Goal: Task Accomplishment & Management: Manage account settings

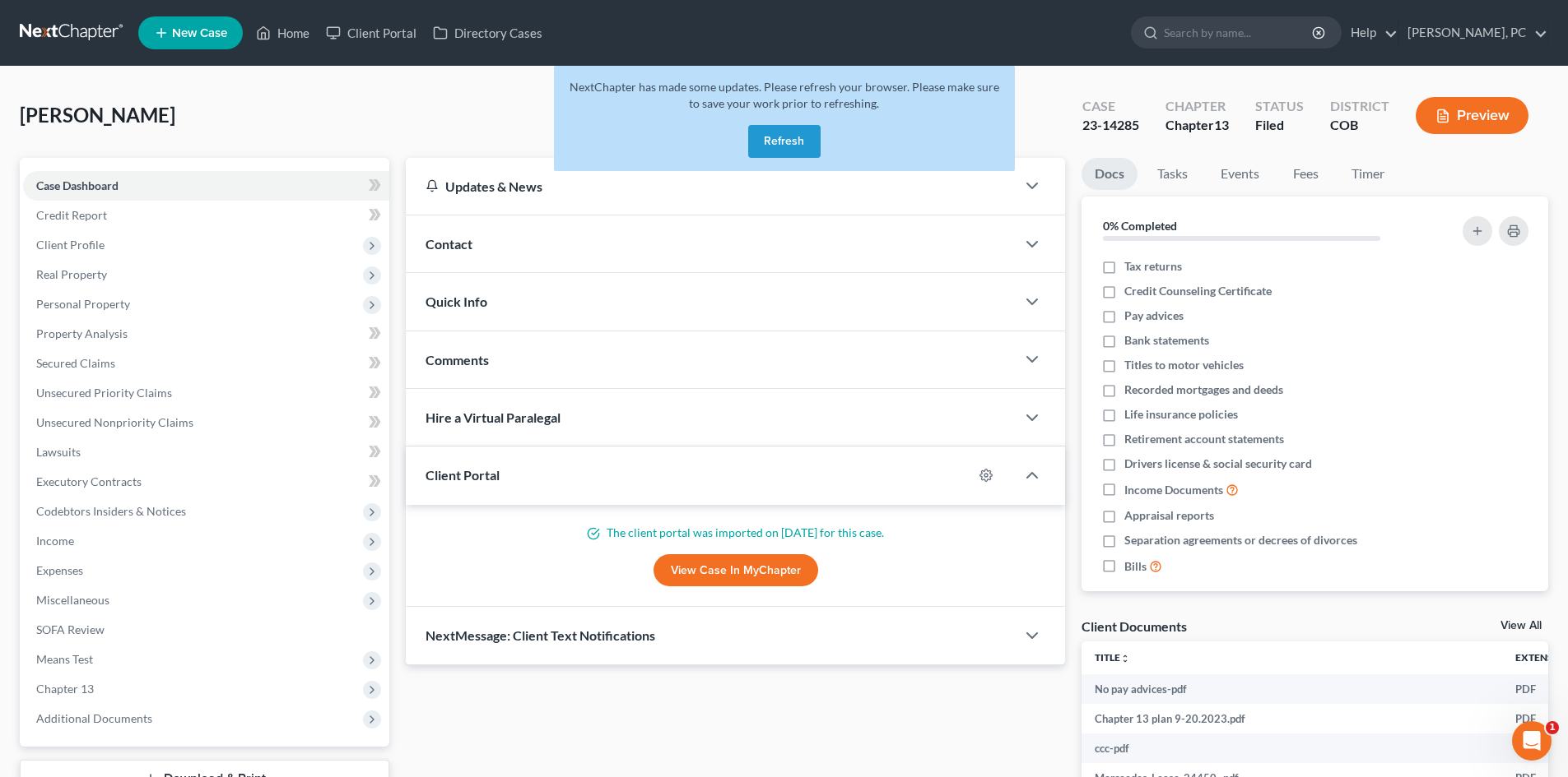
click at [789, 143] on button "Refresh" at bounding box center [784, 142] width 73 height 33
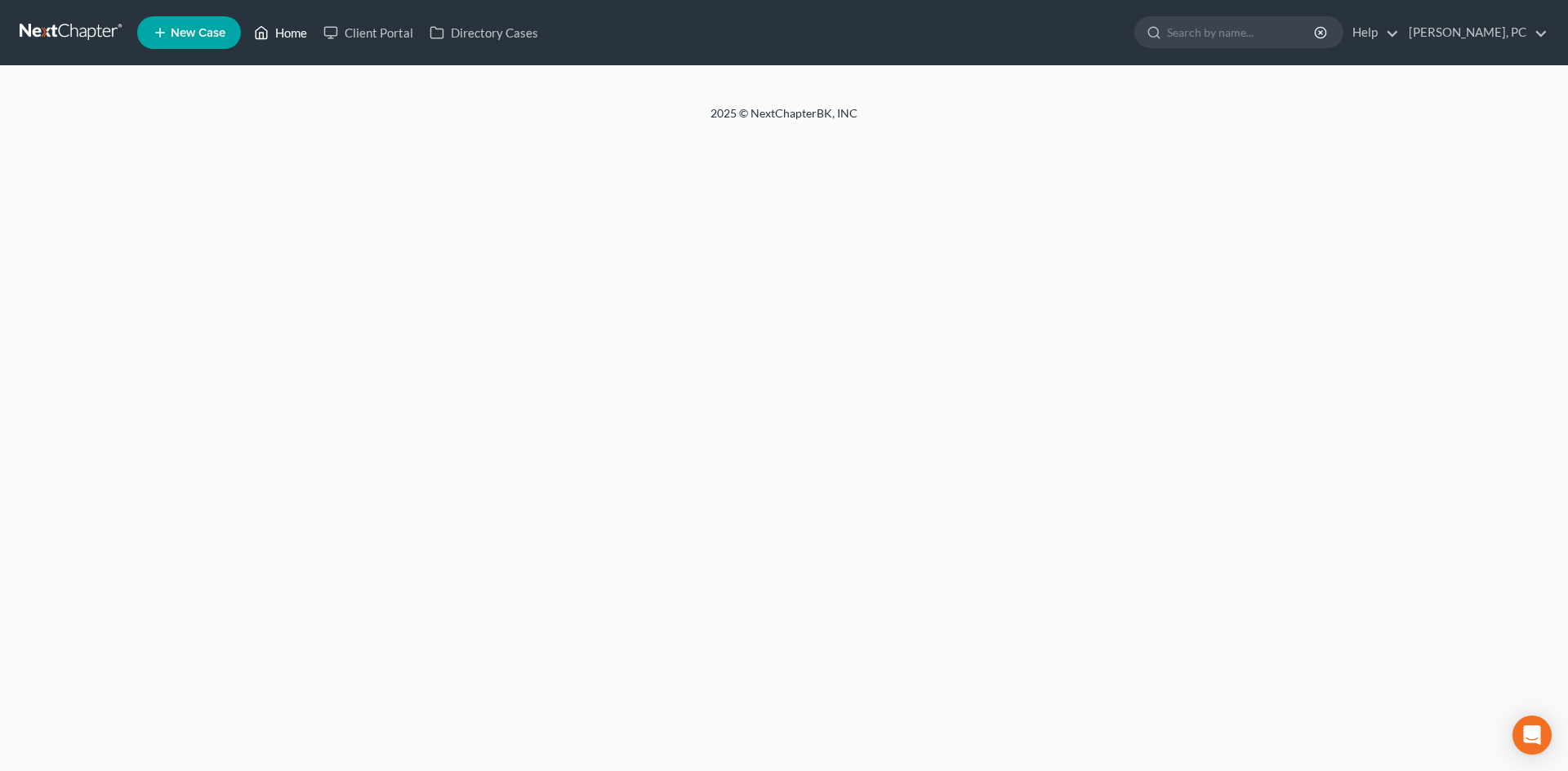
click at [290, 36] on link "Home" at bounding box center [280, 33] width 69 height 29
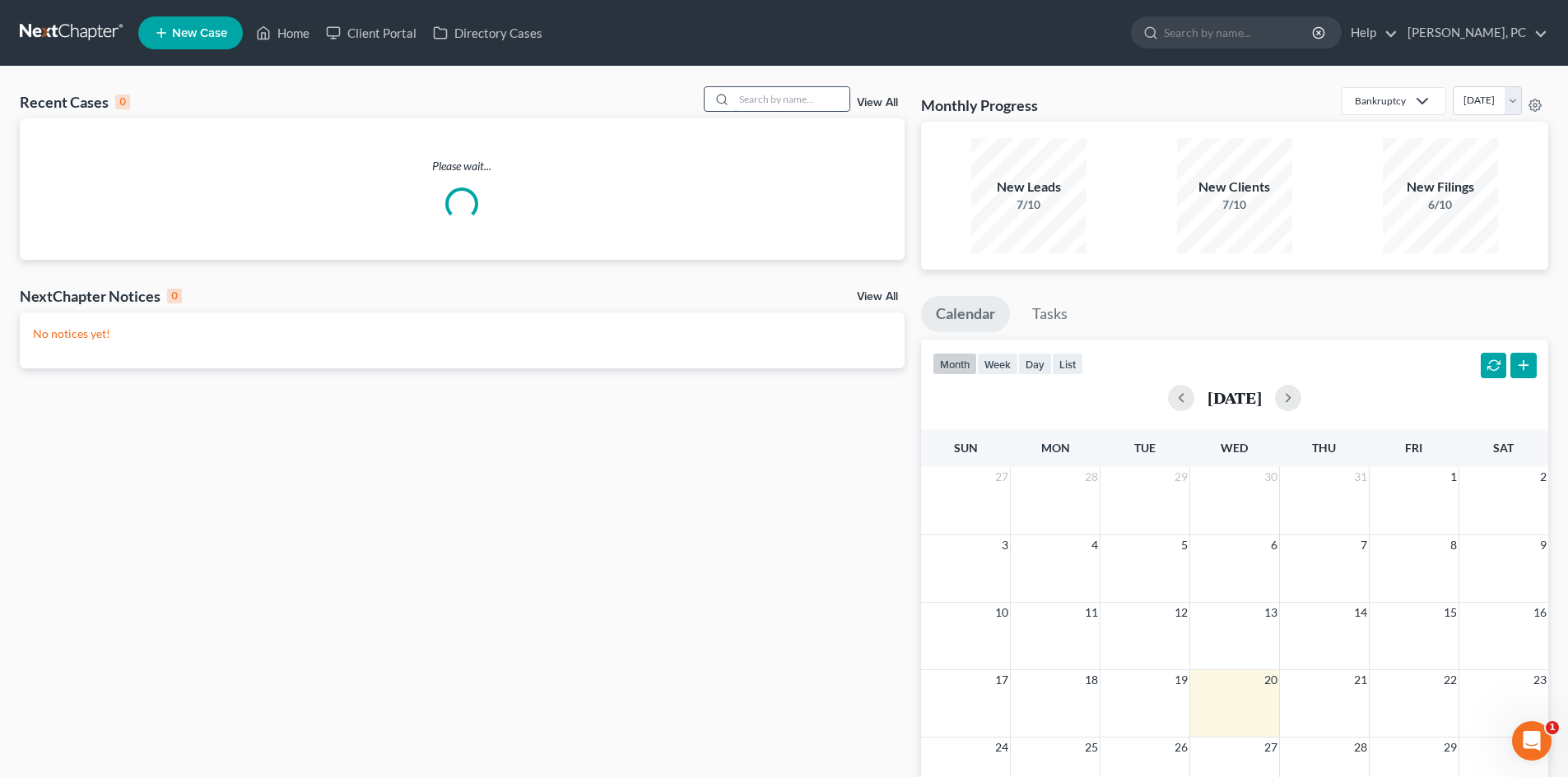
click at [754, 106] on input "search" at bounding box center [791, 99] width 115 height 24
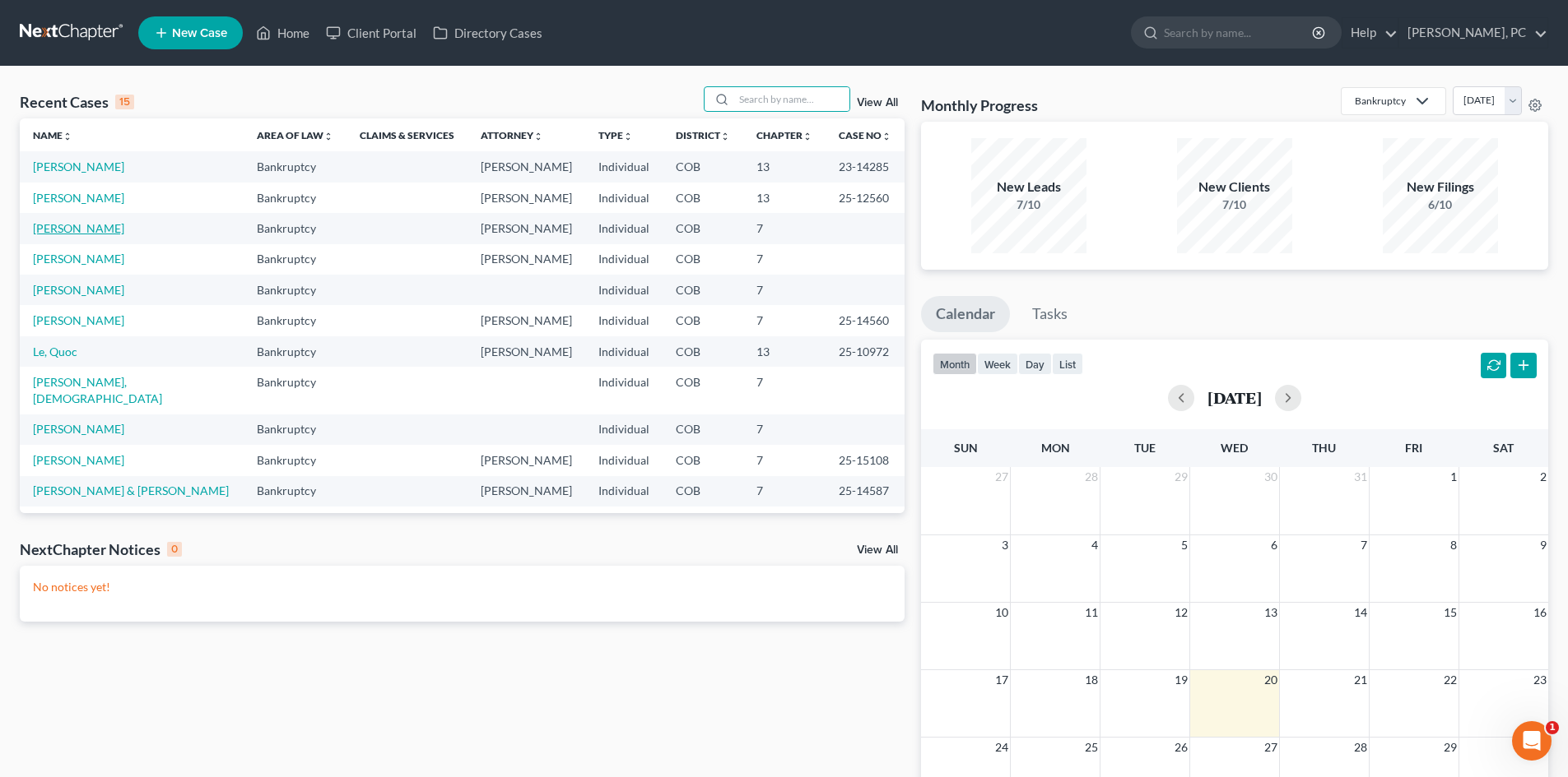
click at [80, 232] on link "[PERSON_NAME]" at bounding box center [79, 228] width 91 height 14
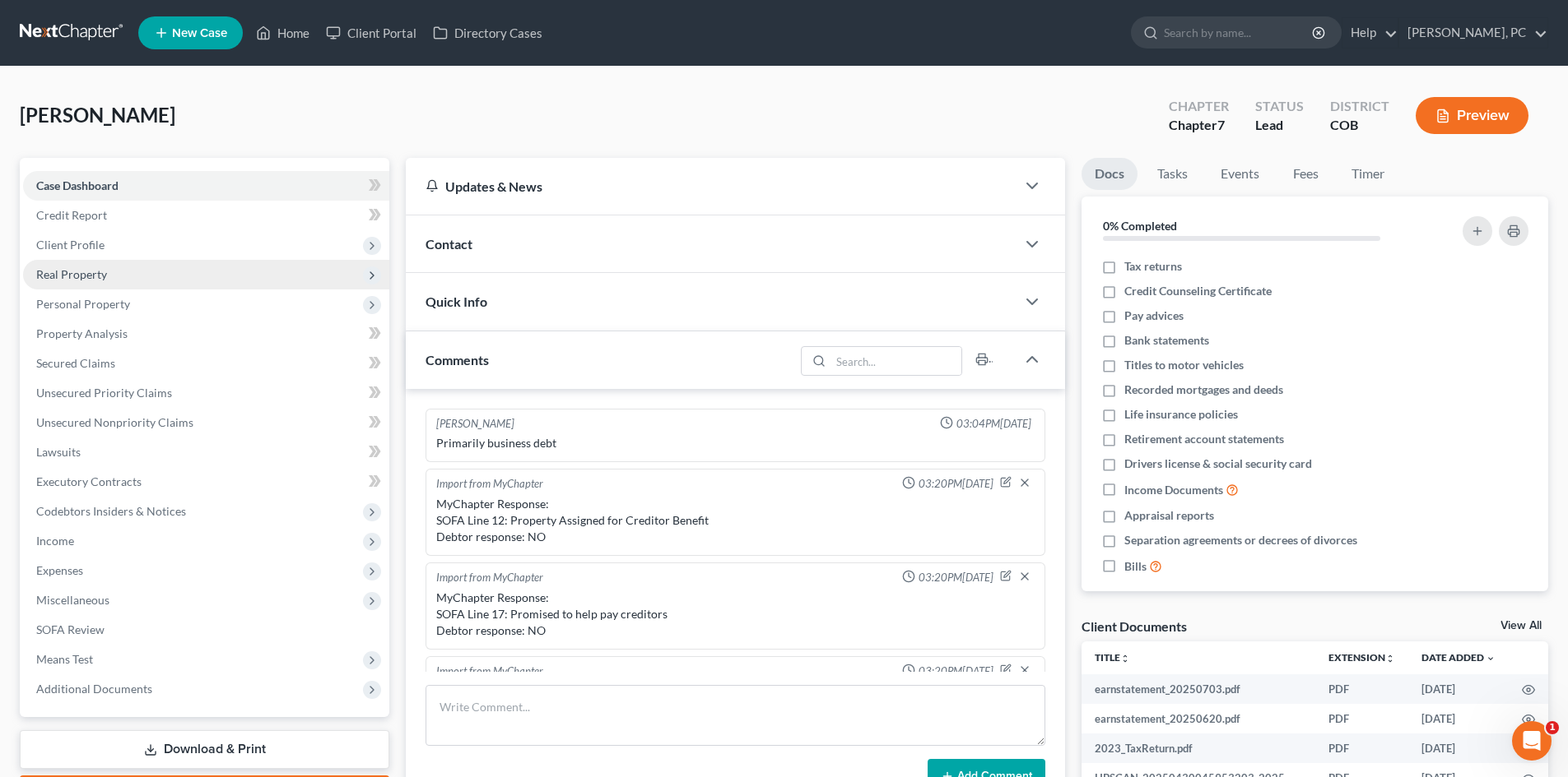
scroll to position [353, 0]
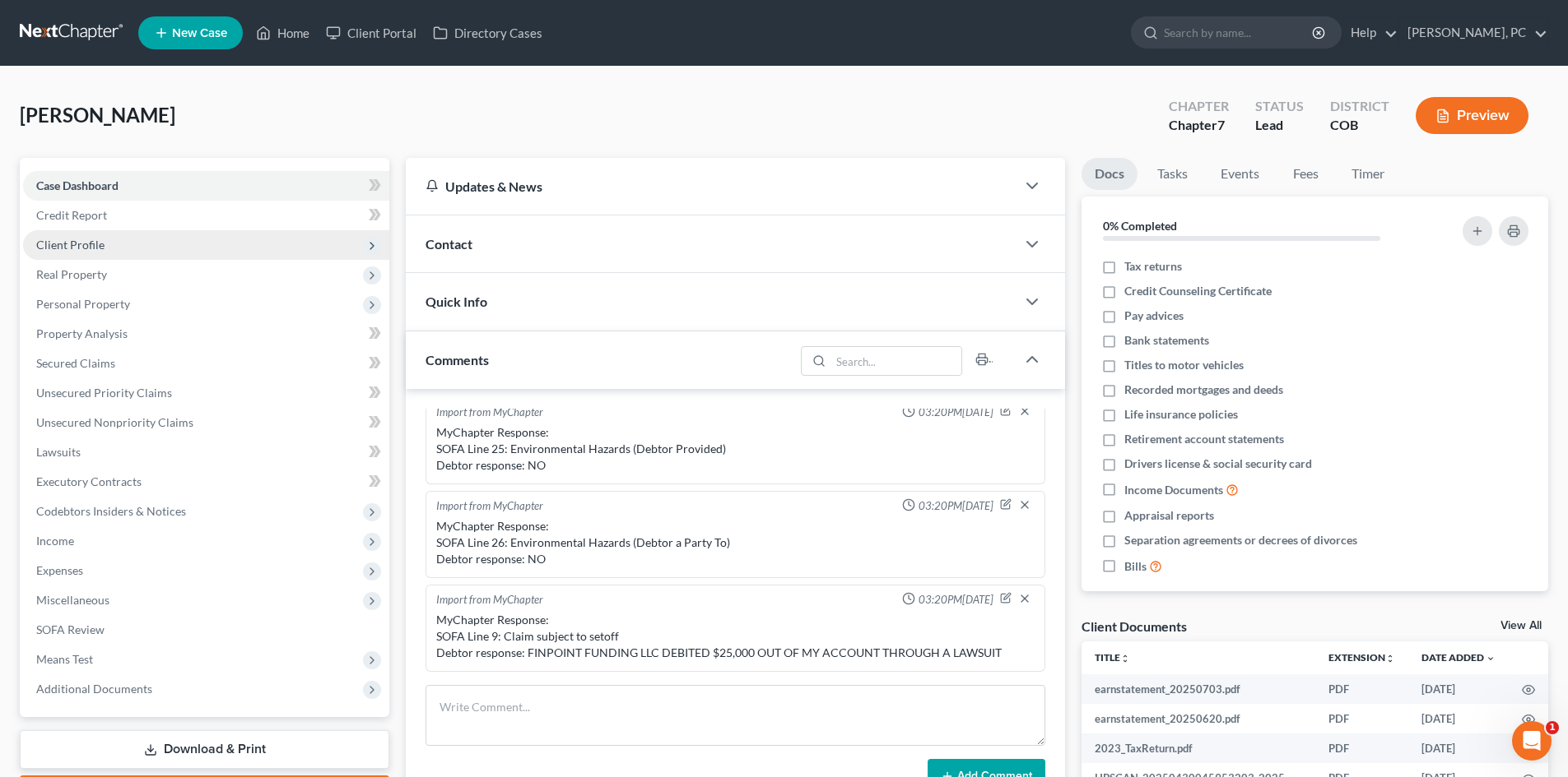
click at [95, 243] on span "Client Profile" at bounding box center [70, 245] width 68 height 14
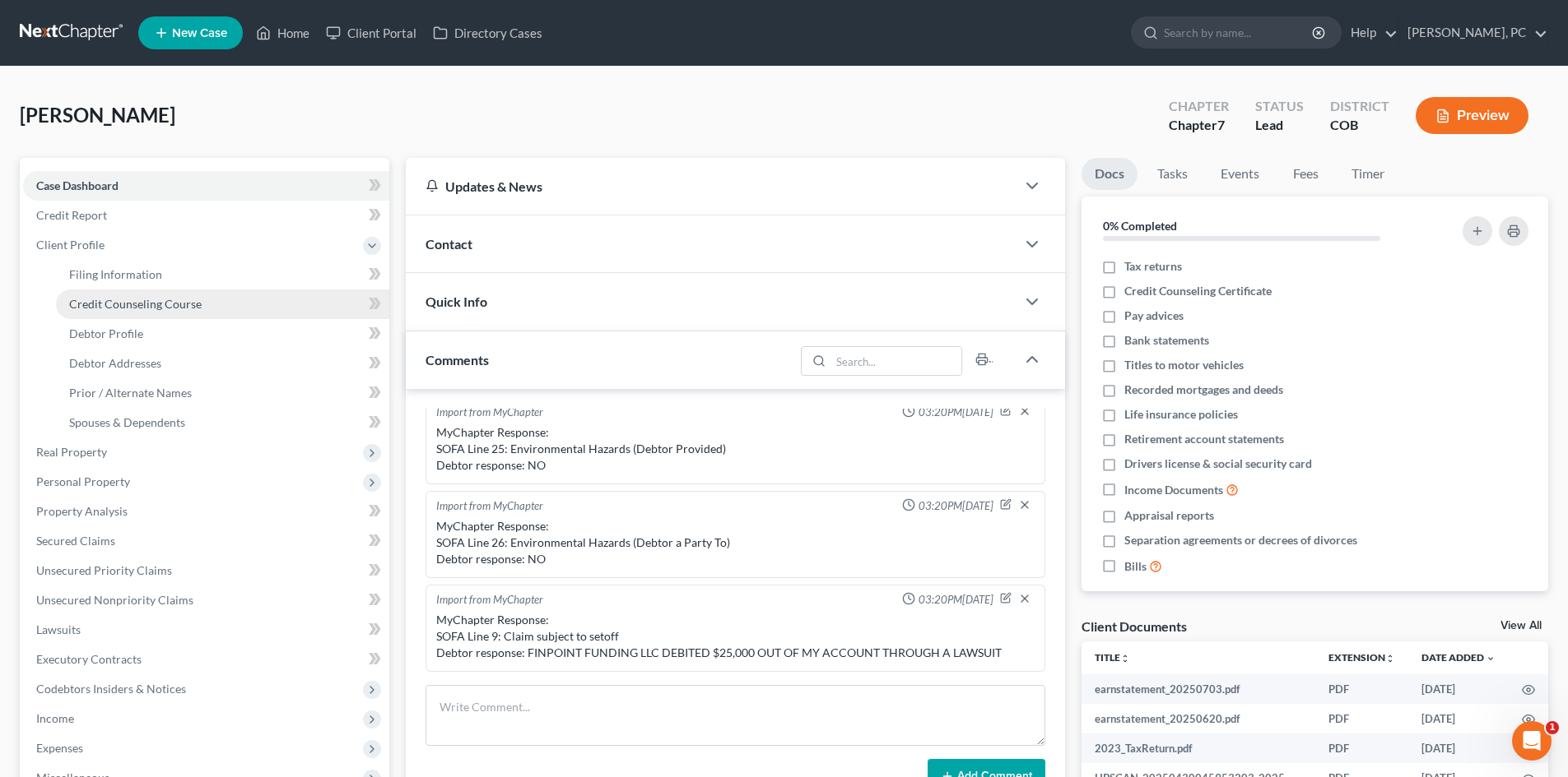
click at [131, 304] on span "Credit Counseling Course" at bounding box center [136, 304] width 133 height 14
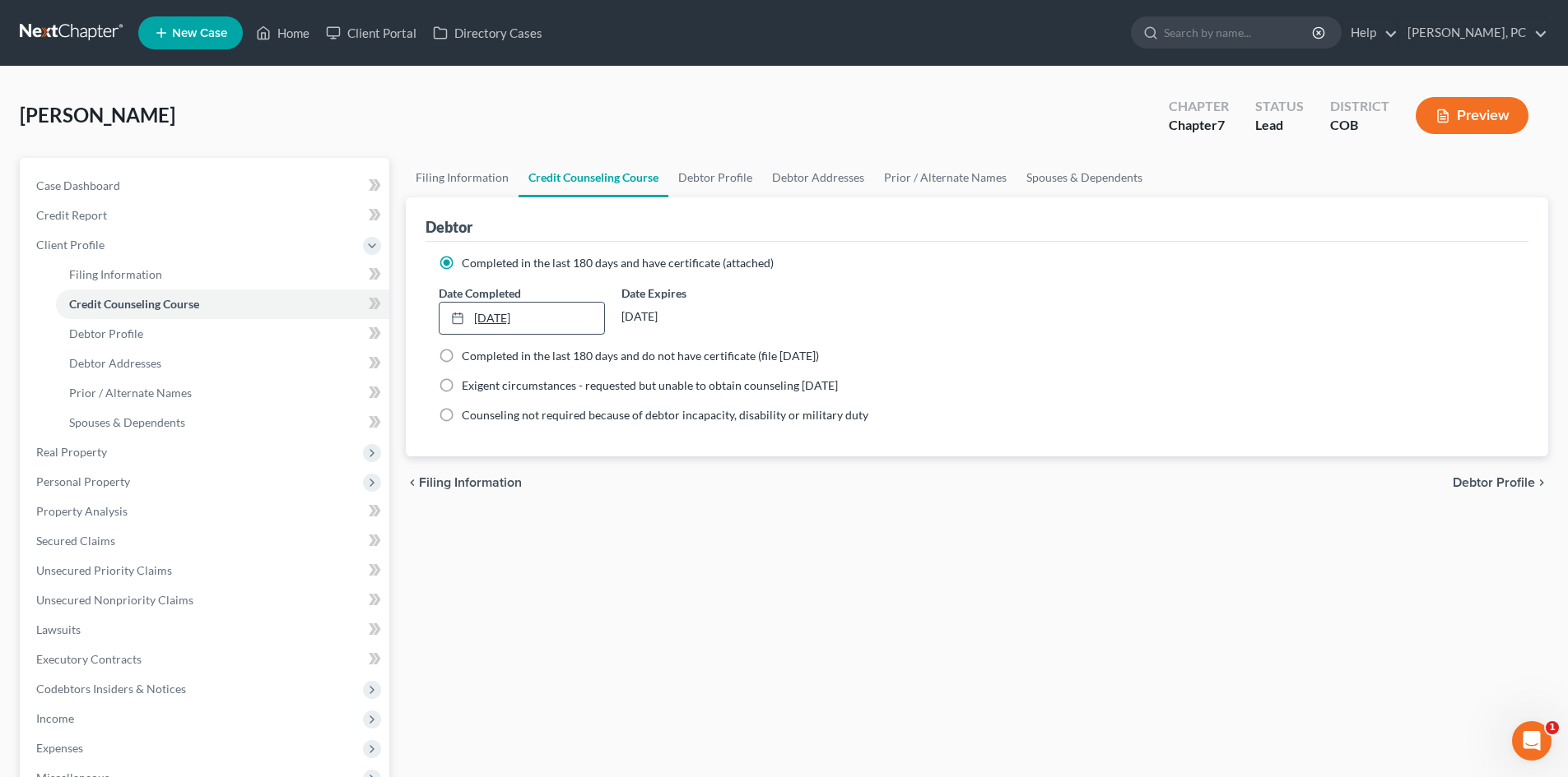
click at [461, 321] on icon at bounding box center [457, 318] width 13 height 13
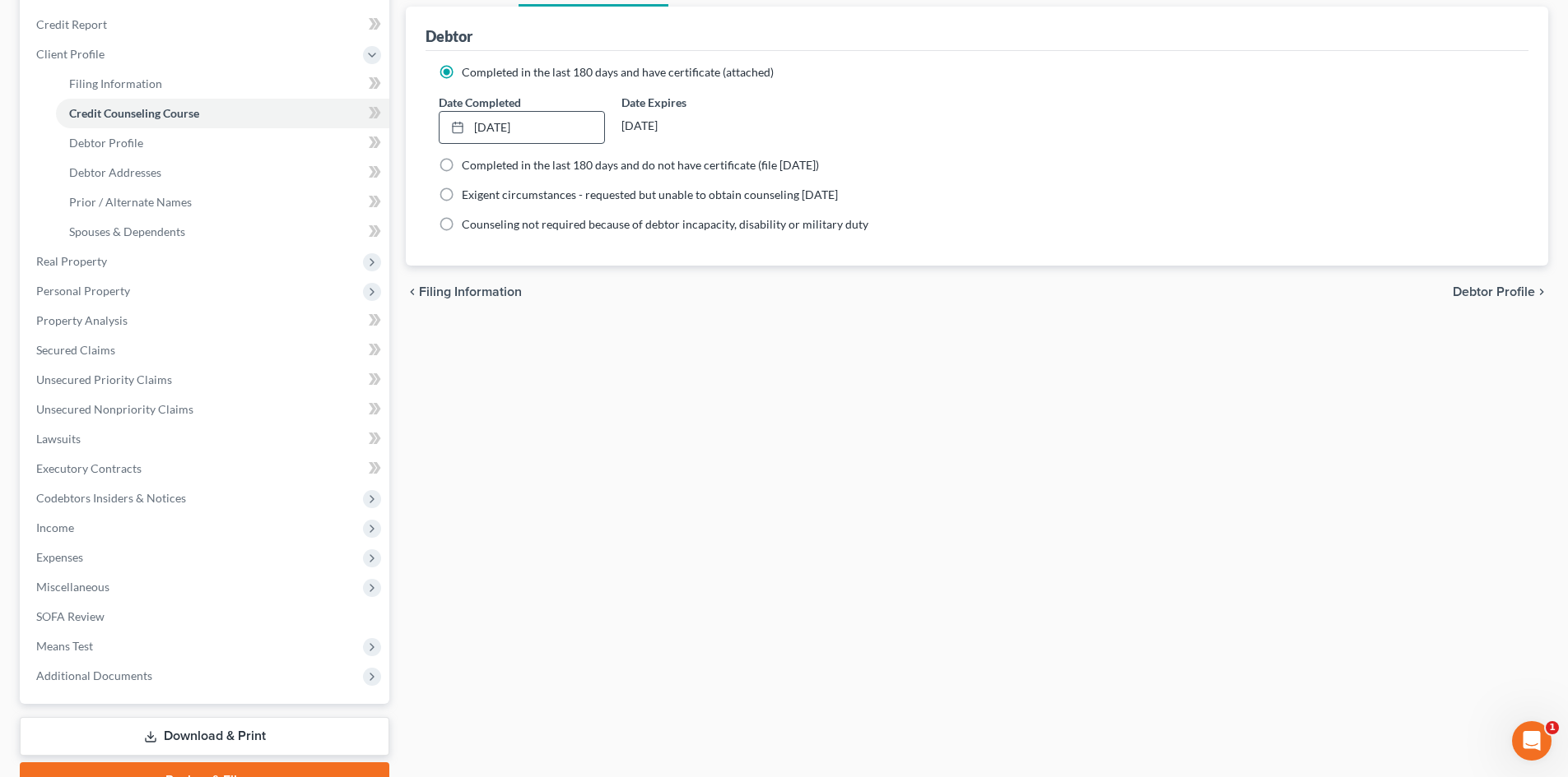
scroll to position [274, 0]
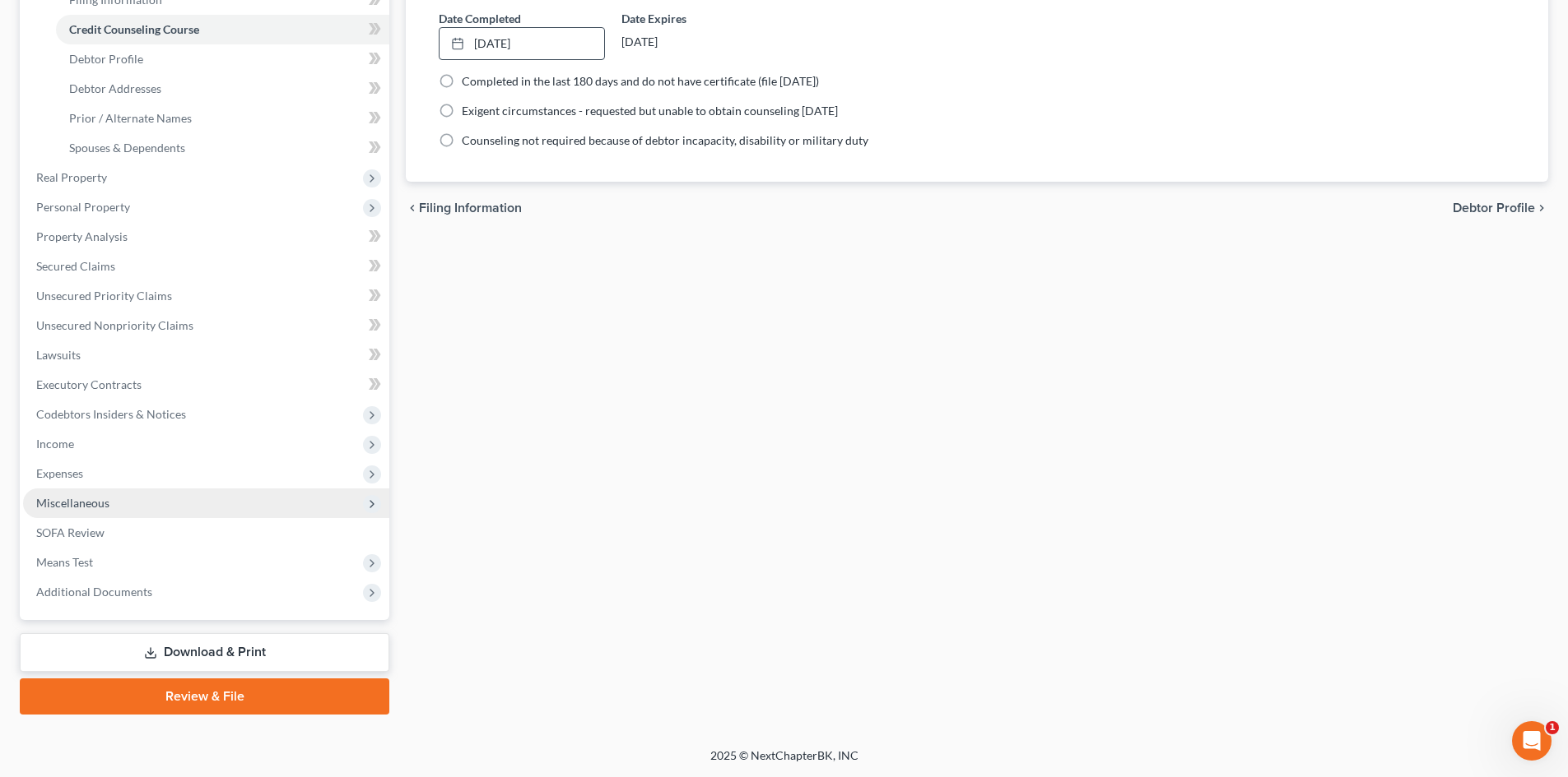
click at [99, 499] on span "Miscellaneous" at bounding box center [73, 503] width 73 height 14
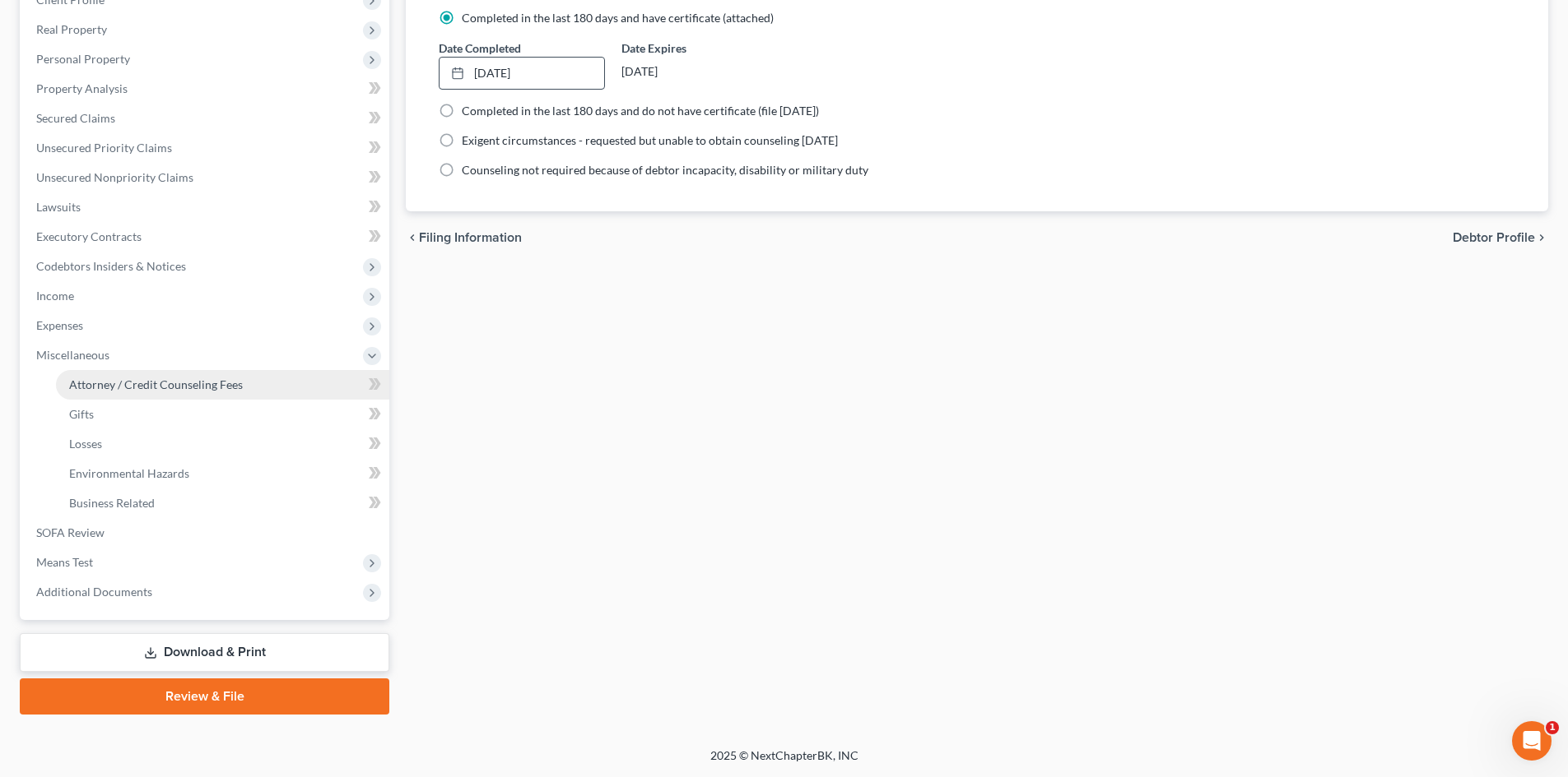
click at [162, 390] on span "Attorney / Credit Counseling Fees" at bounding box center [156, 385] width 174 height 14
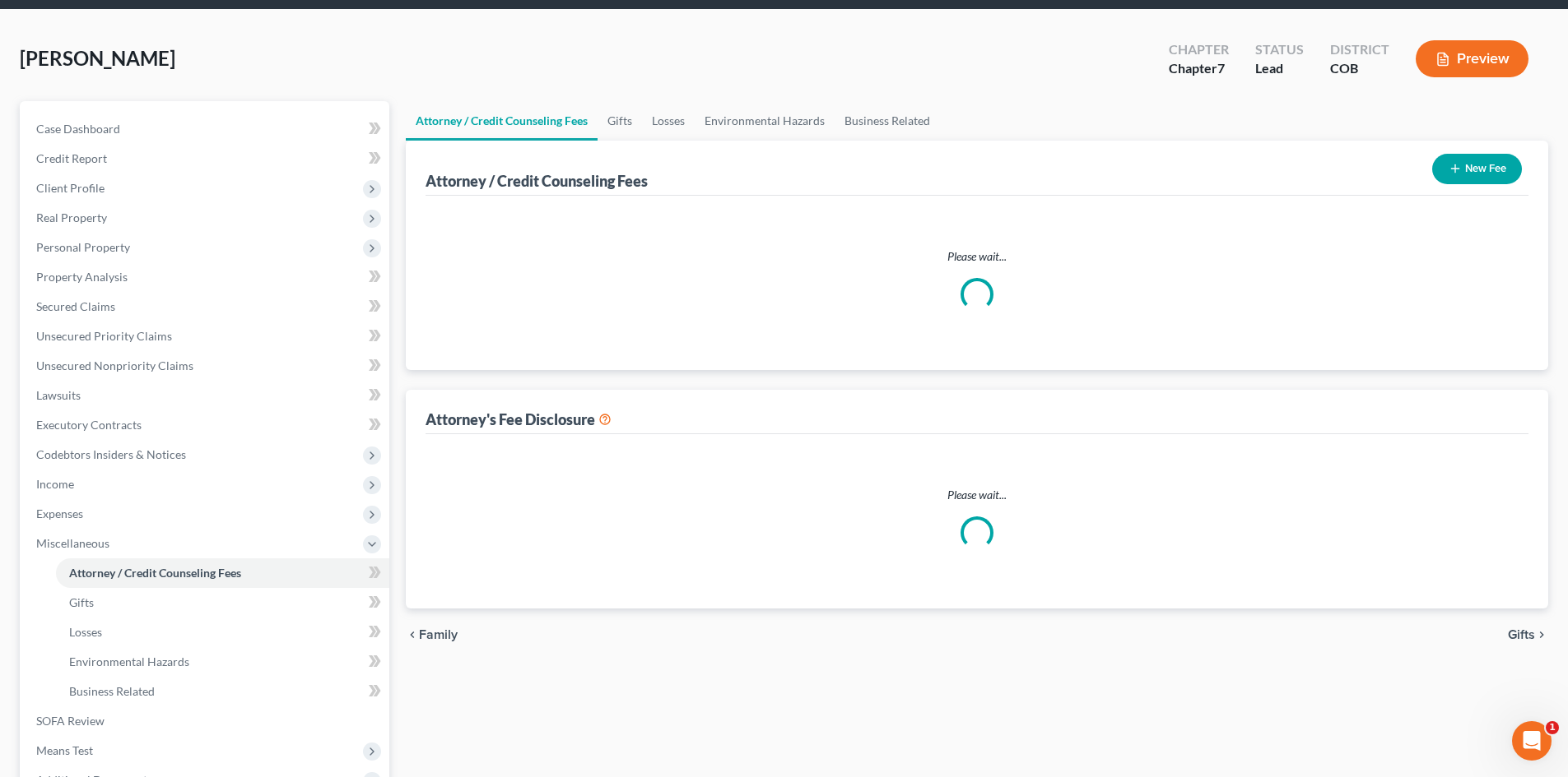
select select "0"
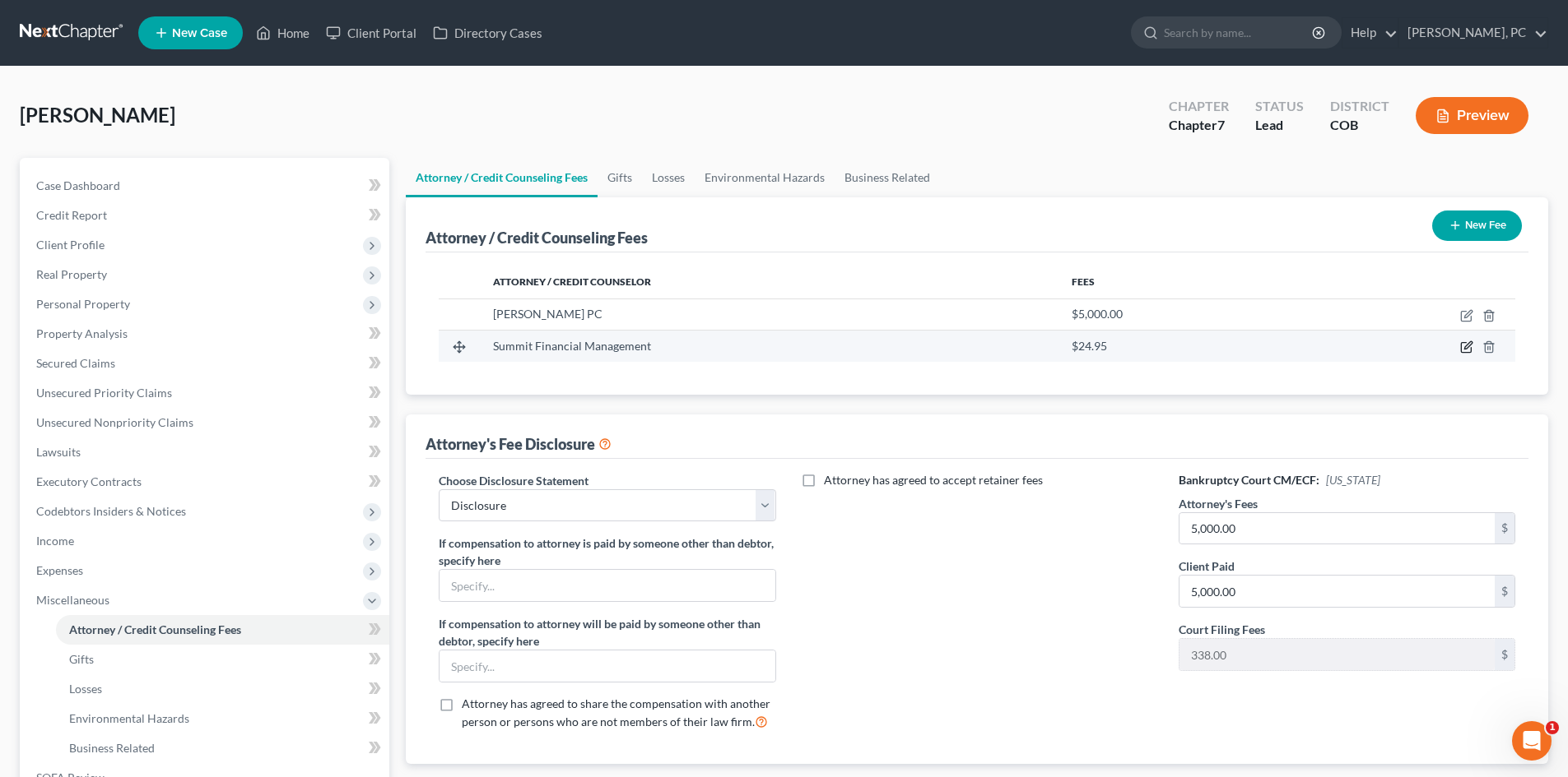
click at [1463, 348] on icon "button" at bounding box center [1466, 347] width 13 height 13
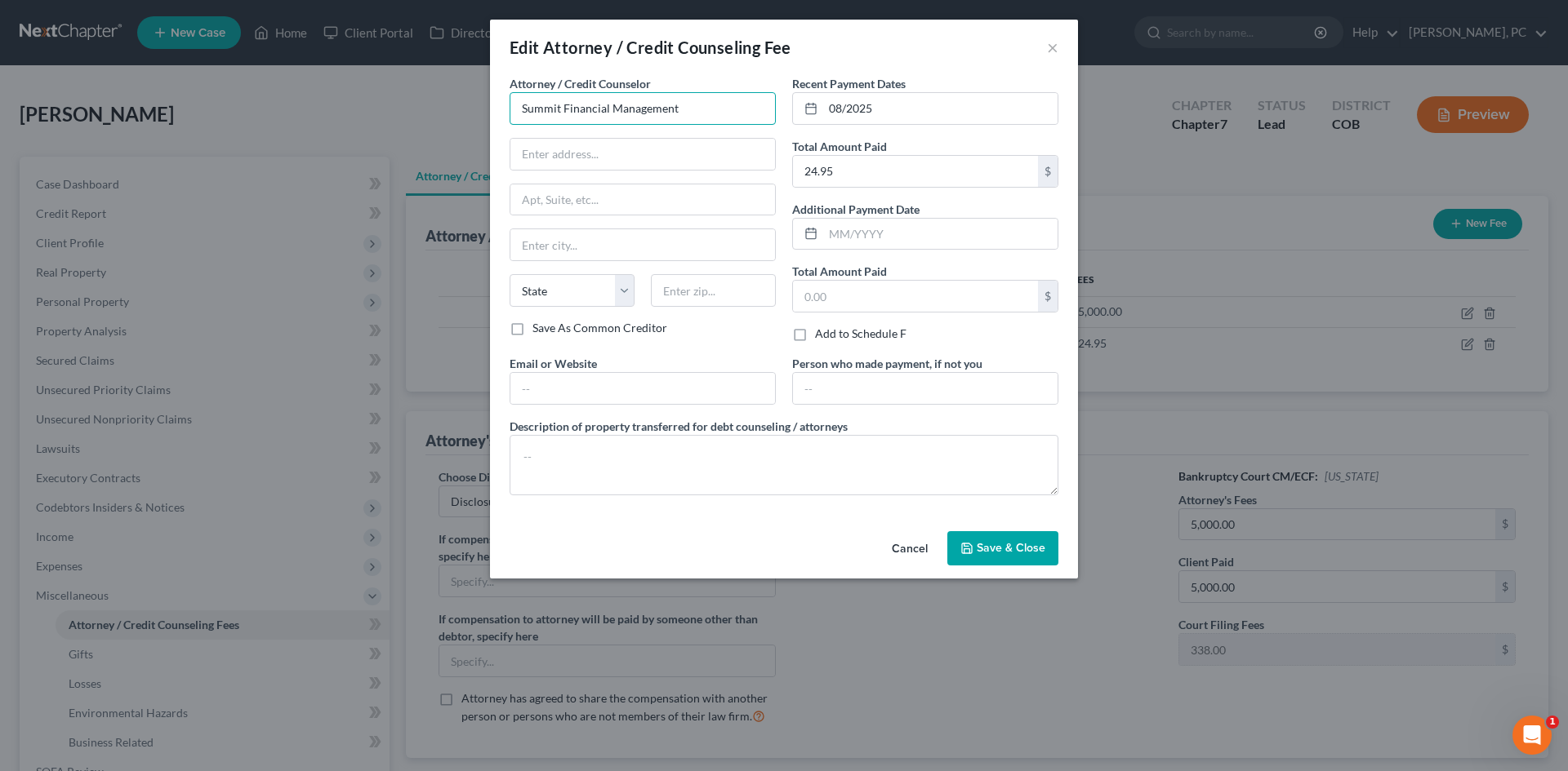
drag, startPoint x: 692, startPoint y: 110, endPoint x: 323, endPoint y: 127, distance: 369.4
click at [353, 122] on div "Edit Attorney / Credit Counseling Fee × Attorney / Credit Counselor * Summit Fi…" at bounding box center [784, 385] width 1568 height 771
type input "Abacus Credit Counseling"
click at [1004, 549] on span "Save & Close" at bounding box center [1010, 548] width 69 height 14
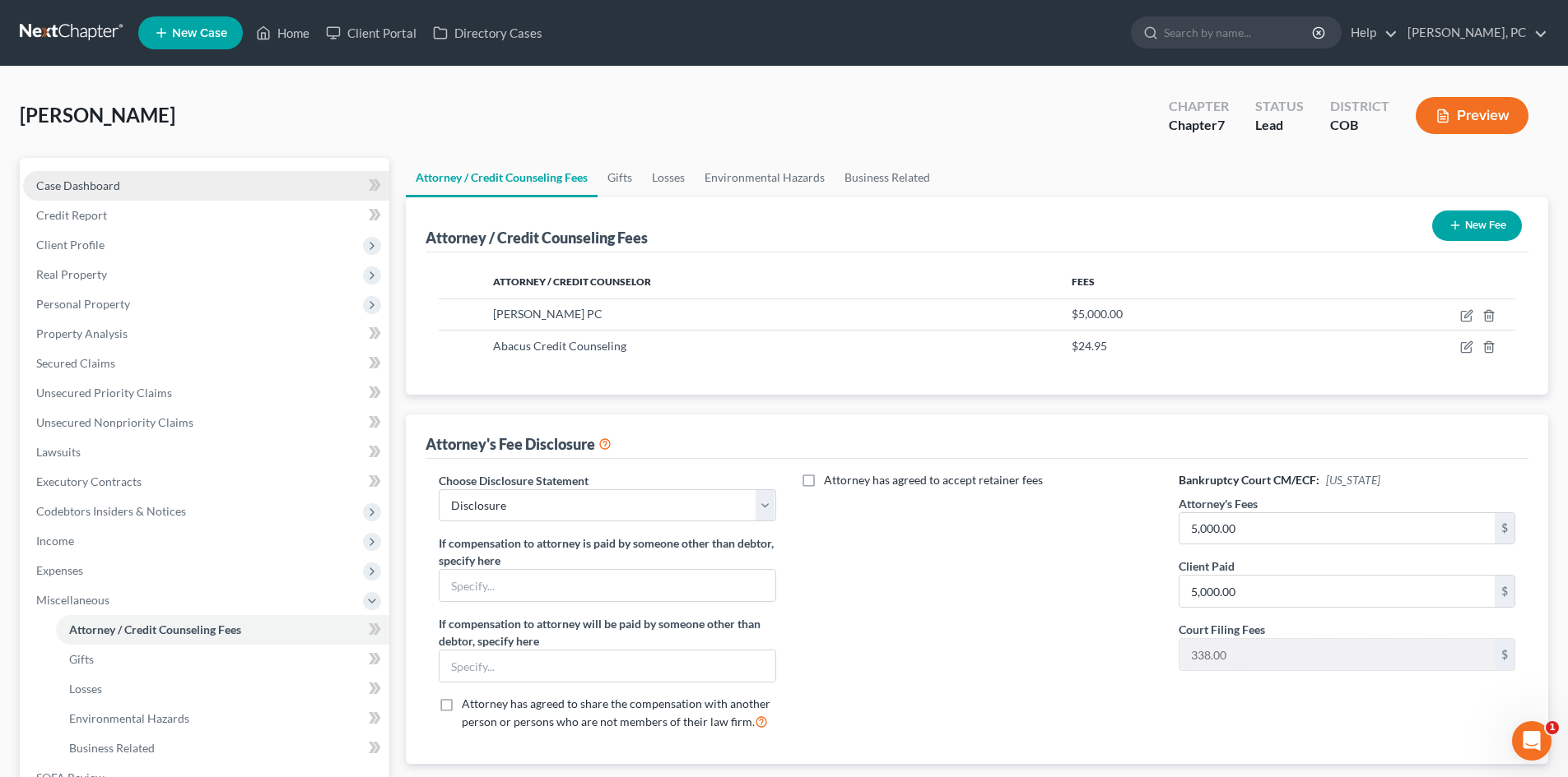
click at [80, 177] on link "Case Dashboard" at bounding box center [206, 186] width 366 height 30
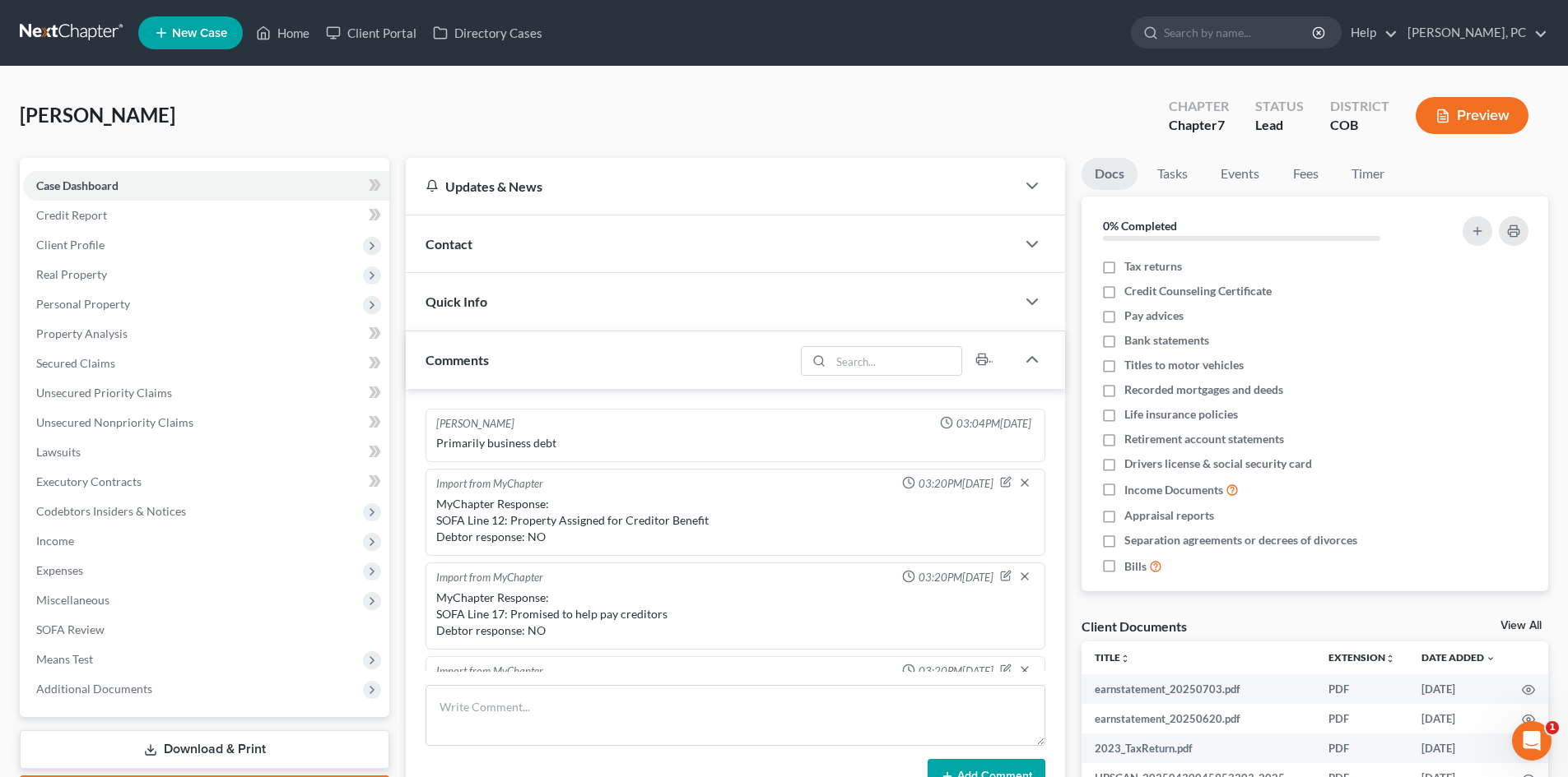
scroll to position [353, 0]
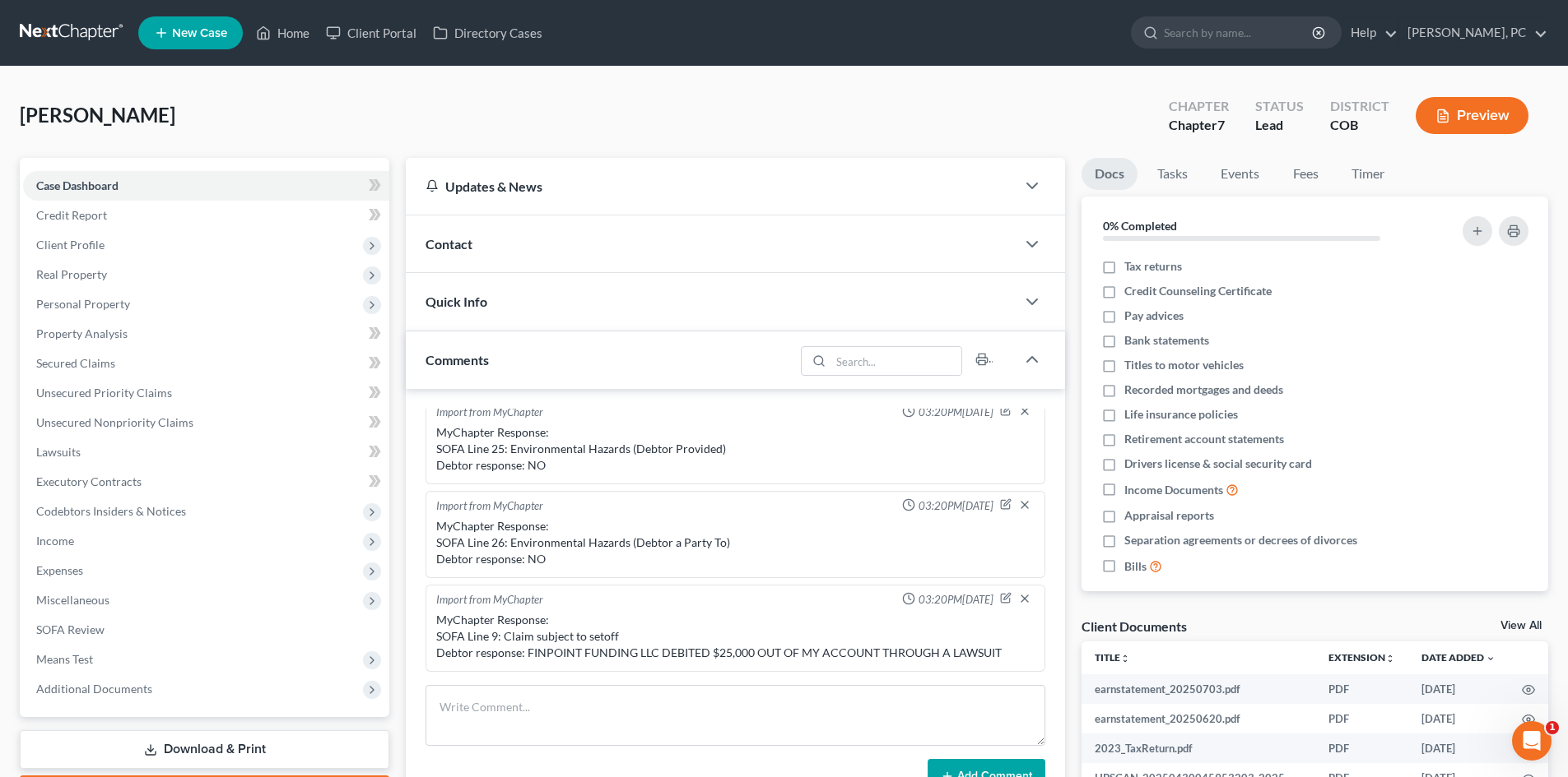
click at [1513, 624] on link "View All" at bounding box center [1521, 626] width 41 height 11
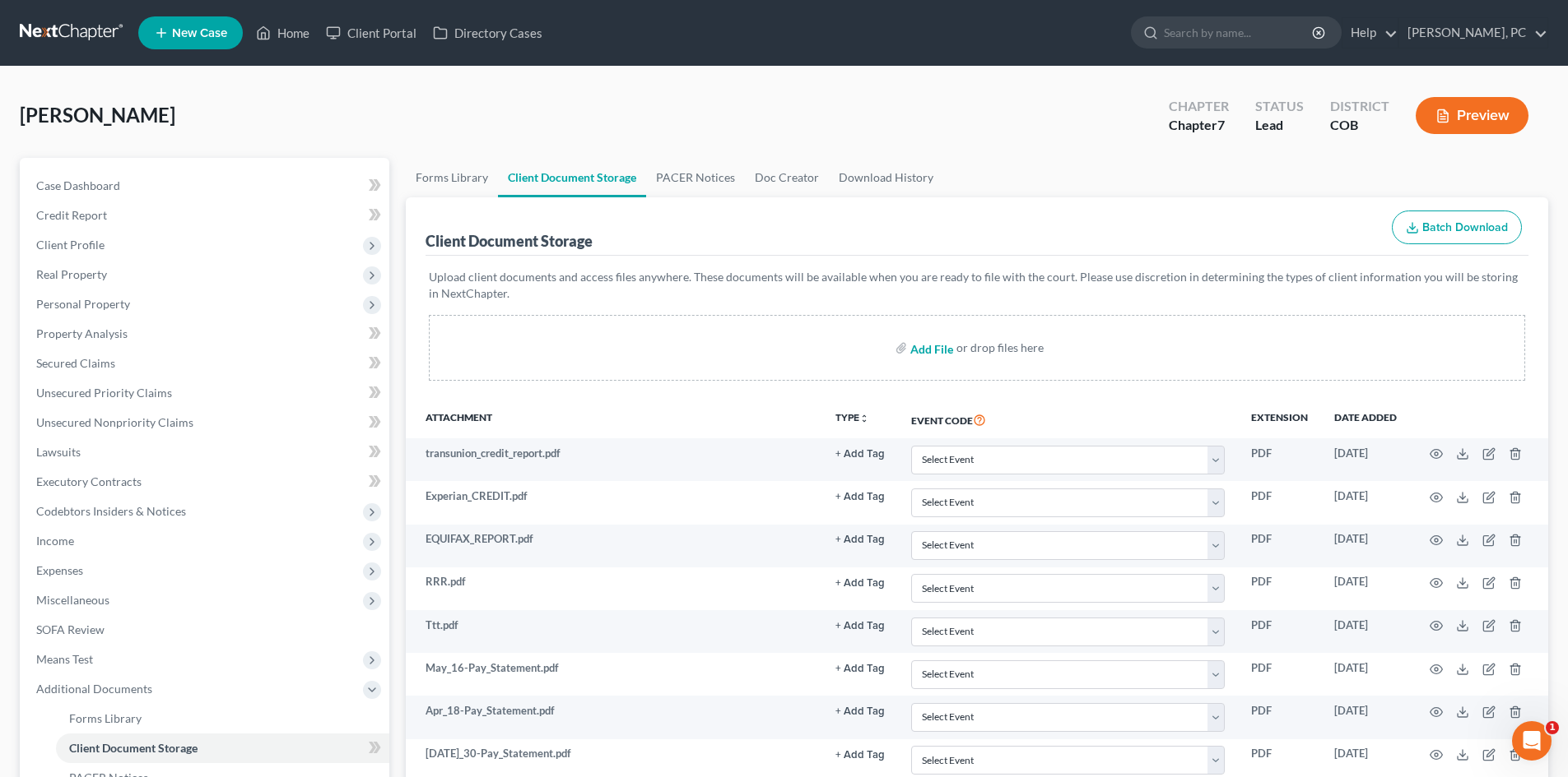
click at [923, 344] on input "file" at bounding box center [930, 348] width 39 height 30
type input "C:\fakepath\ccc.pdf"
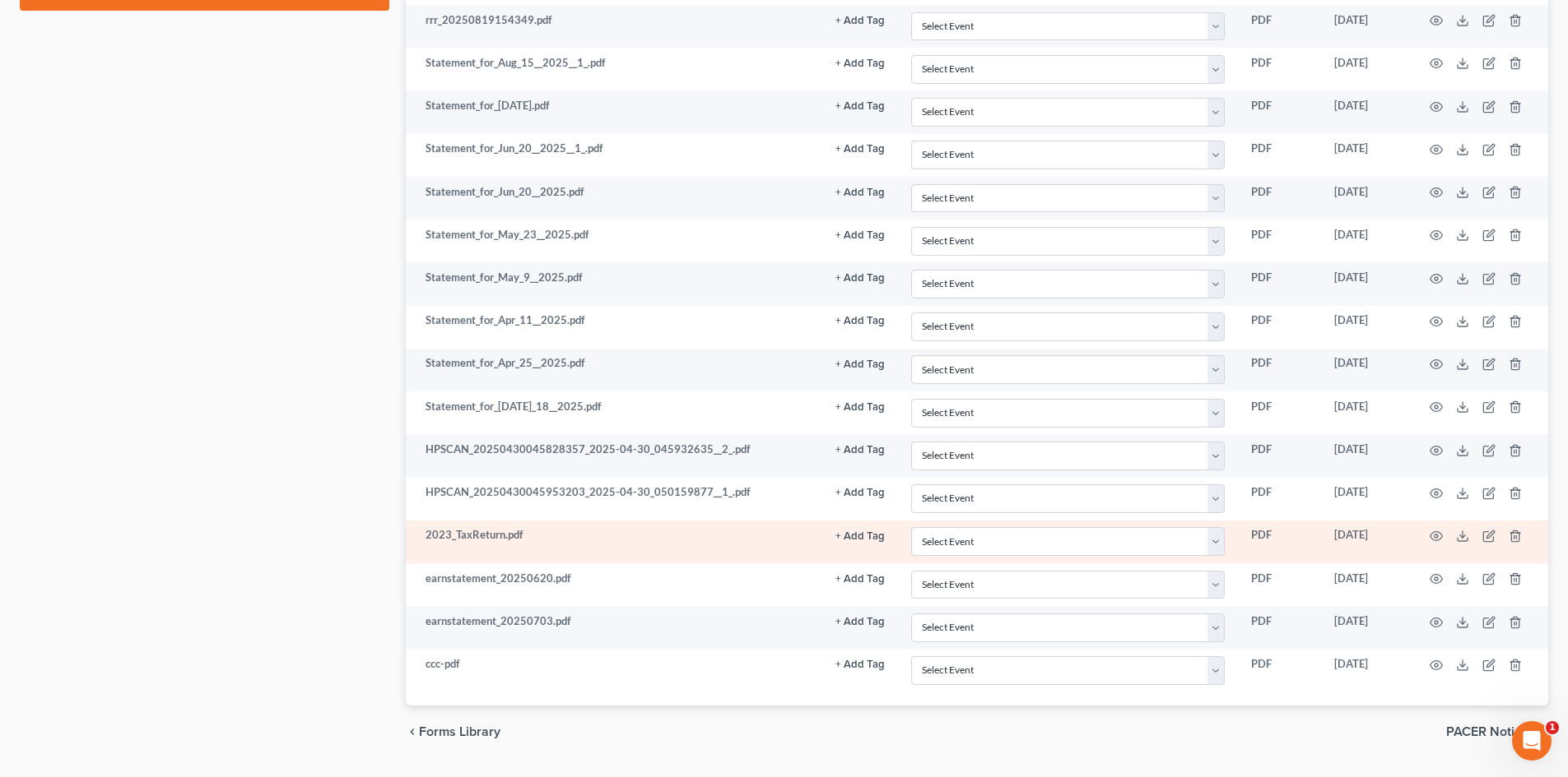
scroll to position [993, 0]
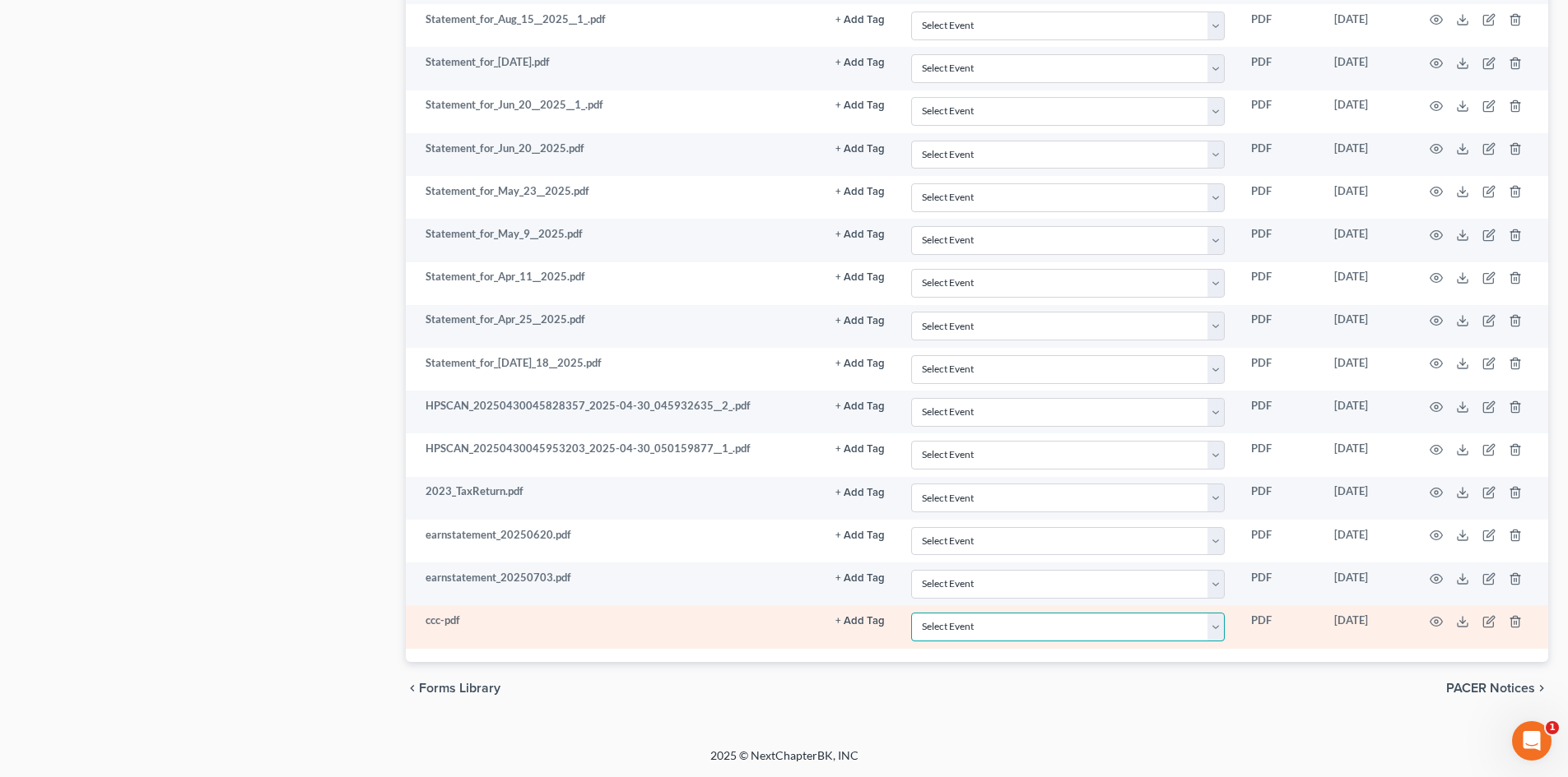
click at [1028, 625] on select "Select Event 1009-1.1 Notice of Amendments 20 Largest Unsecured Creditors Amend…" at bounding box center [1068, 627] width 314 height 29
select select "5"
click at [911, 613] on select "Select Event 1009-1.1 Notice of Amendments 20 Largest Unsecured Creditors Amend…" at bounding box center [1068, 627] width 314 height 29
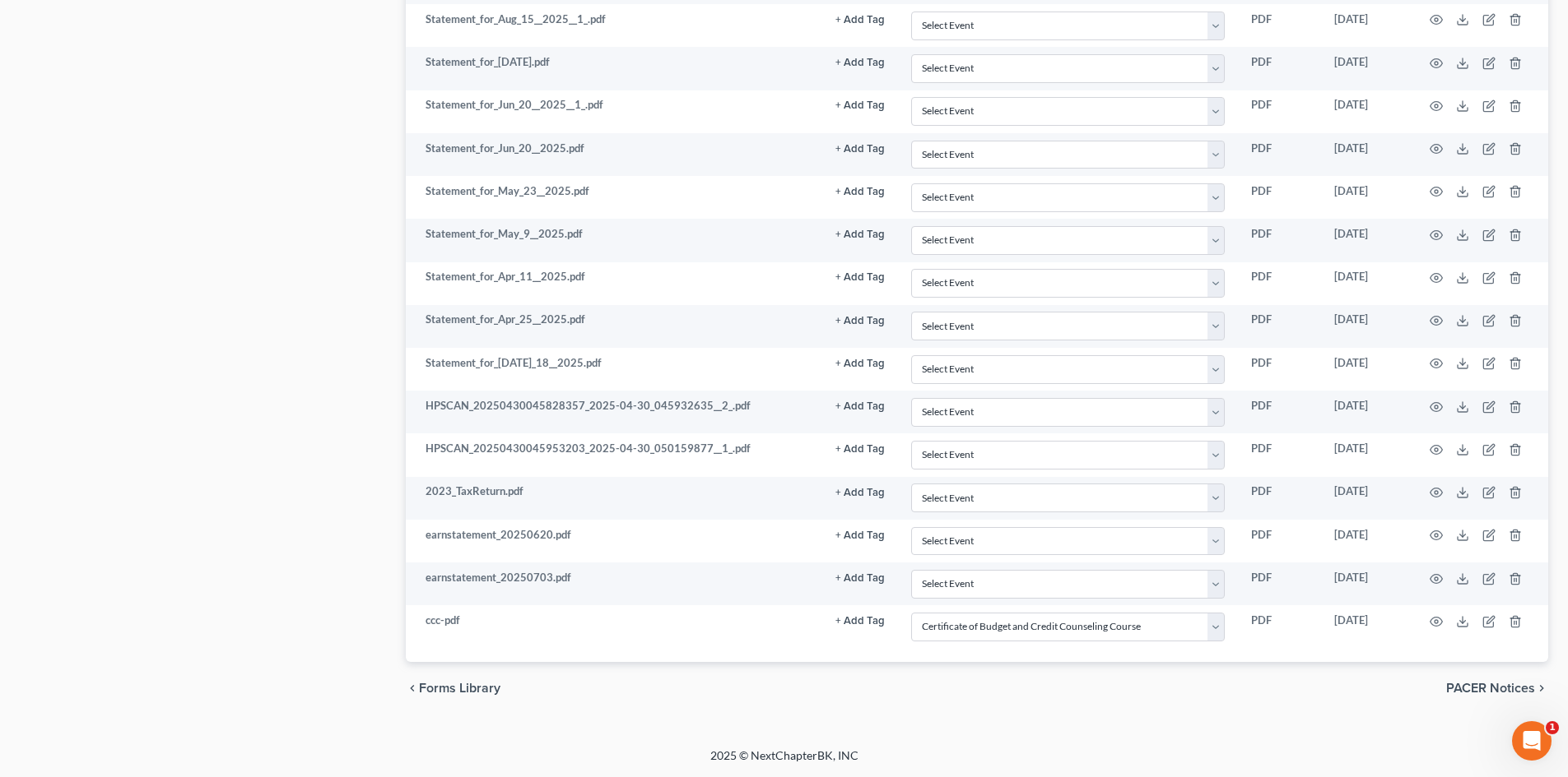
click at [906, 714] on div "chevron_left Forms Library PACER Notices chevron_right" at bounding box center [977, 689] width 1142 height 52
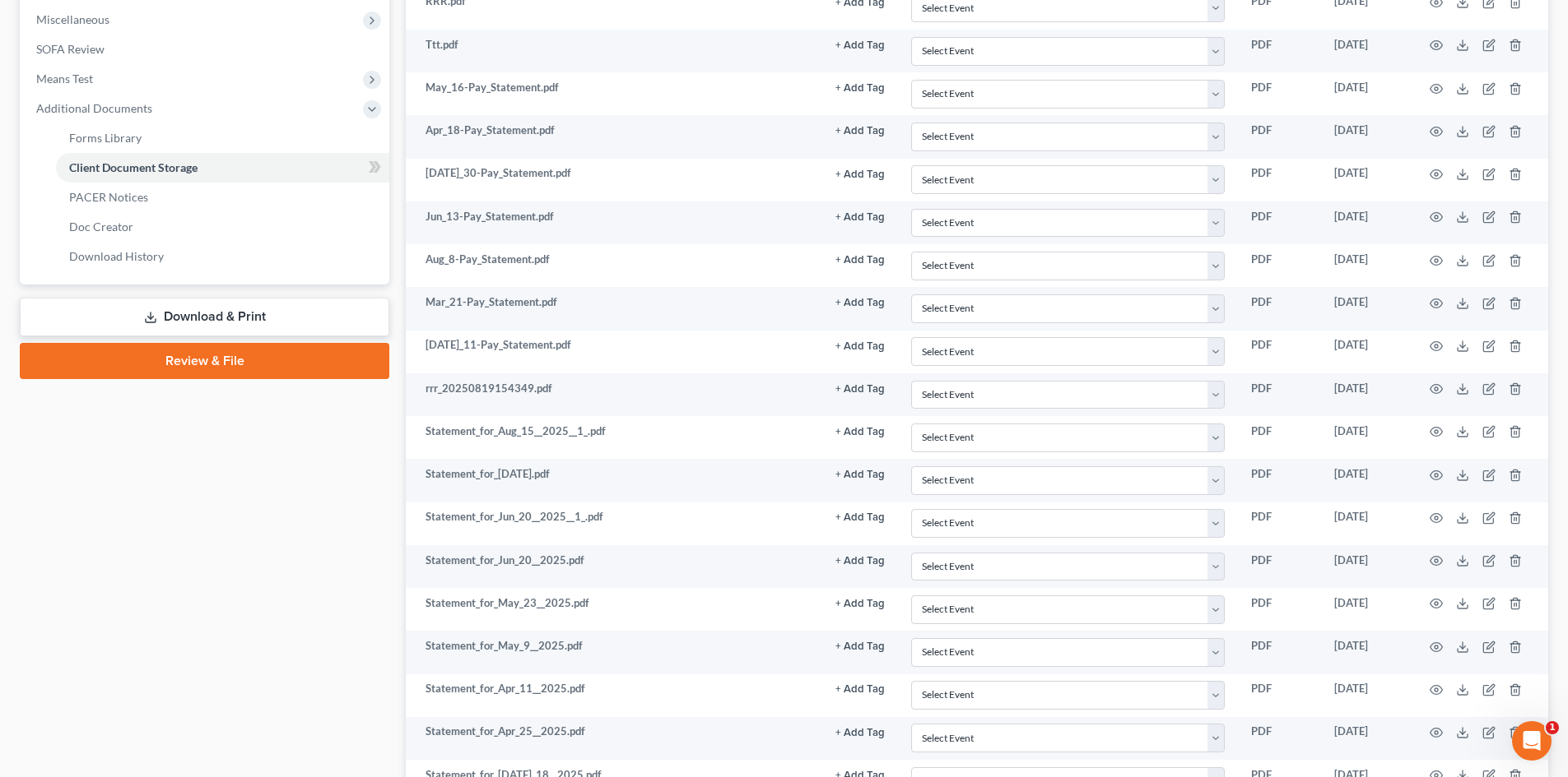
scroll to position [88, 0]
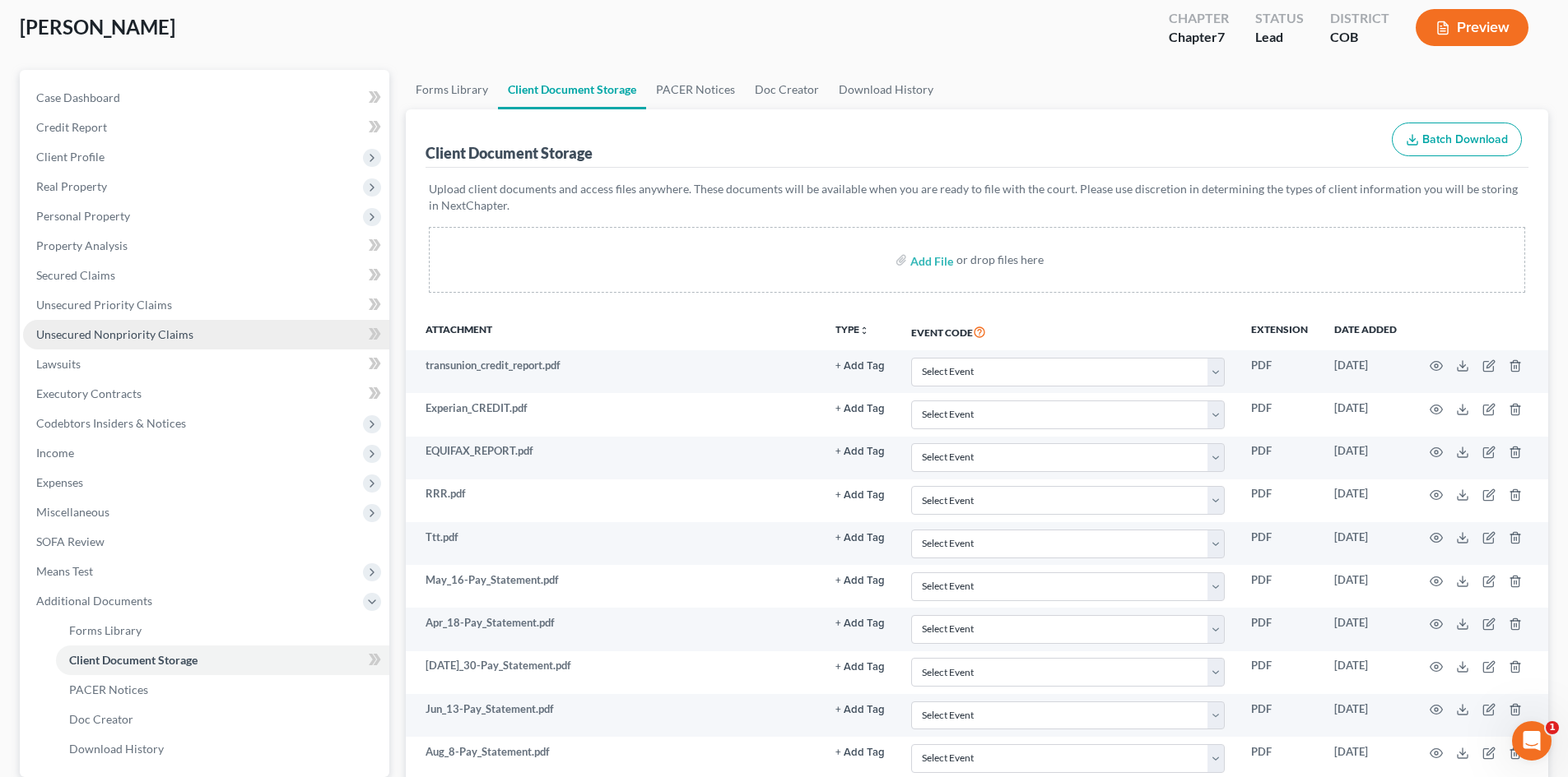
click at [124, 330] on span "Unsecured Nonpriority Claims" at bounding box center [115, 335] width 157 height 14
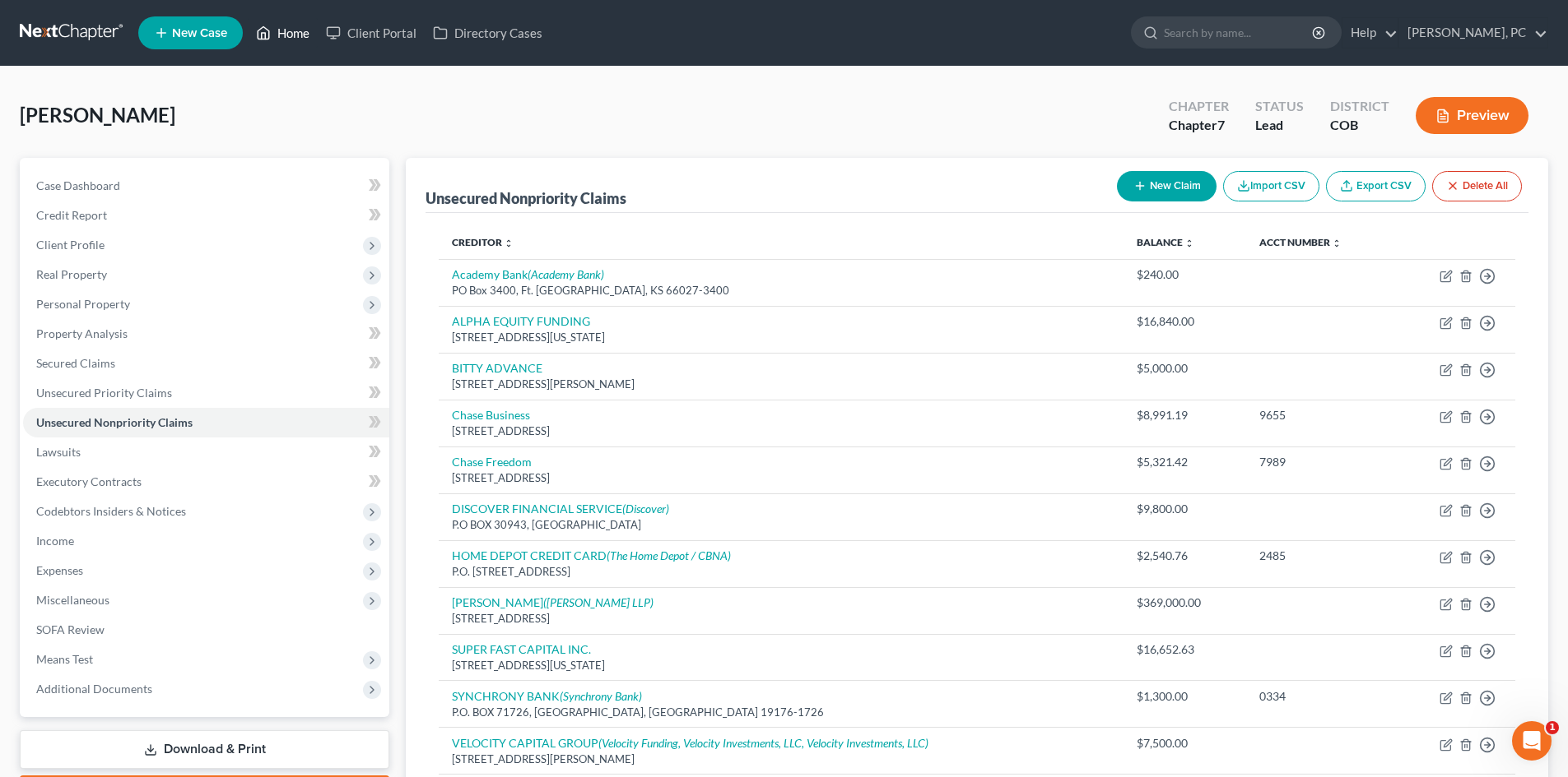
click at [303, 32] on link "Home" at bounding box center [282, 33] width 70 height 30
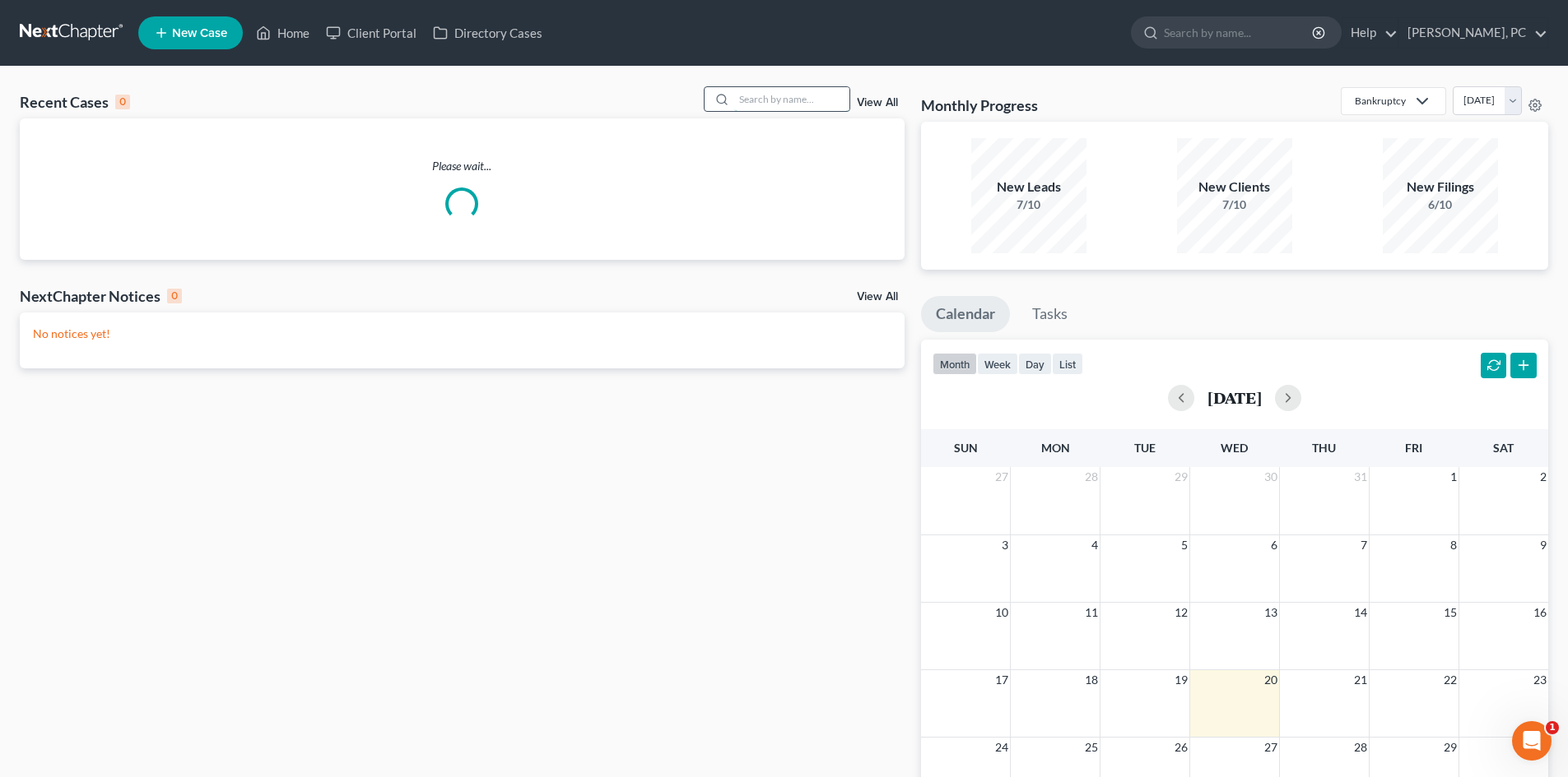
click at [768, 91] on input "search" at bounding box center [791, 99] width 115 height 24
type input "v"
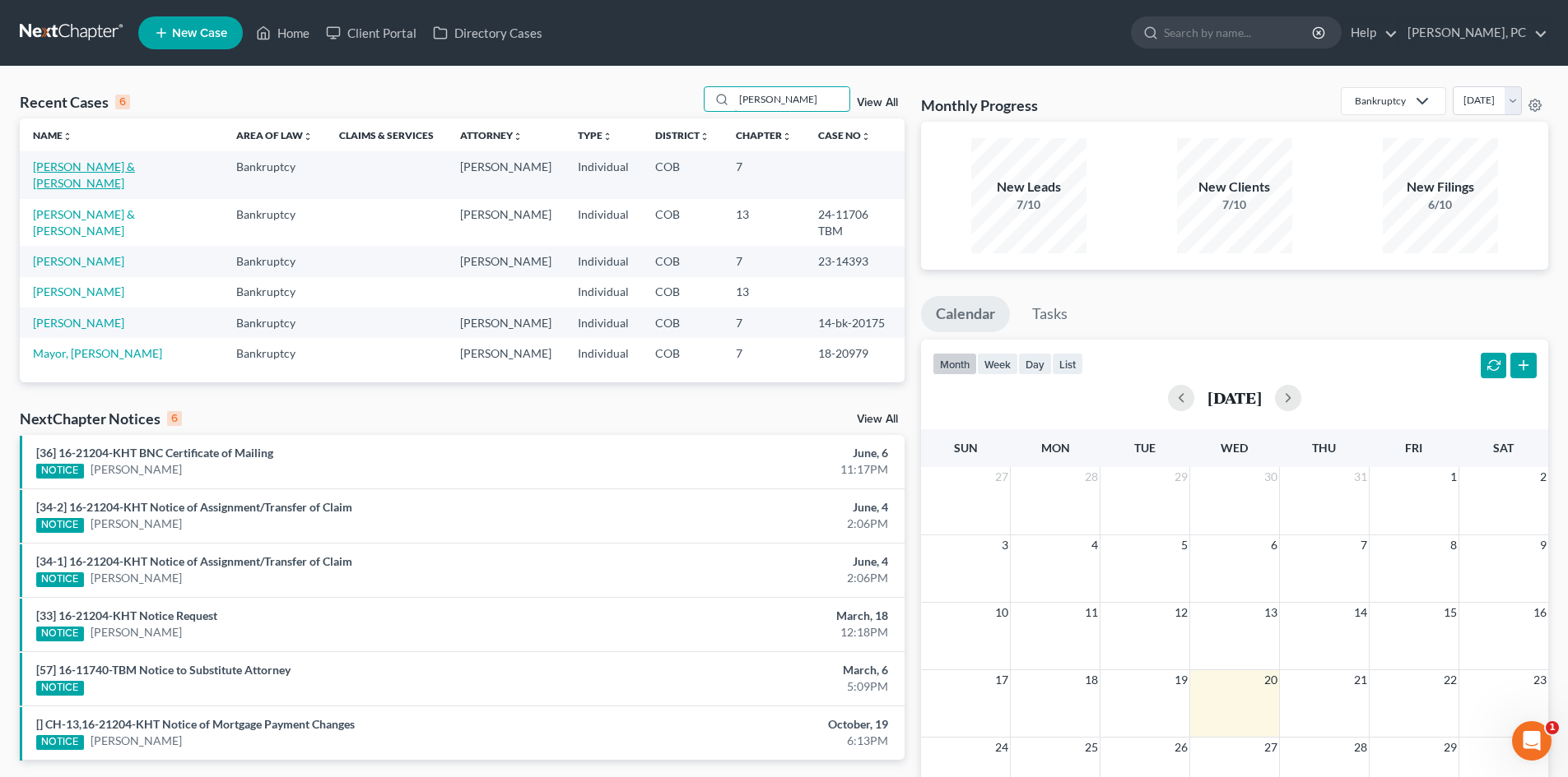
type input "vera"
click at [101, 164] on link "[PERSON_NAME] & [PERSON_NAME]" at bounding box center [84, 175] width 102 height 31
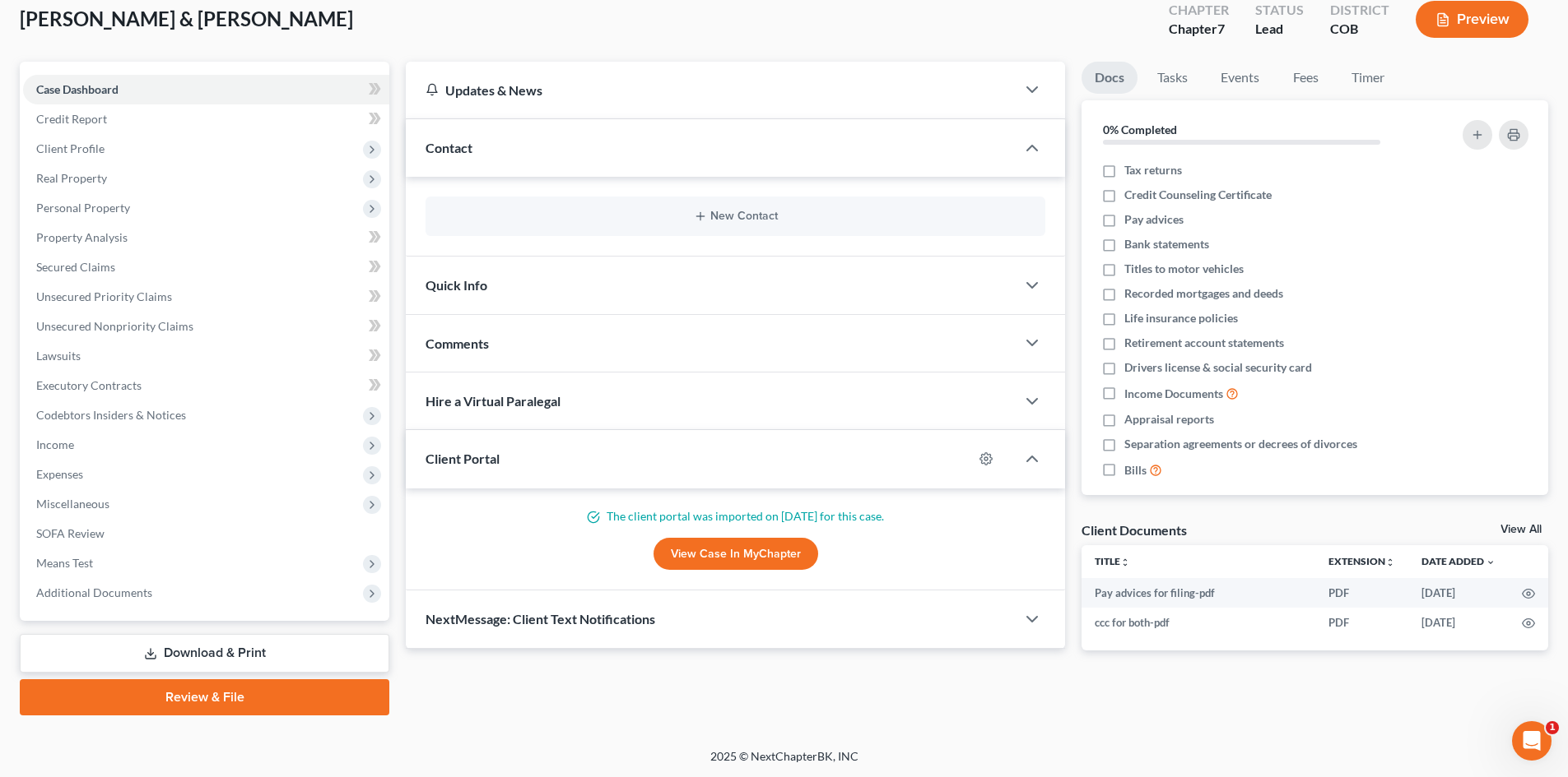
scroll to position [97, 0]
click at [216, 704] on link "Review & File" at bounding box center [205, 696] width 370 height 36
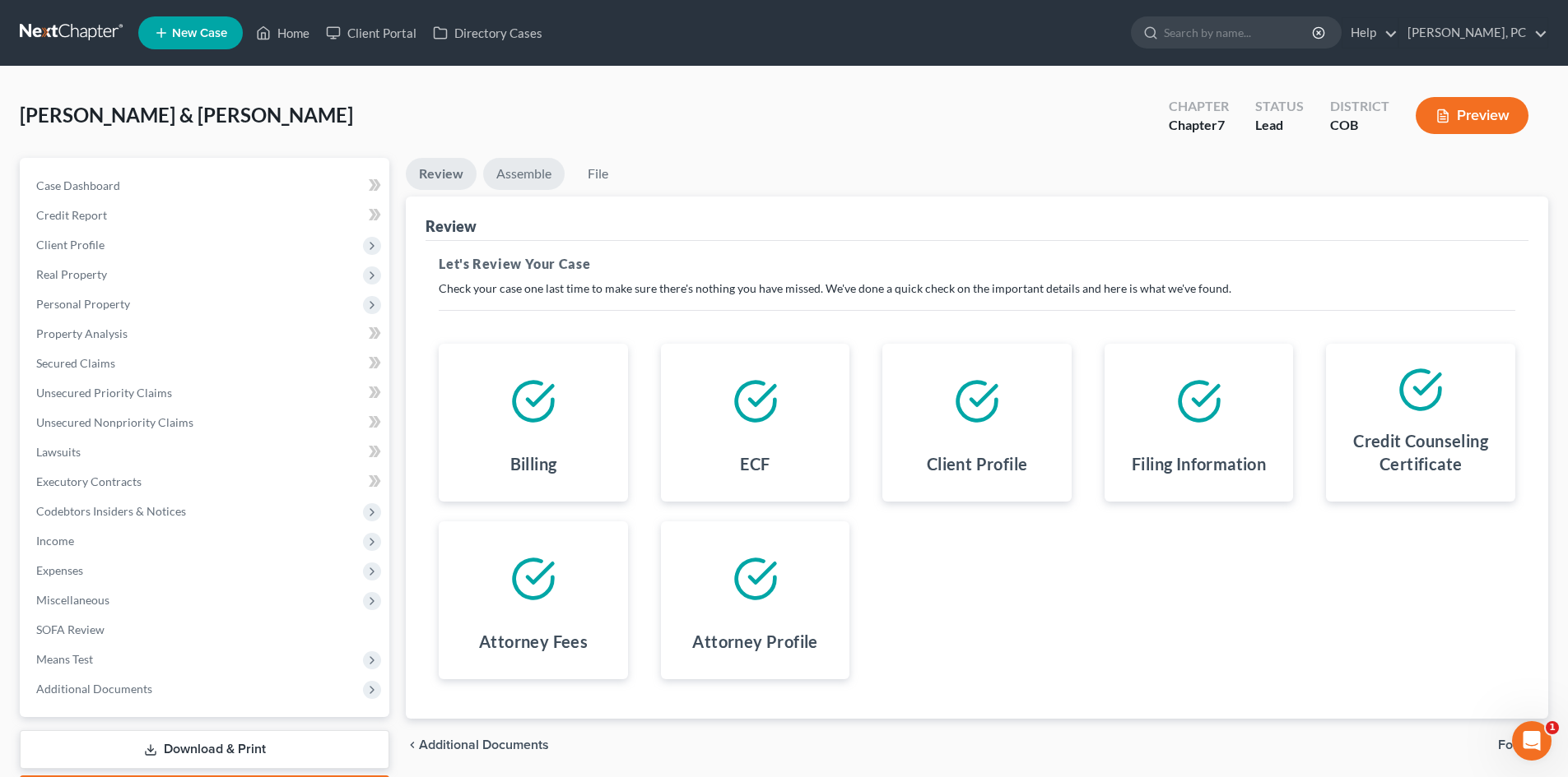
click at [521, 173] on link "Assemble" at bounding box center [523, 174] width 81 height 32
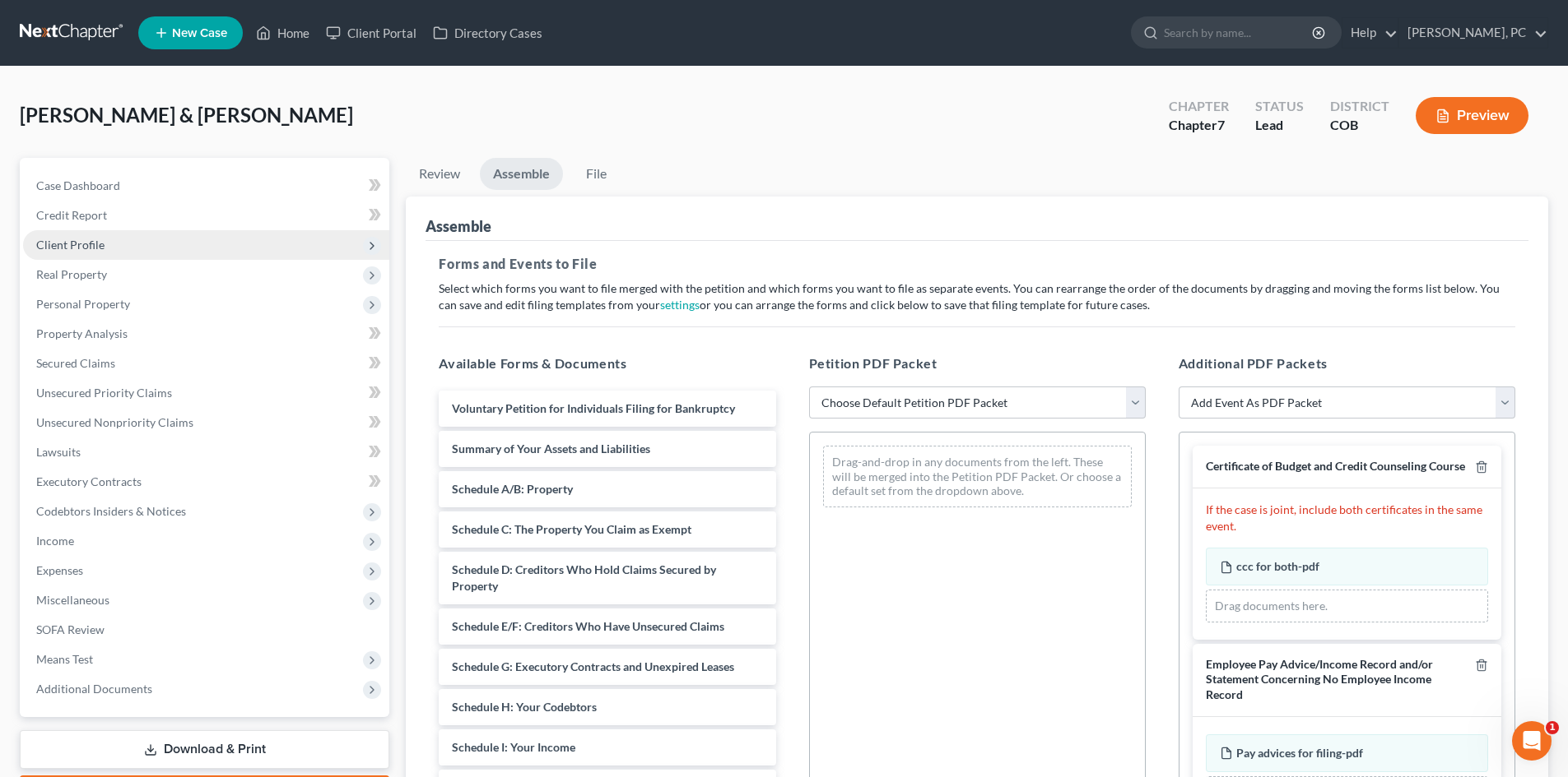
click at [91, 248] on span "Client Profile" at bounding box center [70, 245] width 68 height 14
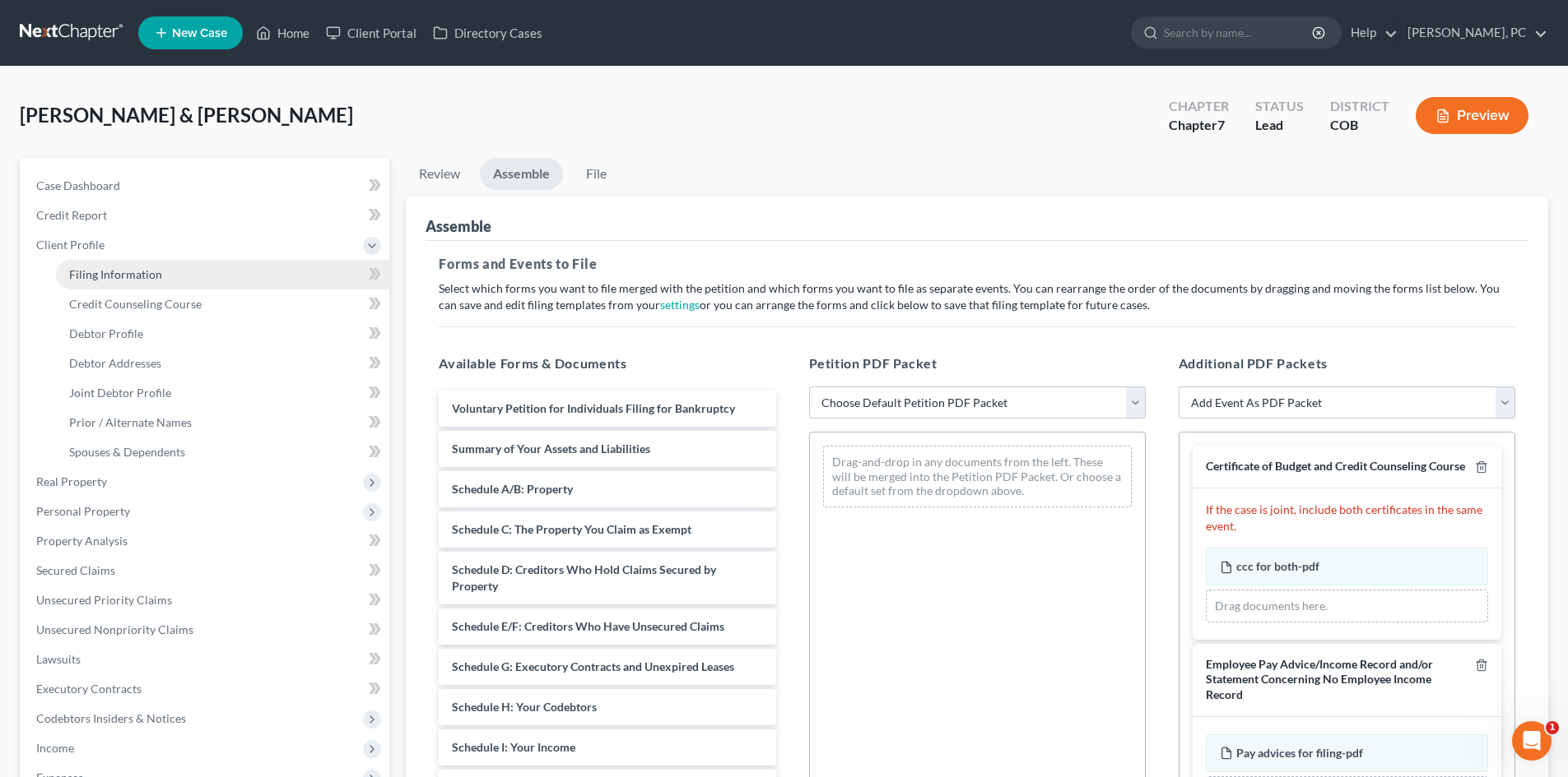
click at [122, 272] on span "Filing Information" at bounding box center [115, 274] width 93 height 14
select select "1"
select select "0"
select select "5"
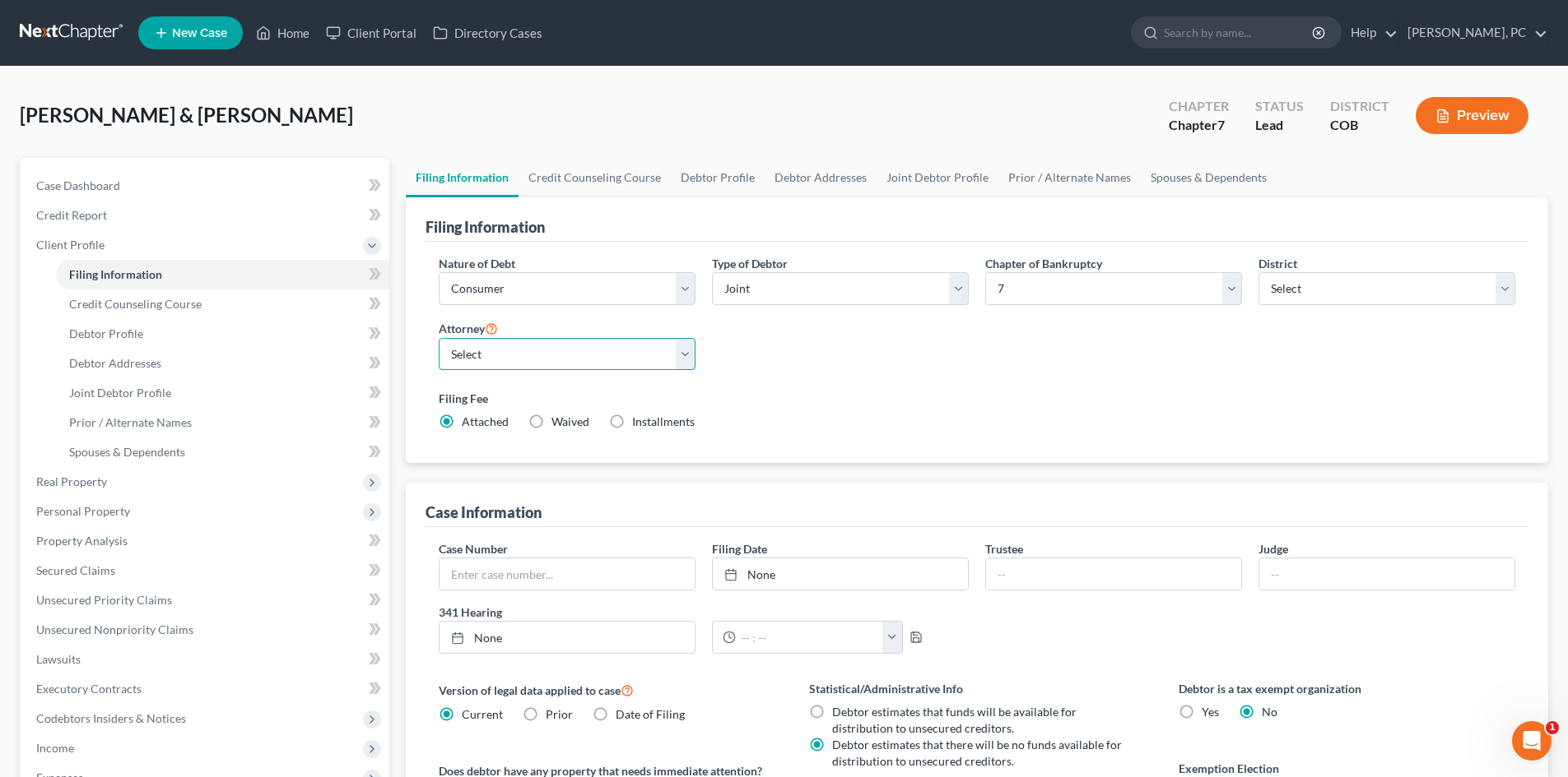
click at [528, 351] on select "Select Sean Cloyes - COB Sean Cloyes - COB Stephen Berken - COB Neil Camera - C…" at bounding box center [568, 355] width 257 height 33
select select "0"
click at [439, 338] on select "Select Sean Cloyes - COB Sean Cloyes - COB Stephen Berken - COB Neil Camera - C…" at bounding box center [568, 355] width 257 height 33
click at [398, 427] on div "Filing Information Credit Counseling Course Debtor Profile Debtor Addresses Joi…" at bounding box center [977, 590] width 1159 height 864
click at [68, 175] on link "Case Dashboard" at bounding box center [206, 186] width 366 height 30
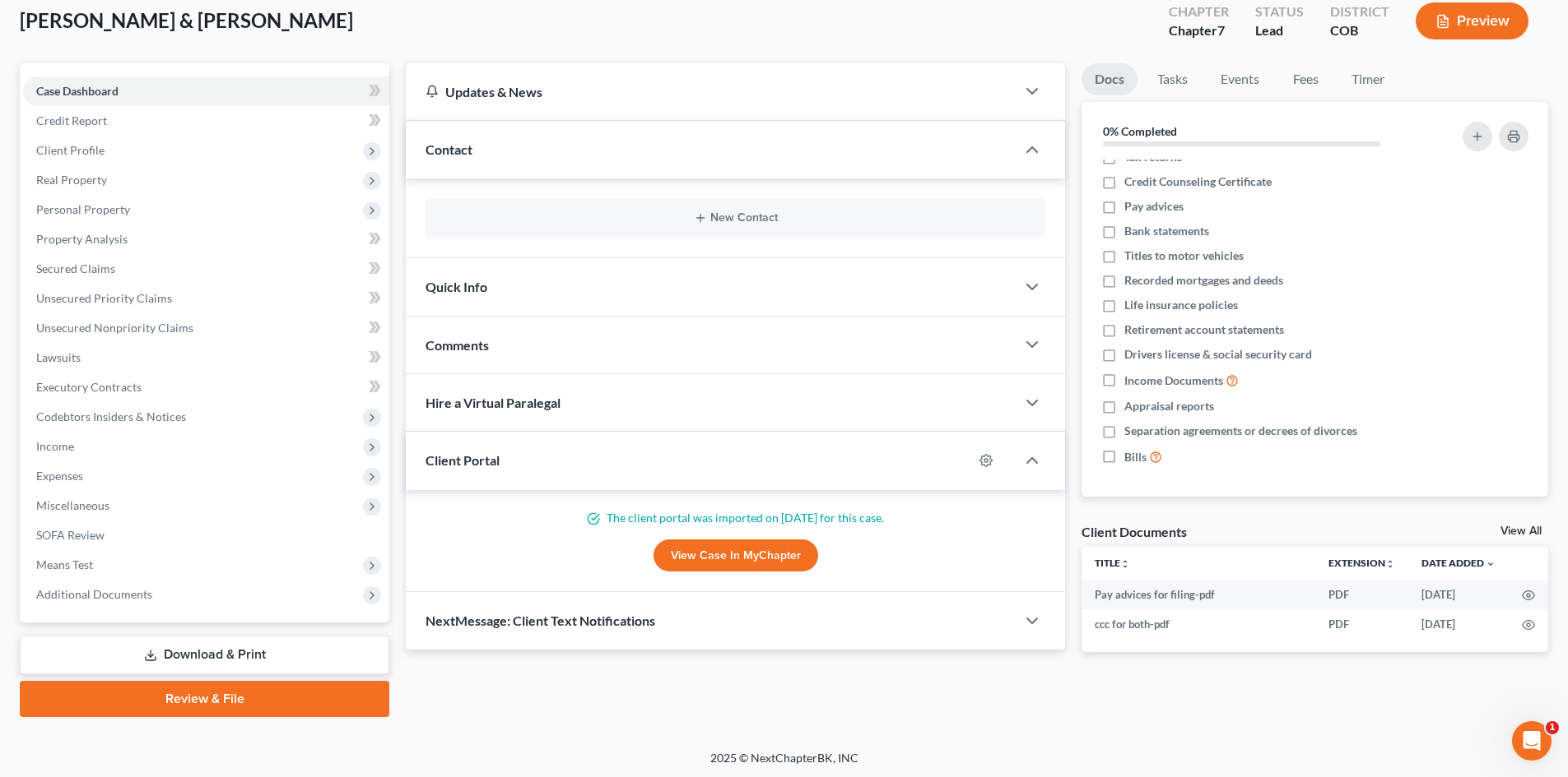
scroll to position [97, 0]
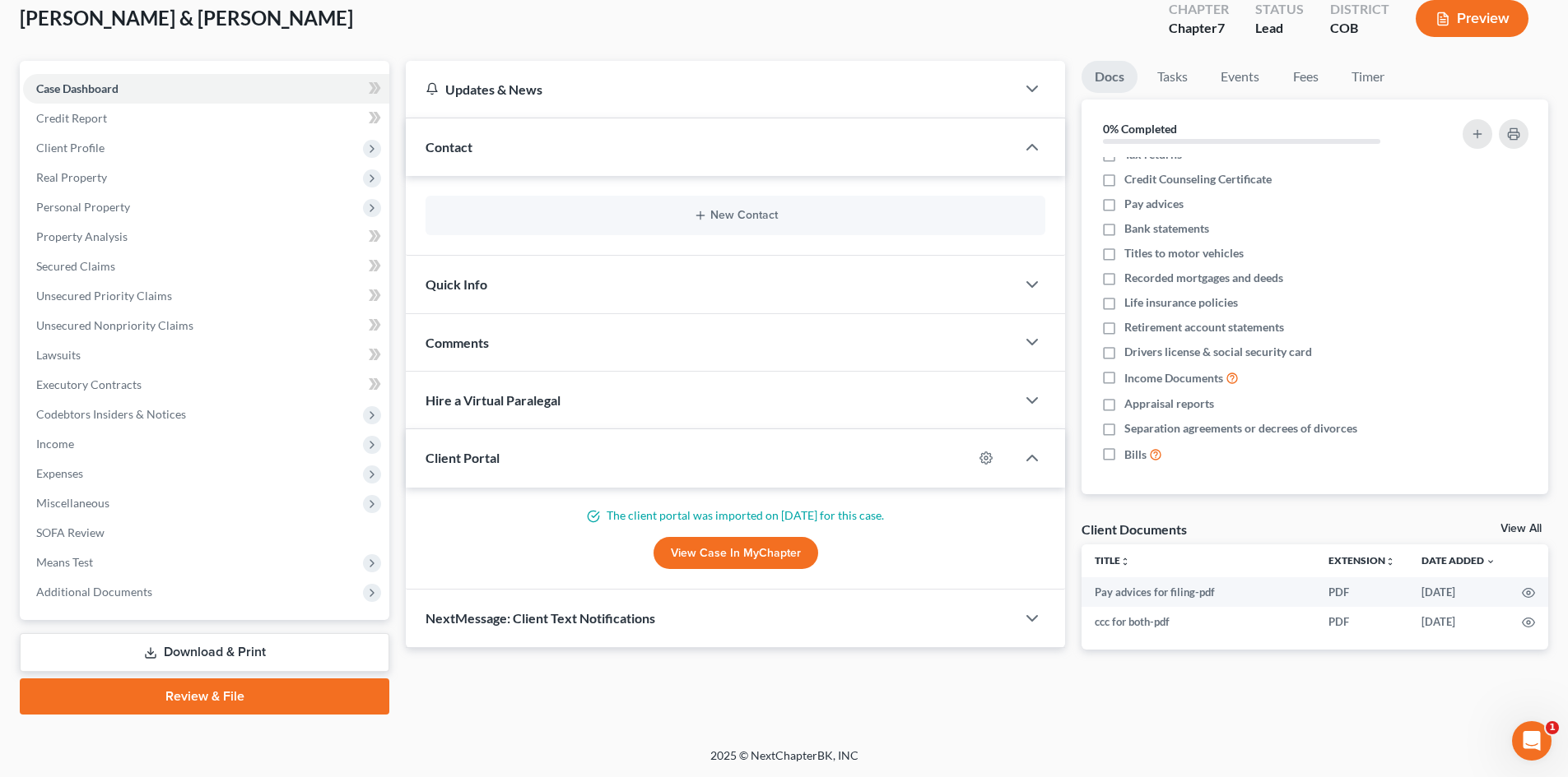
click at [215, 695] on link "Review & File" at bounding box center [205, 696] width 370 height 36
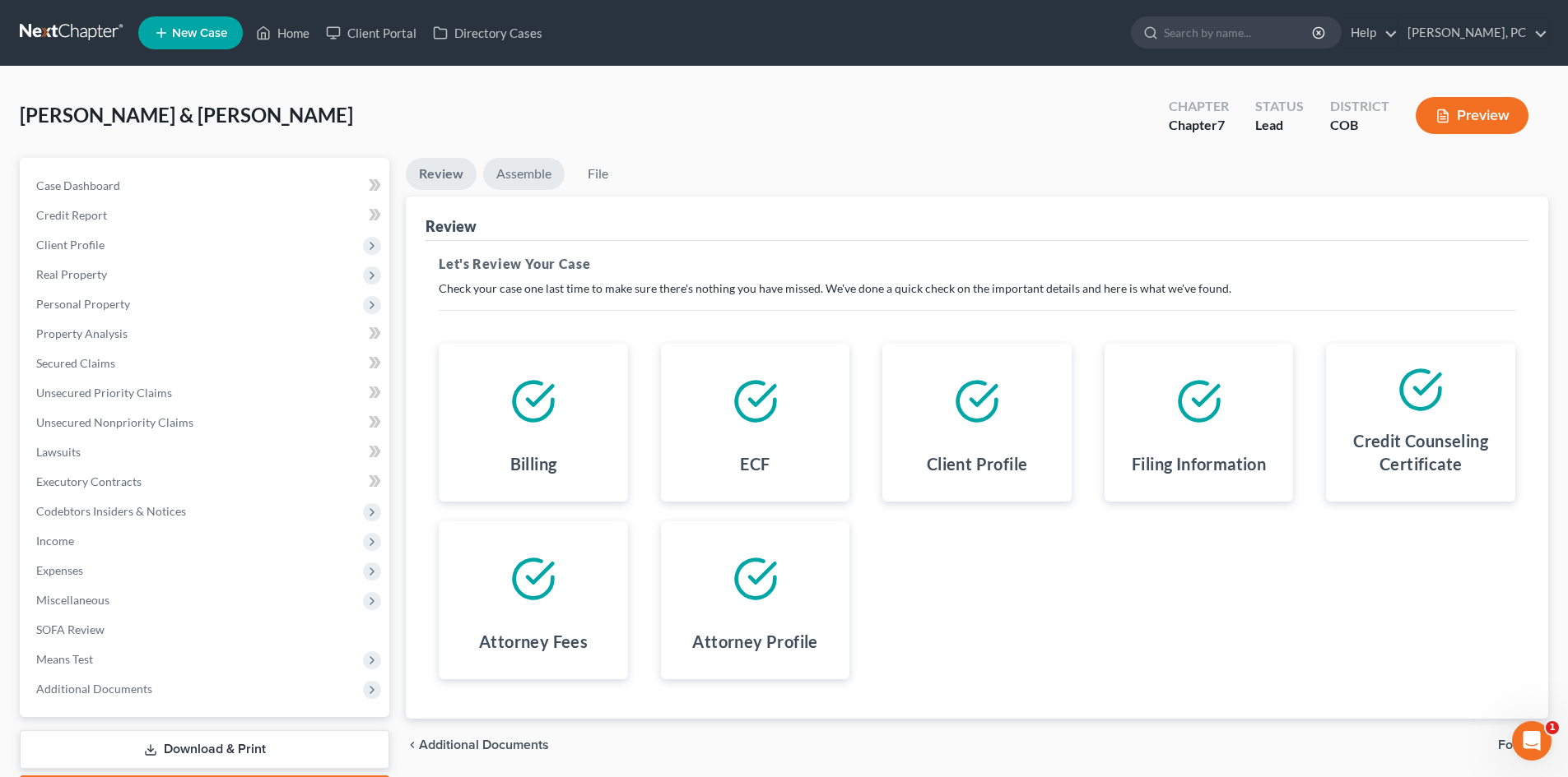
click at [529, 162] on link "Assemble" at bounding box center [523, 174] width 81 height 32
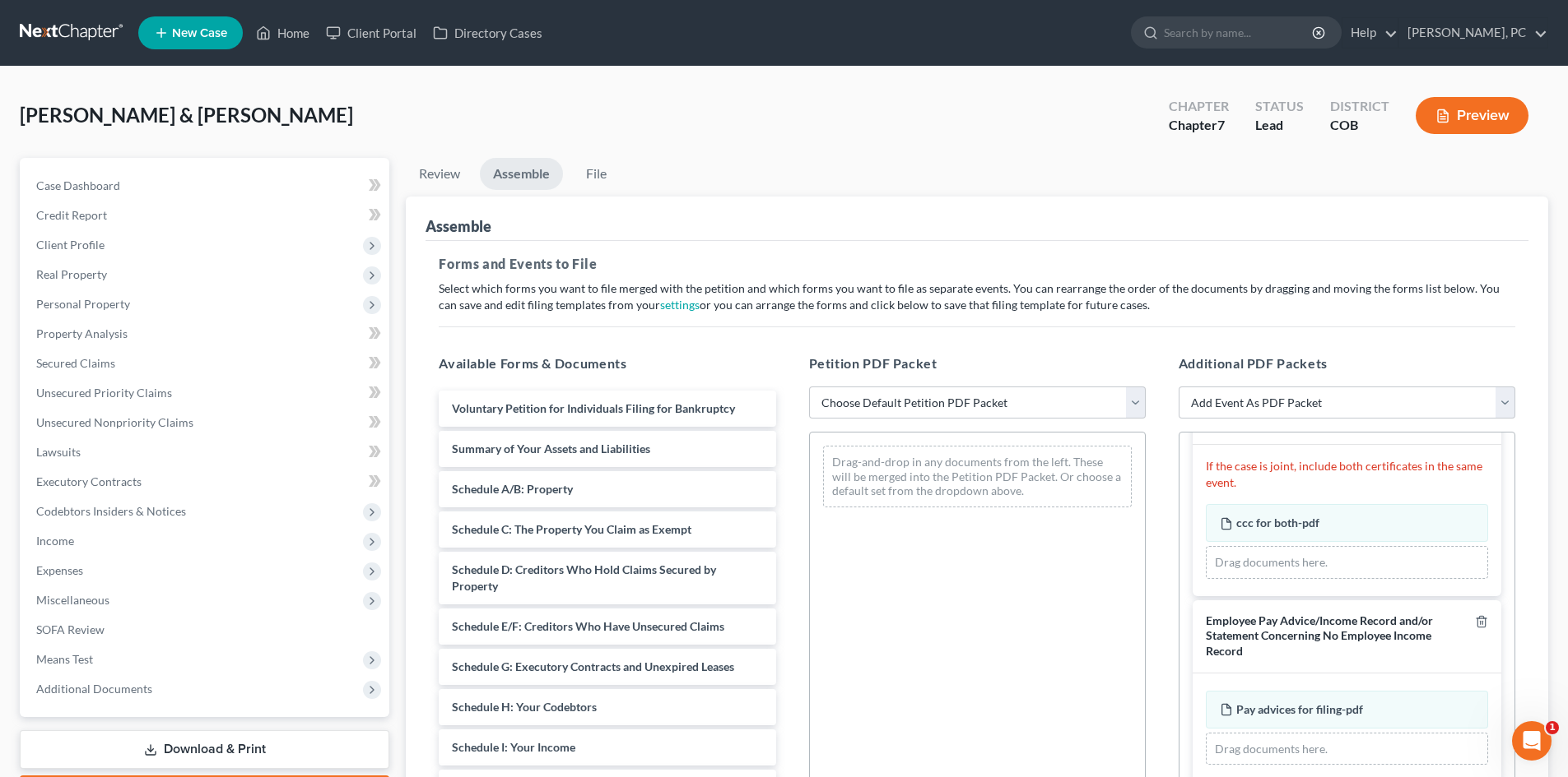
scroll to position [86, 0]
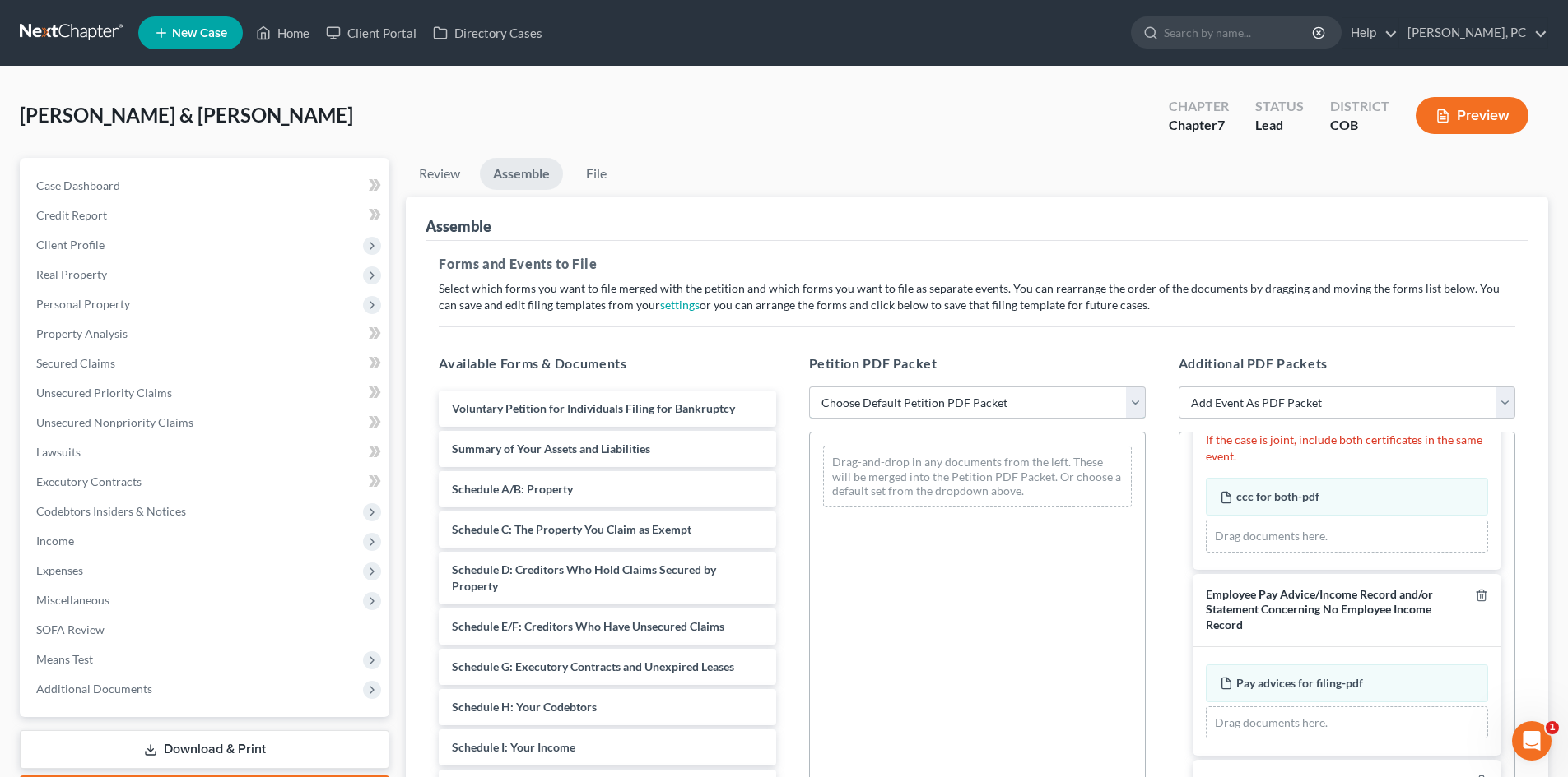
click at [1065, 399] on select "Choose Default Petition PDF Packet Emergency Filing (Voluntary Petition and Cre…" at bounding box center [977, 403] width 337 height 33
select select "1"
click at [809, 386] on select "Choose Default Petition PDF Packet Emergency Filing (Voluntary Petition and Cre…" at bounding box center [977, 403] width 337 height 33
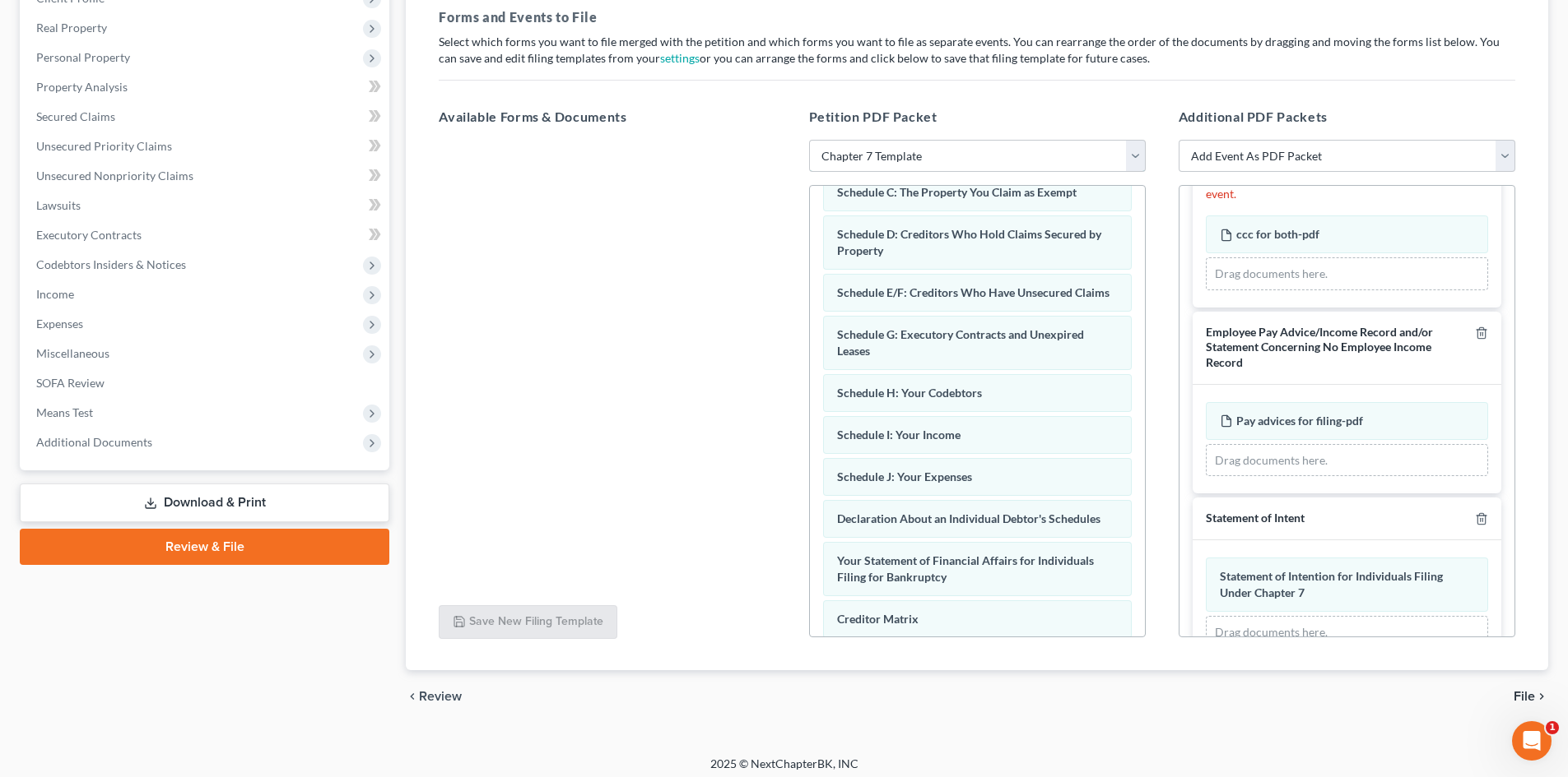
scroll to position [135, 0]
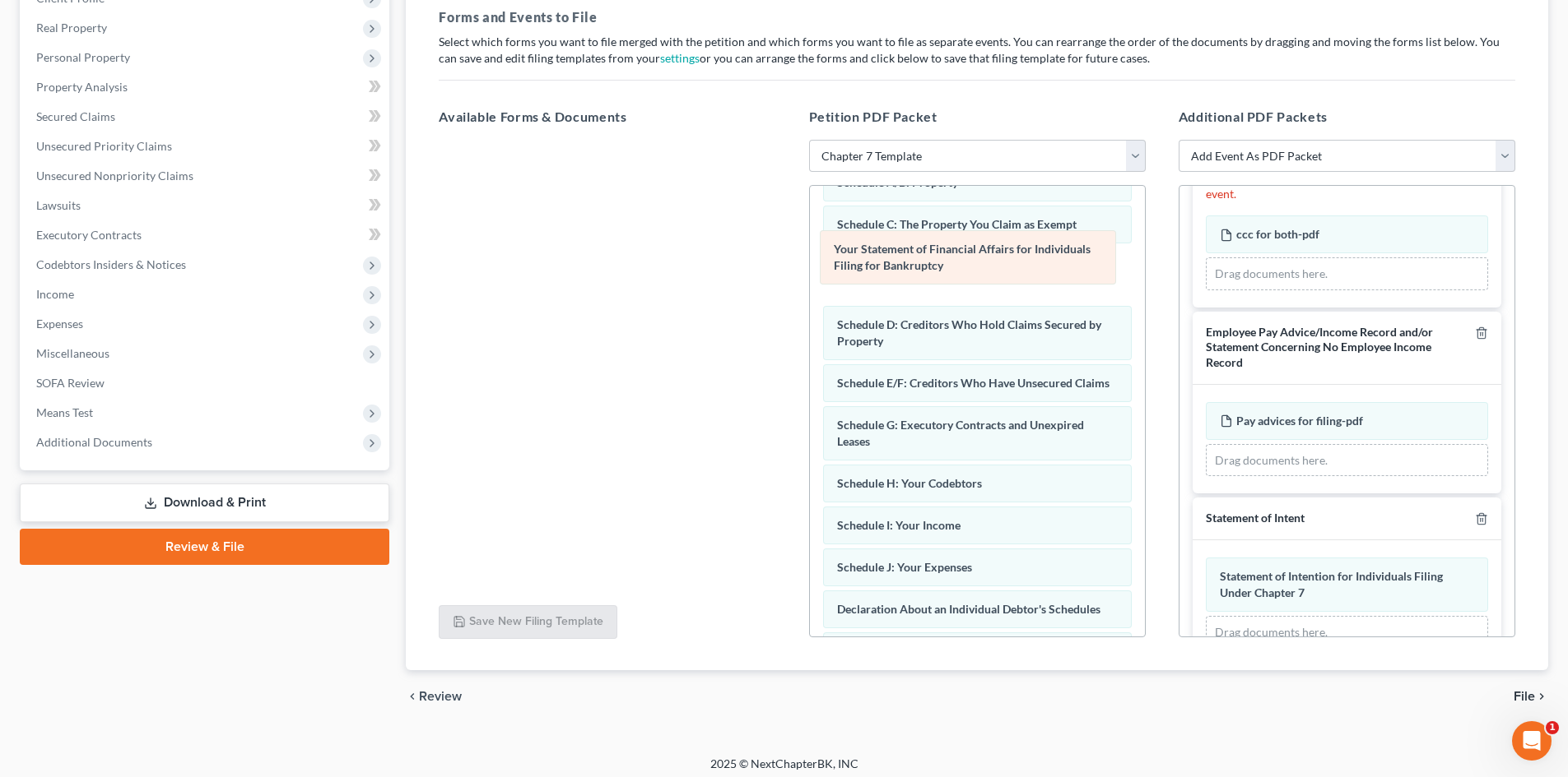
drag, startPoint x: 976, startPoint y: 614, endPoint x: 972, endPoint y: 254, distance: 360.0
click at [972, 254] on div "Your Statement of Financial Affairs for Individuals Filing for Bankruptcy Volun…" at bounding box center [977, 449] width 335 height 800
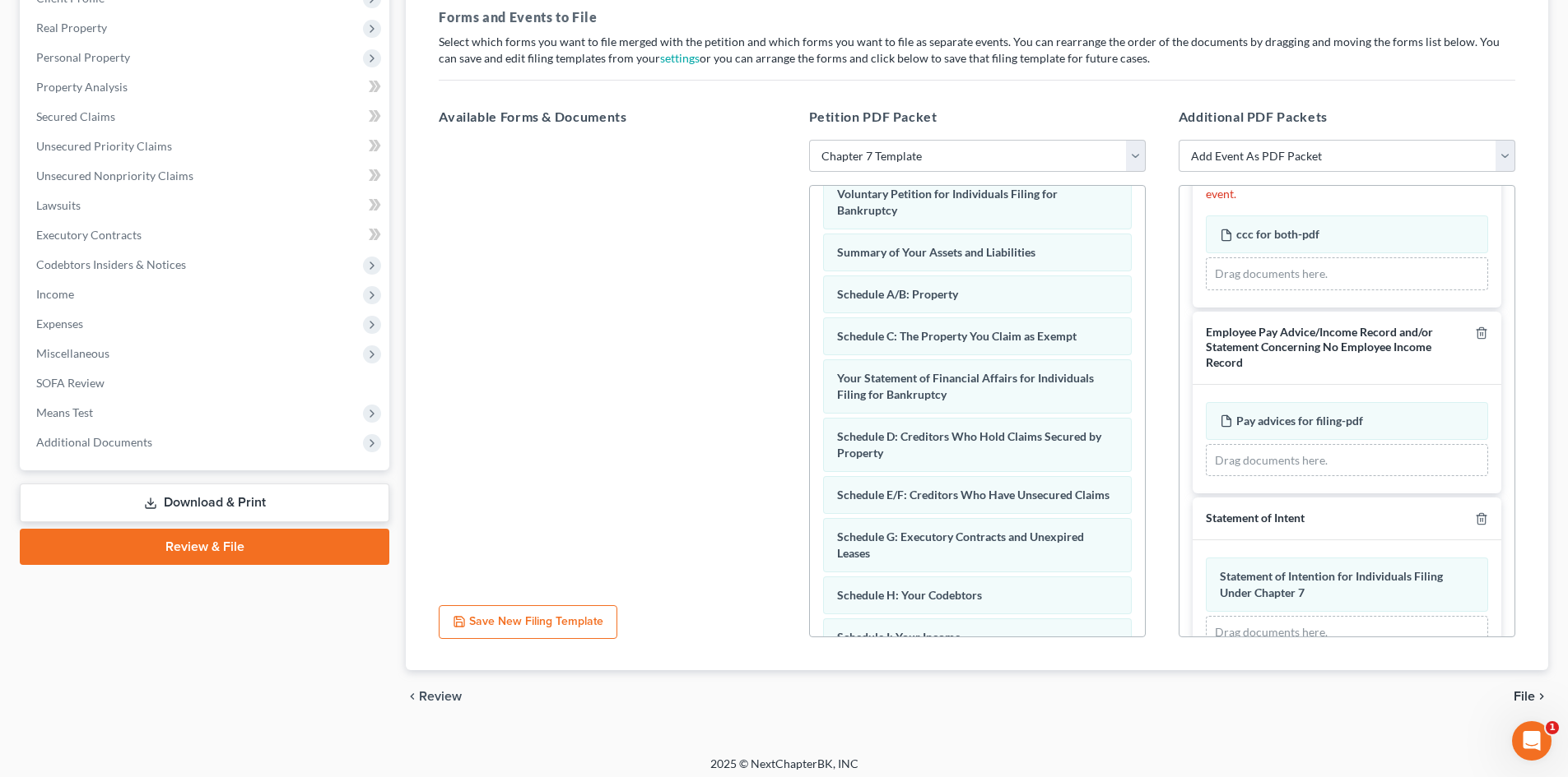
scroll to position [0, 0]
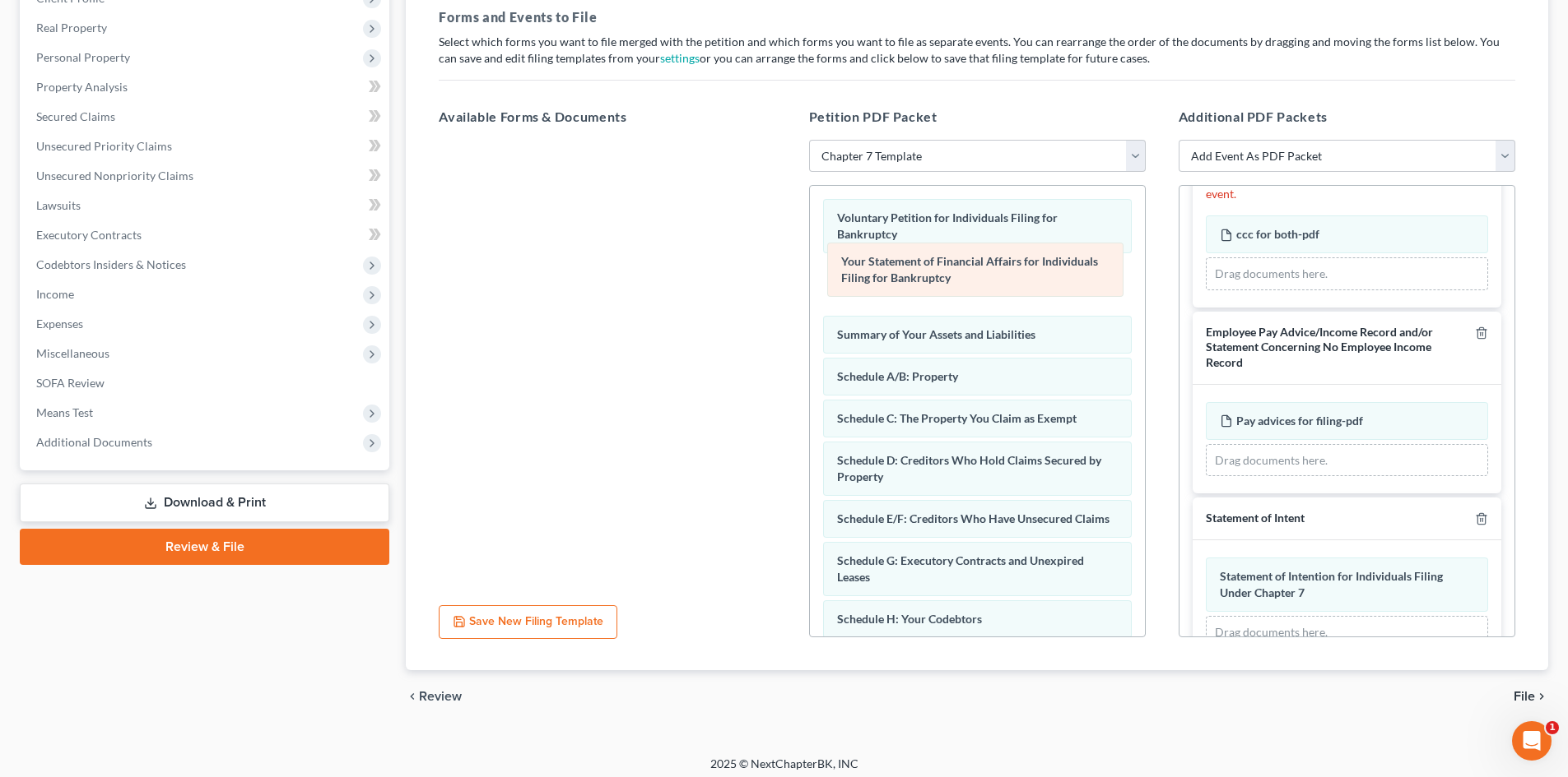
drag, startPoint x: 943, startPoint y: 405, endPoint x: 946, endPoint y: 264, distance: 141.0
click at [946, 264] on div "Your Statement of Financial Affairs for Individuals Filing for Bankruptcy Volun…" at bounding box center [977, 586] width 335 height 800
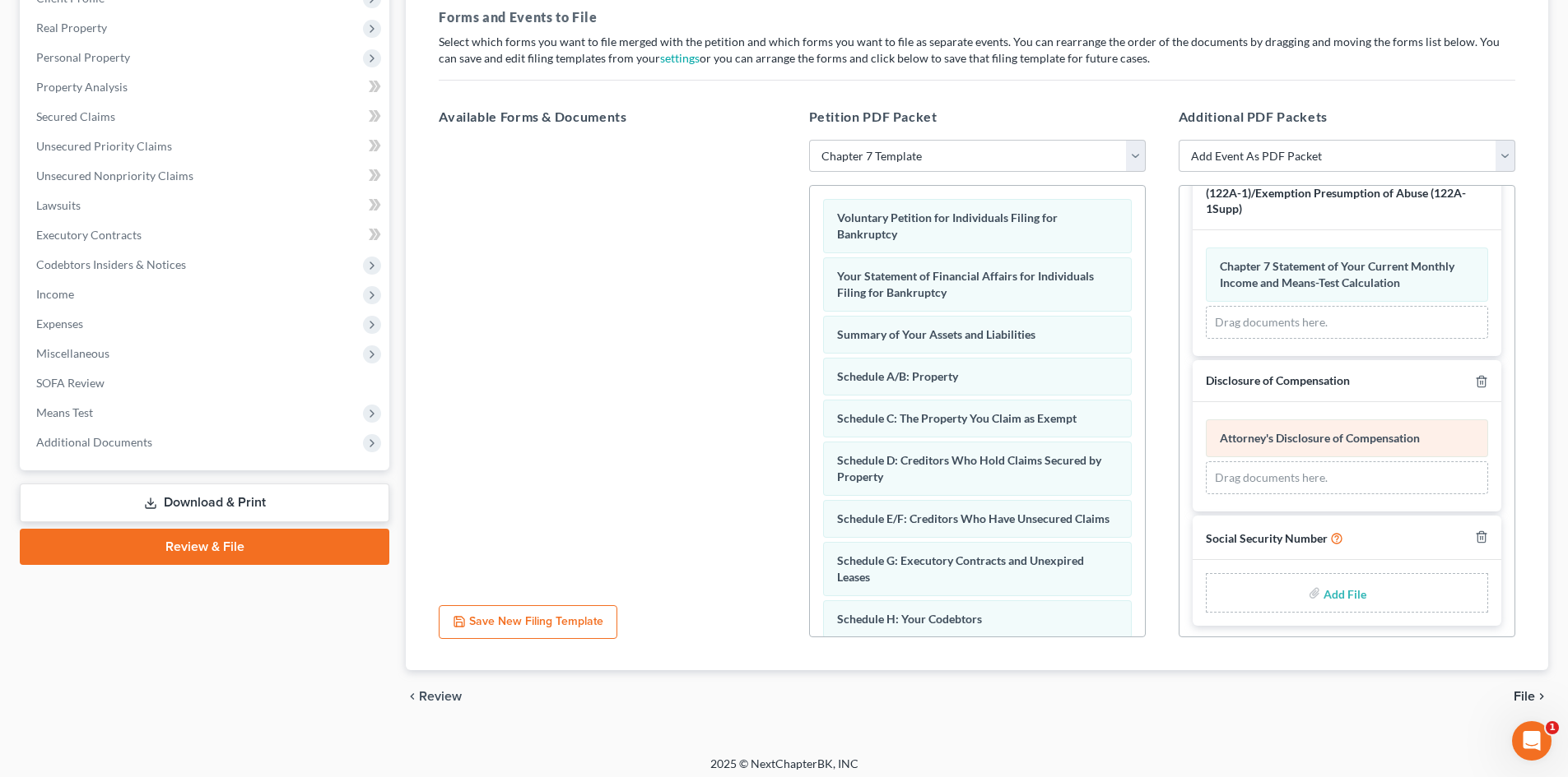
scroll to position [616, 0]
click at [1335, 591] on input "file" at bounding box center [1342, 591] width 39 height 30
type input "C:\fakepath\Petition (signed).pdf"
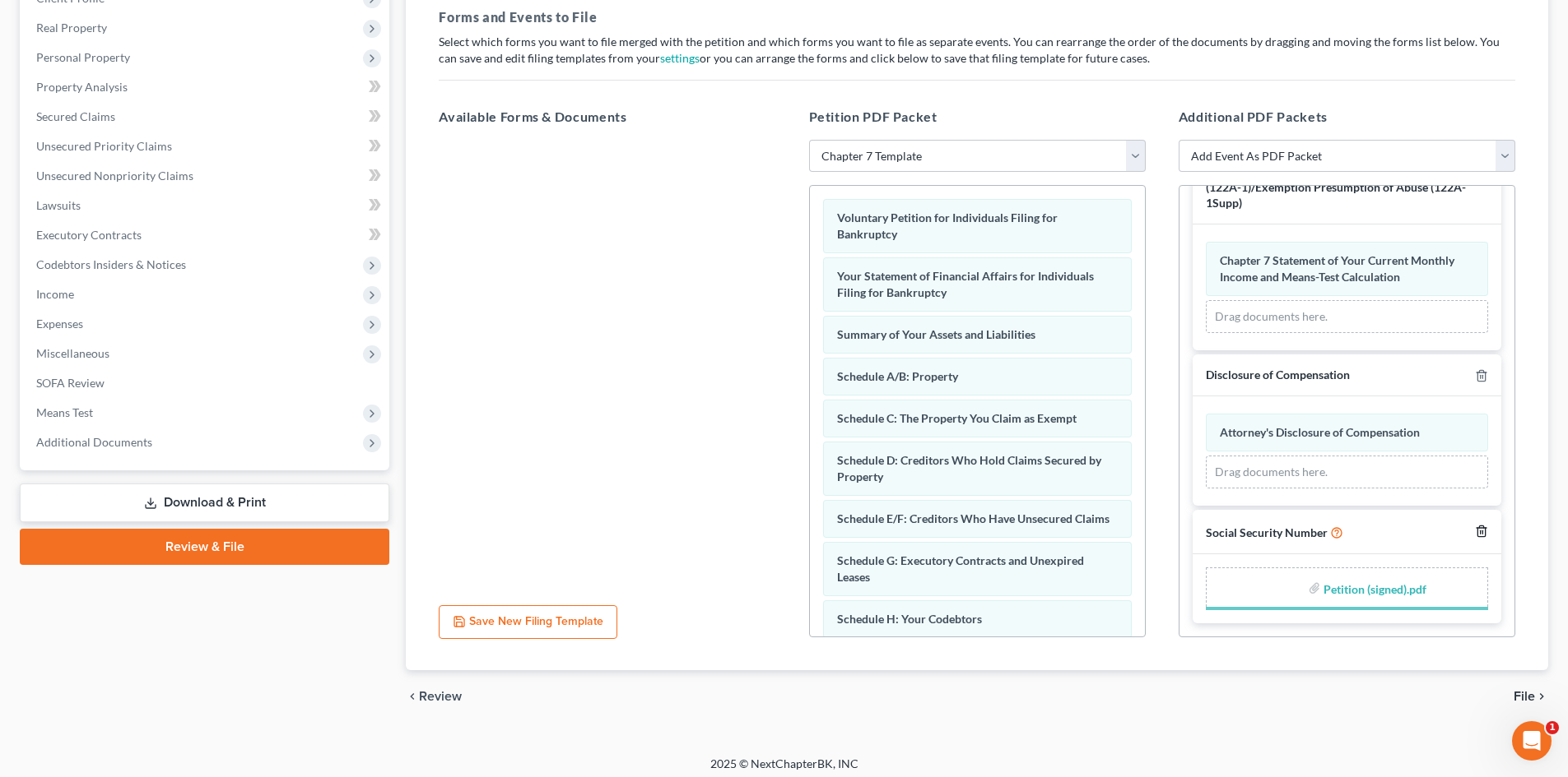
click at [1474, 532] on icon "button" at bounding box center [1481, 531] width 13 height 13
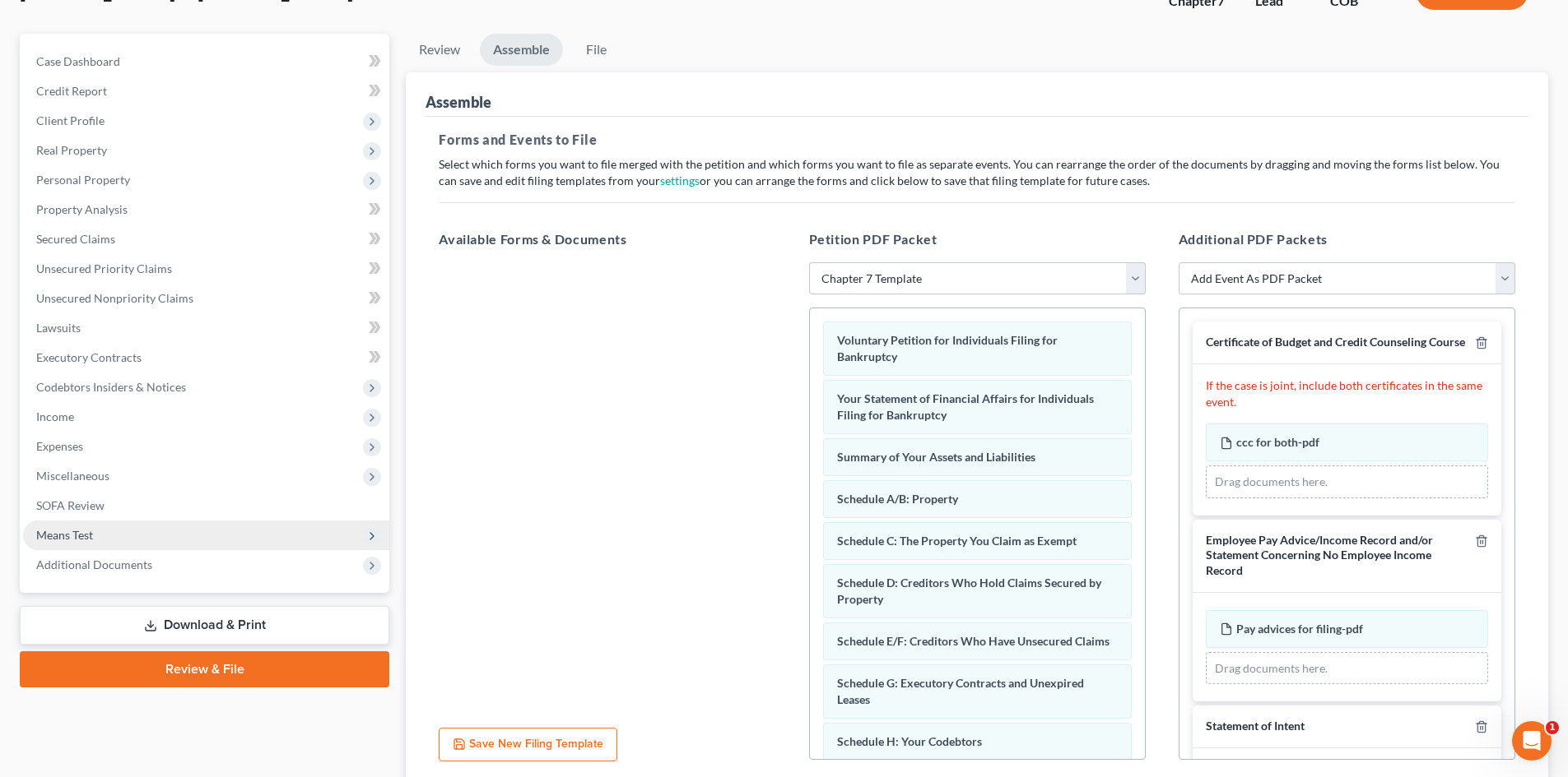
scroll to position [164, 0]
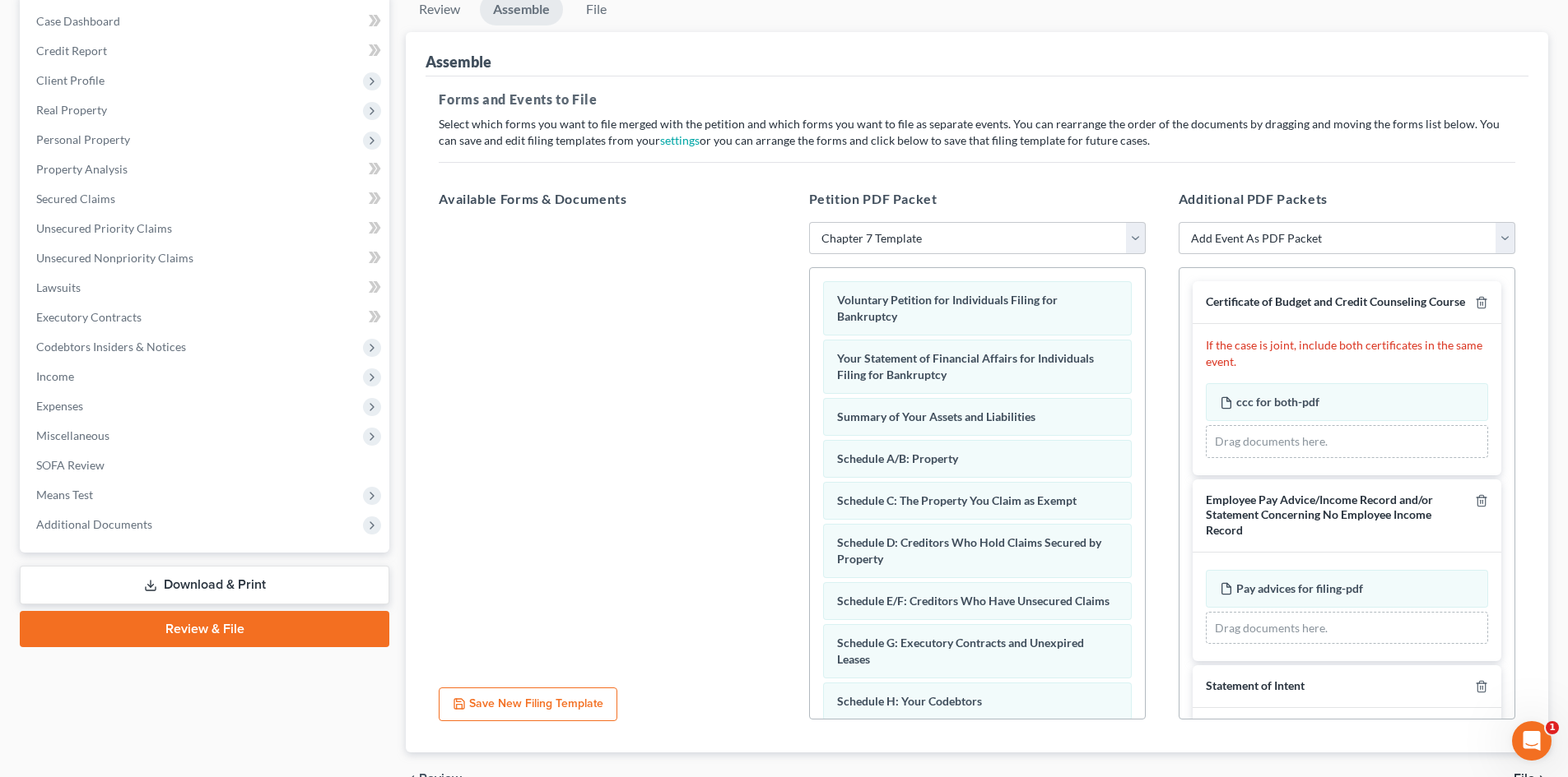
click at [243, 581] on link "Download & Print" at bounding box center [205, 585] width 370 height 38
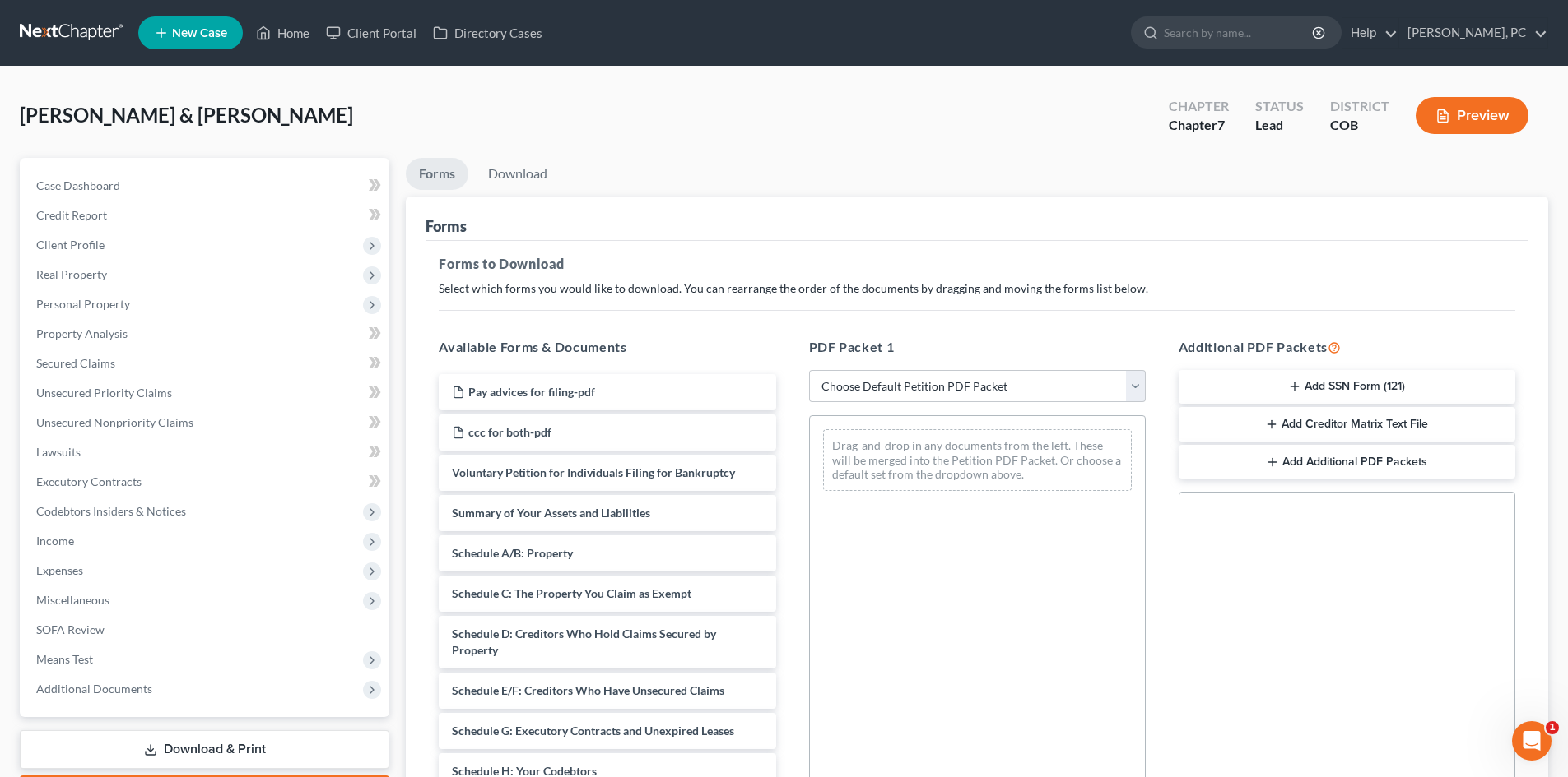
click at [1313, 382] on button "Add SSN Form (121)" at bounding box center [1347, 387] width 337 height 35
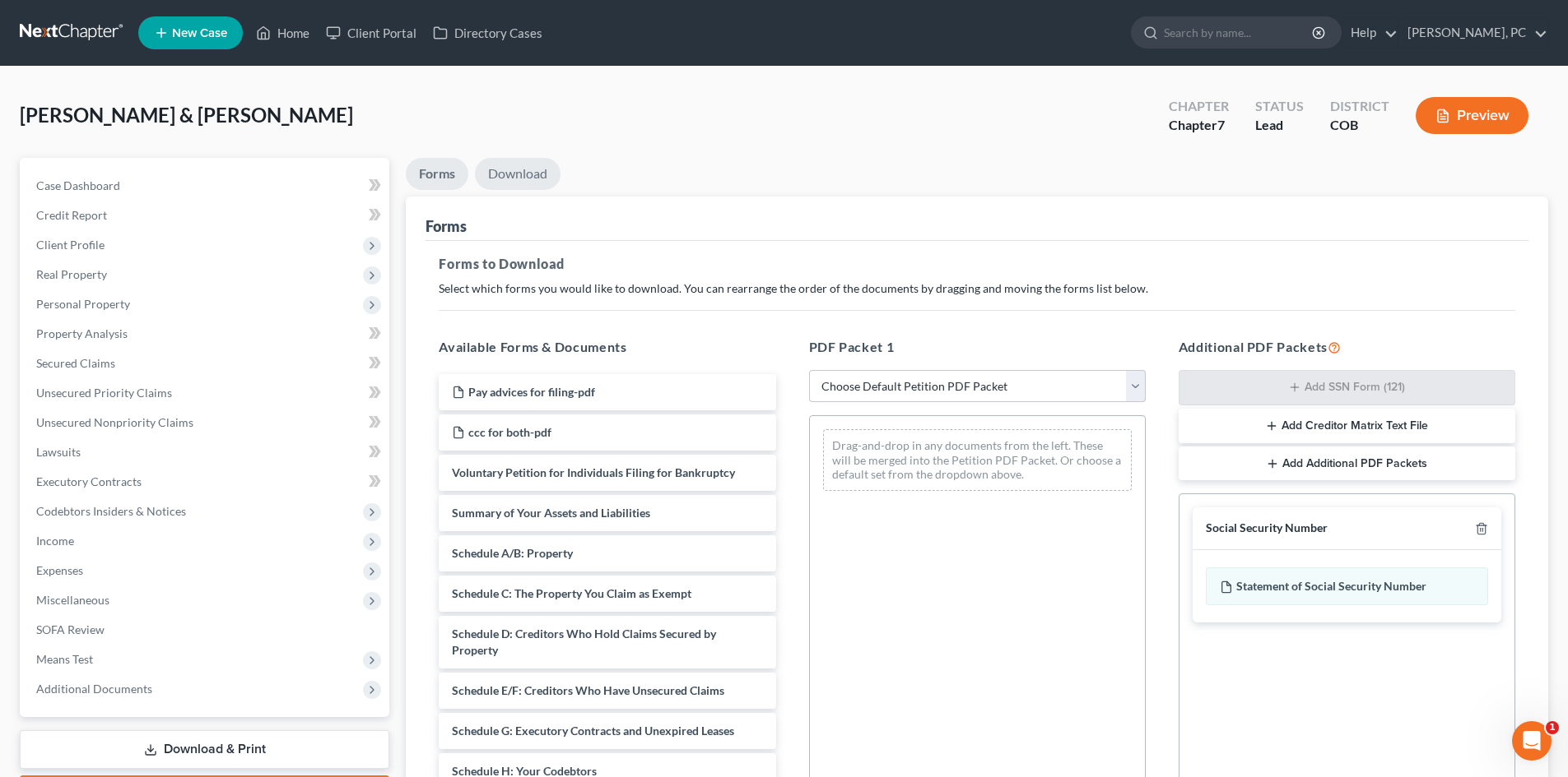
drag, startPoint x: 512, startPoint y: 178, endPoint x: 564, endPoint y: 216, distance: 64.4
click at [512, 178] on link "Download" at bounding box center [518, 174] width 86 height 32
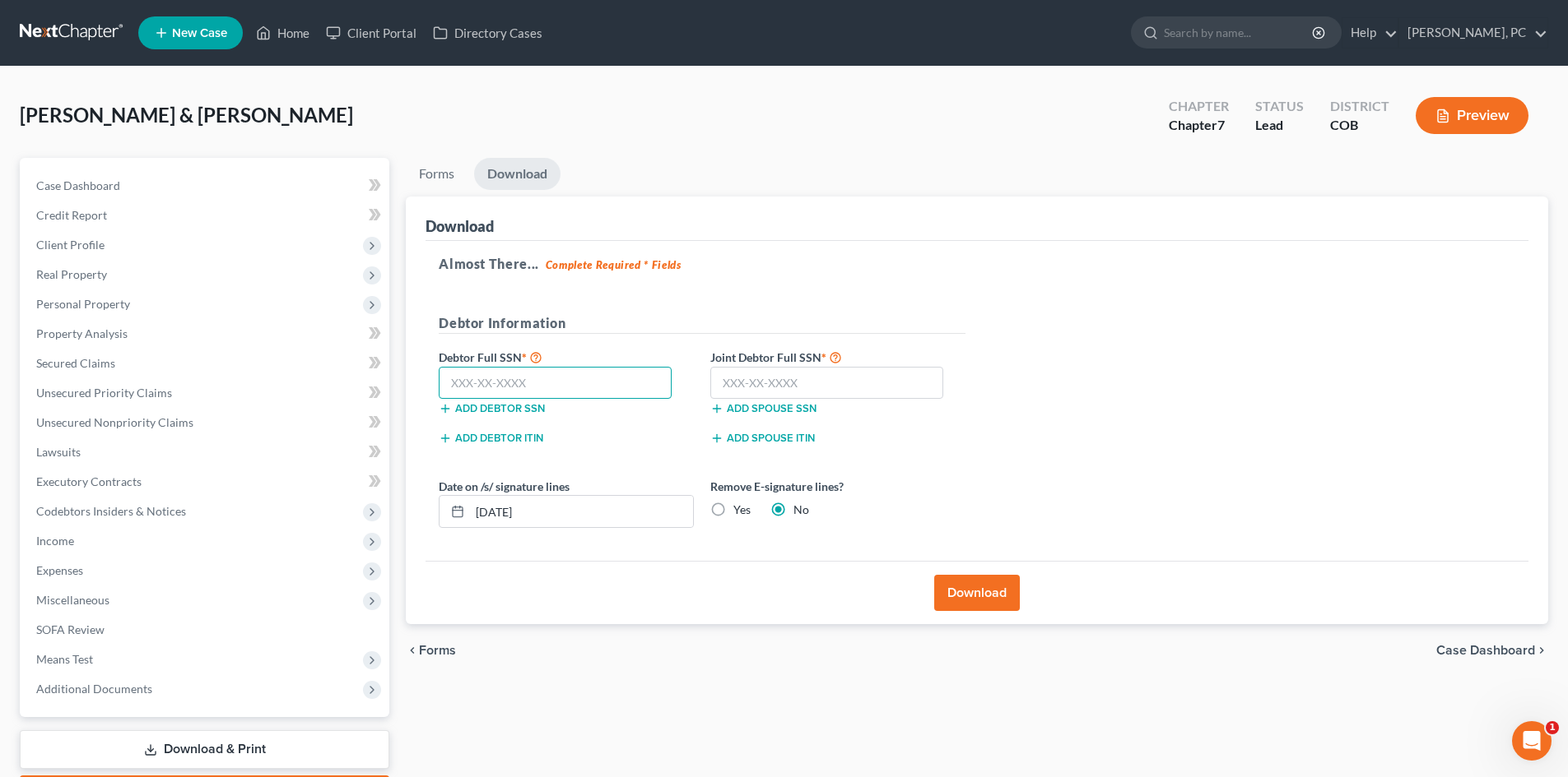
click at [539, 372] on input "text" at bounding box center [555, 384] width 233 height 33
type input "463-75-2303"
click at [743, 384] on input "text" at bounding box center [826, 384] width 233 height 33
type input "522-81-1955"
click at [504, 510] on input "08/20/2025" at bounding box center [581, 511] width 223 height 31
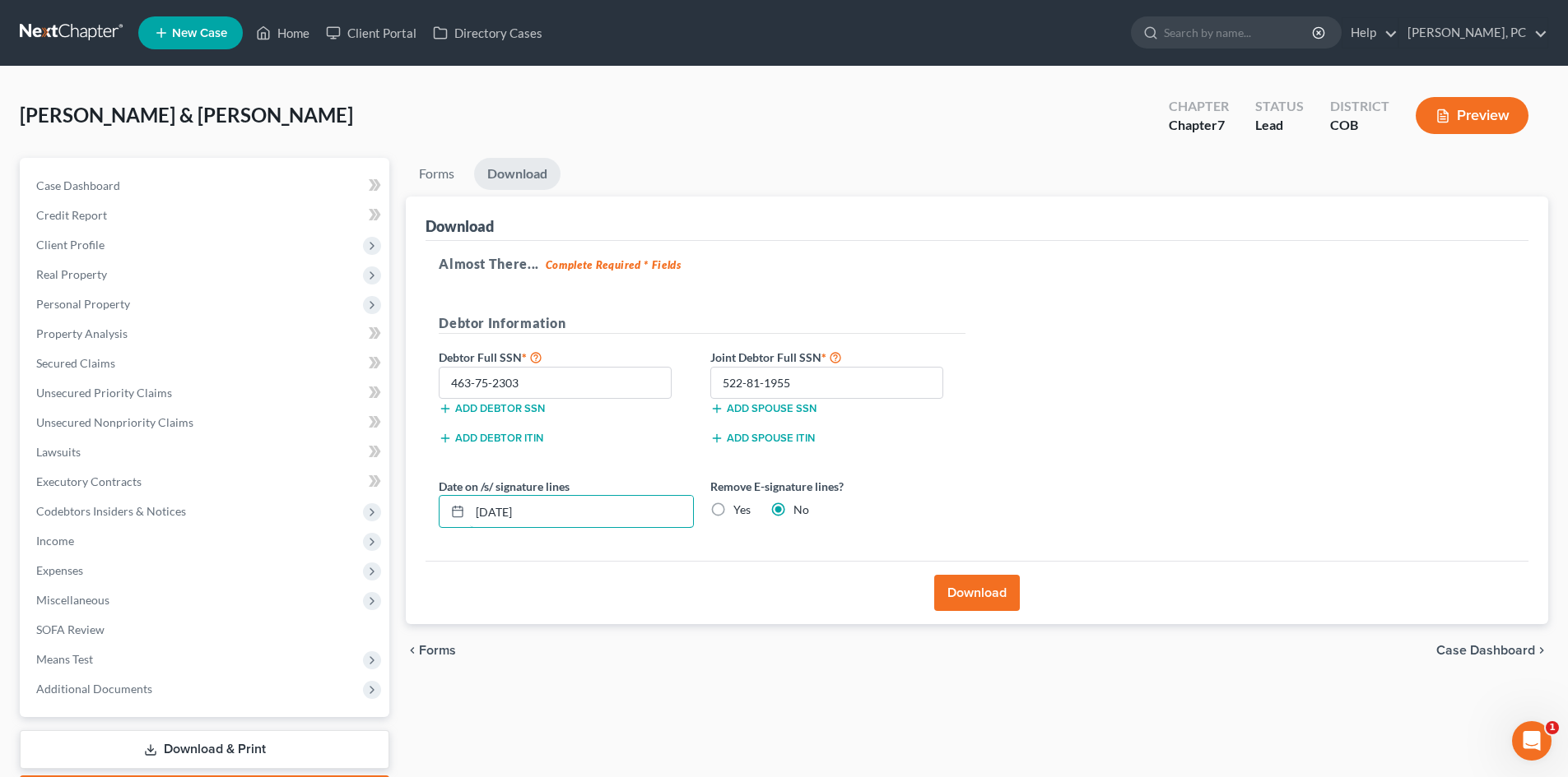
type input "08/12/2025"
click at [970, 586] on button "Download" at bounding box center [977, 593] width 86 height 36
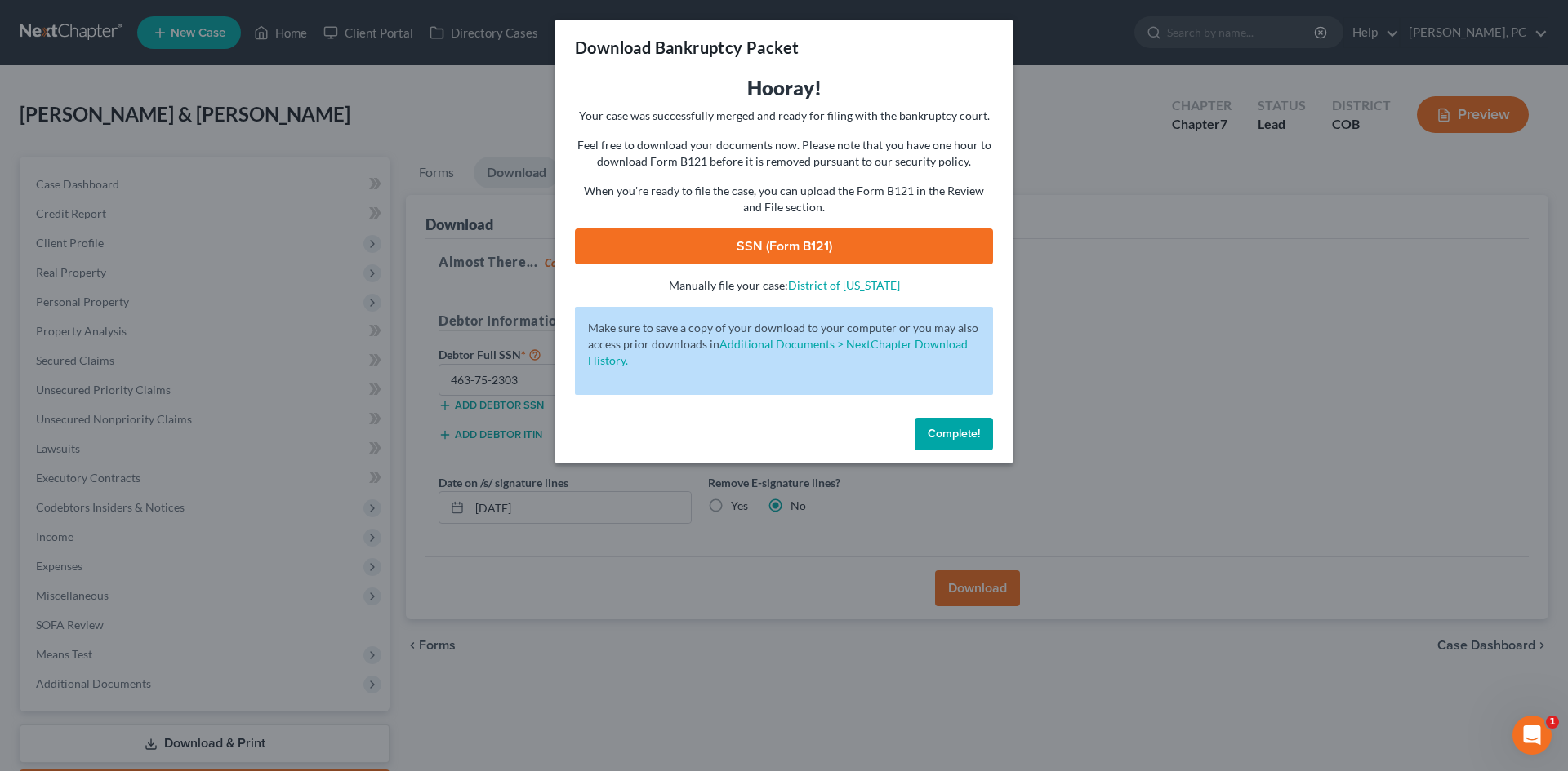
click at [799, 247] on link "SSN (Form B121)" at bounding box center [784, 245] width 418 height 36
click at [940, 436] on span "Complete!" at bounding box center [954, 434] width 52 height 14
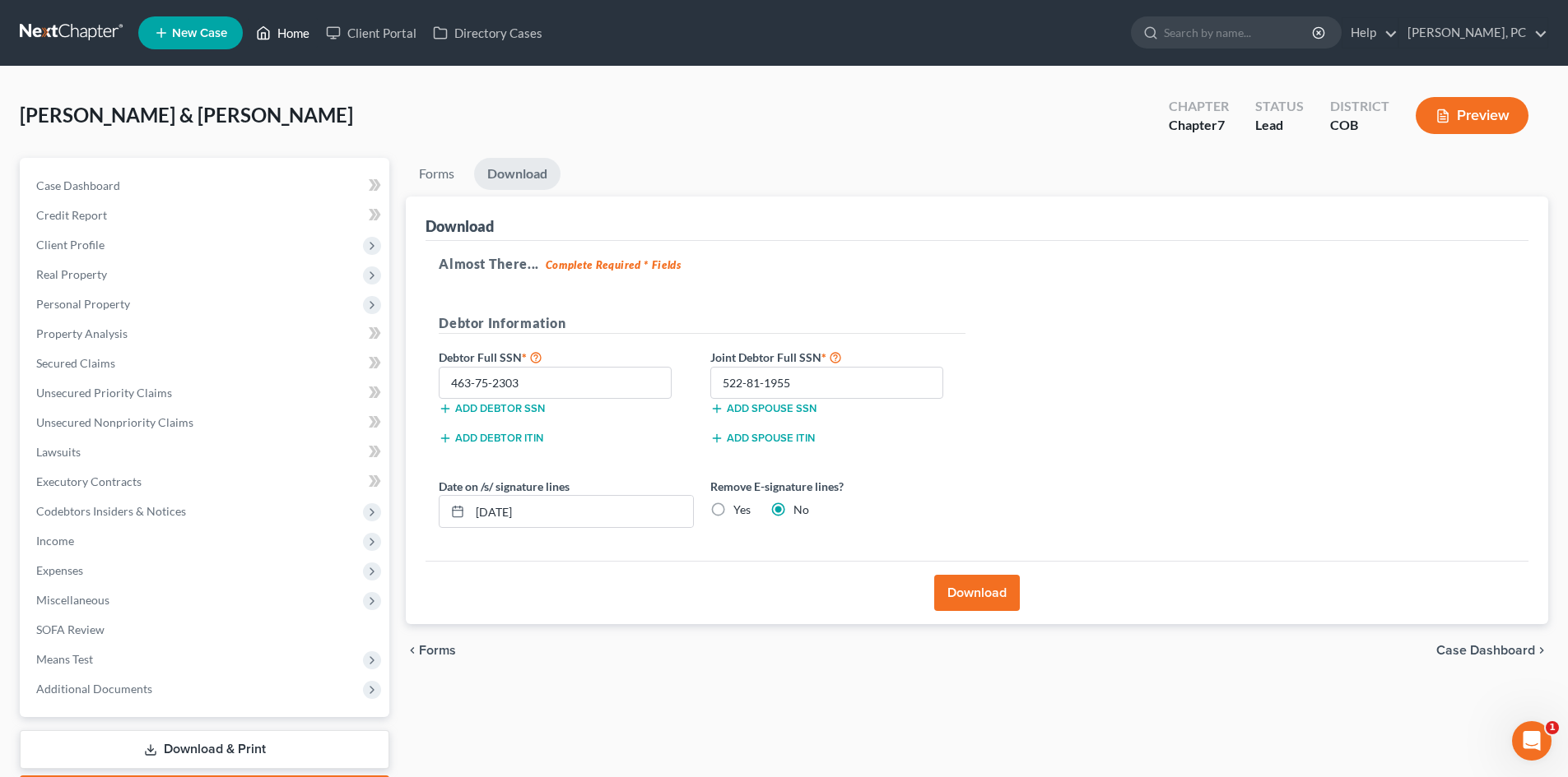
click at [292, 24] on link "Home" at bounding box center [282, 33] width 70 height 30
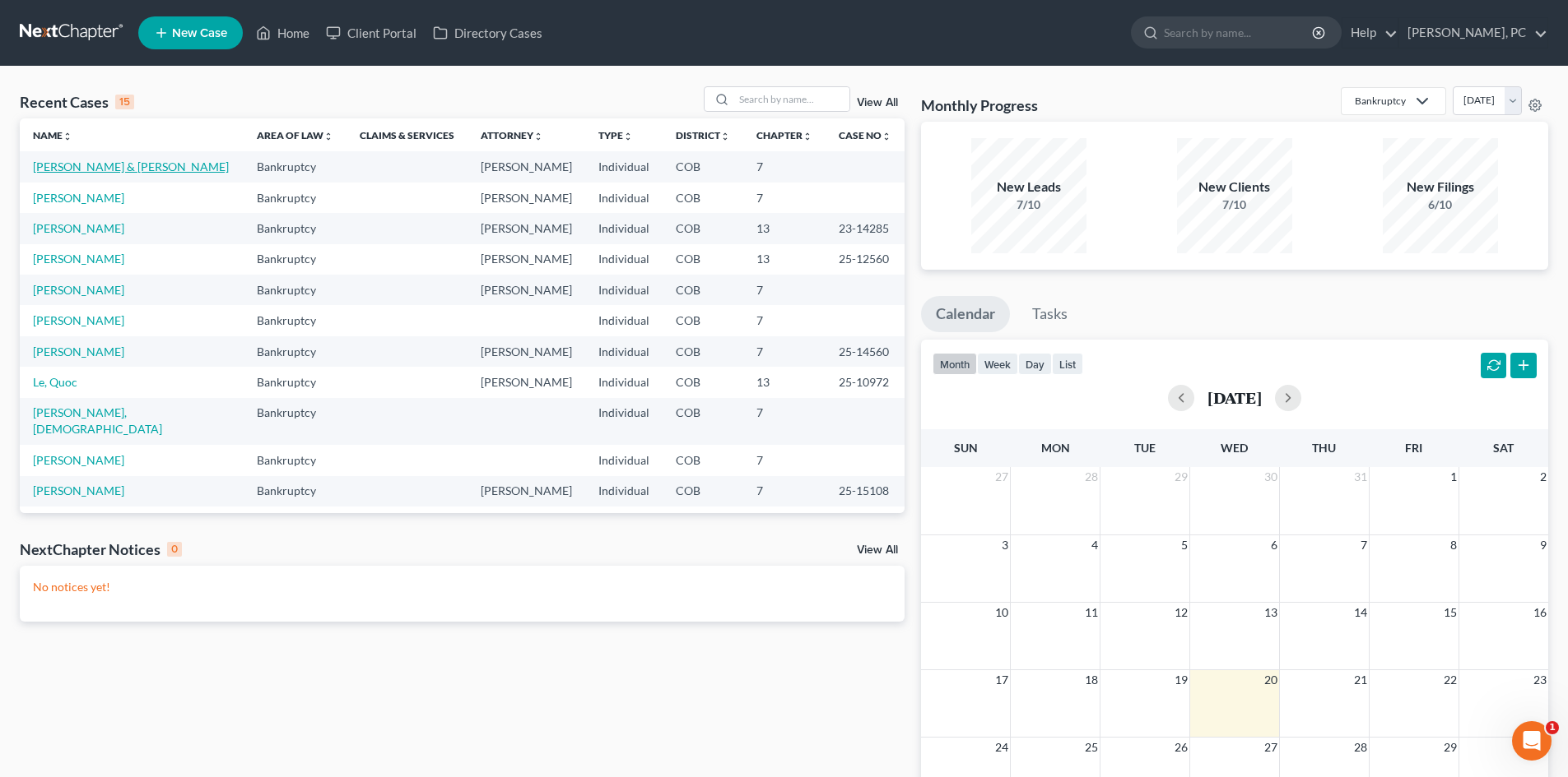
click at [88, 161] on link "[PERSON_NAME] & [PERSON_NAME]" at bounding box center [131, 167] width 196 height 14
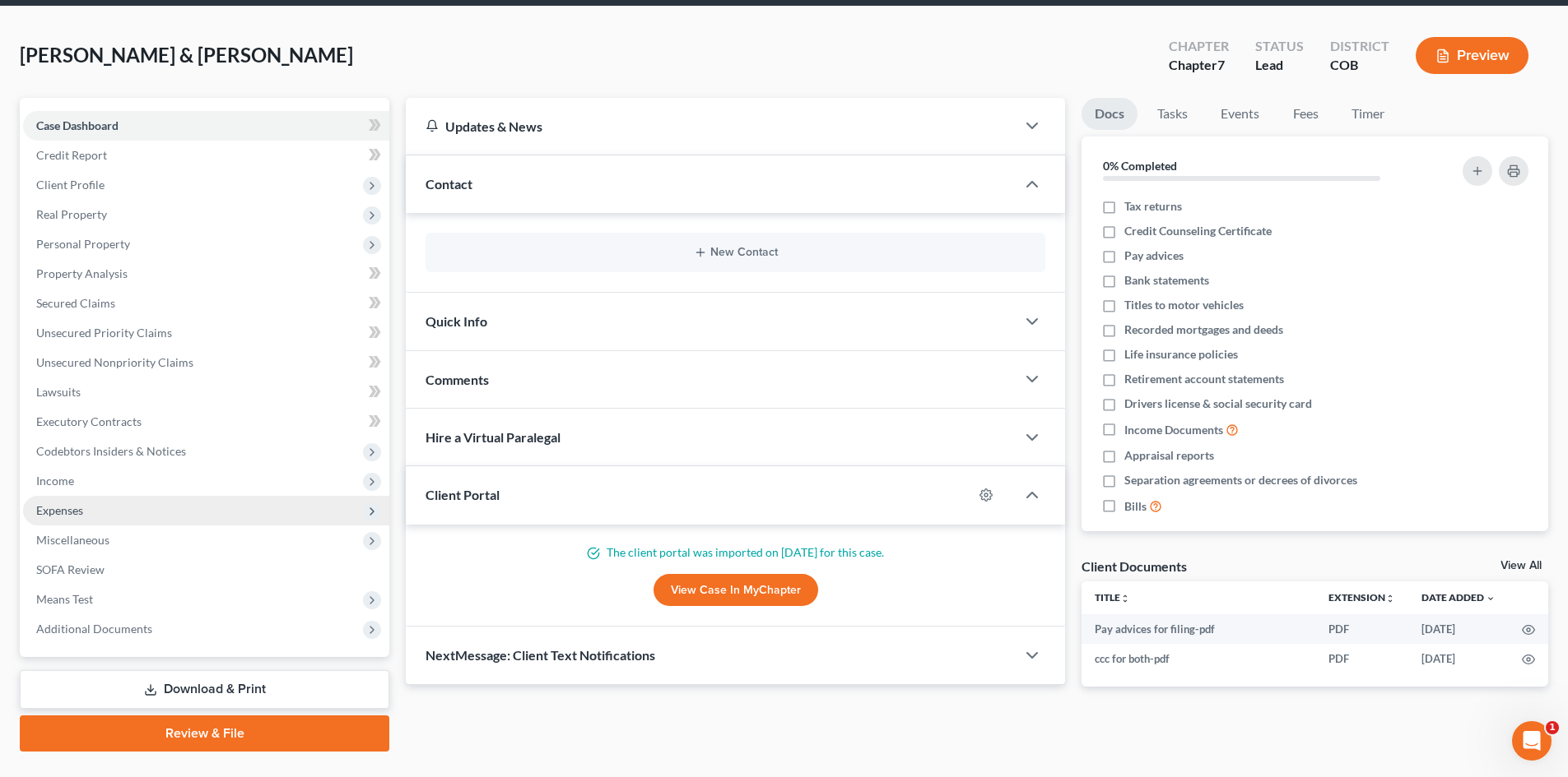
scroll to position [97, 0]
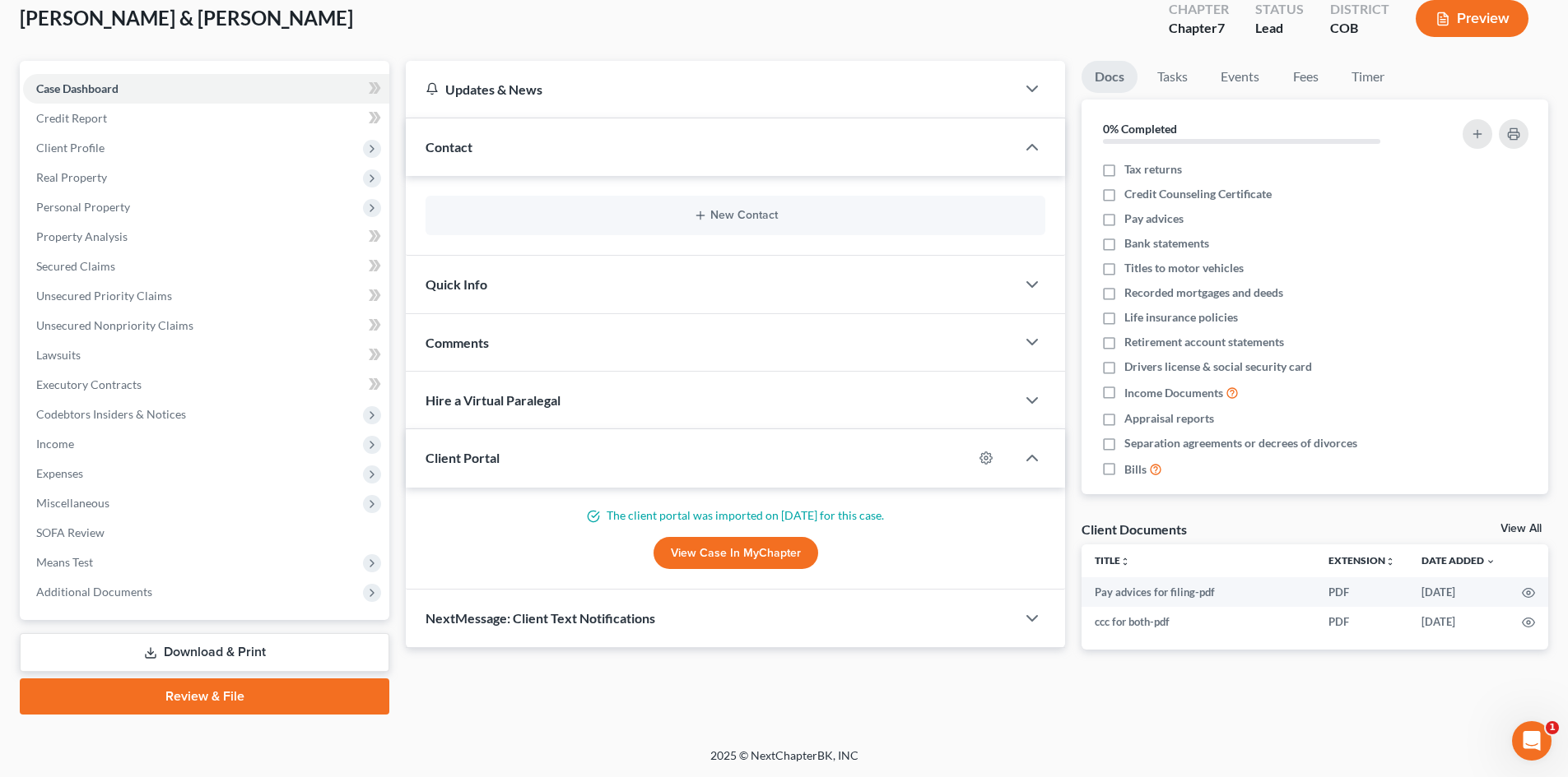
click at [247, 690] on link "Review & File" at bounding box center [205, 696] width 370 height 36
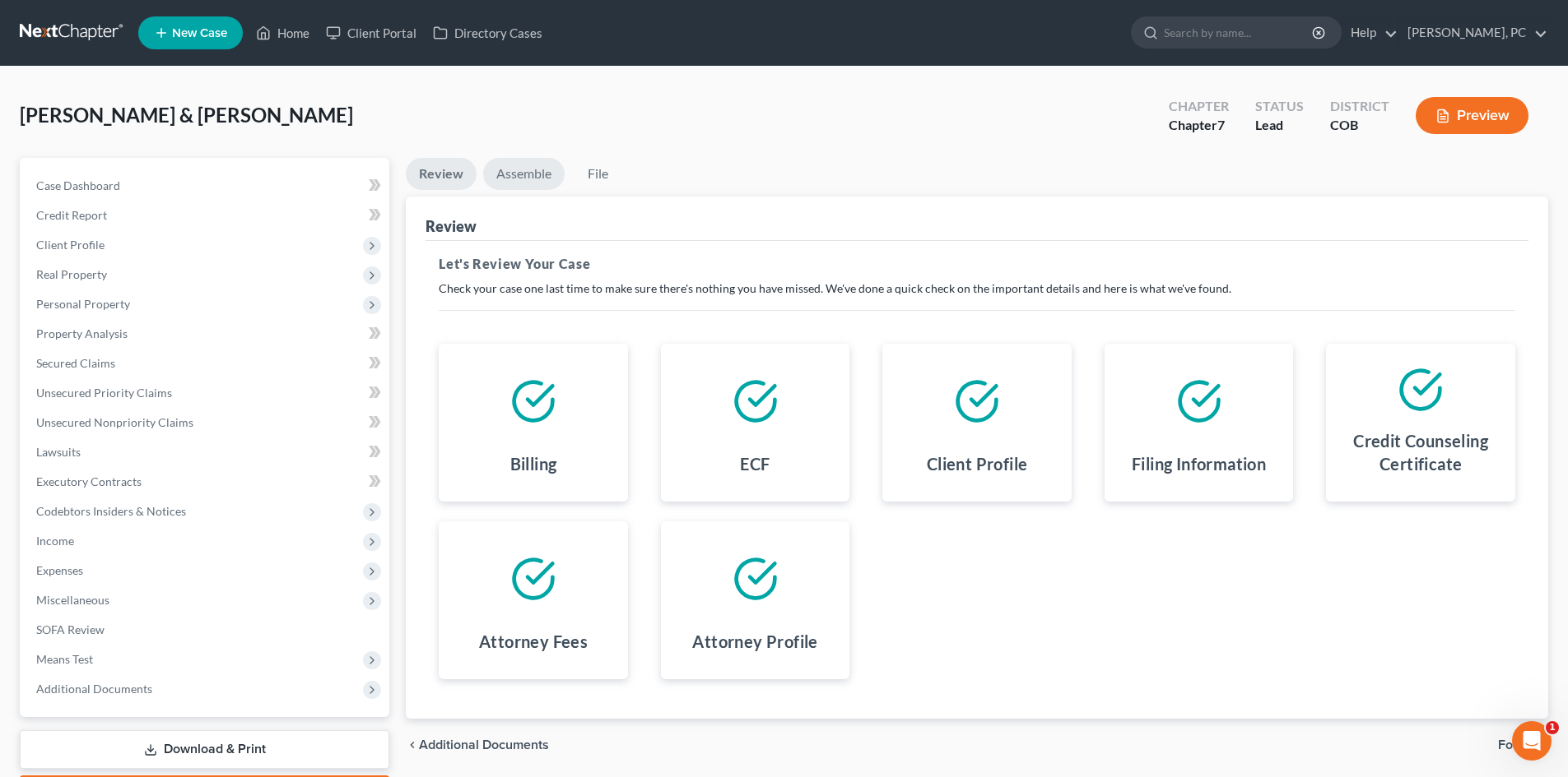
click at [523, 169] on link "Assemble" at bounding box center [523, 174] width 81 height 32
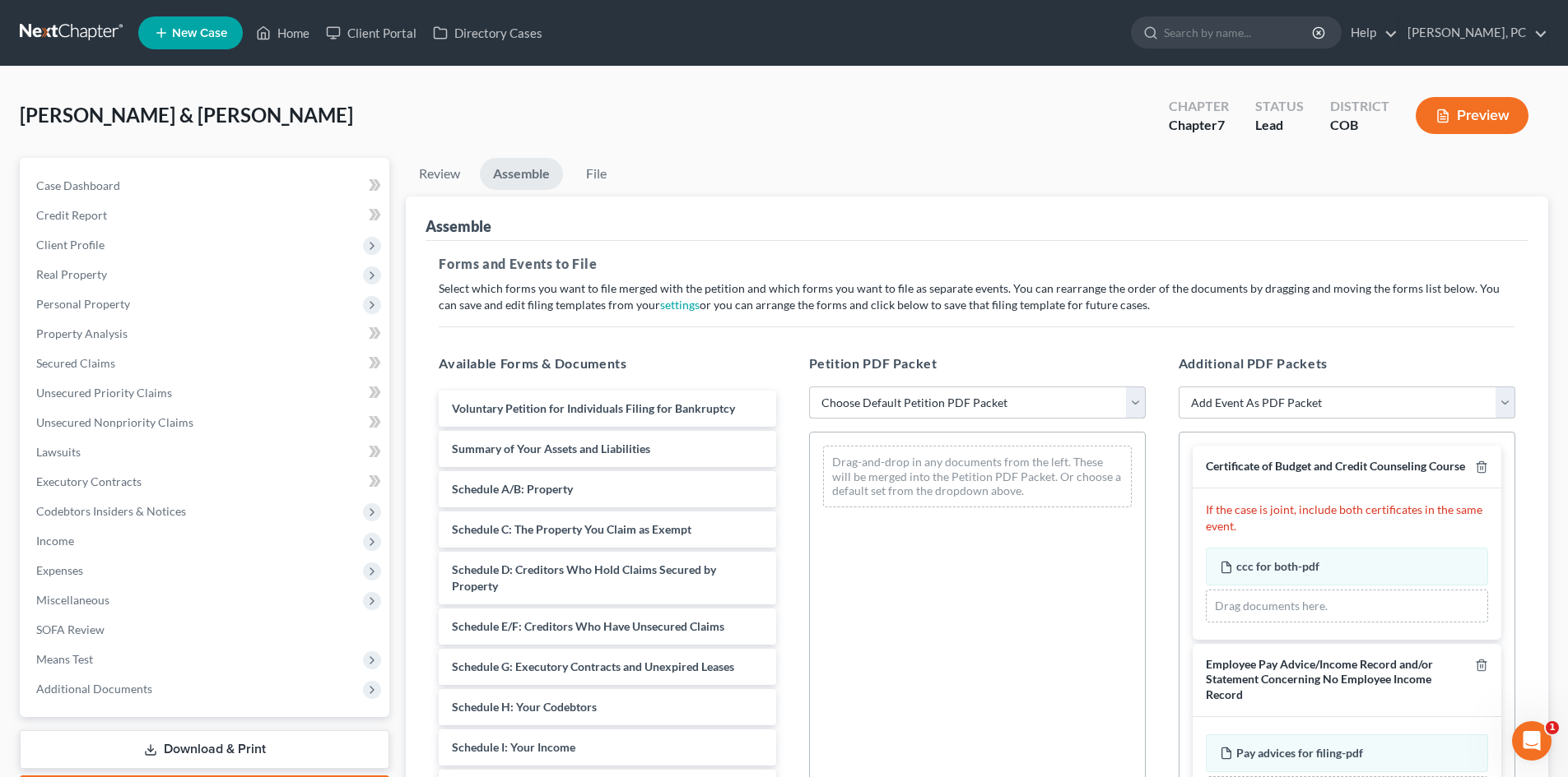
click at [979, 406] on select "Choose Default Petition PDF Packet Emergency Filing (Voluntary Petition and Cre…" at bounding box center [977, 403] width 337 height 33
select select "1"
click at [809, 386] on select "Choose Default Petition PDF Packet Emergency Filing (Voluntary Petition and Cre…" at bounding box center [977, 403] width 337 height 33
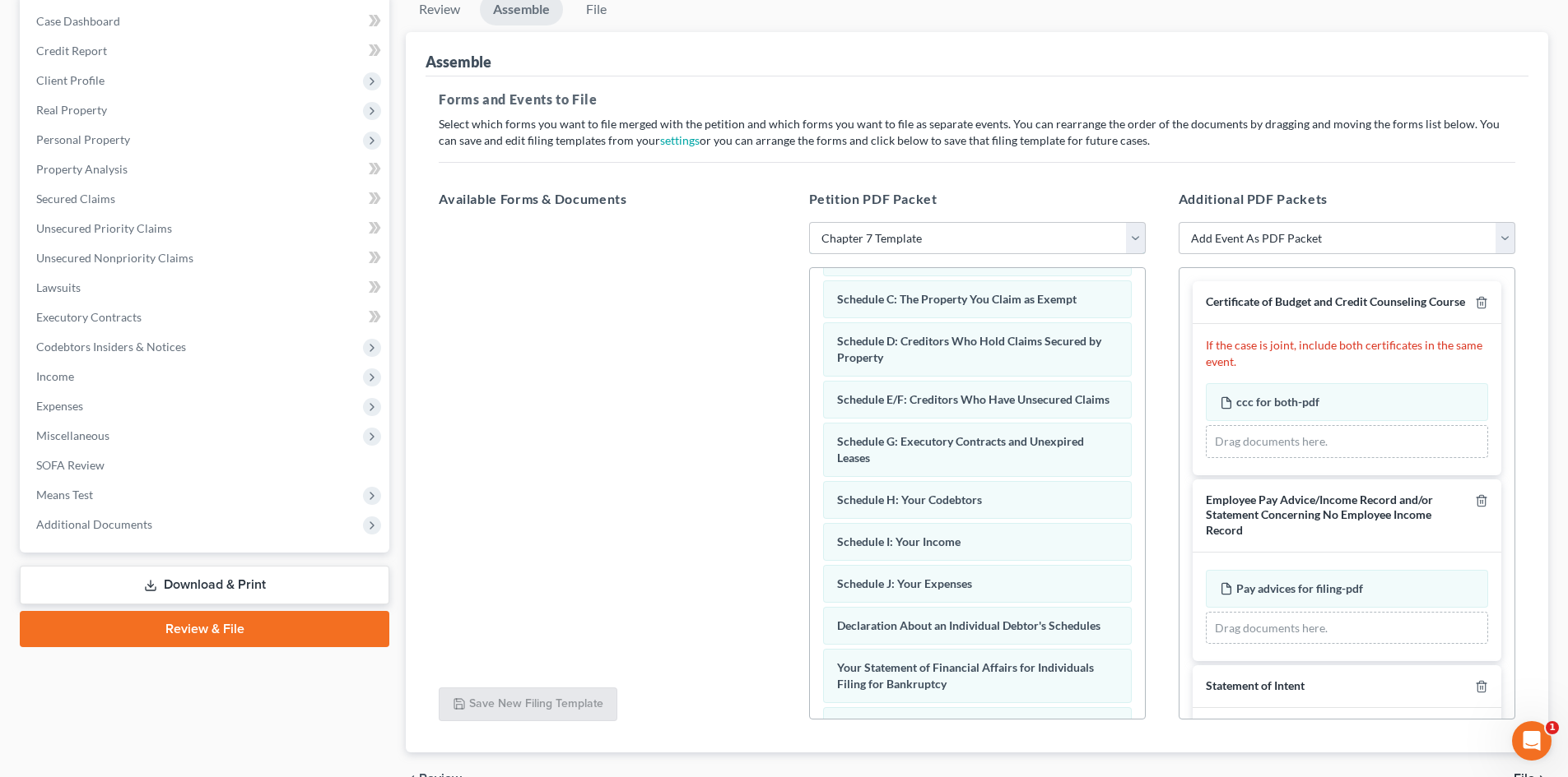
scroll to position [137, 0]
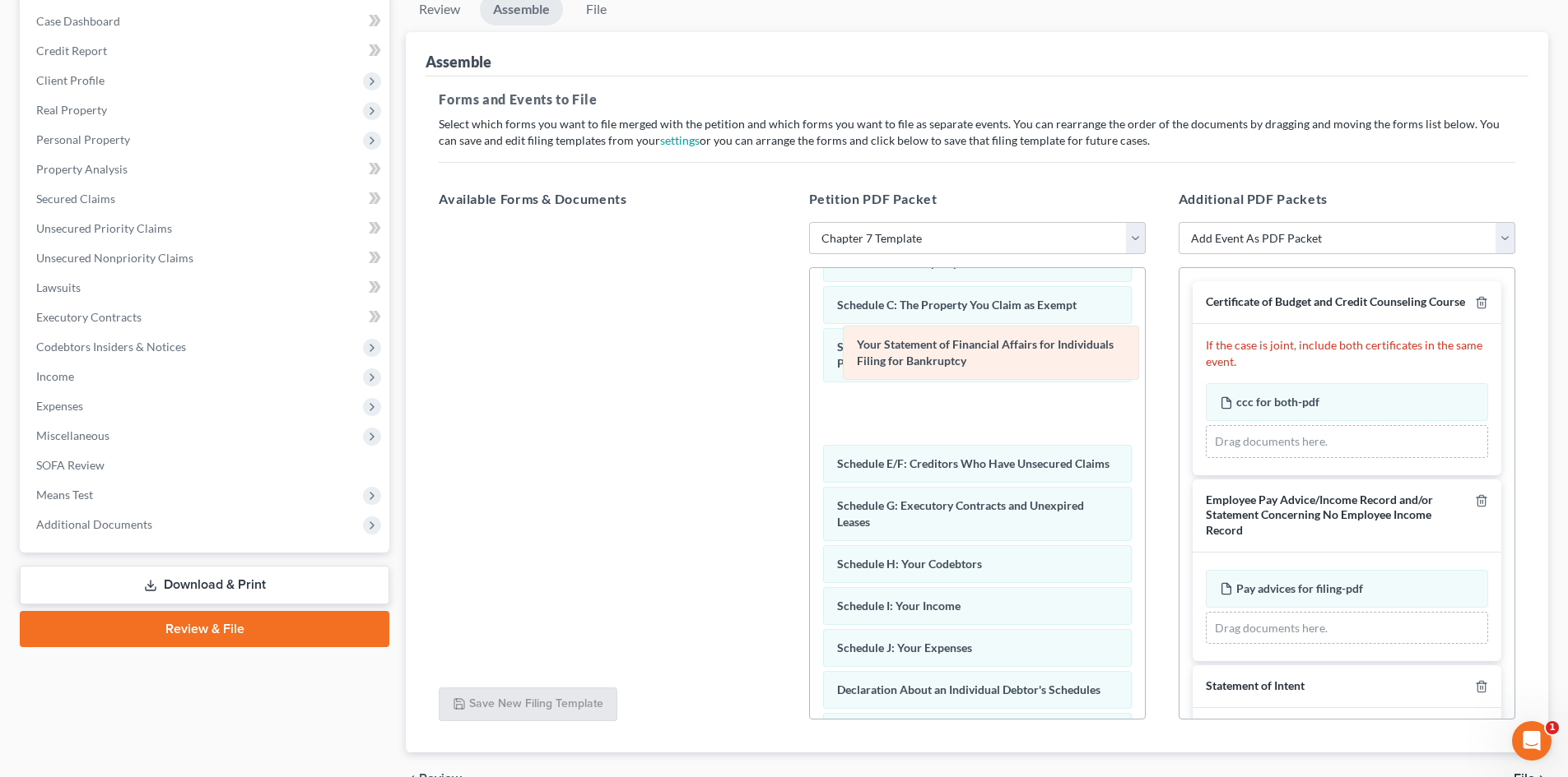
drag, startPoint x: 923, startPoint y: 706, endPoint x: 943, endPoint y: 333, distance: 373.5
click at [943, 333] on div "Your Statement of Financial Affairs for Individuals Filing for Bankruptcy Volun…" at bounding box center [977, 531] width 335 height 800
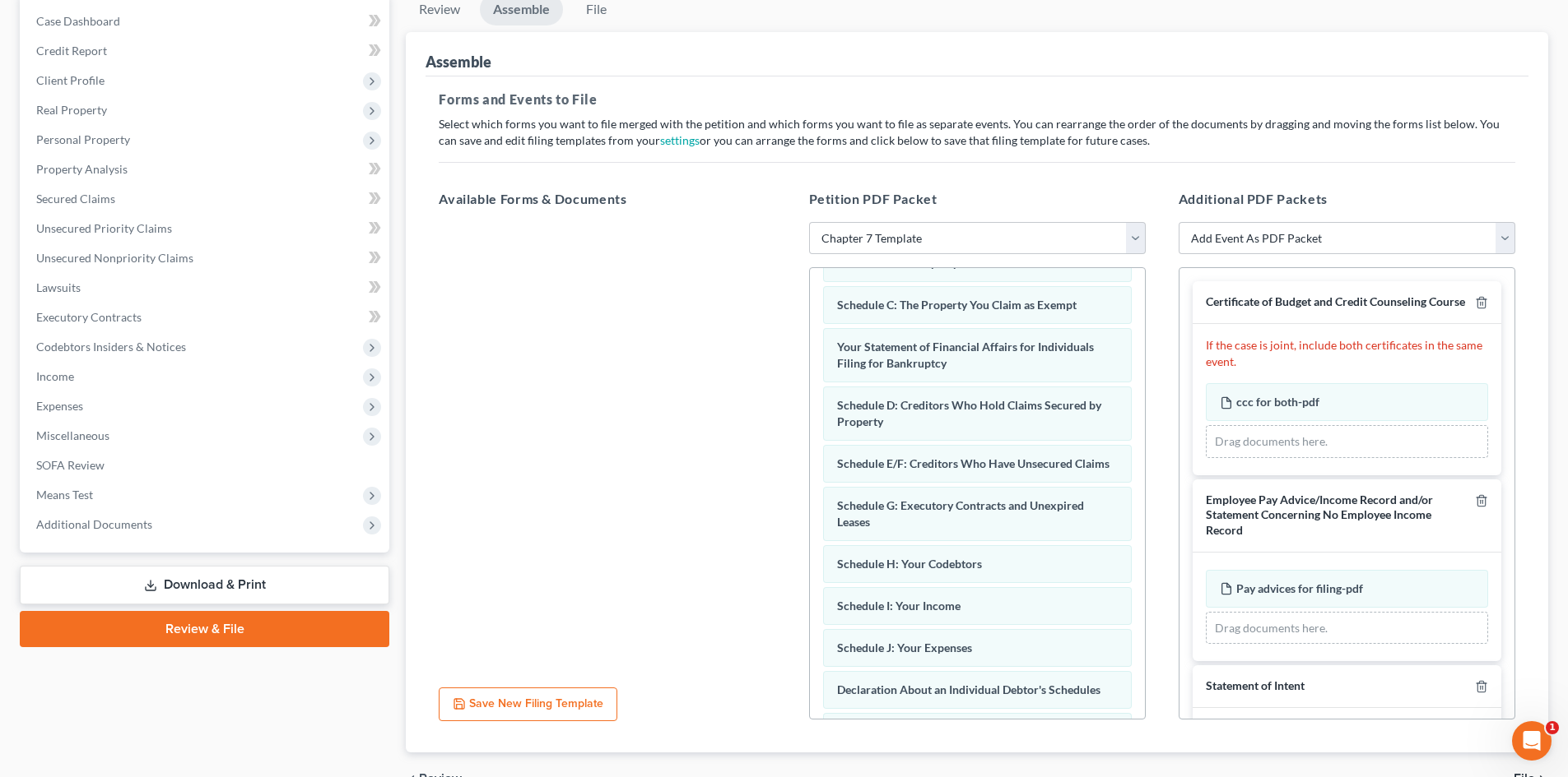
scroll to position [0, 0]
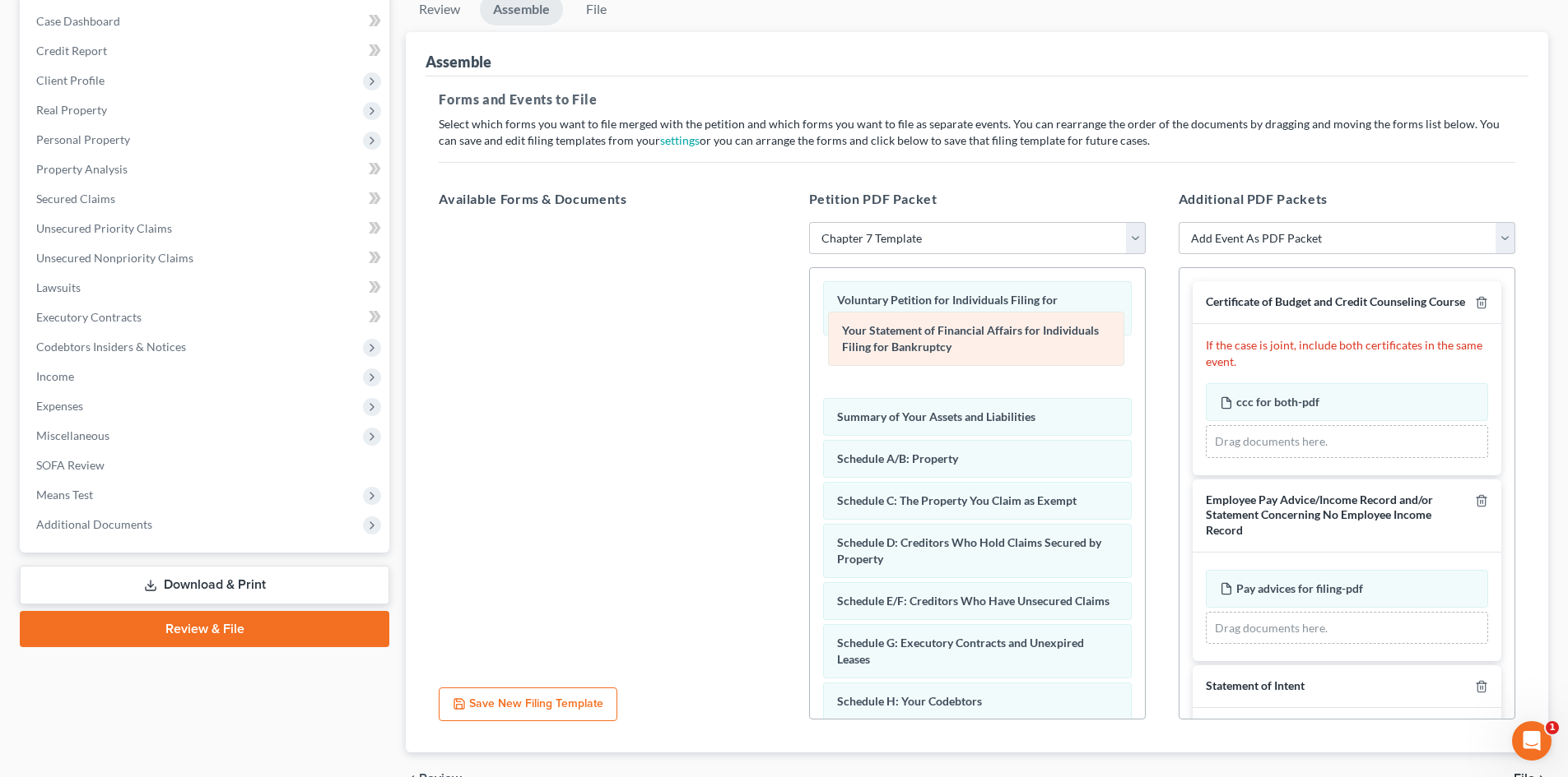
drag, startPoint x: 929, startPoint y: 496, endPoint x: 933, endPoint y: 343, distance: 153.1
click at [933, 343] on div "Your Statement of Financial Affairs for Individuals Filing for Bankruptcy Volun…" at bounding box center [977, 668] width 335 height 800
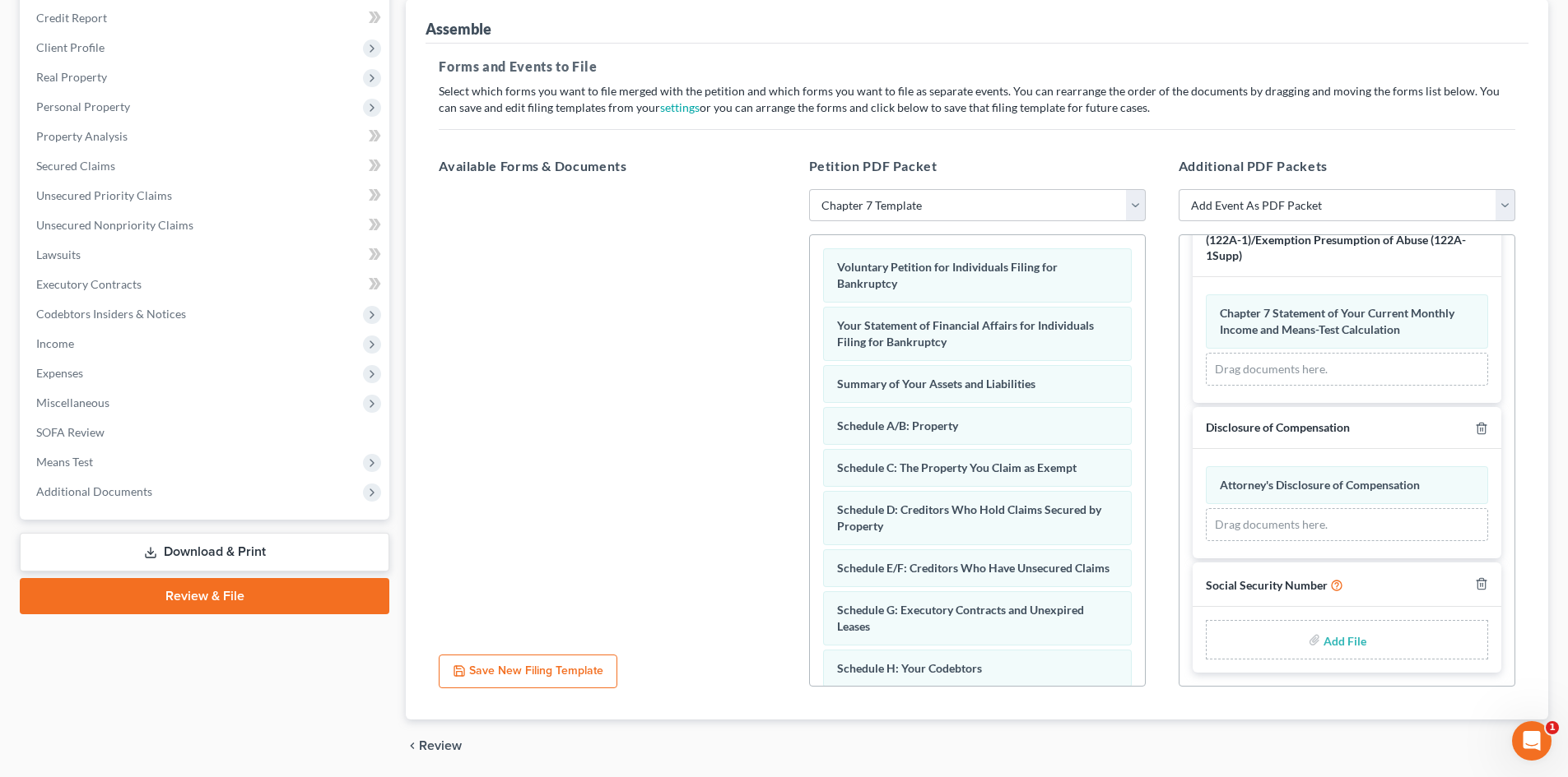
scroll to position [246, 0]
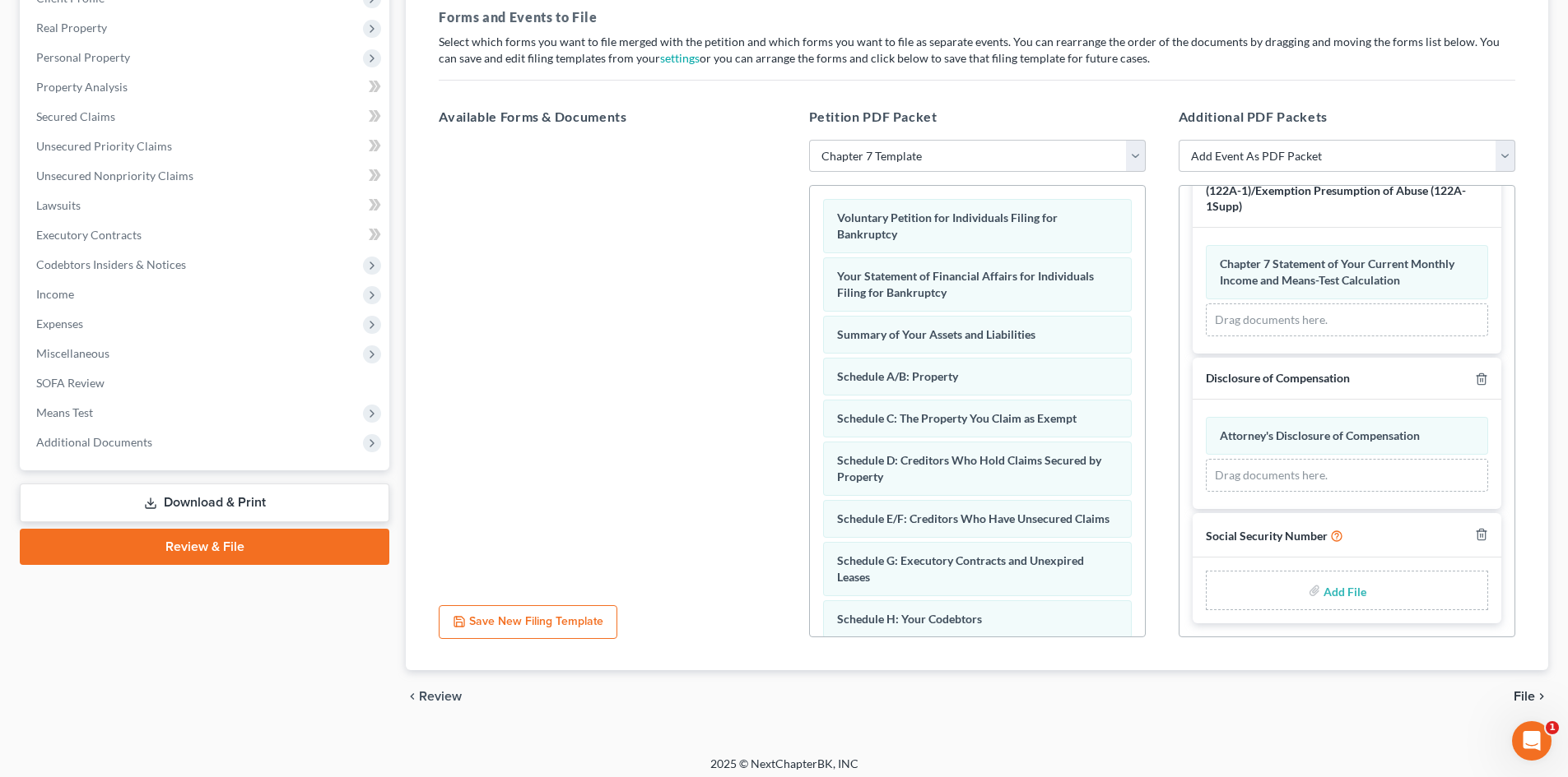
click at [1333, 594] on input "file" at bounding box center [1342, 591] width 39 height 30
type input "C:\fakepath\Social Security Numbers.pdf"
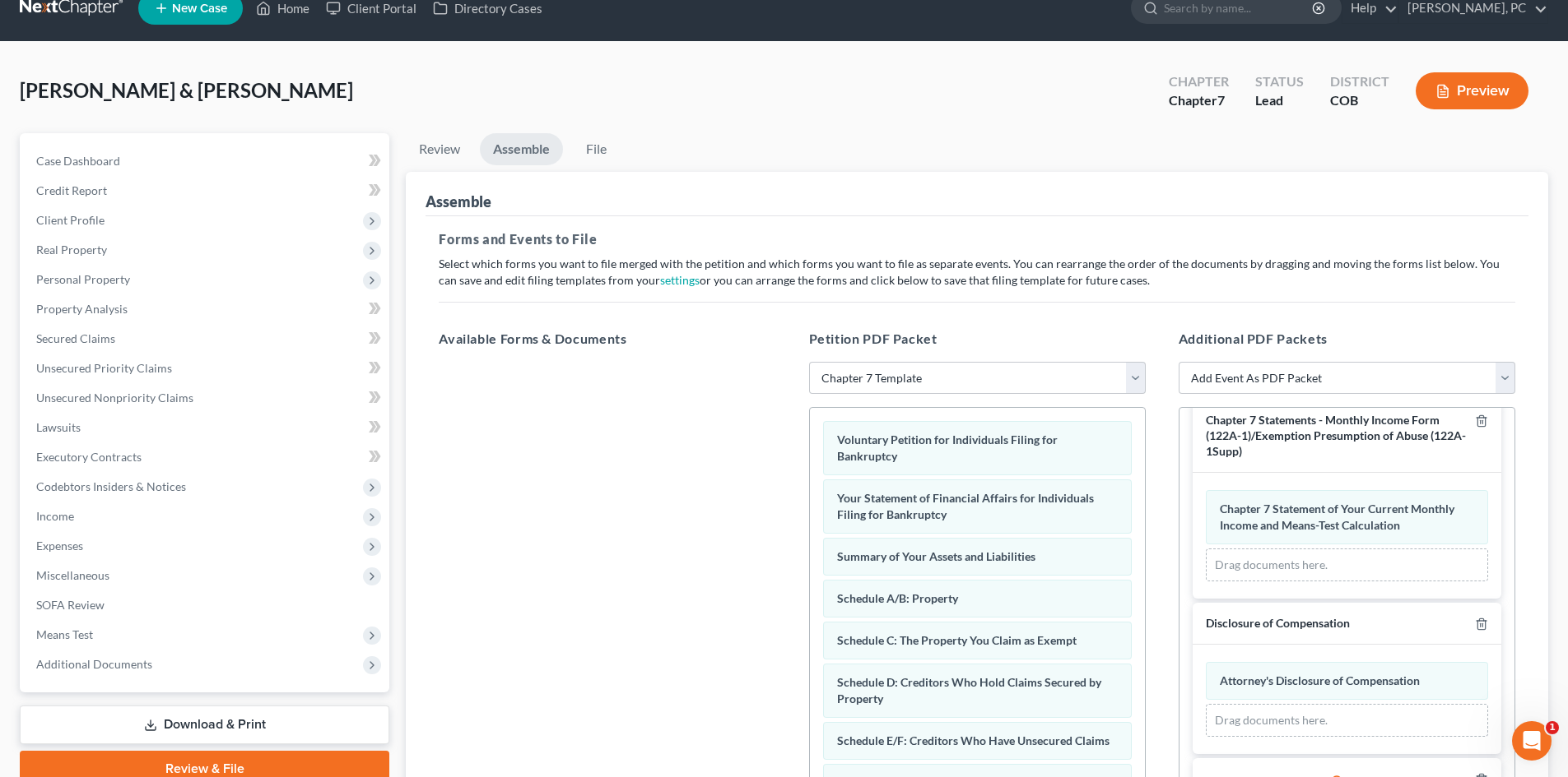
scroll to position [0, 0]
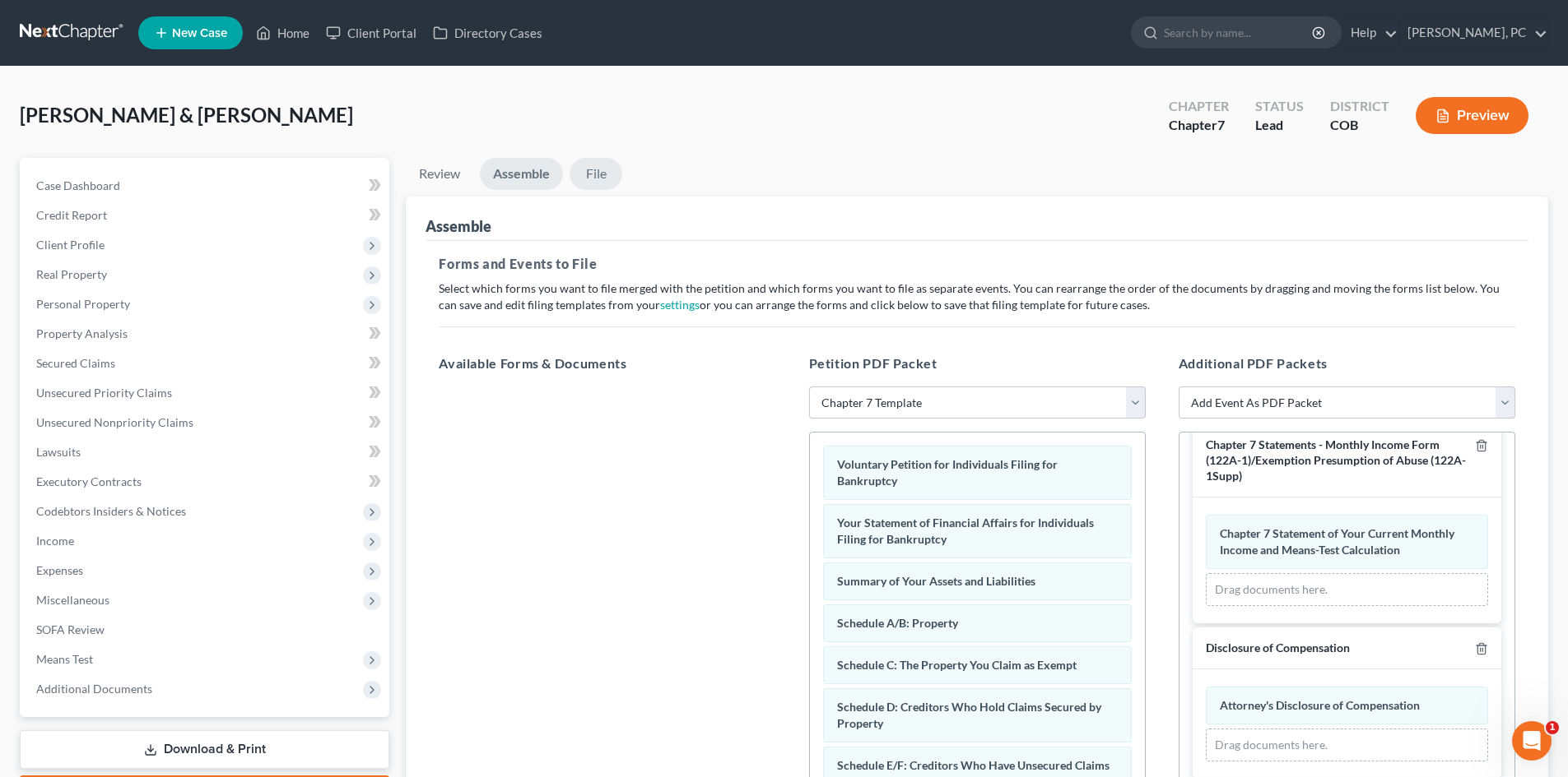
click at [600, 175] on link "File" at bounding box center [596, 174] width 52 height 32
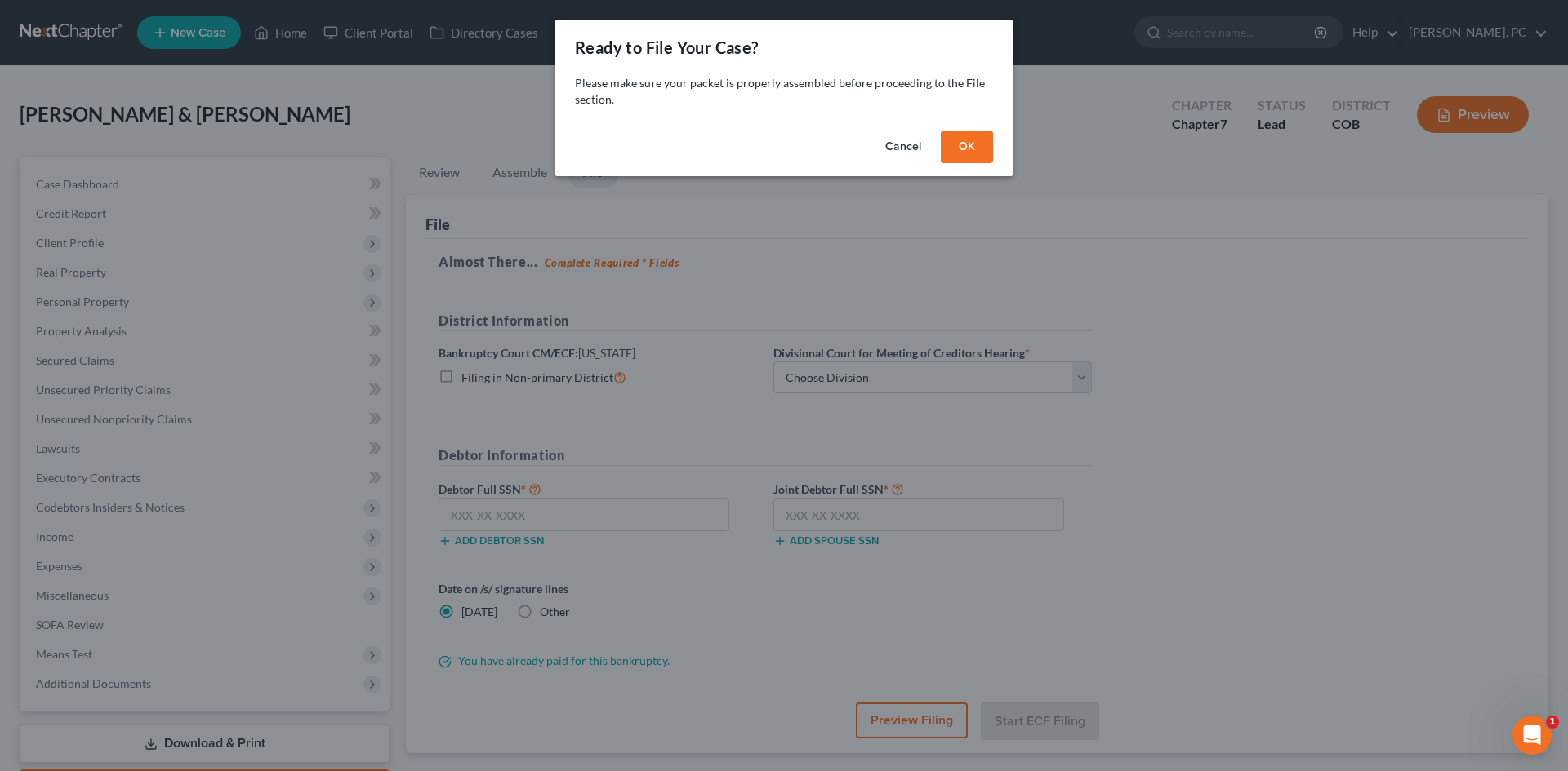
click at [963, 140] on button "OK" at bounding box center [967, 147] width 52 height 33
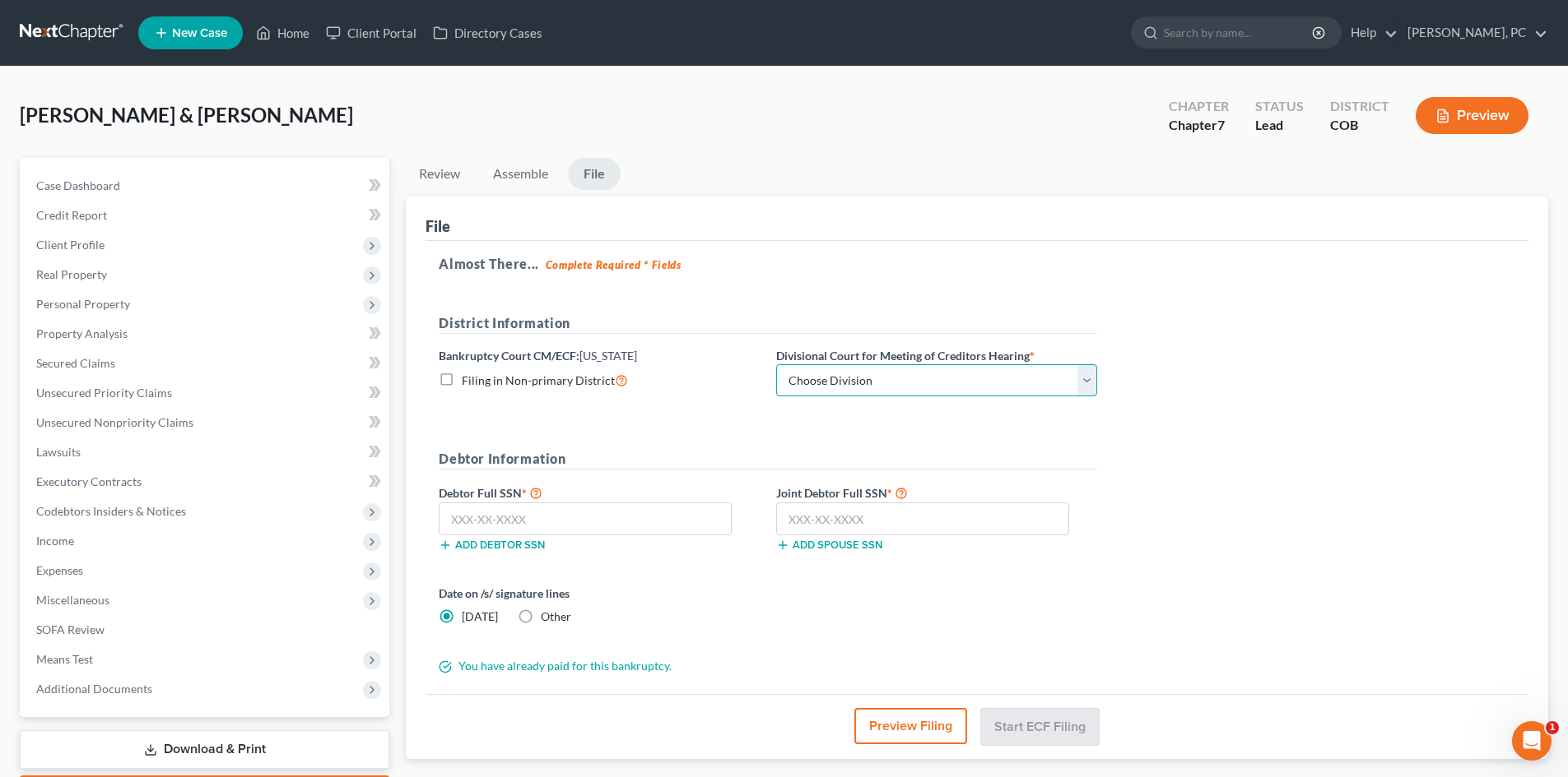
click at [858, 381] on select "Choose Division Denver" at bounding box center [936, 381] width 321 height 33
select select "0"
click at [776, 364] on select "Choose Division Denver" at bounding box center [936, 381] width 321 height 33
click at [672, 524] on input "text" at bounding box center [585, 519] width 293 height 33
type input "463-75-2303"
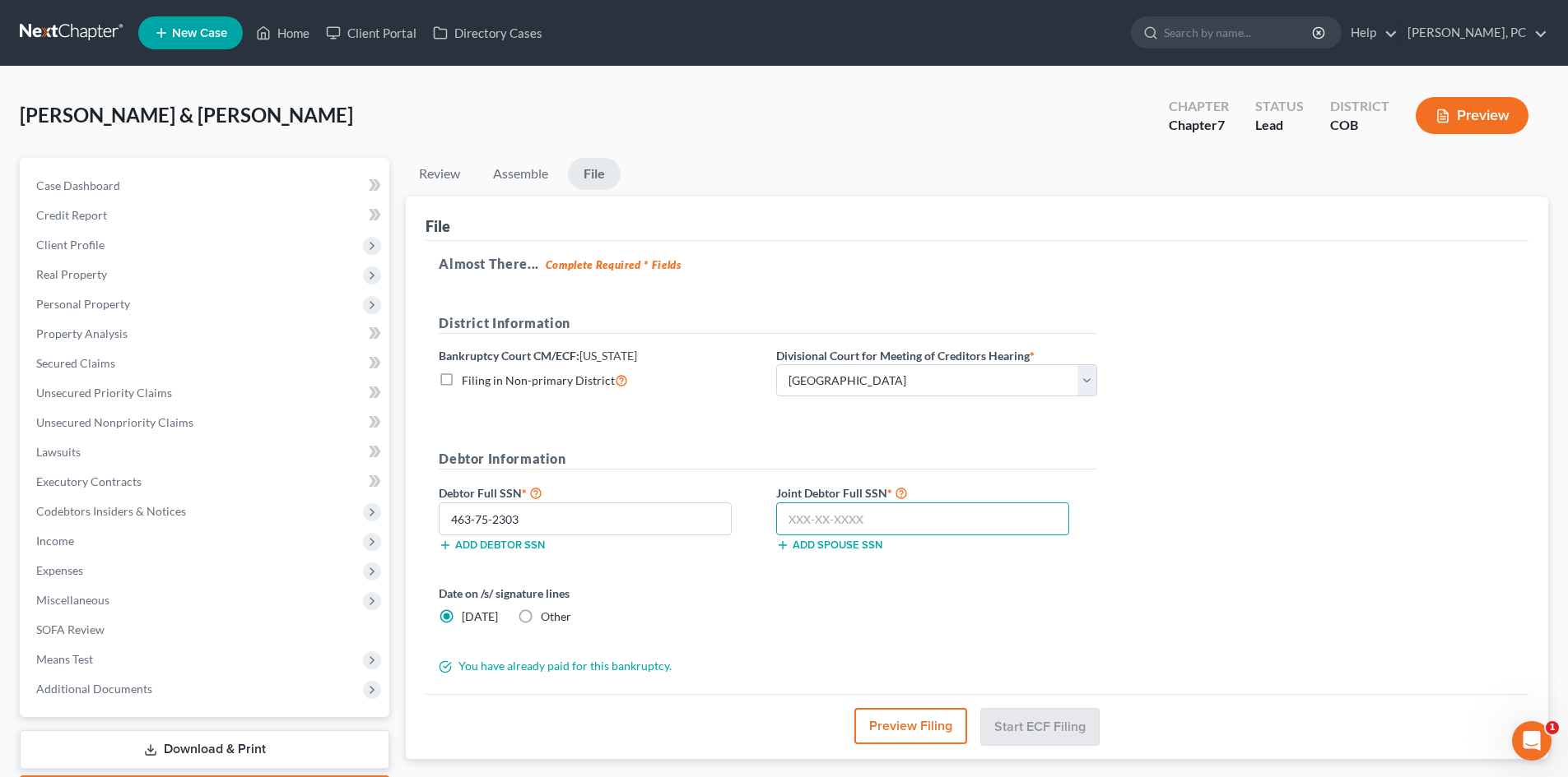
click at [872, 512] on input "text" at bounding box center [922, 519] width 293 height 33
type input "522-81-1955"
click at [540, 616] on label "Other" at bounding box center [555, 616] width 31 height 17
click at [547, 616] on input "Other" at bounding box center [553, 614] width 10 height 10
radio input "true"
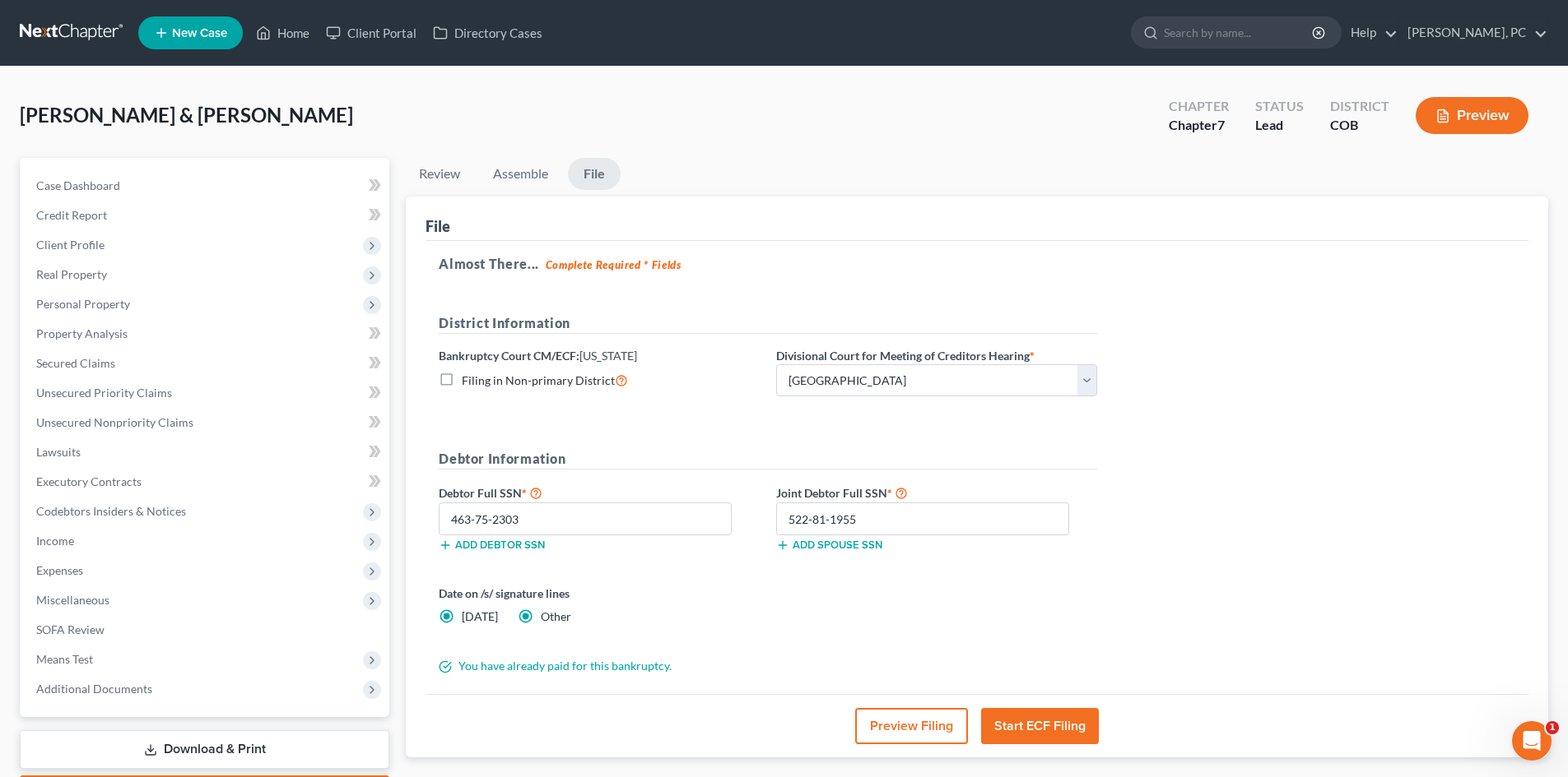
radio input "false"
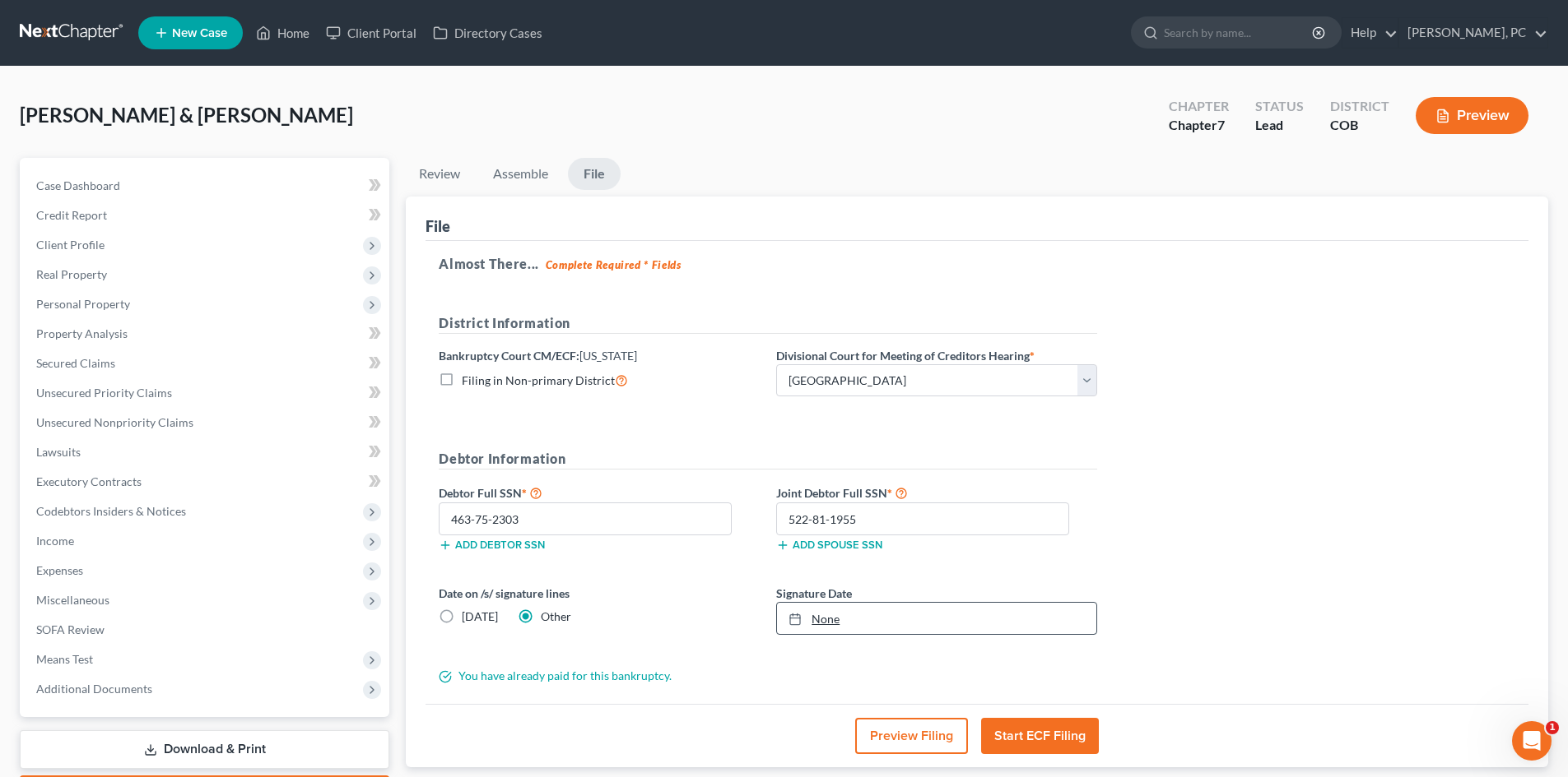
type input "8/20/2025"
click at [841, 617] on link "8/20/2025" at bounding box center [936, 619] width 319 height 31
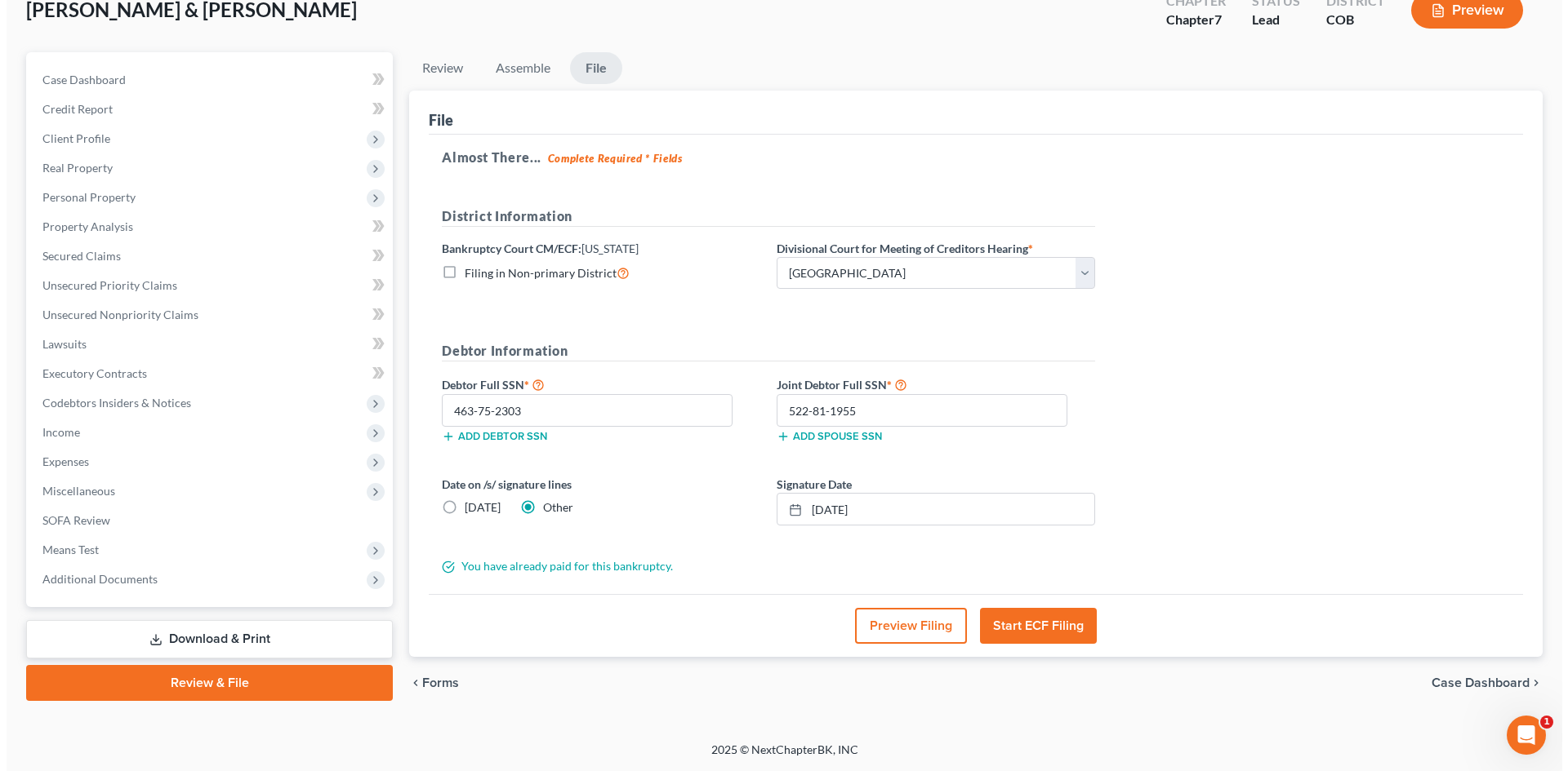
scroll to position [104, 0]
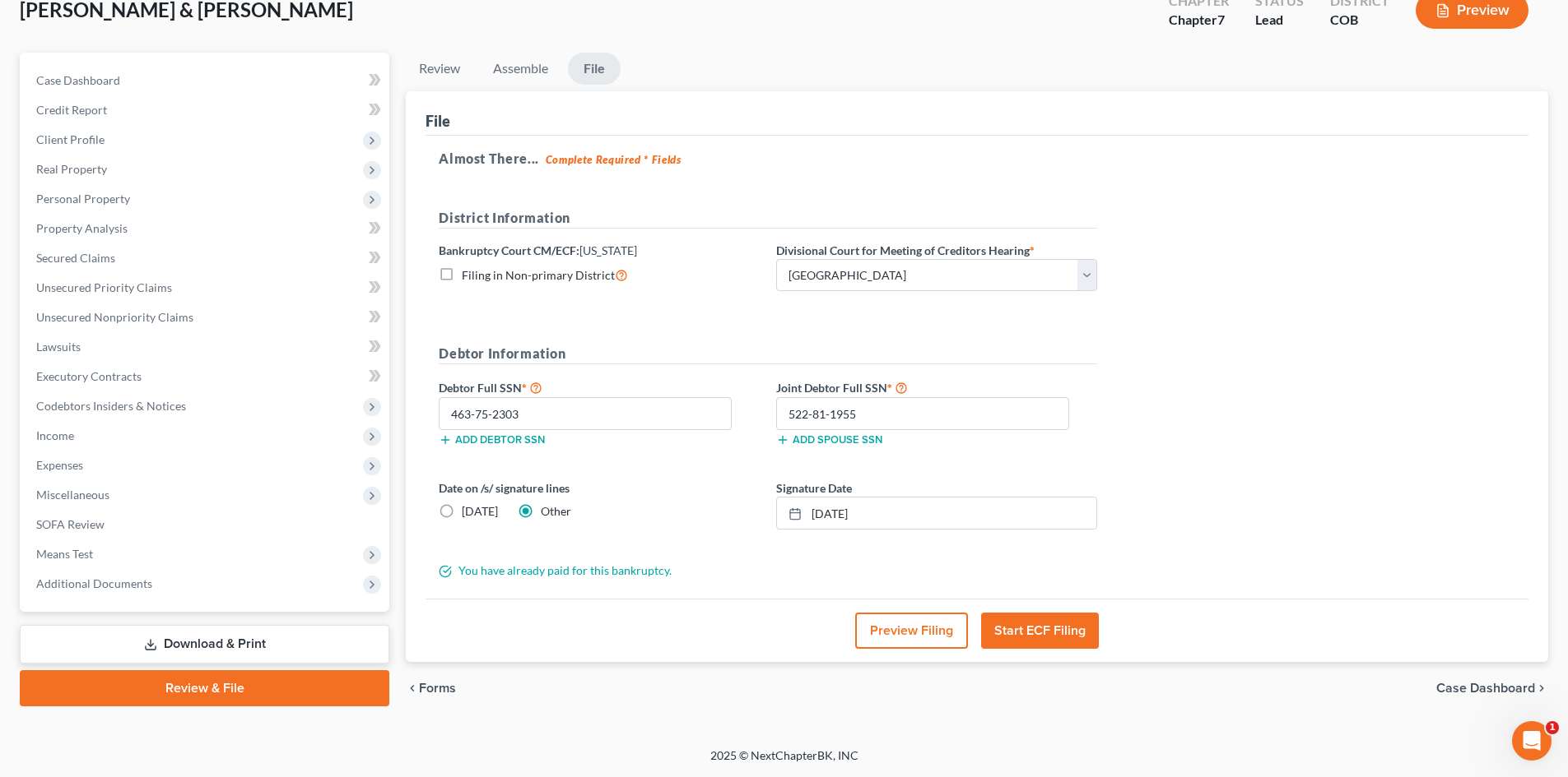
click at [1043, 635] on button "Start ECF Filing" at bounding box center [1040, 630] width 118 height 36
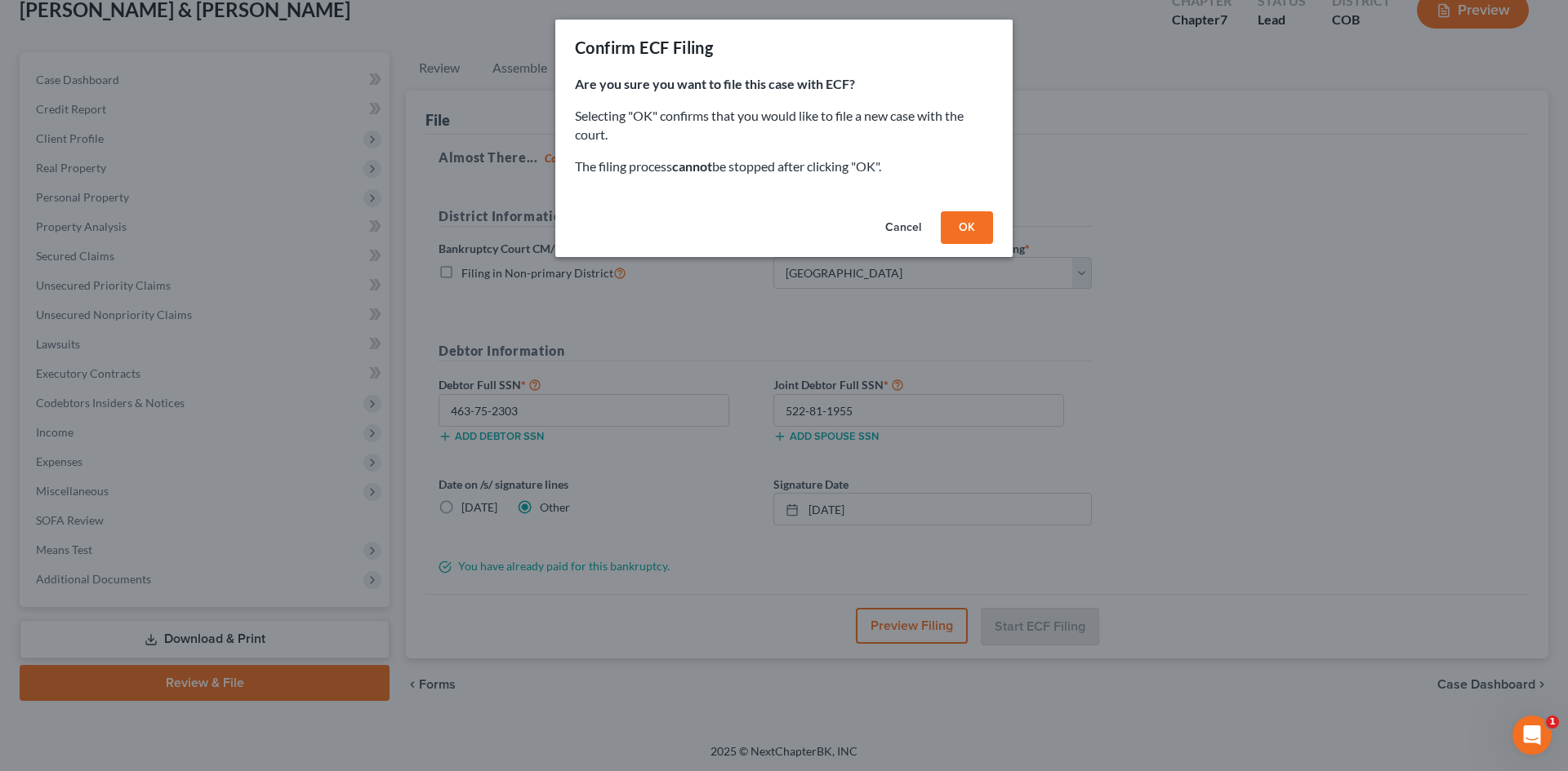
click at [956, 218] on button "OK" at bounding box center [967, 228] width 52 height 33
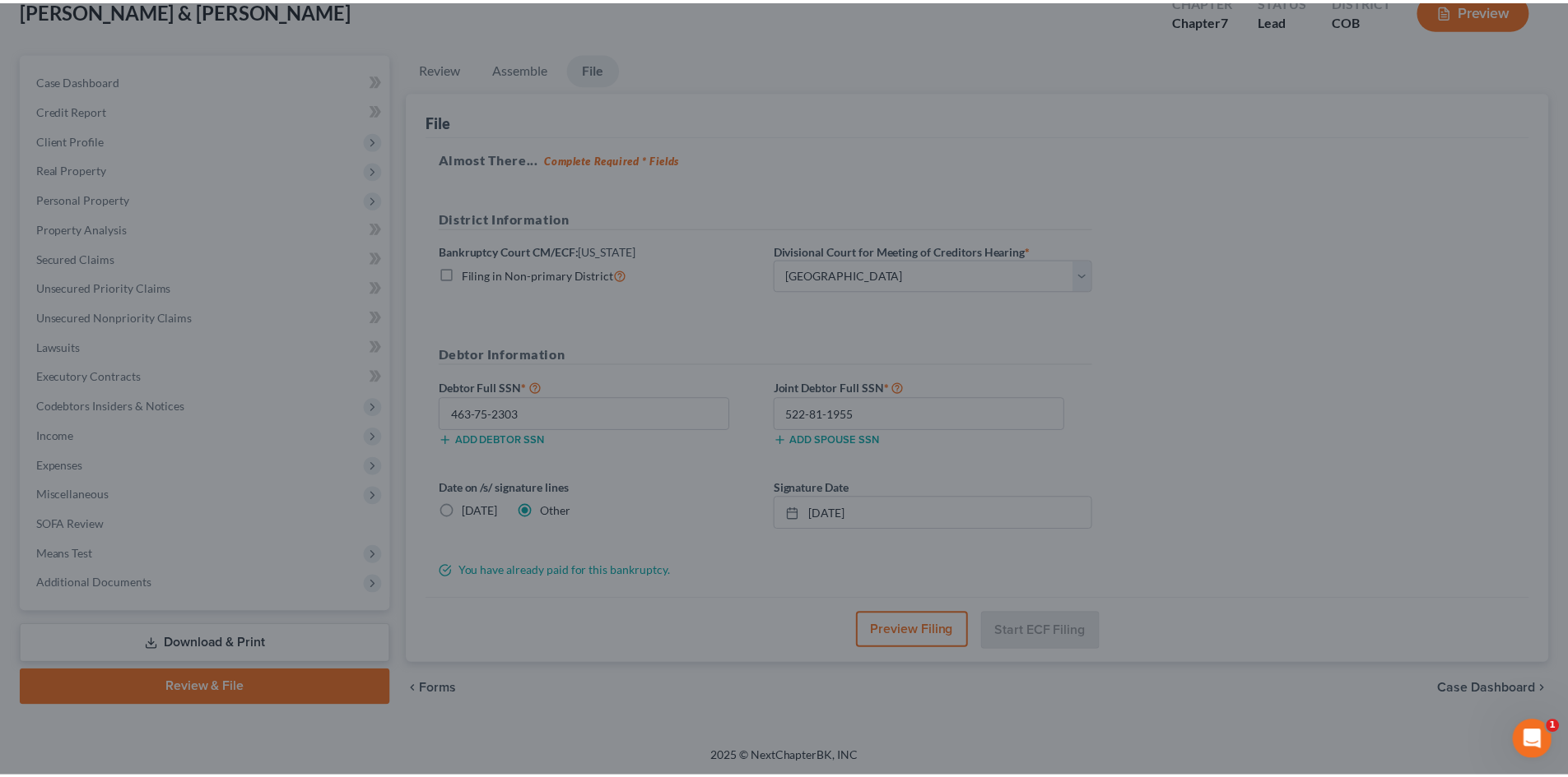
scroll to position [97, 0]
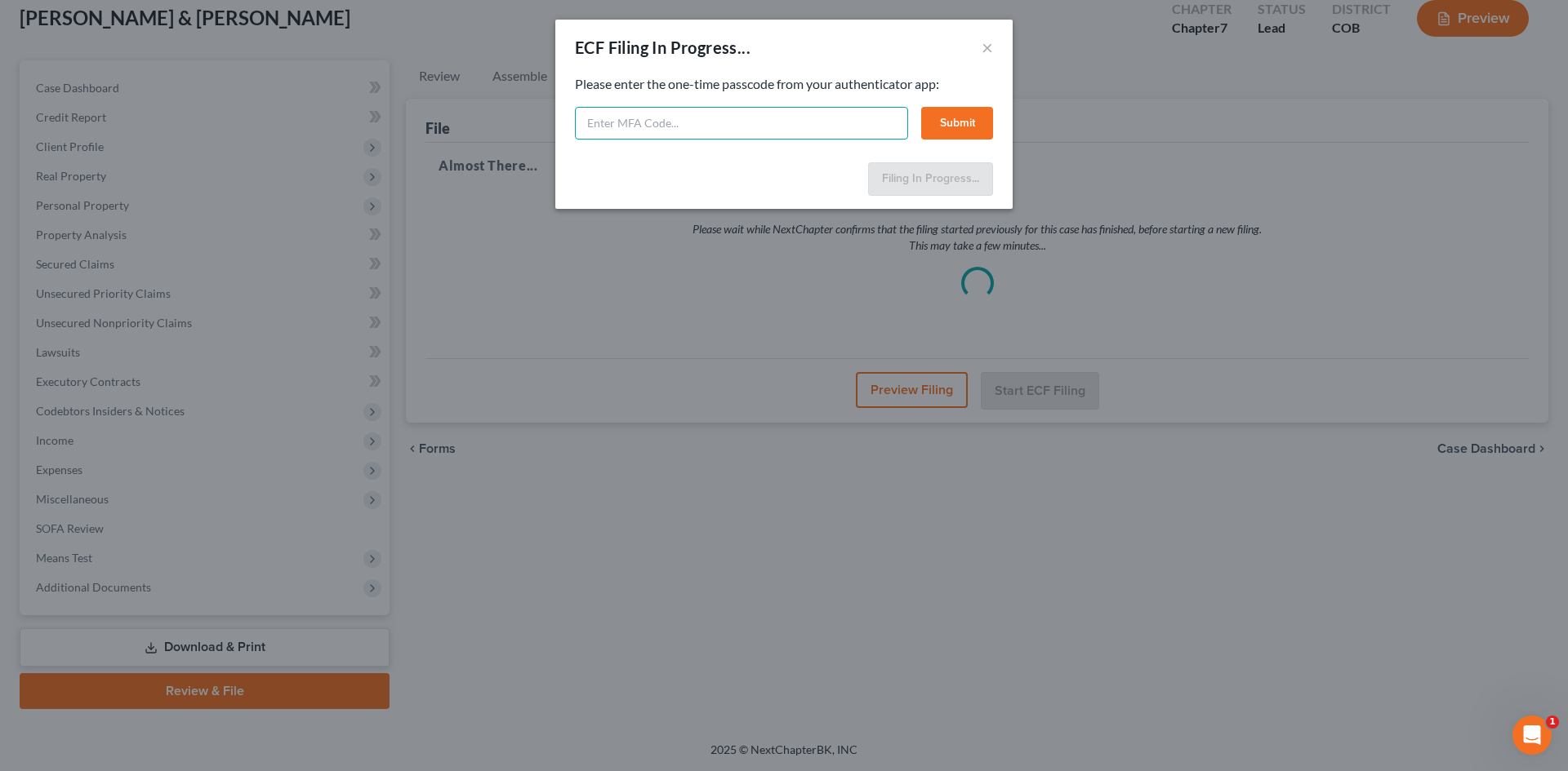
click at [666, 114] on input "text" at bounding box center [741, 123] width 333 height 33
type input "694697"
click at [954, 120] on button "Submit" at bounding box center [957, 123] width 72 height 33
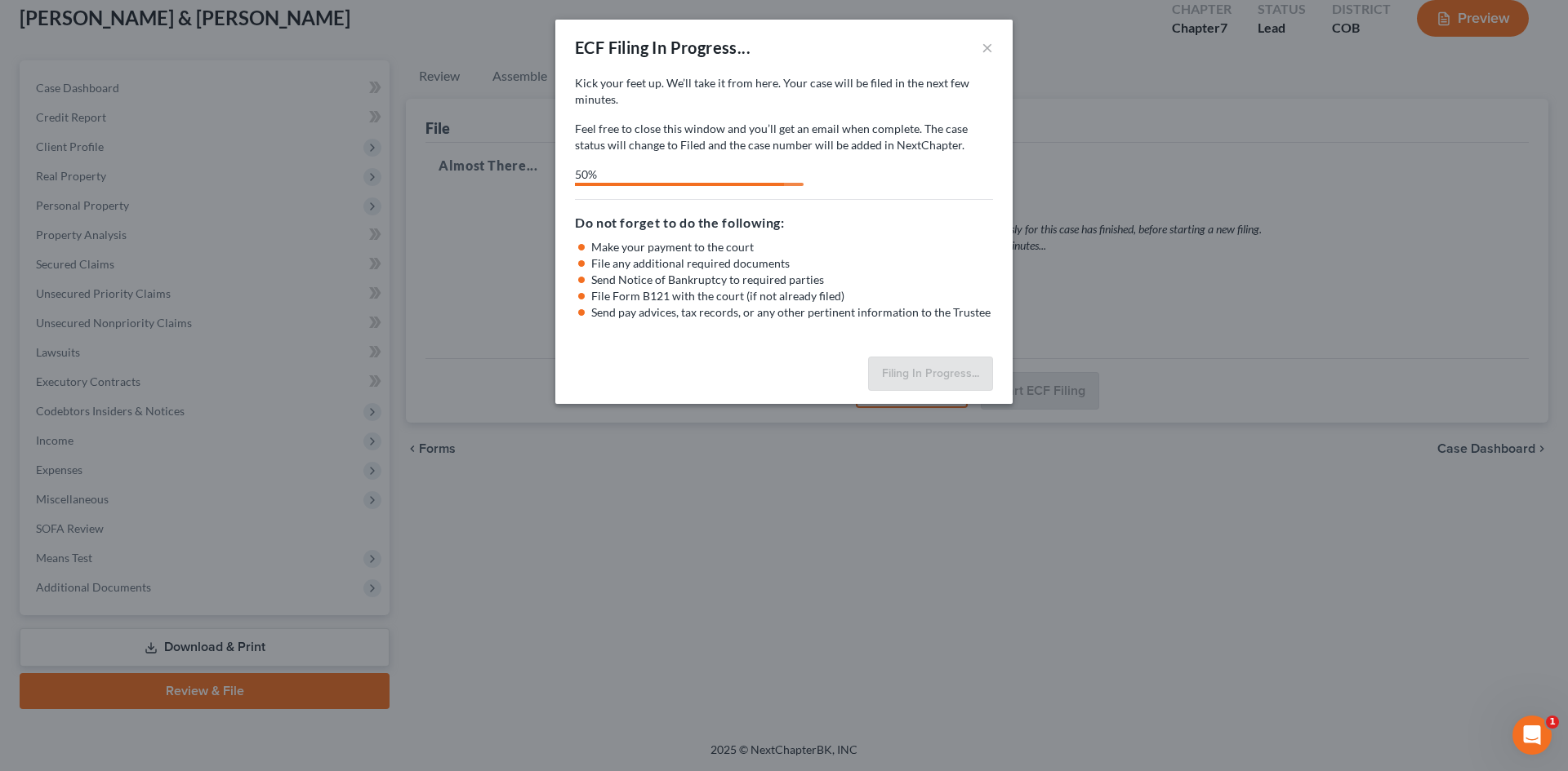
select select "0"
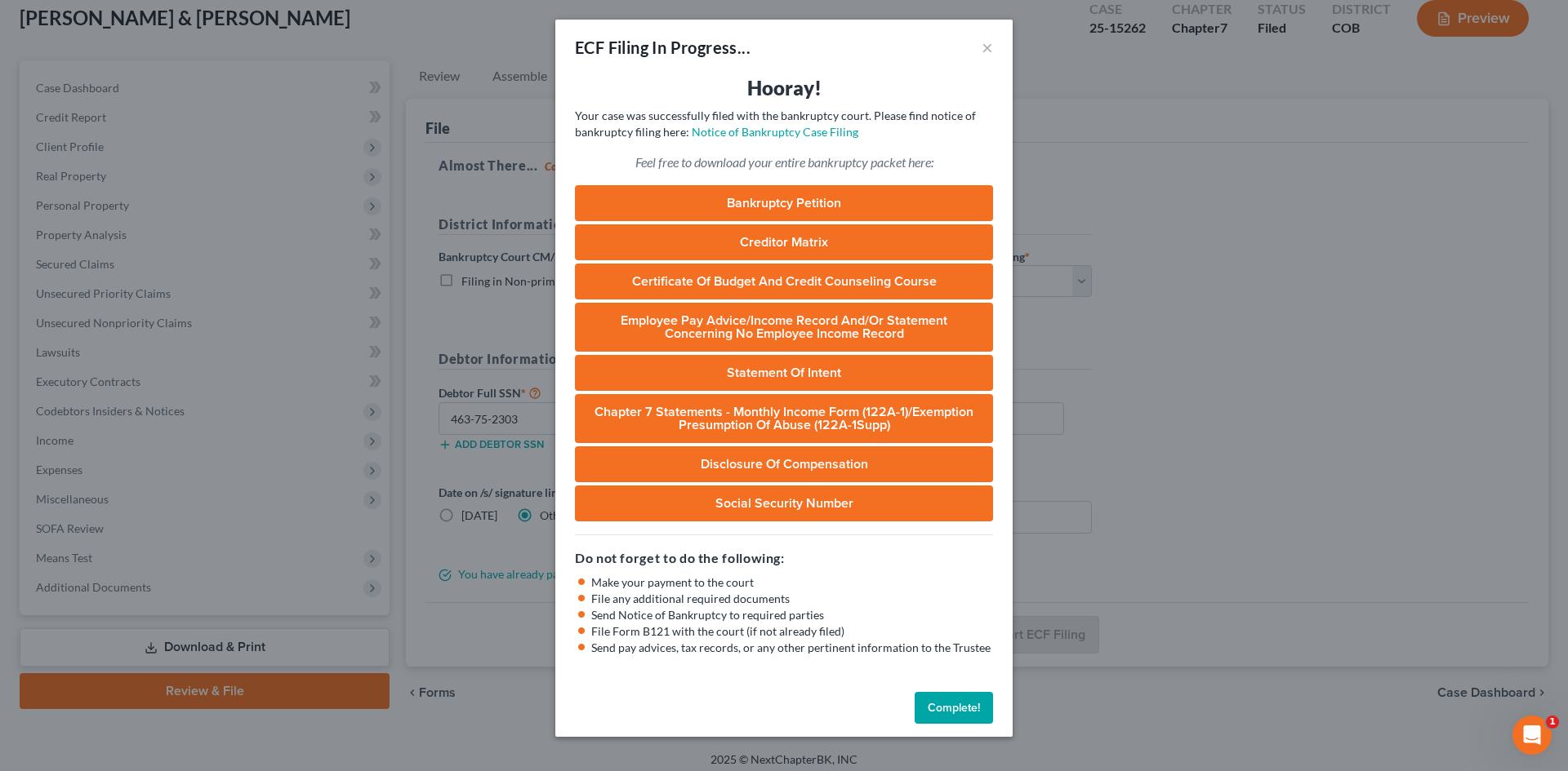
click at [970, 711] on button "Complete!" at bounding box center [954, 709] width 78 height 33
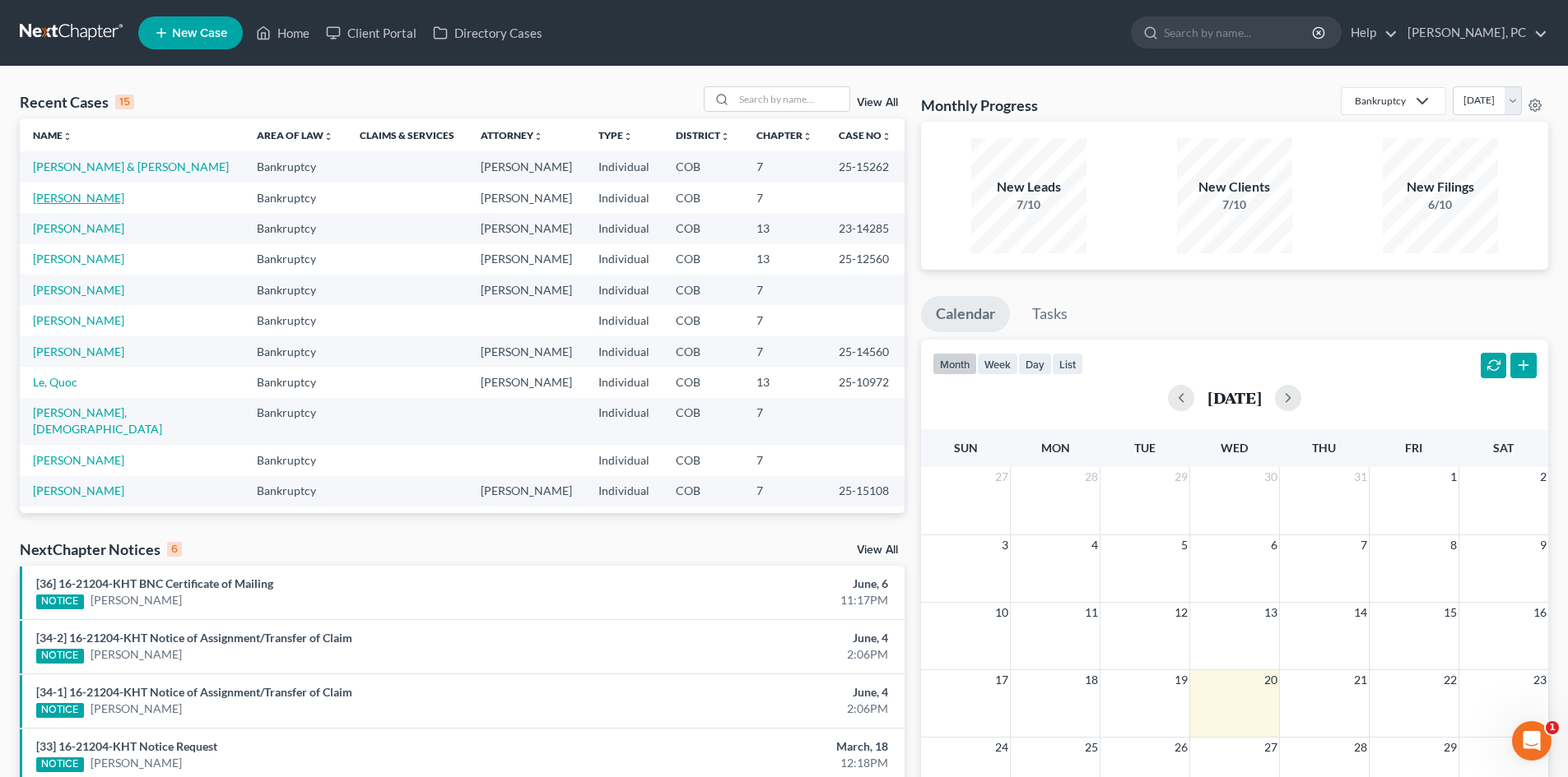
click at [89, 200] on link "Twumasi, Joseph" at bounding box center [79, 198] width 91 height 14
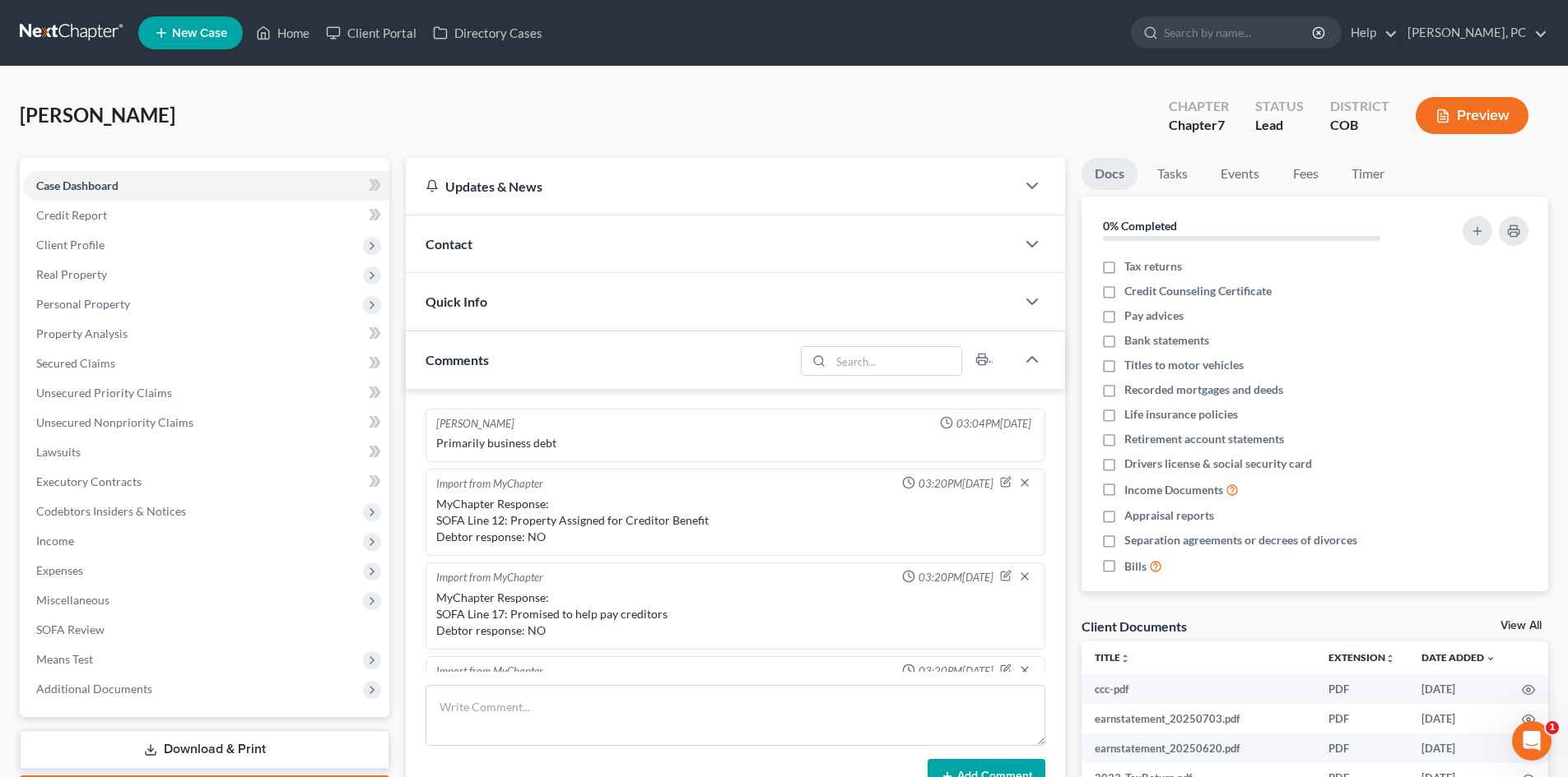
scroll to position [353, 0]
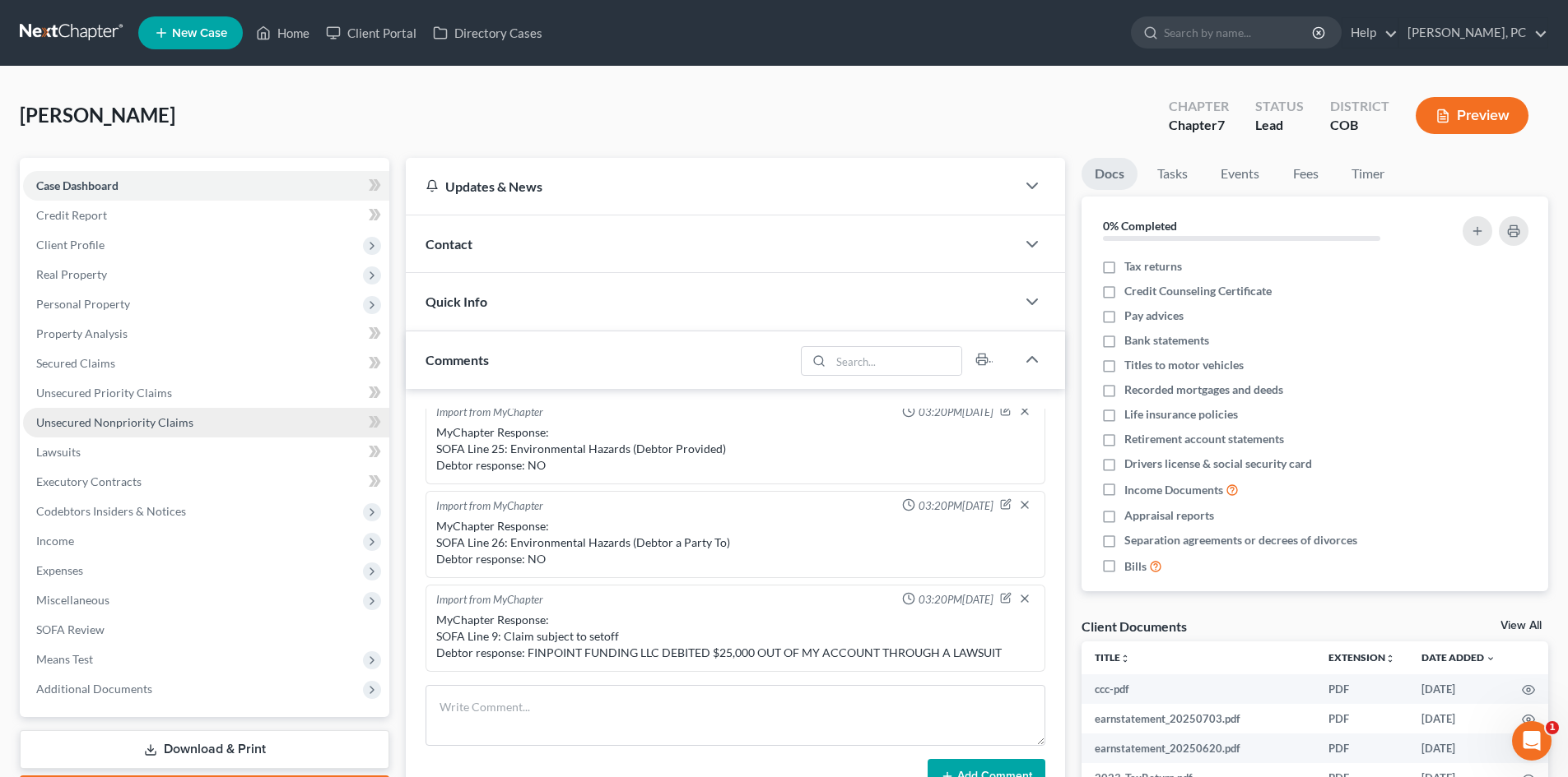
click at [119, 425] on span "Unsecured Nonpriority Claims" at bounding box center [115, 422] width 157 height 14
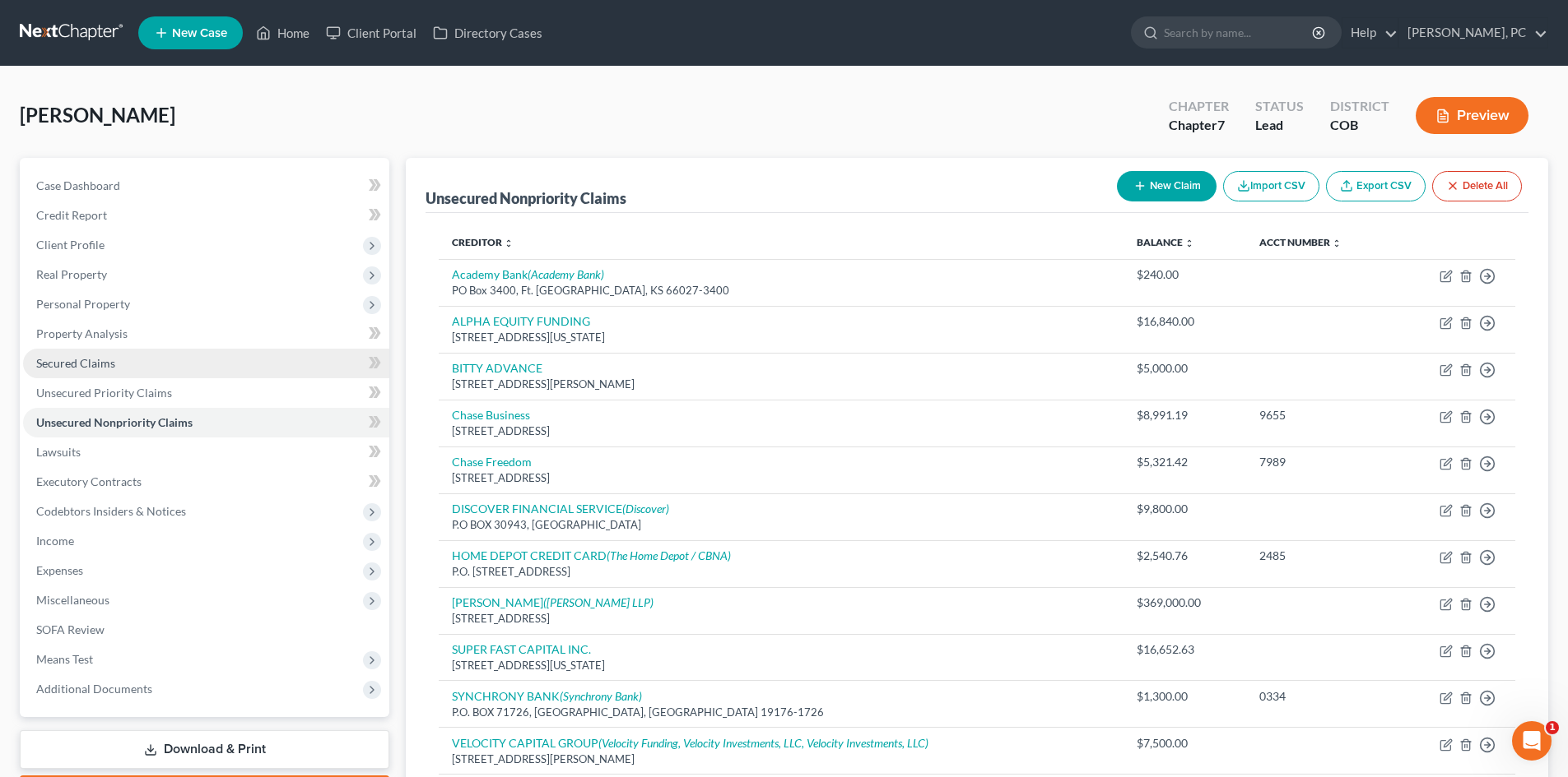
click at [87, 358] on span "Secured Claims" at bounding box center [75, 363] width 79 height 14
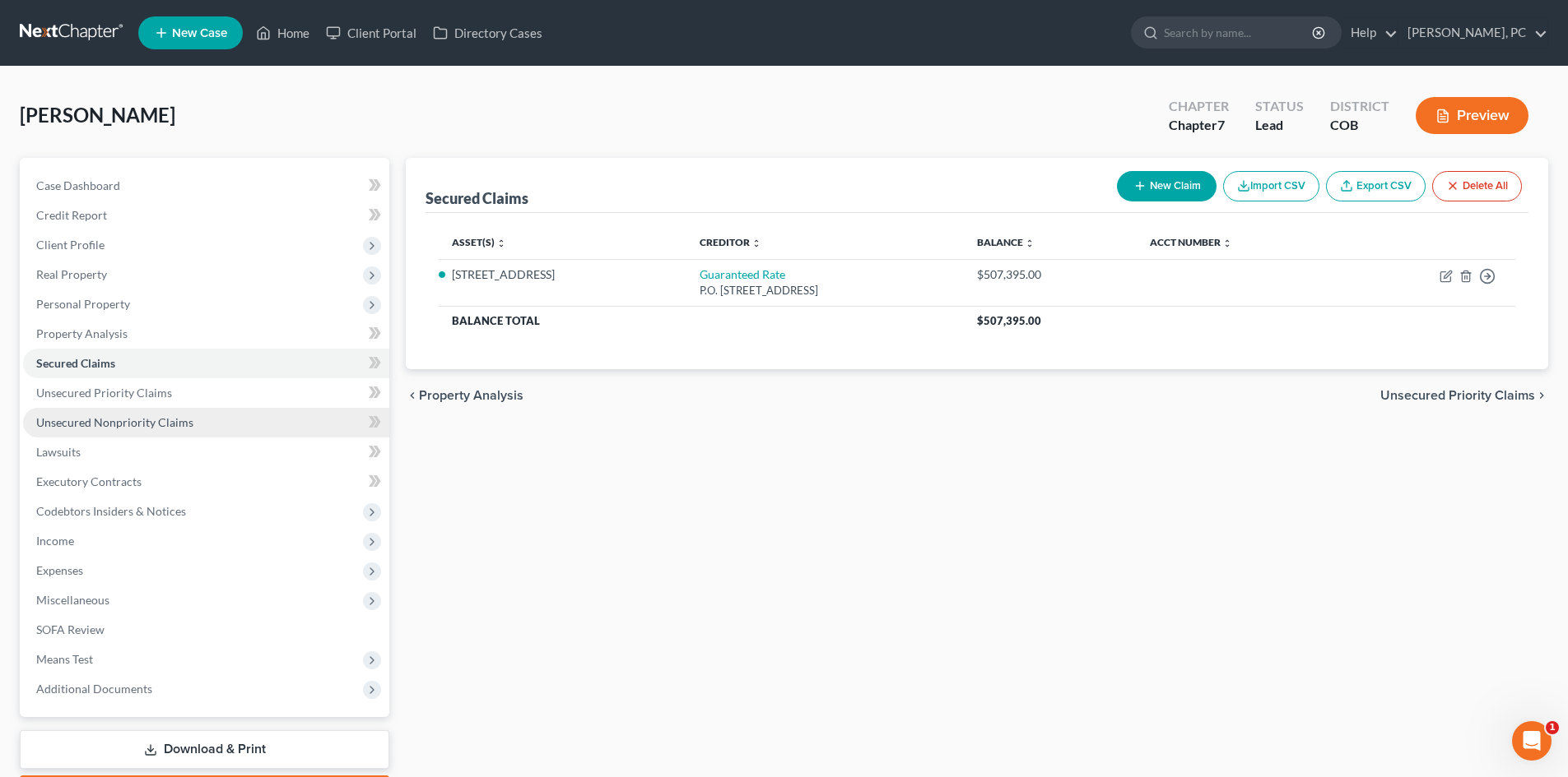
click at [115, 425] on span "Unsecured Nonpriority Claims" at bounding box center [115, 422] width 157 height 14
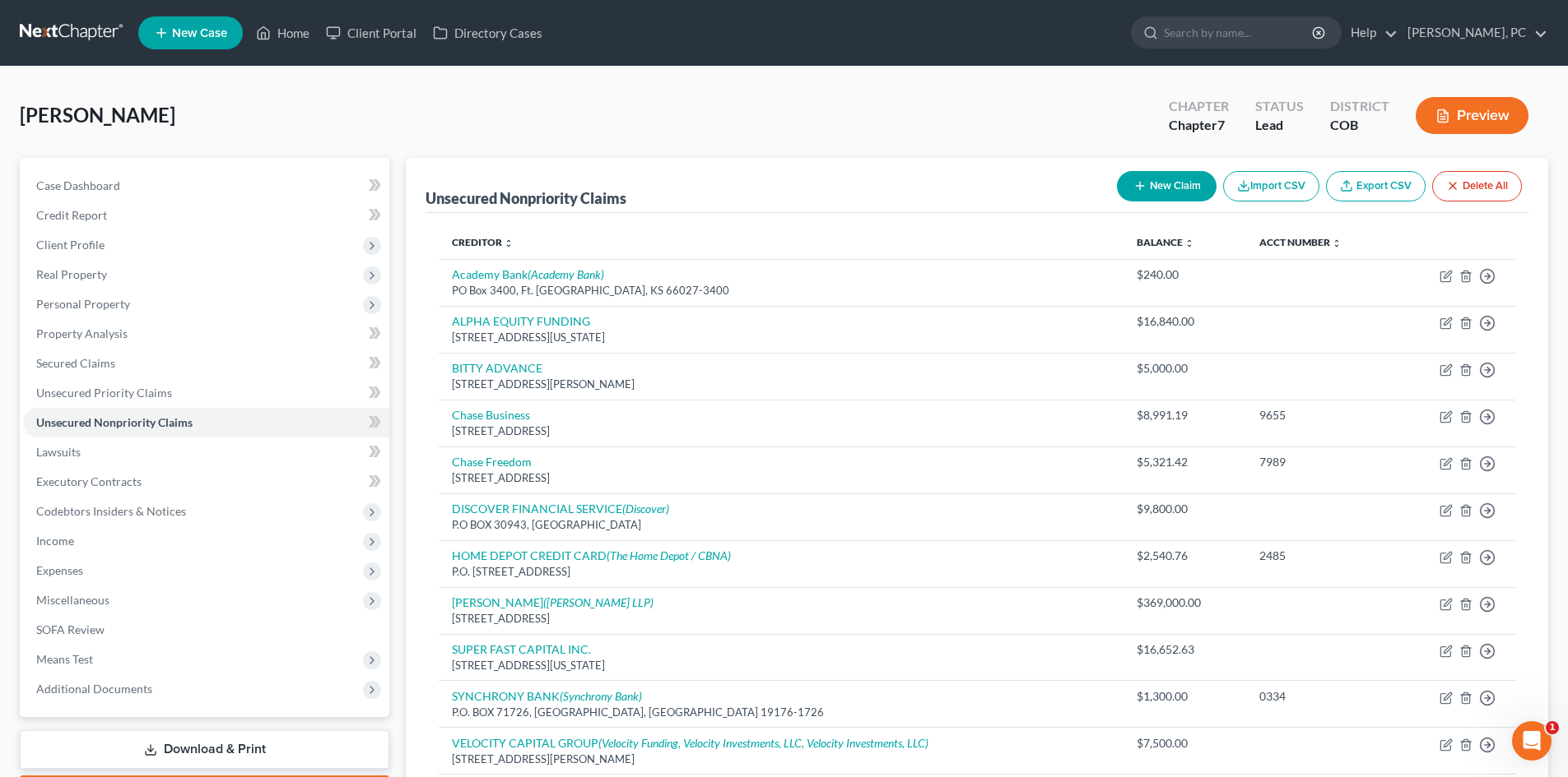
click at [1167, 180] on button "New Claim" at bounding box center [1167, 186] width 100 height 31
select select "0"
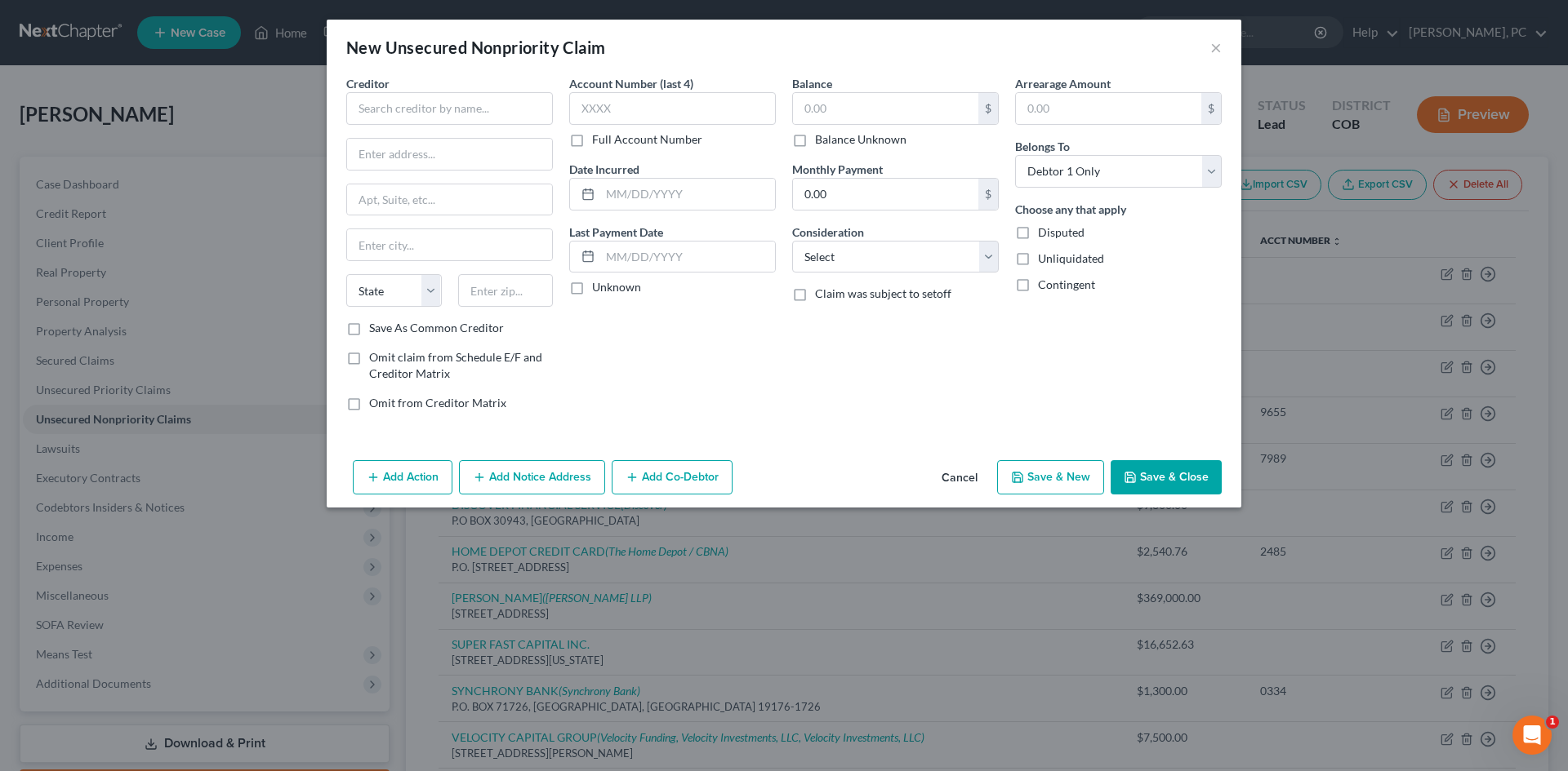
click at [967, 479] on button "Cancel" at bounding box center [960, 479] width 62 height 33
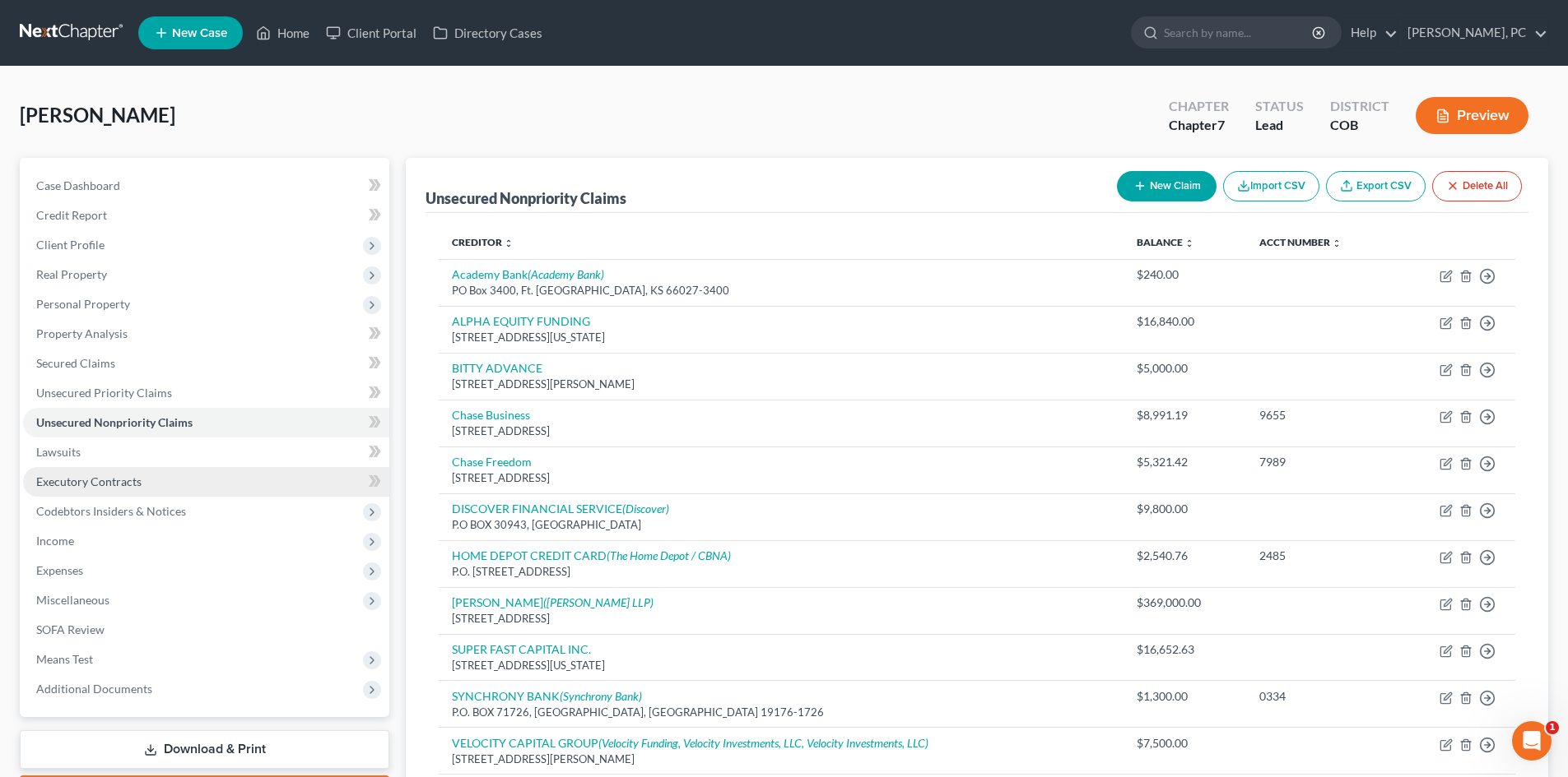
click at [122, 482] on span "Executory Contracts" at bounding box center [88, 482] width 105 height 14
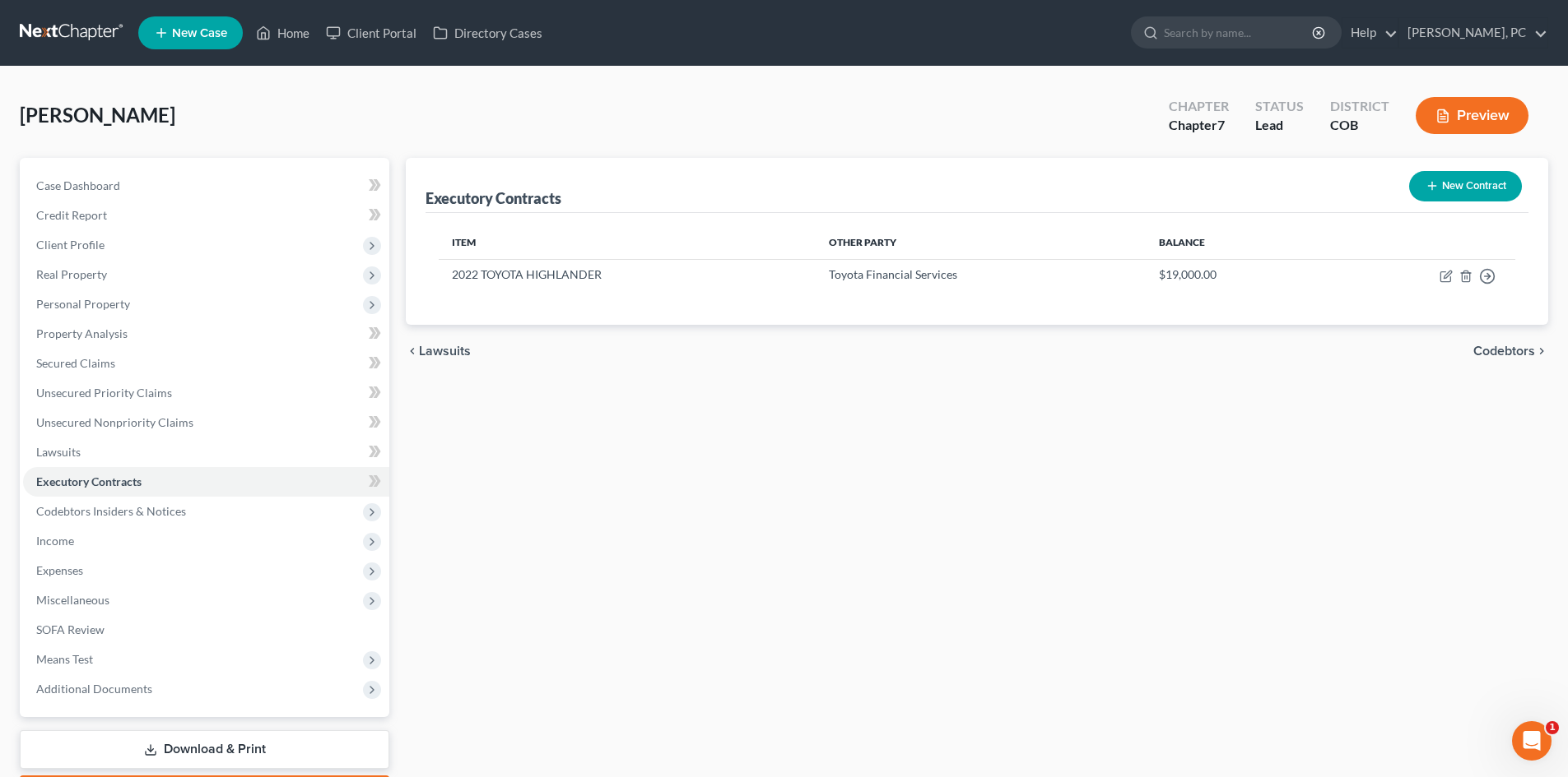
click at [1455, 191] on button "New Contract" at bounding box center [1465, 186] width 113 height 31
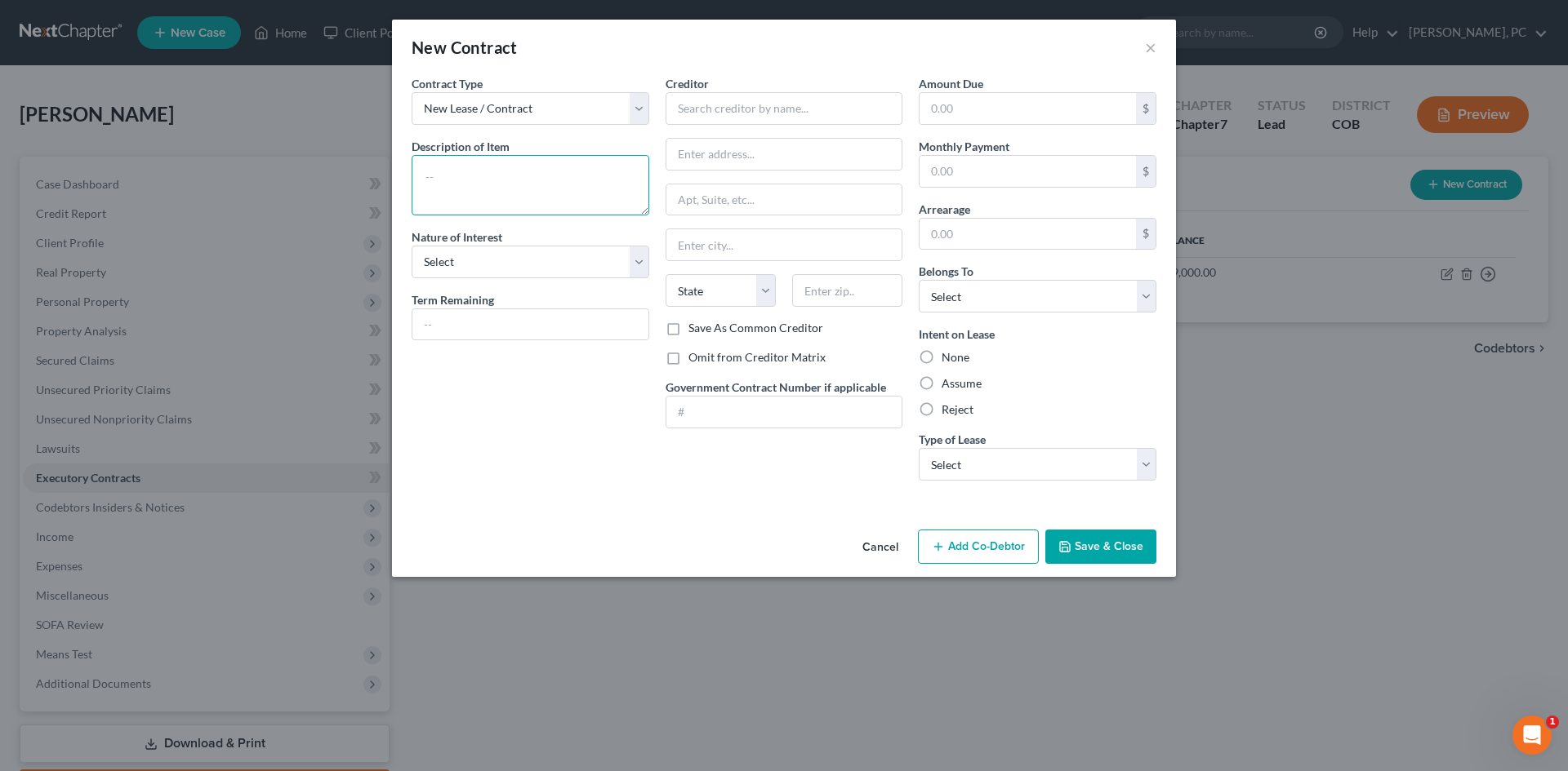
click at [558, 191] on textarea at bounding box center [530, 186] width 238 height 61
click at [529, 187] on textarea at bounding box center [530, 186] width 238 height 61
type textarea "L"
type textarea "Equipment Lease"
click at [450, 261] on select "Select Purchaser Agent Lessor Lessee" at bounding box center [530, 262] width 238 height 33
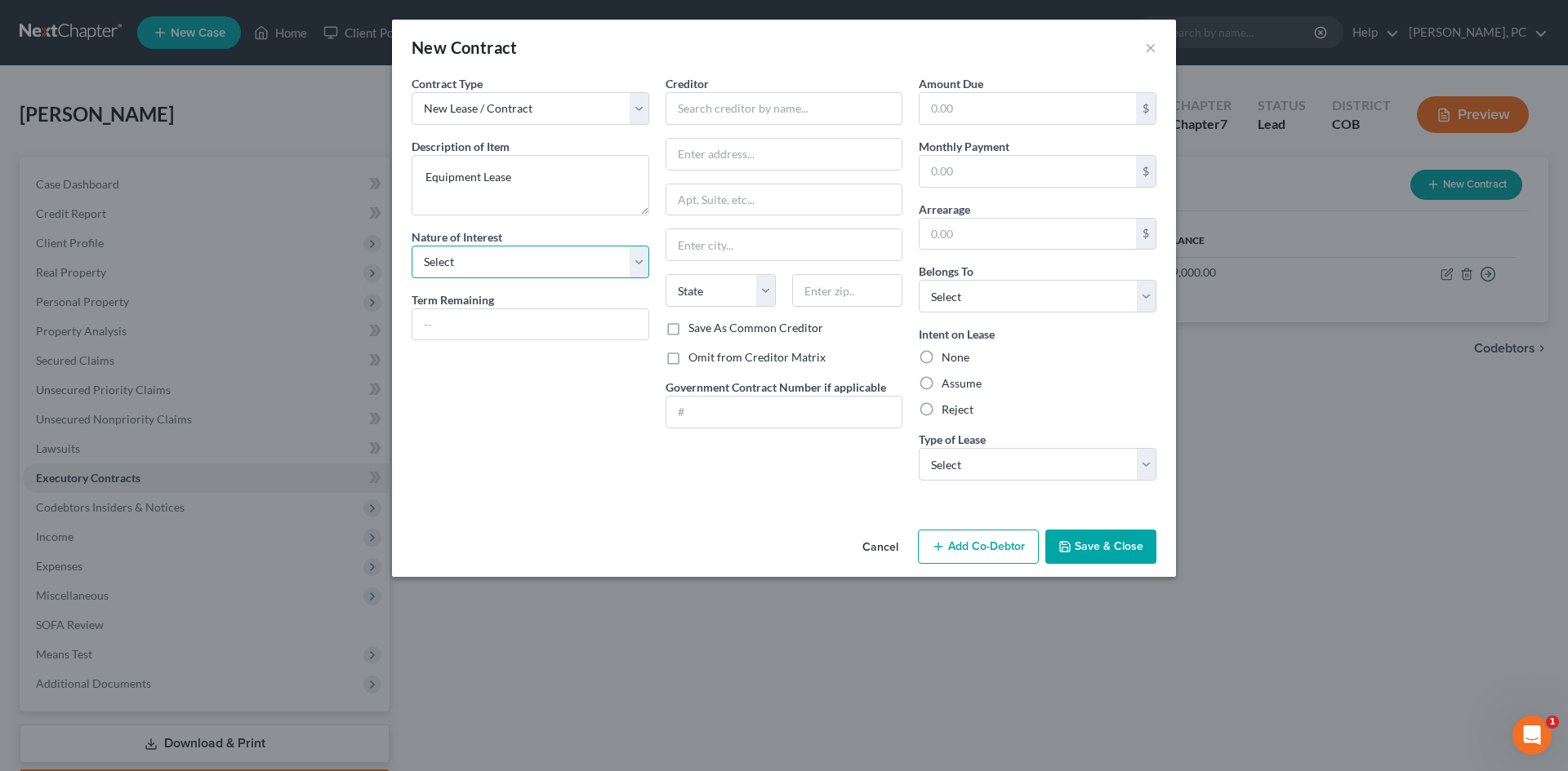
select select "3"
click at [411, 245] on select "Select Purchaser Agent Lessor Lessee" at bounding box center [530, 262] width 238 height 33
click at [729, 104] on input "text" at bounding box center [784, 108] width 238 height 33
type input "Financial Pacific Leasing"
type input "3455 S 344th Way Ste 300"
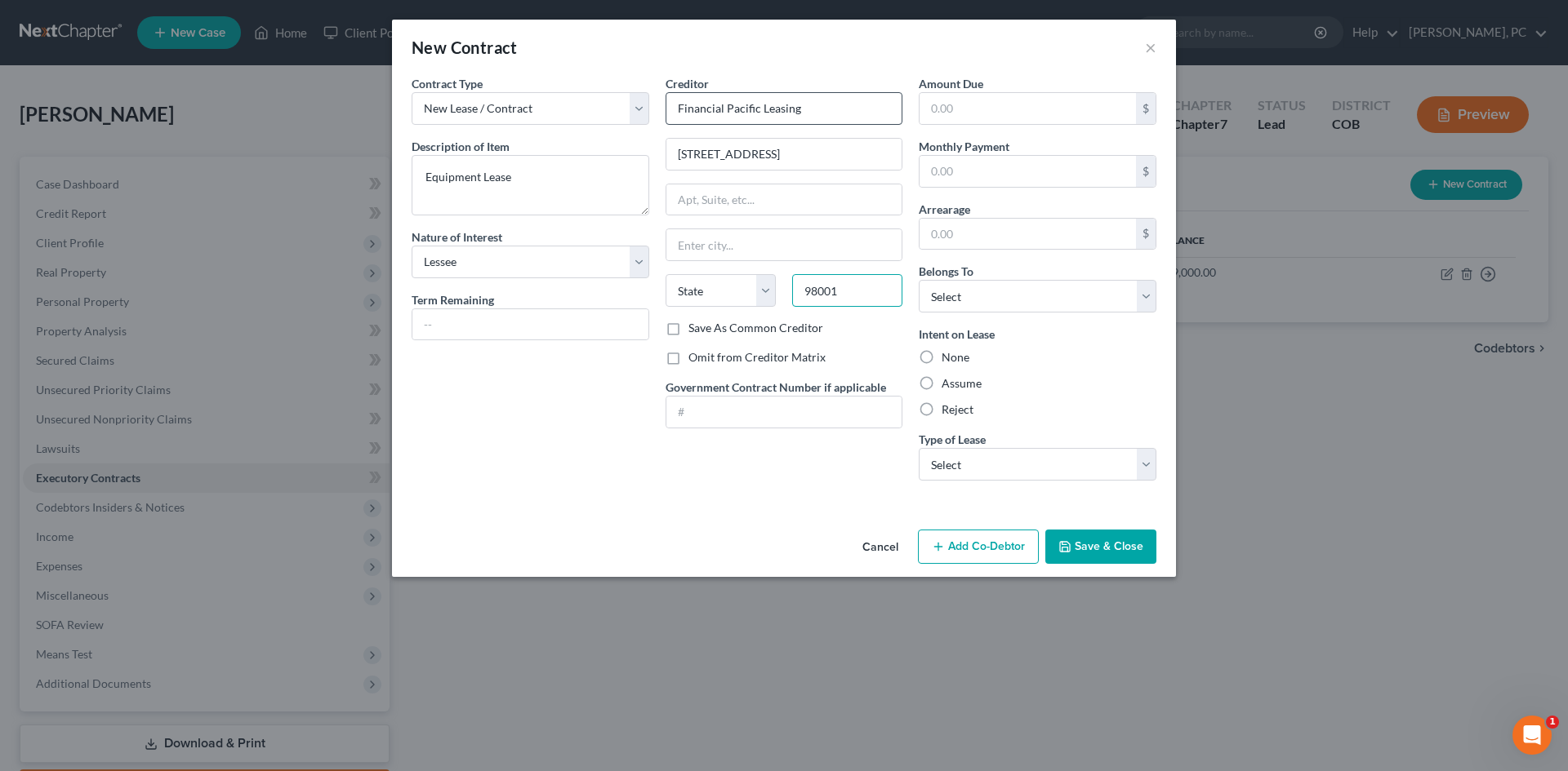
type input "98001"
type input "Auburn"
select select "50"
type input "98001-9546"
click at [993, 302] on select "Select Debtor 1 Only Debtor 2 Only Debtor 1 And Debtor 2 Only At Least One Of T…" at bounding box center [1038, 297] width 238 height 33
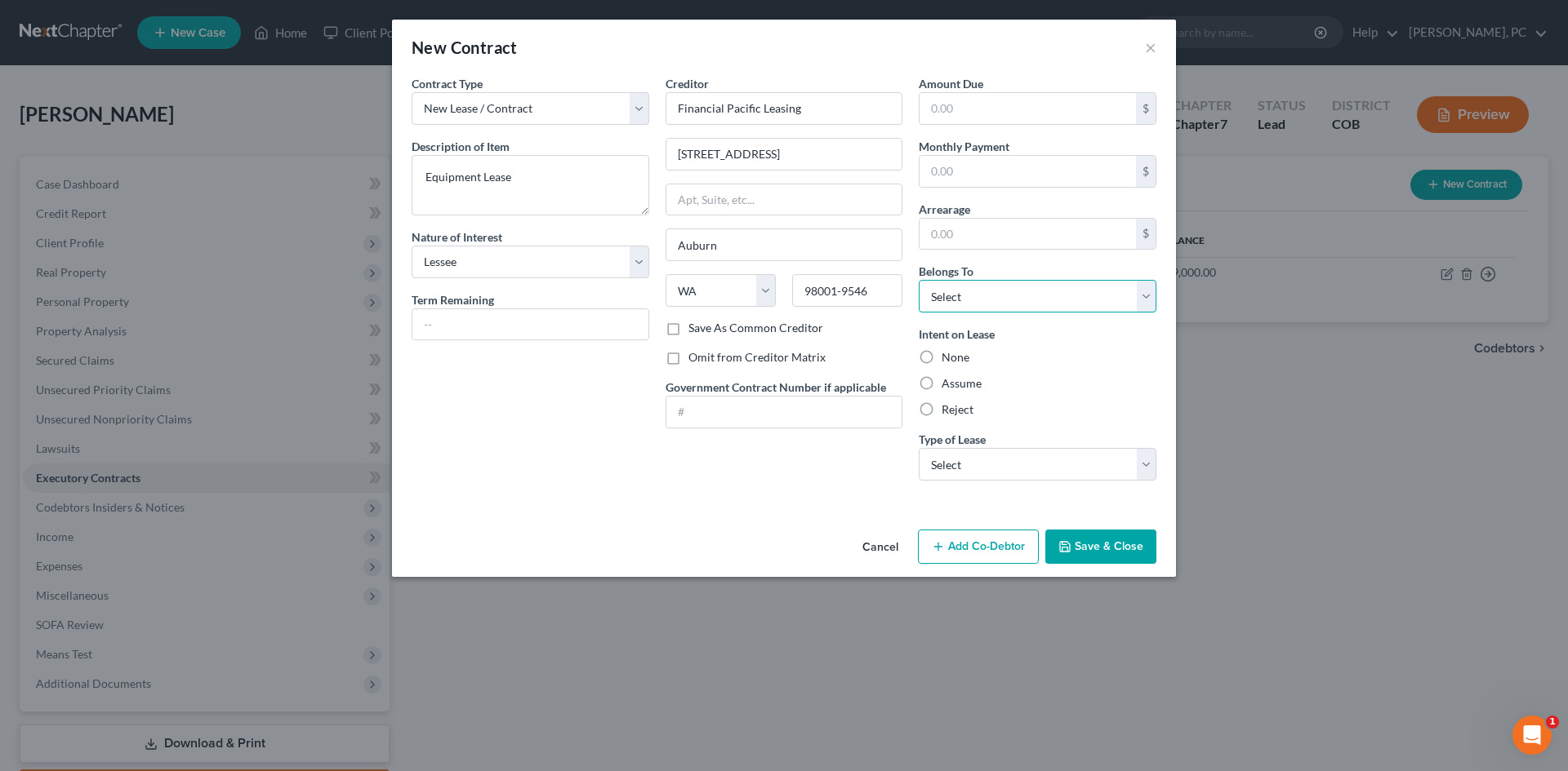
select select "3"
click at [919, 280] on select "Select Debtor 1 Only Debtor 2 Only Debtor 1 And Debtor 2 Only At Least One Of T…" at bounding box center [1038, 297] width 238 height 33
click at [941, 355] on label "None" at bounding box center [955, 357] width 28 height 16
click at [948, 355] on input "None" at bounding box center [954, 355] width 10 height 10
radio input "true"
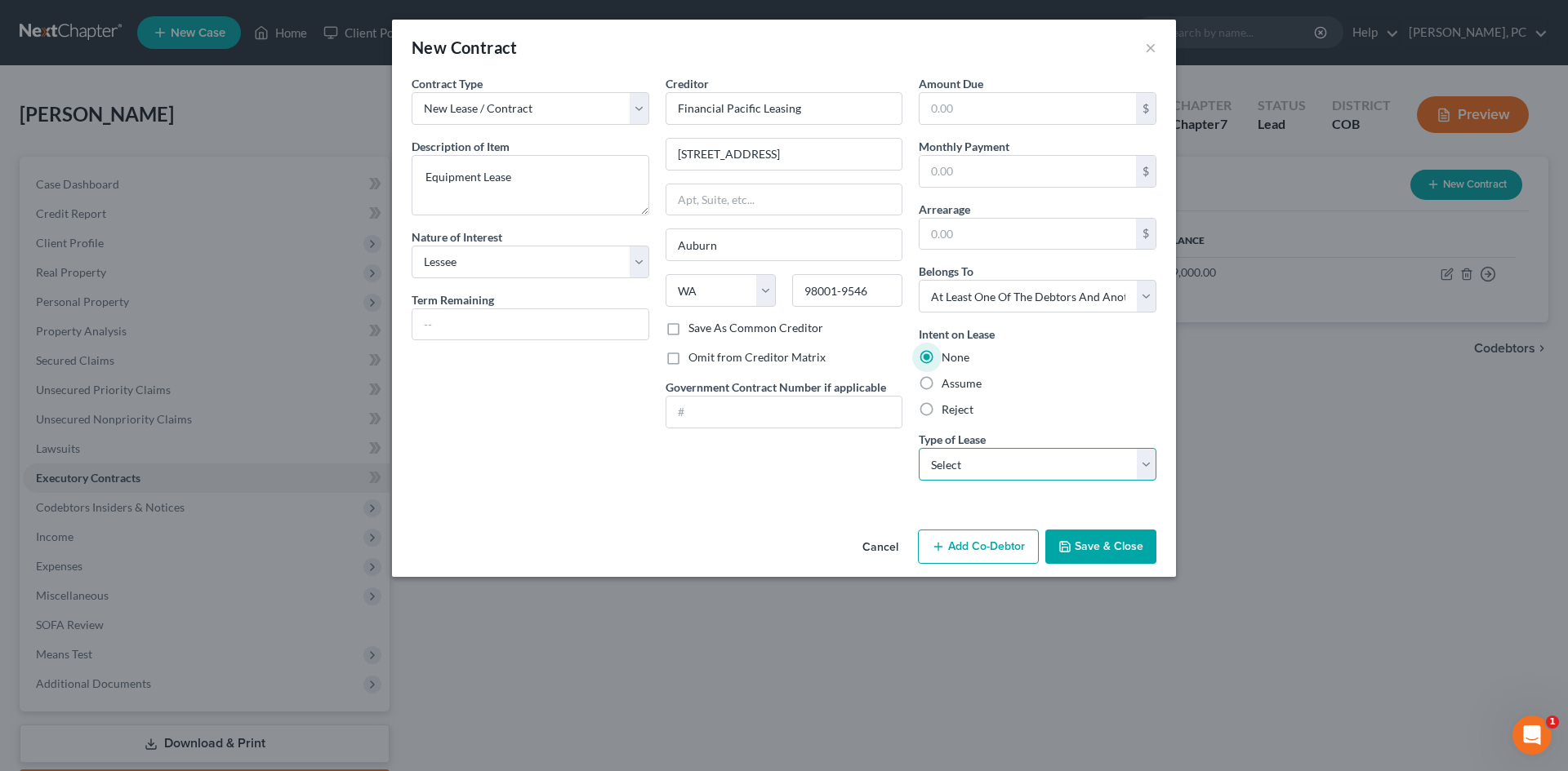
click at [973, 462] on select "Select Real Estate Car Other" at bounding box center [1038, 465] width 238 height 33
select select "2"
click at [919, 448] on select "Select Real Estate Car Other" at bounding box center [1038, 465] width 238 height 33
click at [971, 548] on button "Add Co-Debtor" at bounding box center [978, 547] width 121 height 35
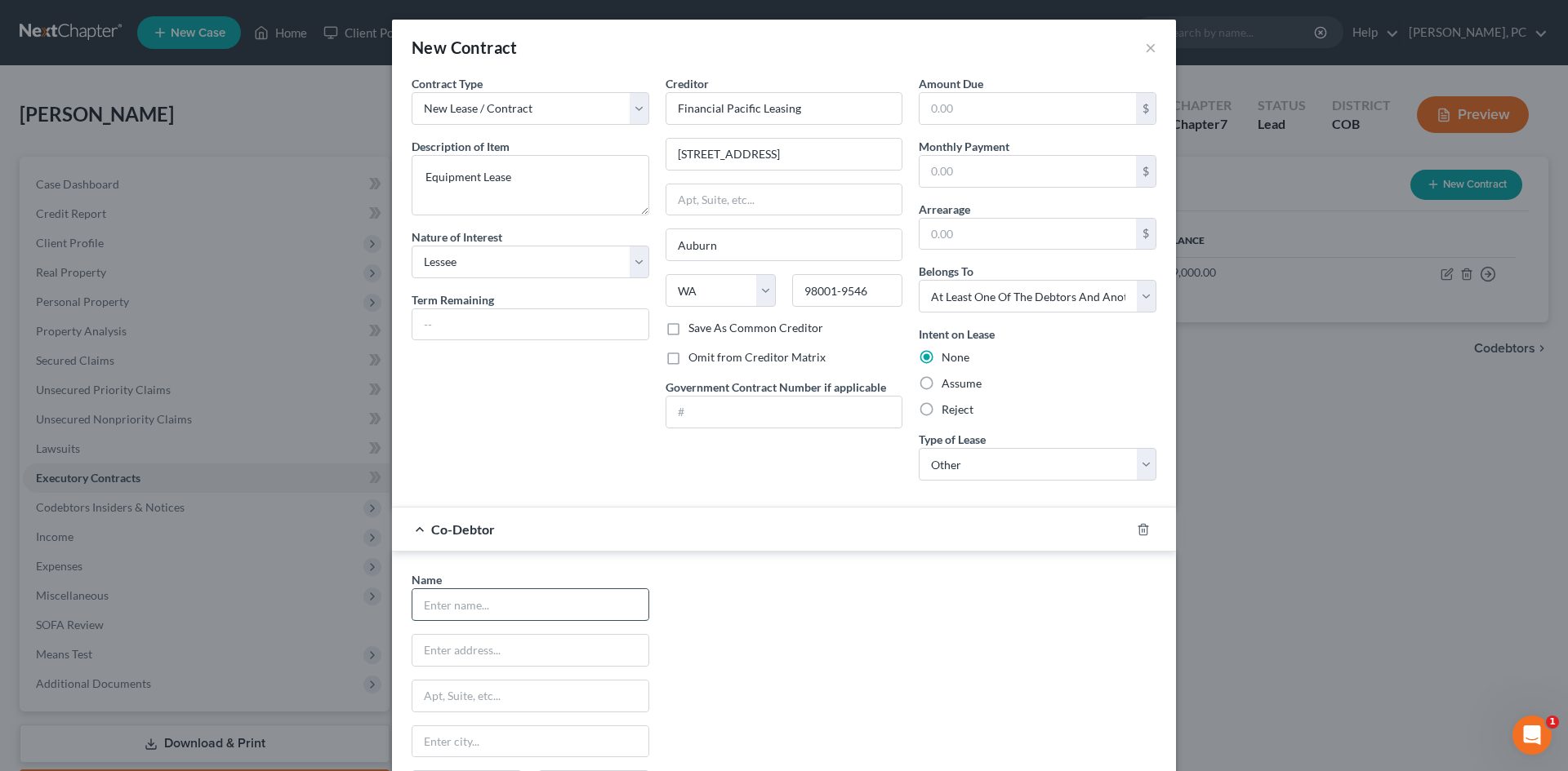
click at [522, 594] on input "text" at bounding box center [530, 604] width 236 height 31
type input "J Twumasi Enterprise LLC"
type input "262 Havana St Ste 220"
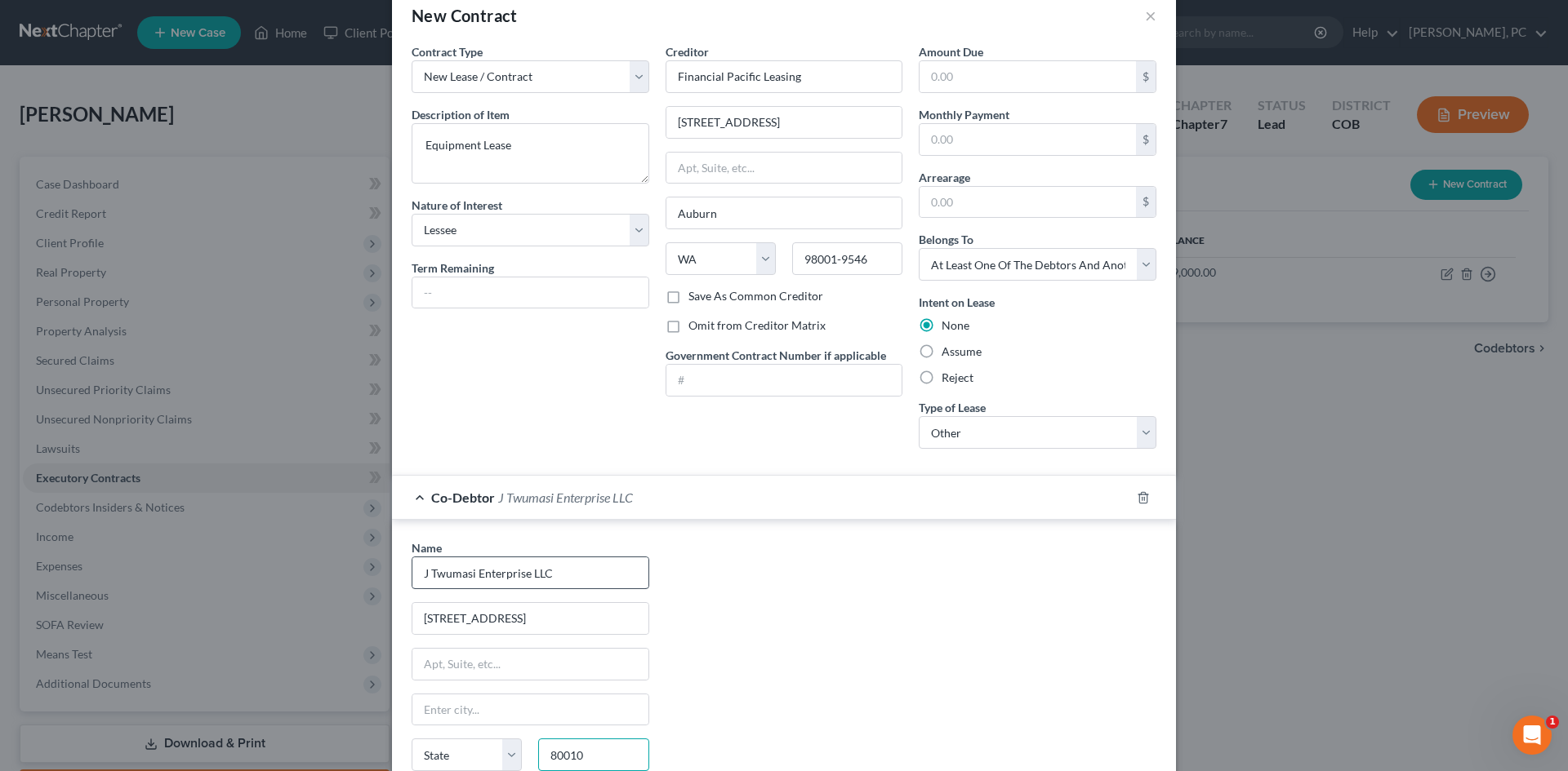
type input "80010"
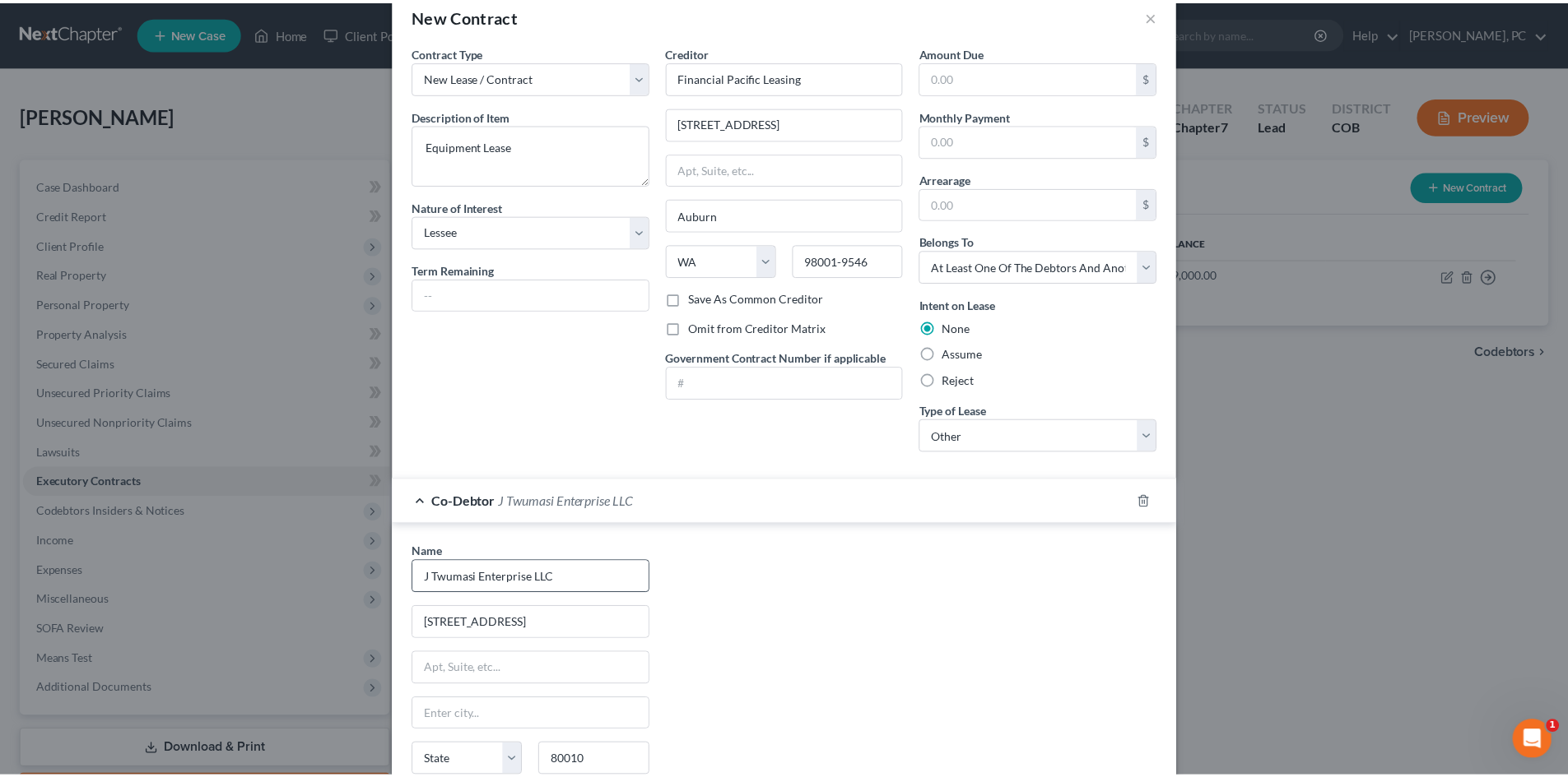
scroll to position [208, 0]
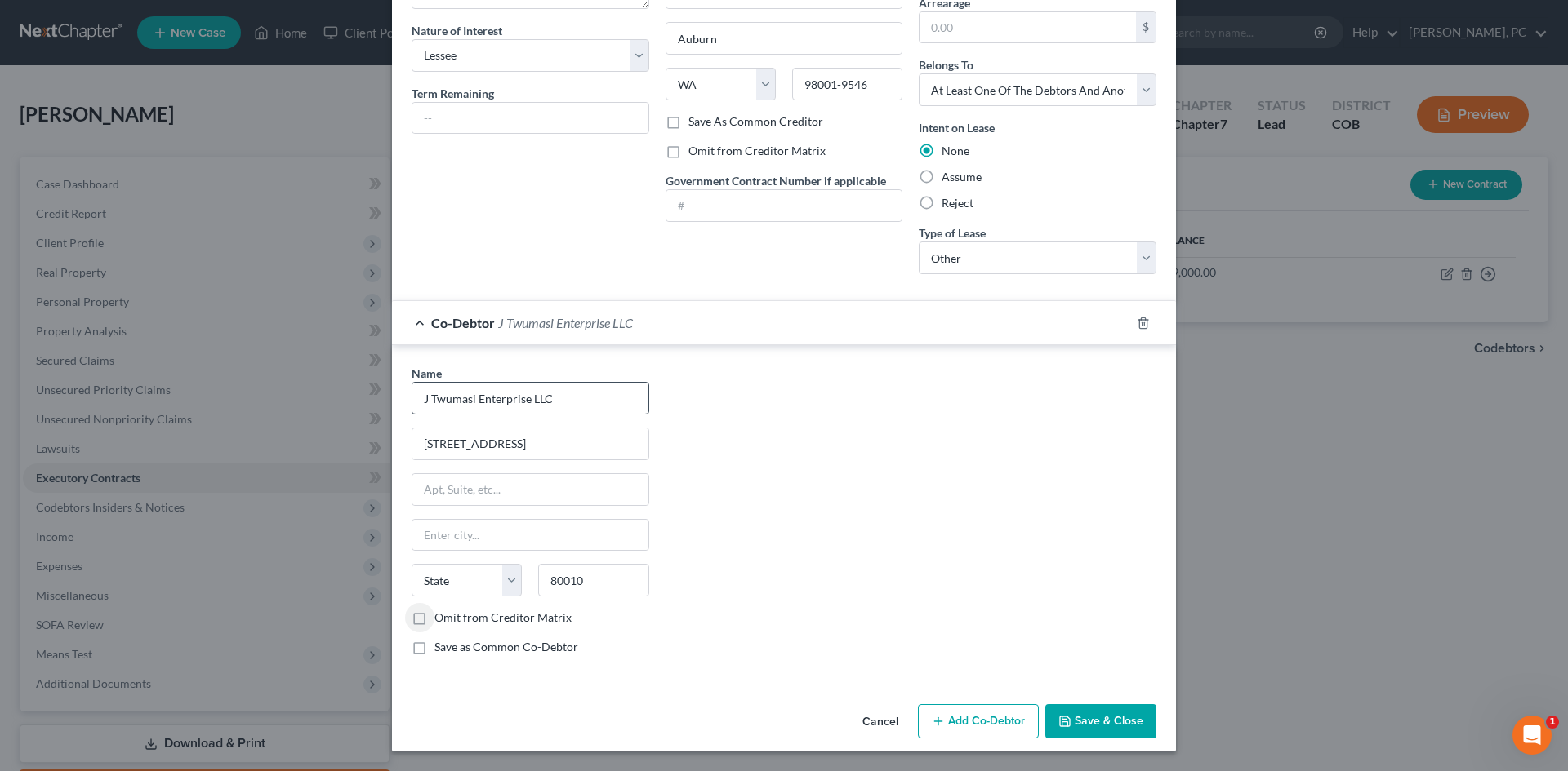
type input "Aurora"
select select "5"
click at [1086, 717] on button "Save & Close" at bounding box center [1101, 722] width 111 height 35
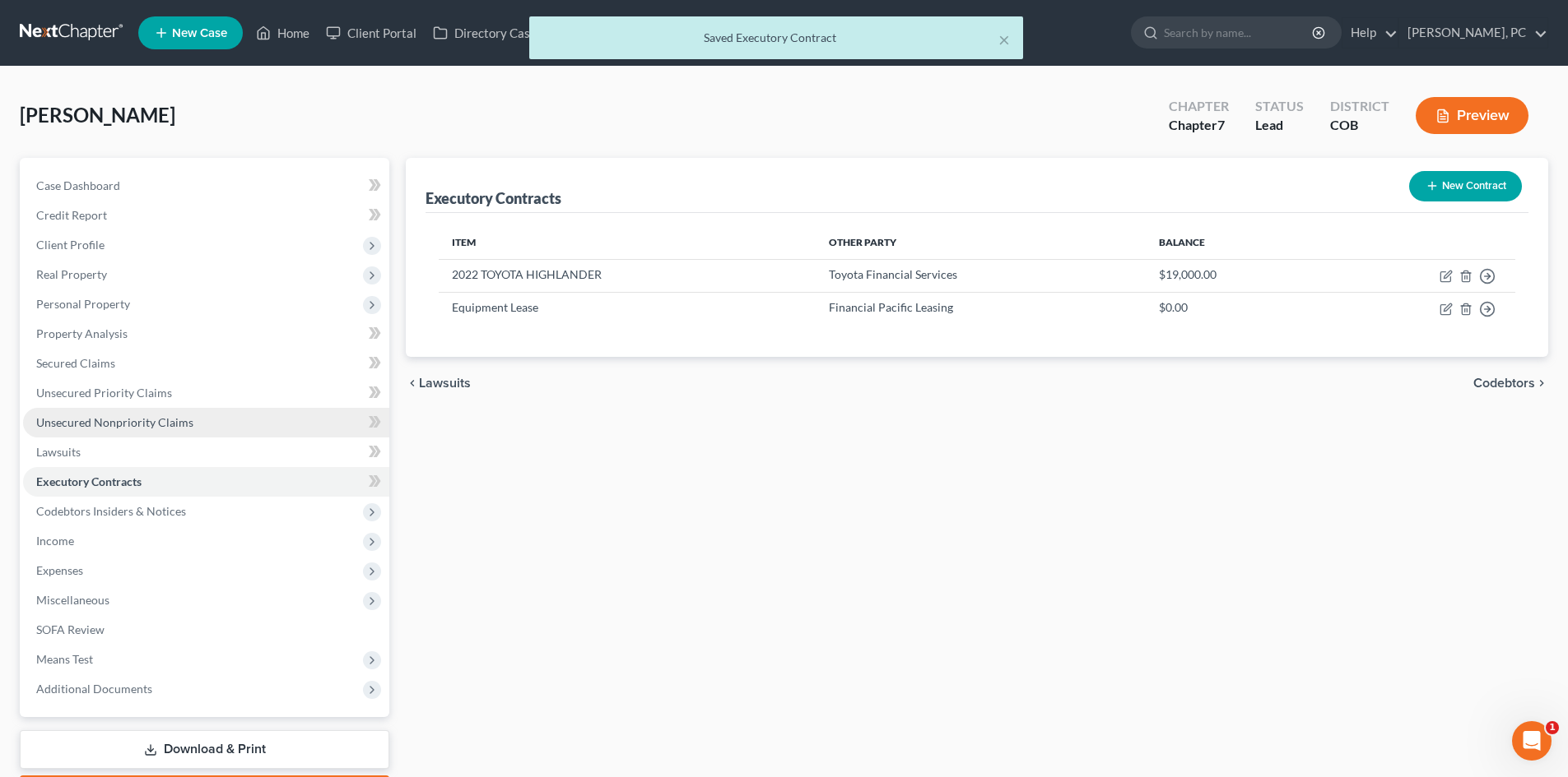
click at [113, 413] on link "Unsecured Nonpriority Claims" at bounding box center [206, 423] width 366 height 30
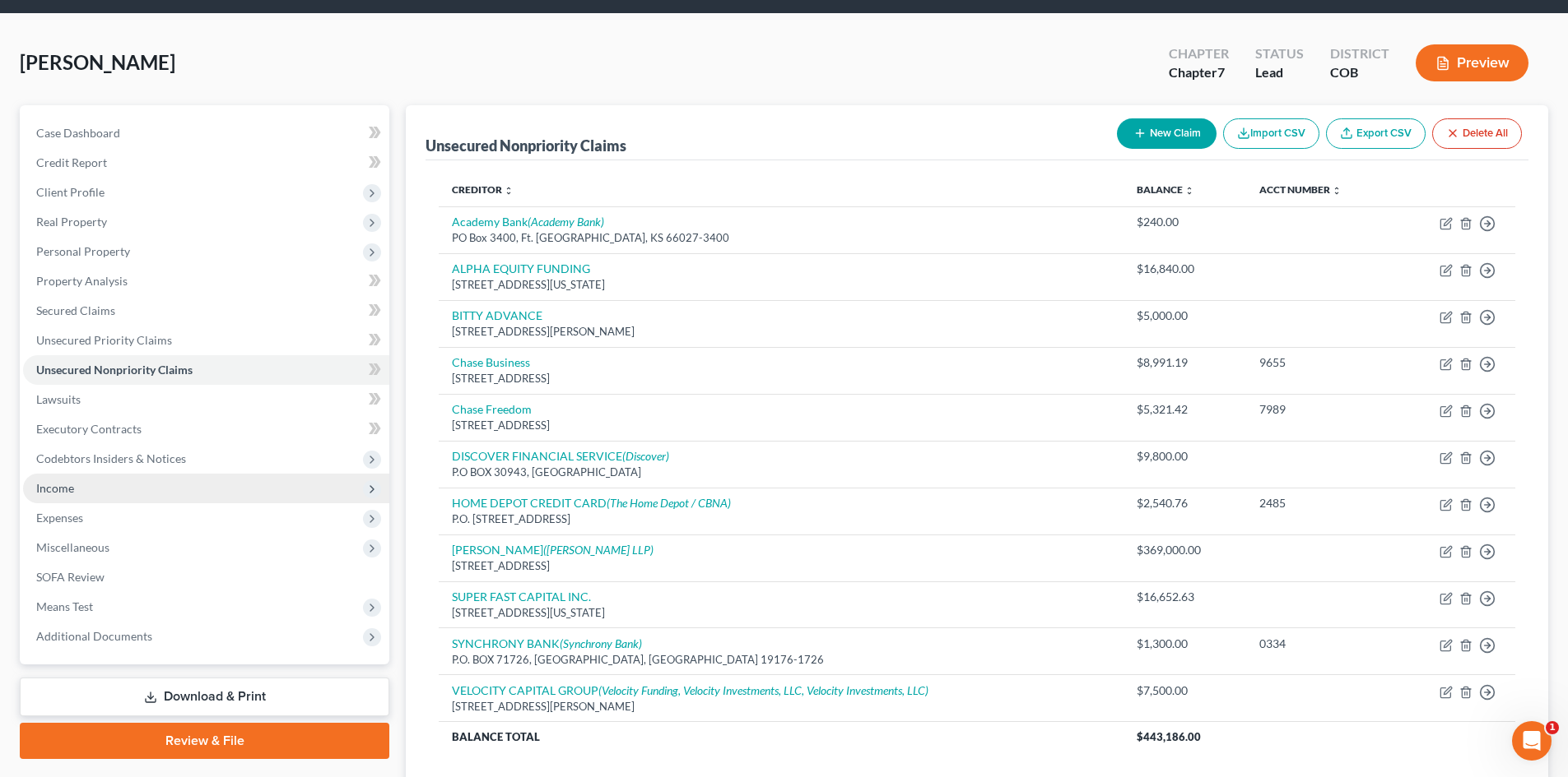
scroll to position [82, 0]
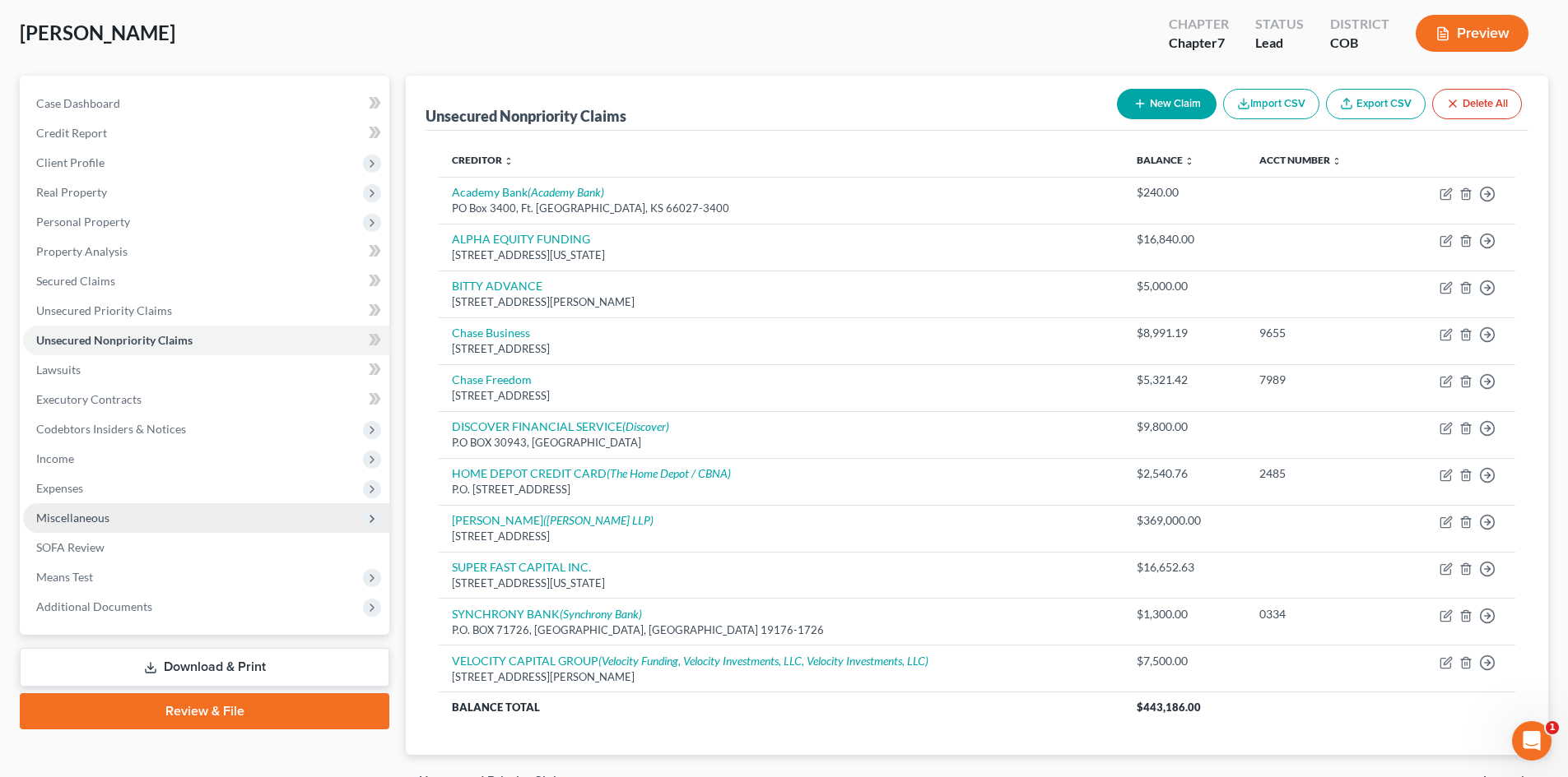
click at [74, 513] on span "Miscellaneous" at bounding box center [73, 517] width 73 height 14
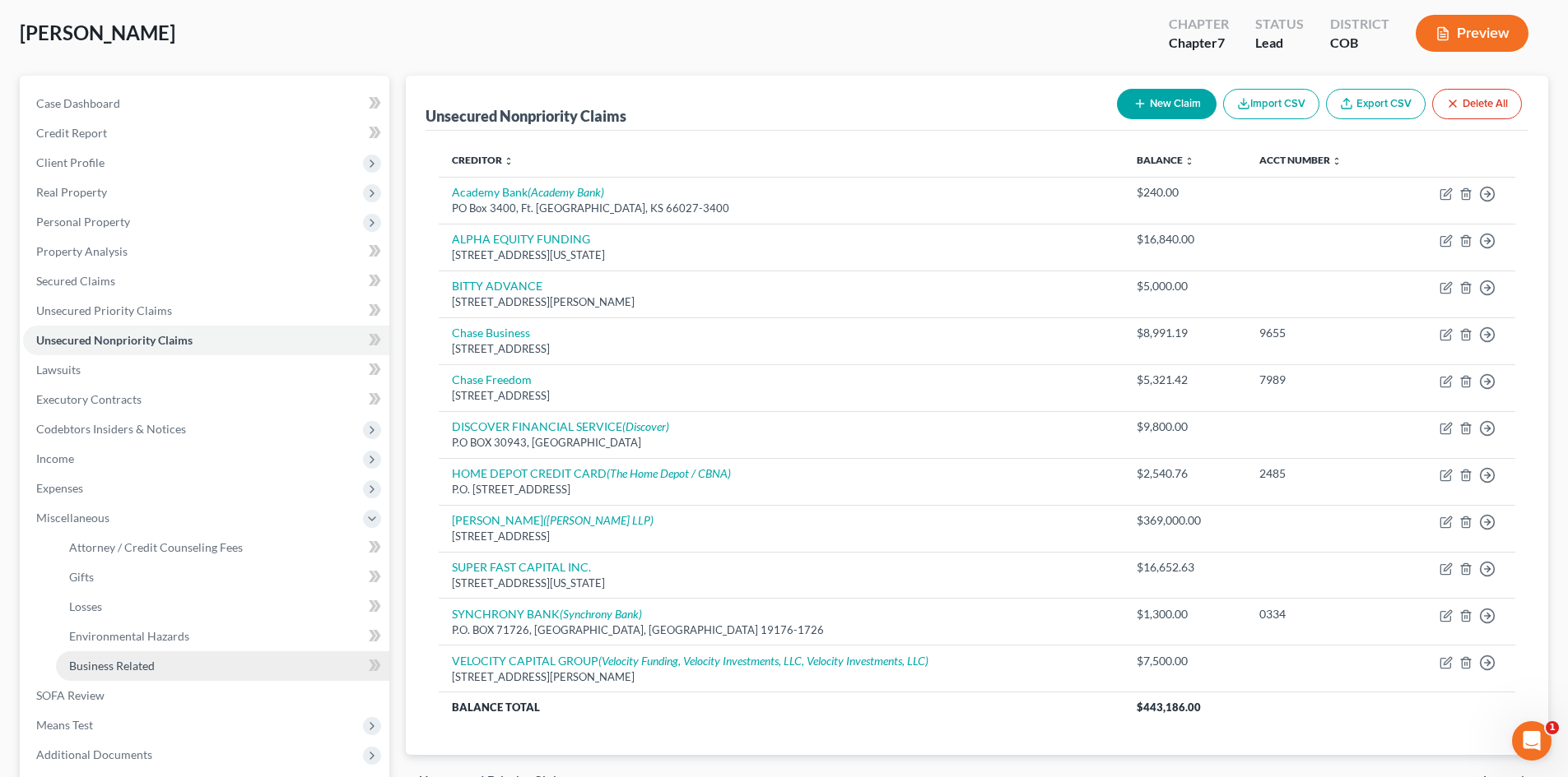
click at [113, 660] on span "Business Related" at bounding box center [112, 666] width 86 height 14
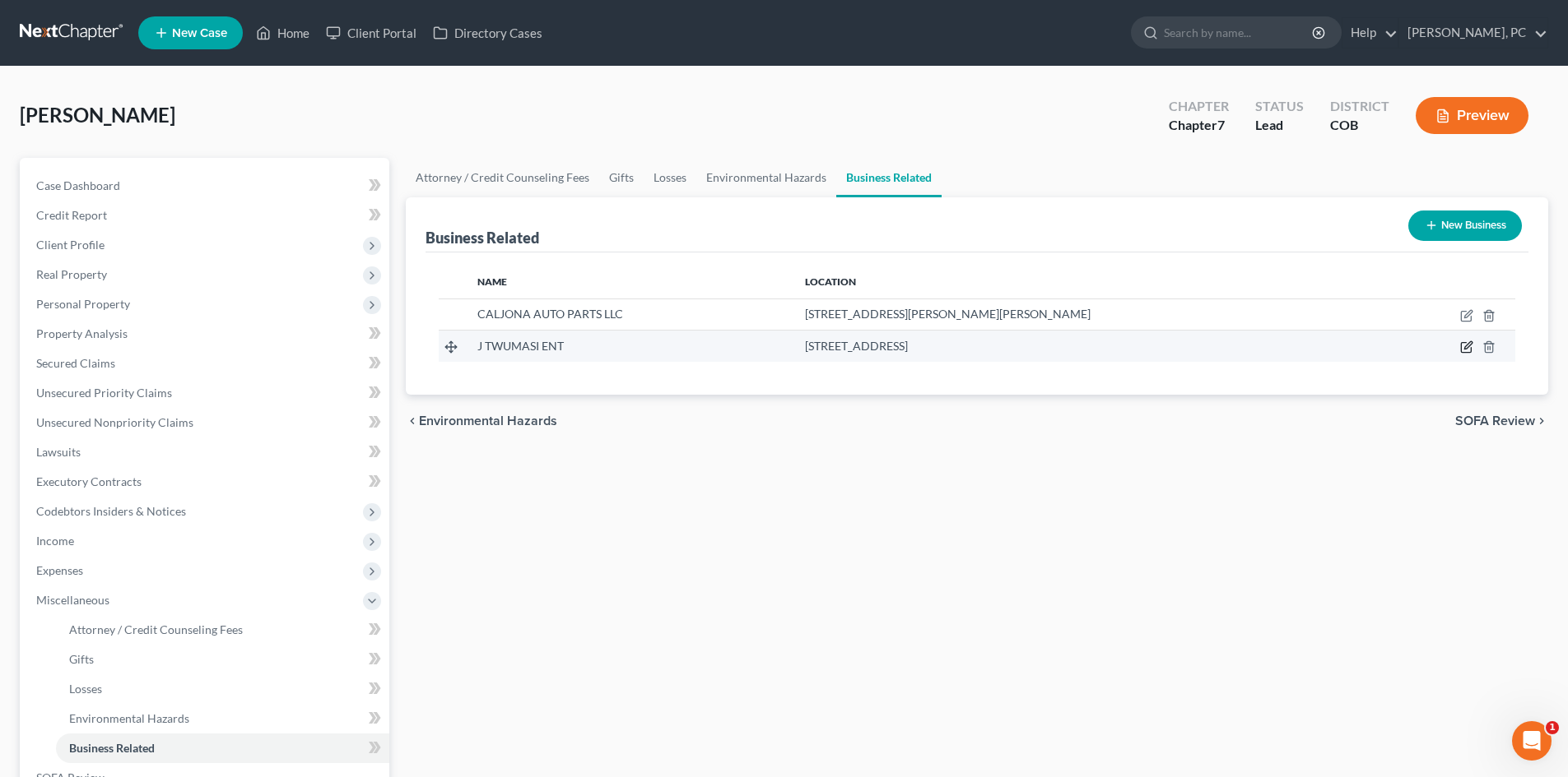
click at [1464, 349] on icon "button" at bounding box center [1466, 347] width 13 height 13
select select "member"
select select "5"
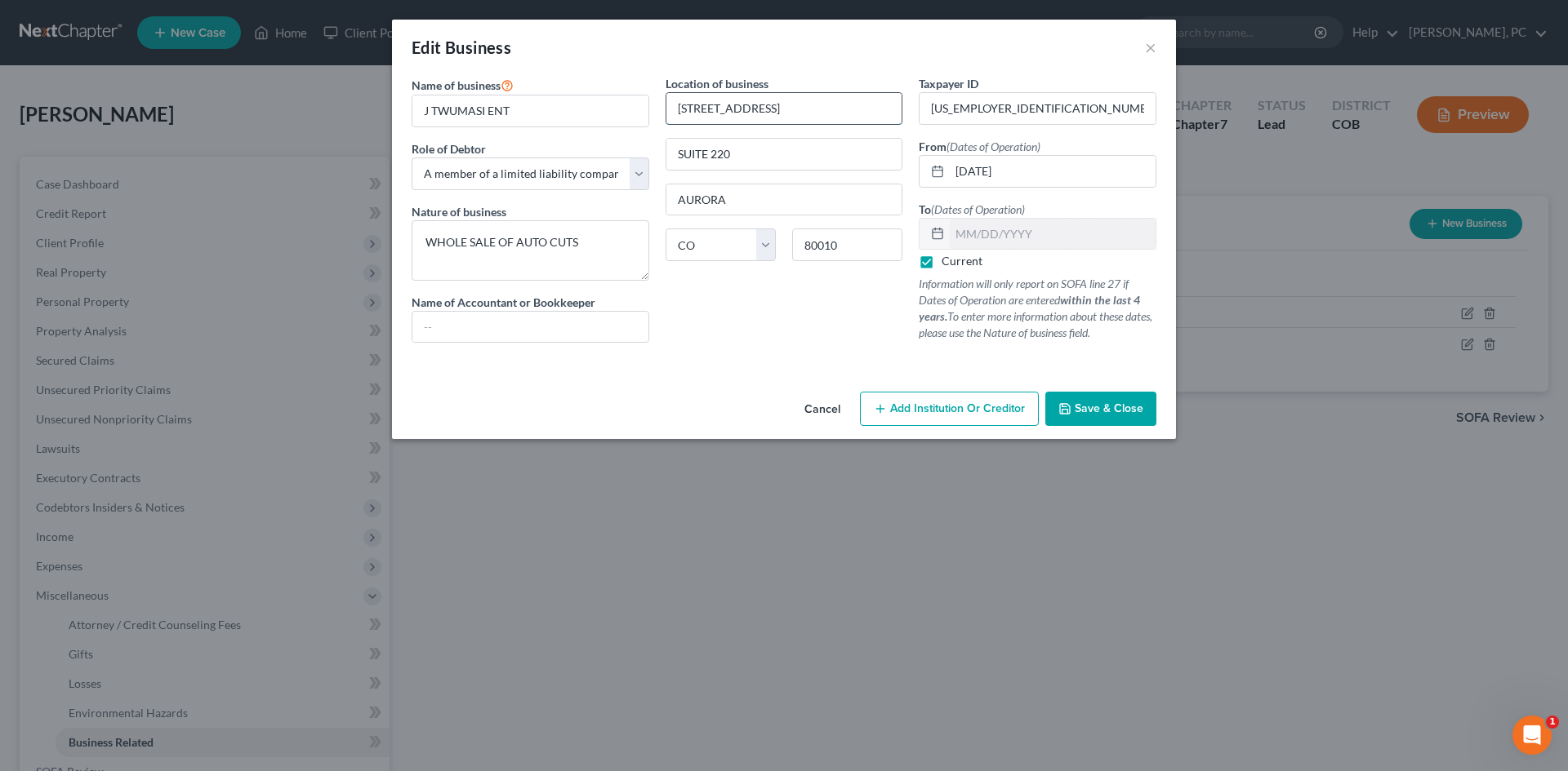
click at [707, 109] on input "262 HAVANA ST" at bounding box center [784, 108] width 236 height 31
type input "262 Havana St Ste 220"
click at [844, 251] on input "80010" at bounding box center [847, 245] width 110 height 33
type input "80010"
type input "Aurora"
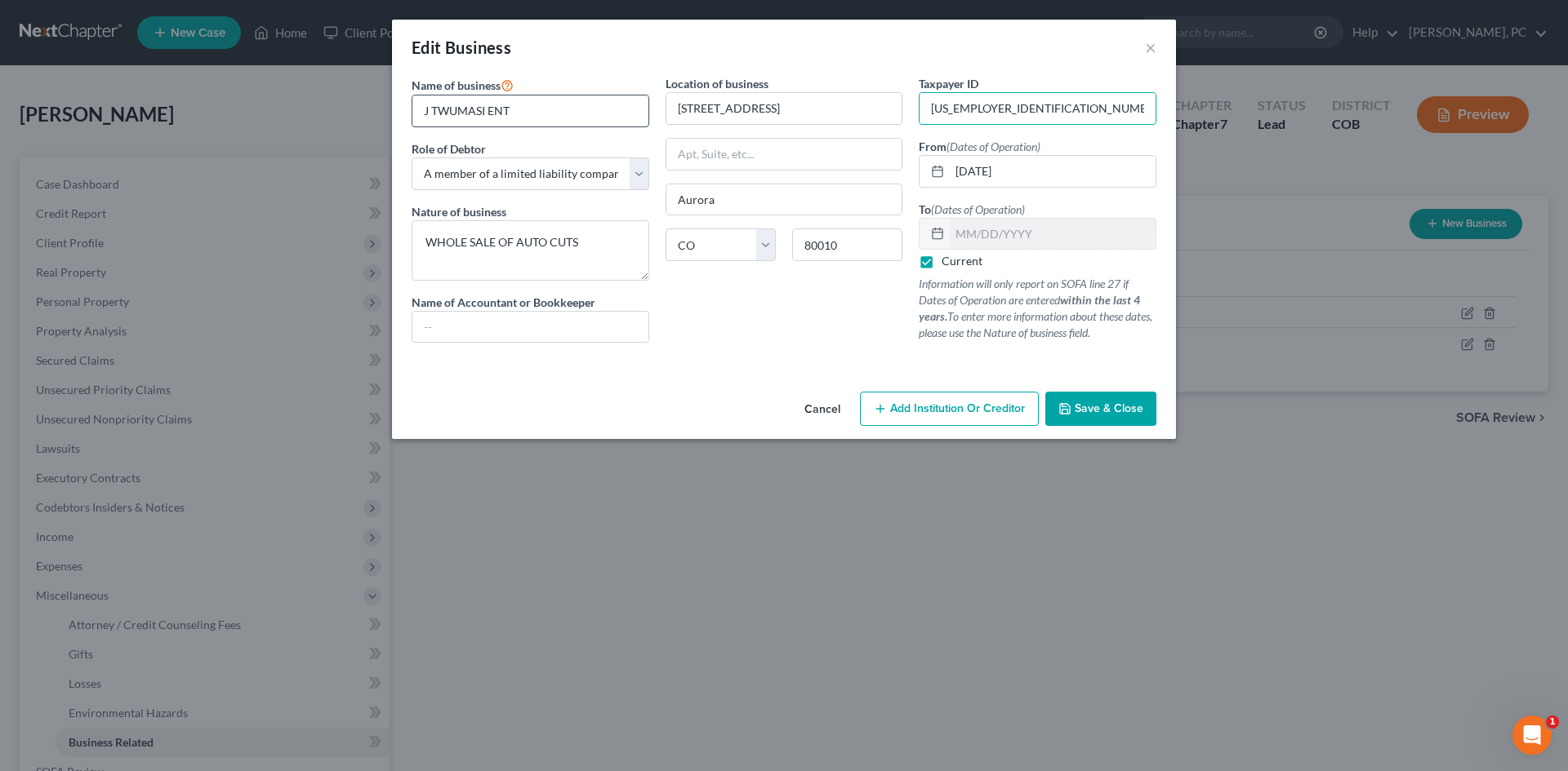
click at [440, 111] on input "J TWUMASI ENT" at bounding box center [530, 111] width 236 height 31
type input "J Twumasi Ent"
click at [795, 330] on div "Location of business 262 Havana St Ste 220 Aurora State AL AK AR AZ CA CO CT DE…" at bounding box center [784, 216] width 254 height 281
click at [435, 241] on textarea "WHOLE SALE OF AUTO CUTS" at bounding box center [530, 251] width 238 height 61
type textarea "Wholesale of Autos"
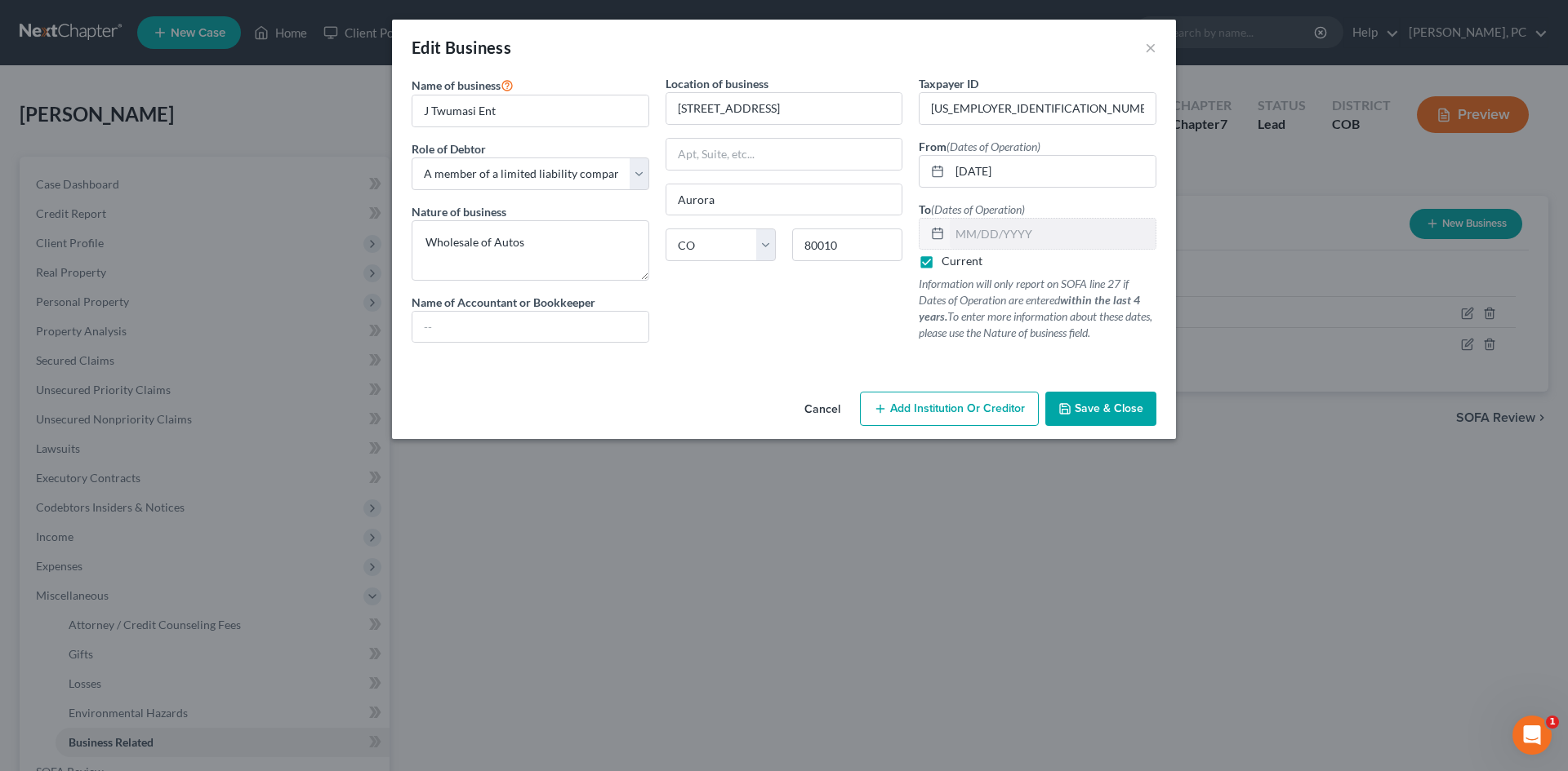
click at [1100, 401] on button "Save & Close" at bounding box center [1101, 409] width 111 height 35
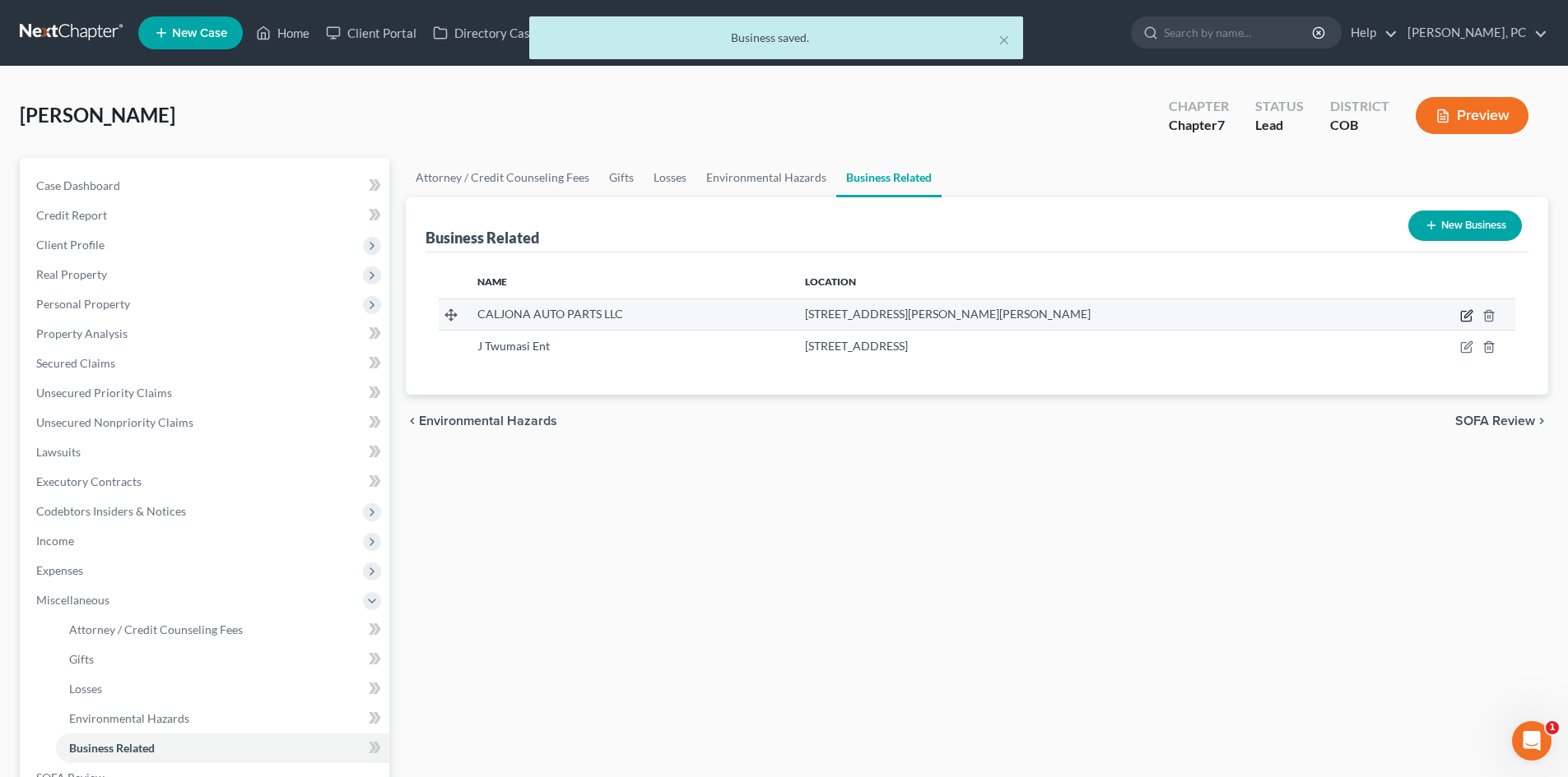
click at [1463, 321] on icon "button" at bounding box center [1465, 316] width 10 height 10
select select "member"
select select "5"
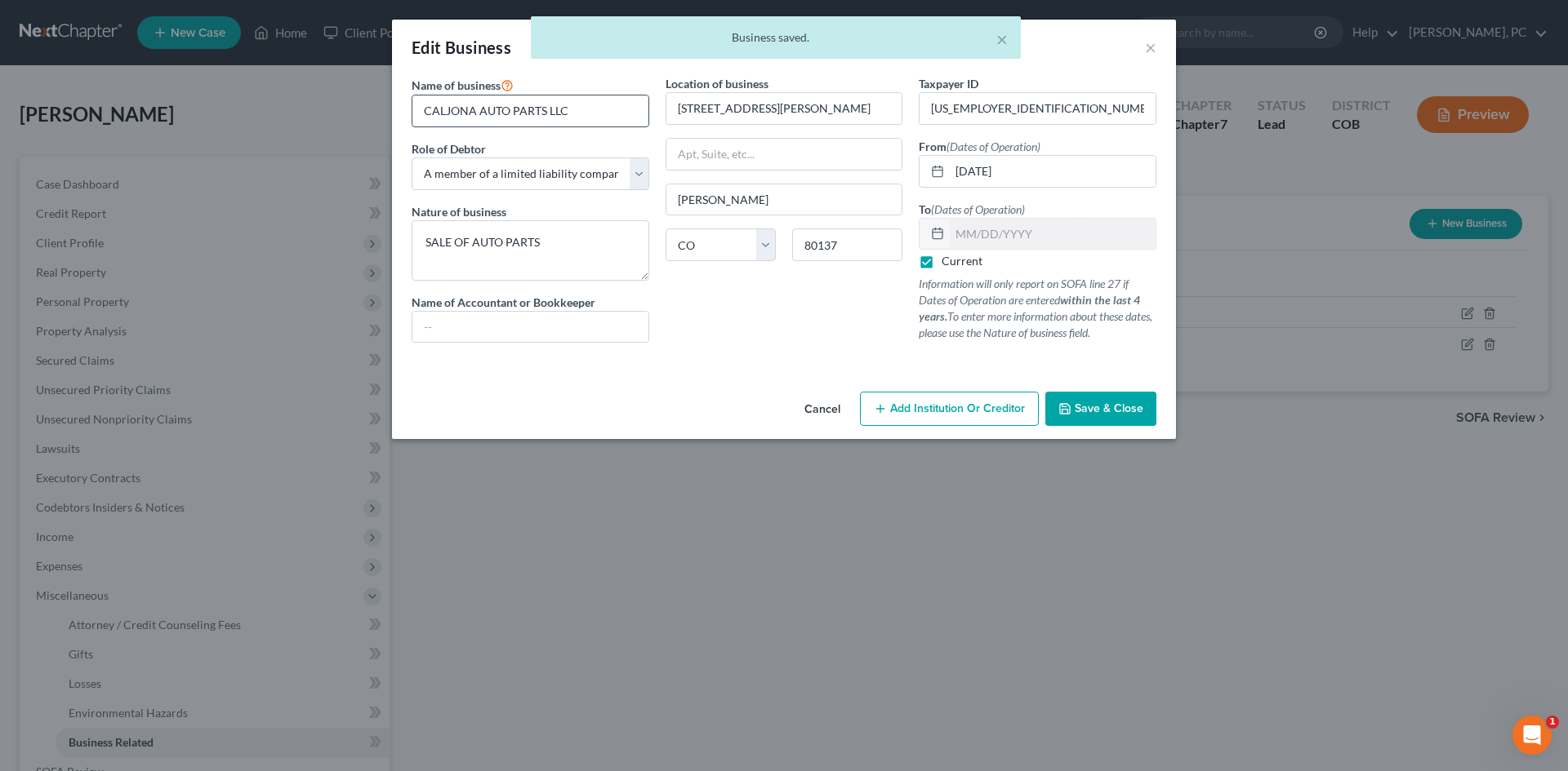
click at [426, 110] on input "CALJONA AUTO PARTS LLC" at bounding box center [530, 111] width 236 height 31
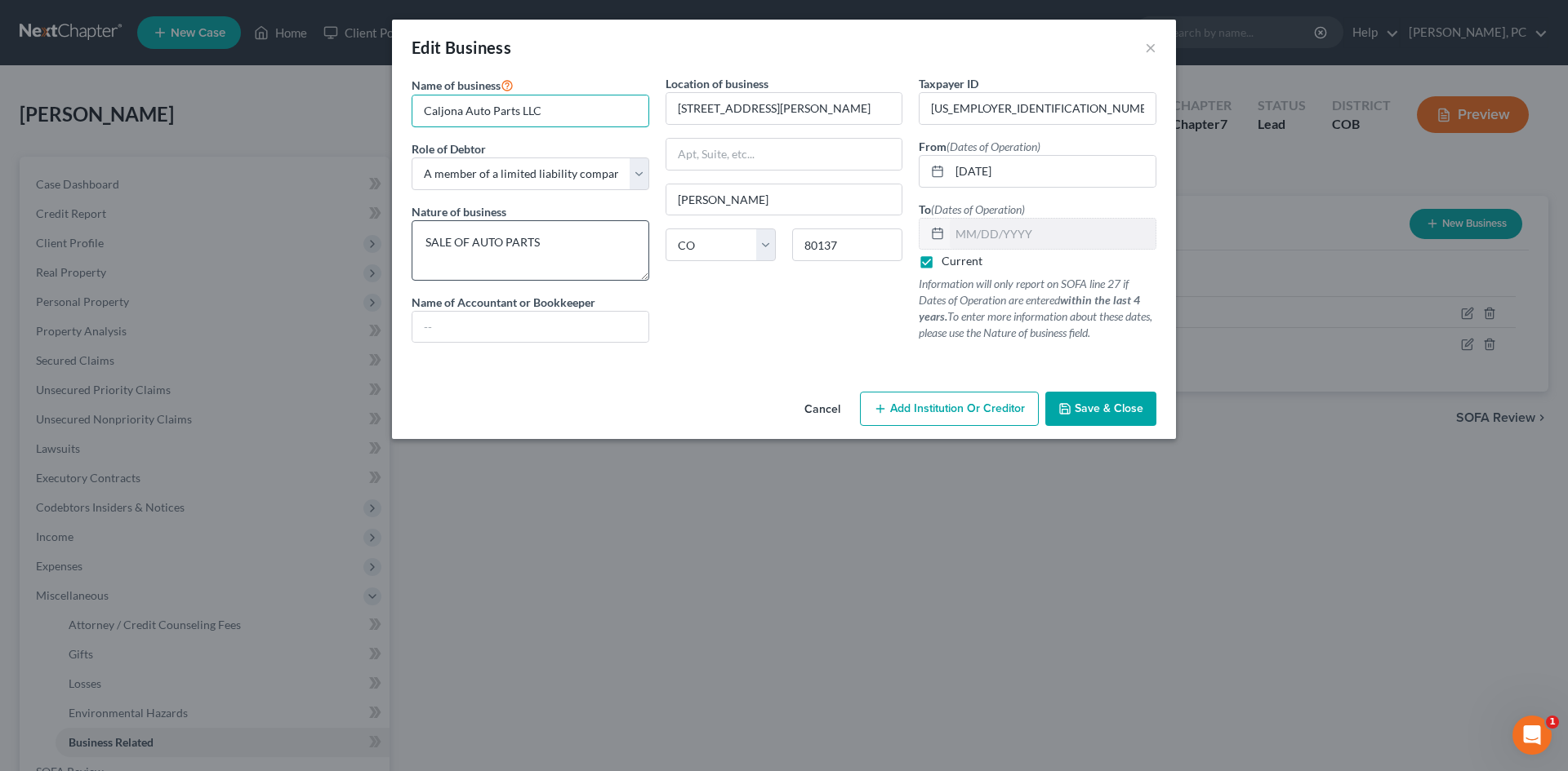
type input "Caljona Auto Parts LLC"
drag, startPoint x: 430, startPoint y: 242, endPoint x: 480, endPoint y: 191, distance: 71.4
click at [430, 242] on textarea "SALE OF AUTO PARTS" at bounding box center [530, 251] width 238 height 61
type textarea "Sale of Auto Parts"
click at [839, 344] on div "Location of business 4300 HUDSON RD Hudson State AL AK AR AZ CA CO CT DE DC FL …" at bounding box center [784, 216] width 254 height 281
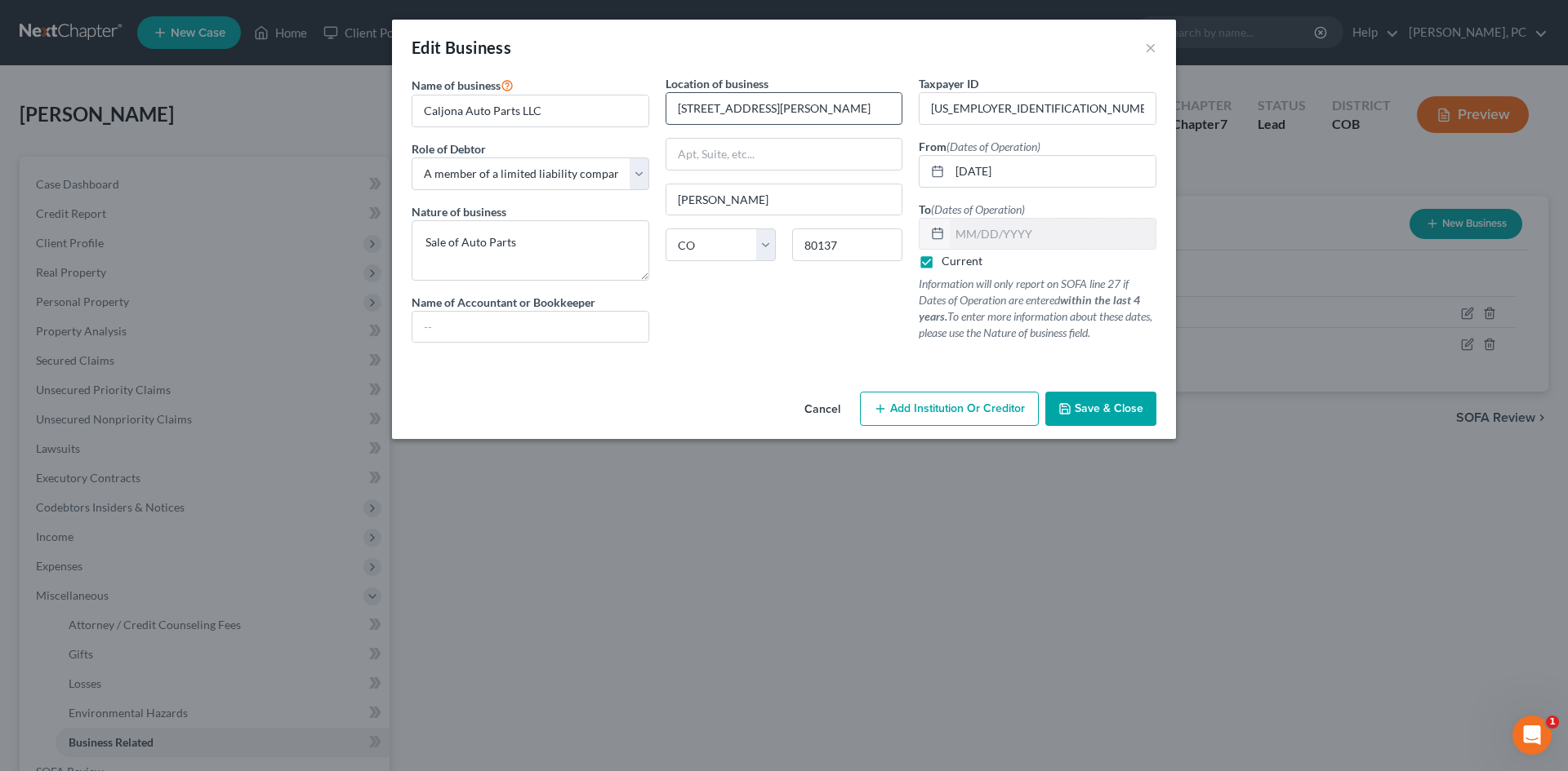
click at [717, 109] on input "4300 HUDSON RD" at bounding box center [784, 108] width 236 height 31
type input "4300 Hudson Rd"
click at [803, 317] on div "Location of business 4300 Hudson Rd Hudson State AL AK AR AZ CA CO CT DE DC FL …" at bounding box center [784, 216] width 254 height 281
click at [1086, 404] on span "Save & Close" at bounding box center [1108, 408] width 69 height 14
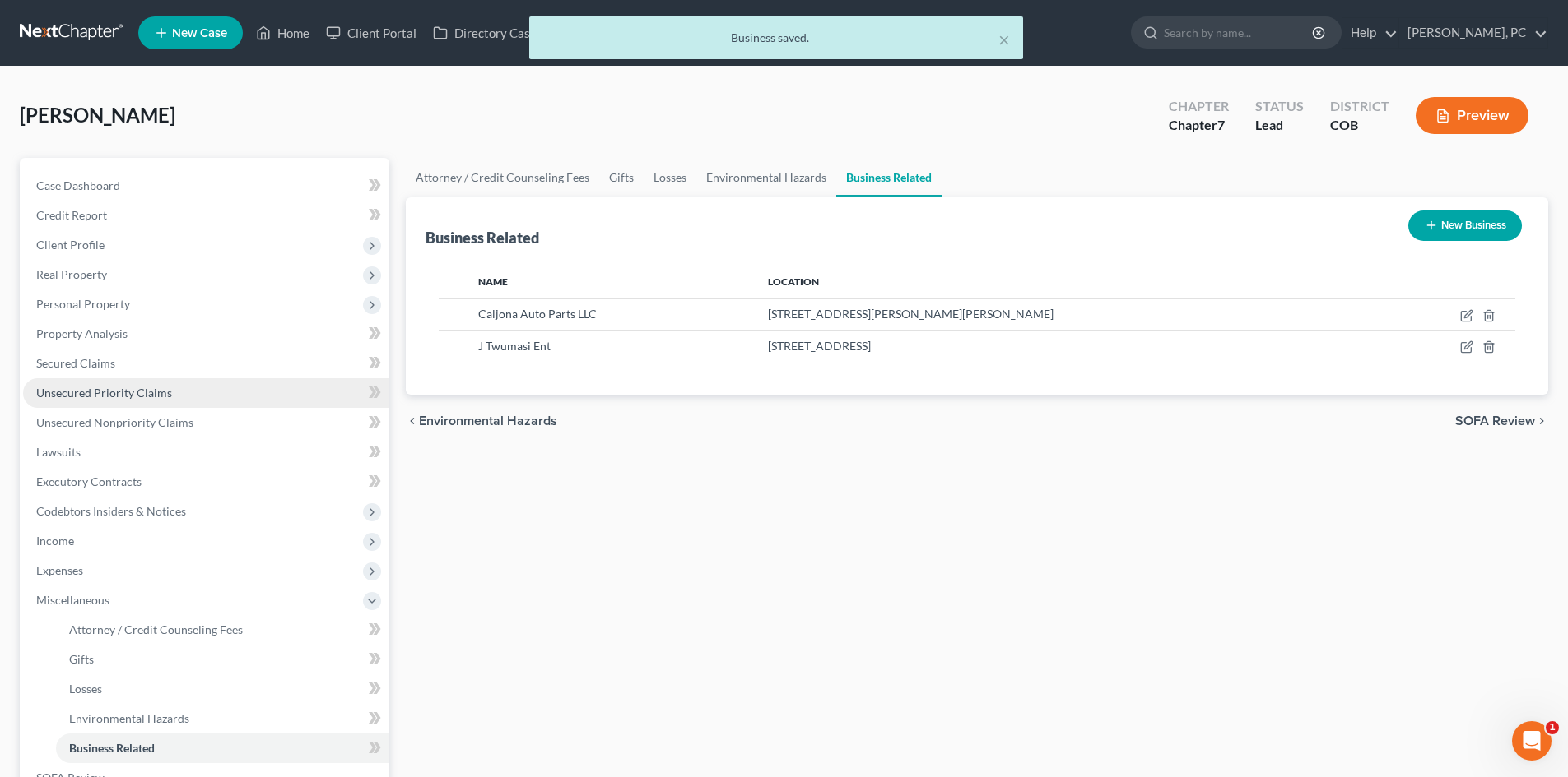
click at [87, 389] on span "Unsecured Priority Claims" at bounding box center [103, 392] width 136 height 14
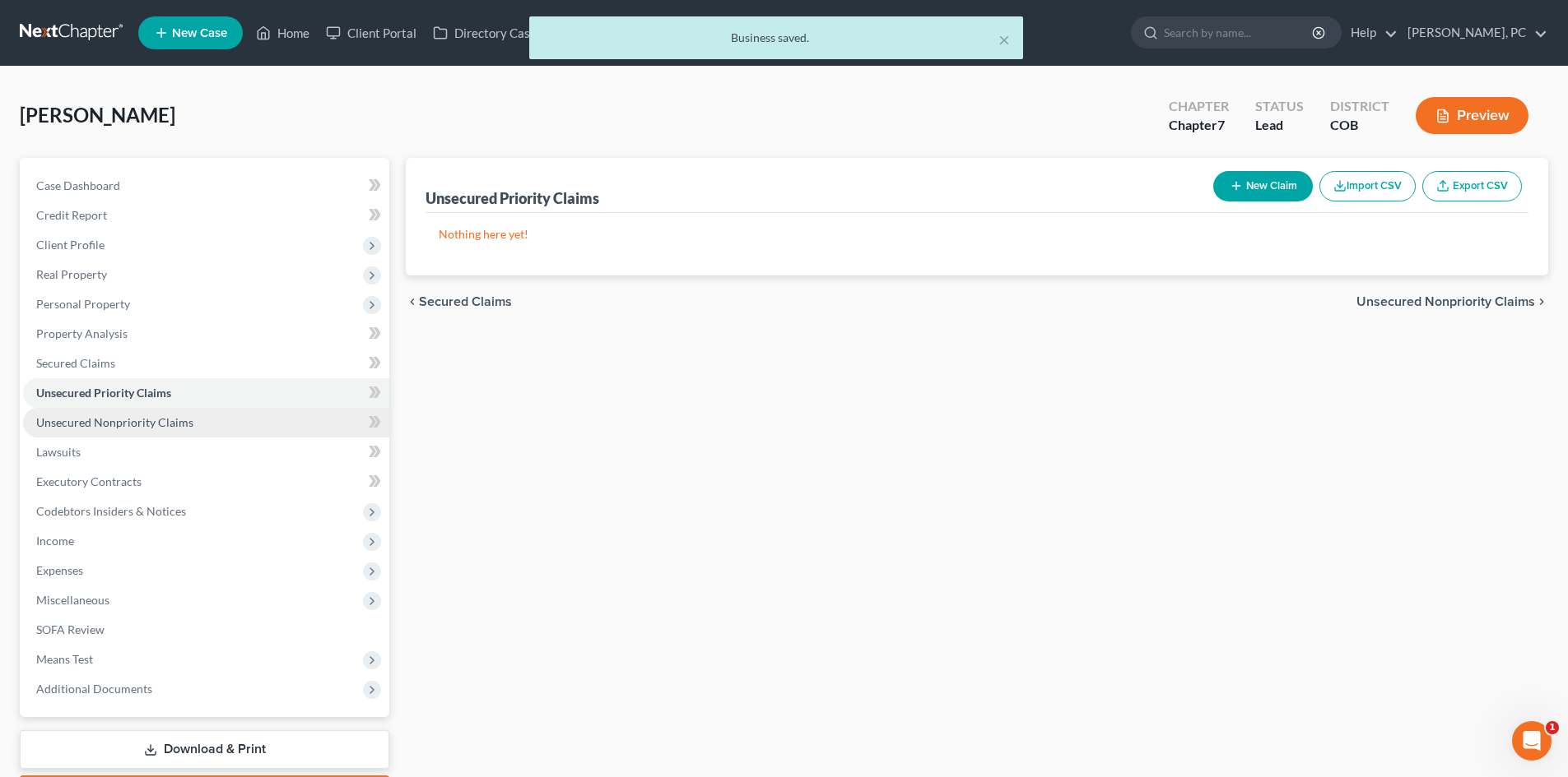
click at [157, 422] on span "Unsecured Nonpriority Claims" at bounding box center [115, 422] width 157 height 14
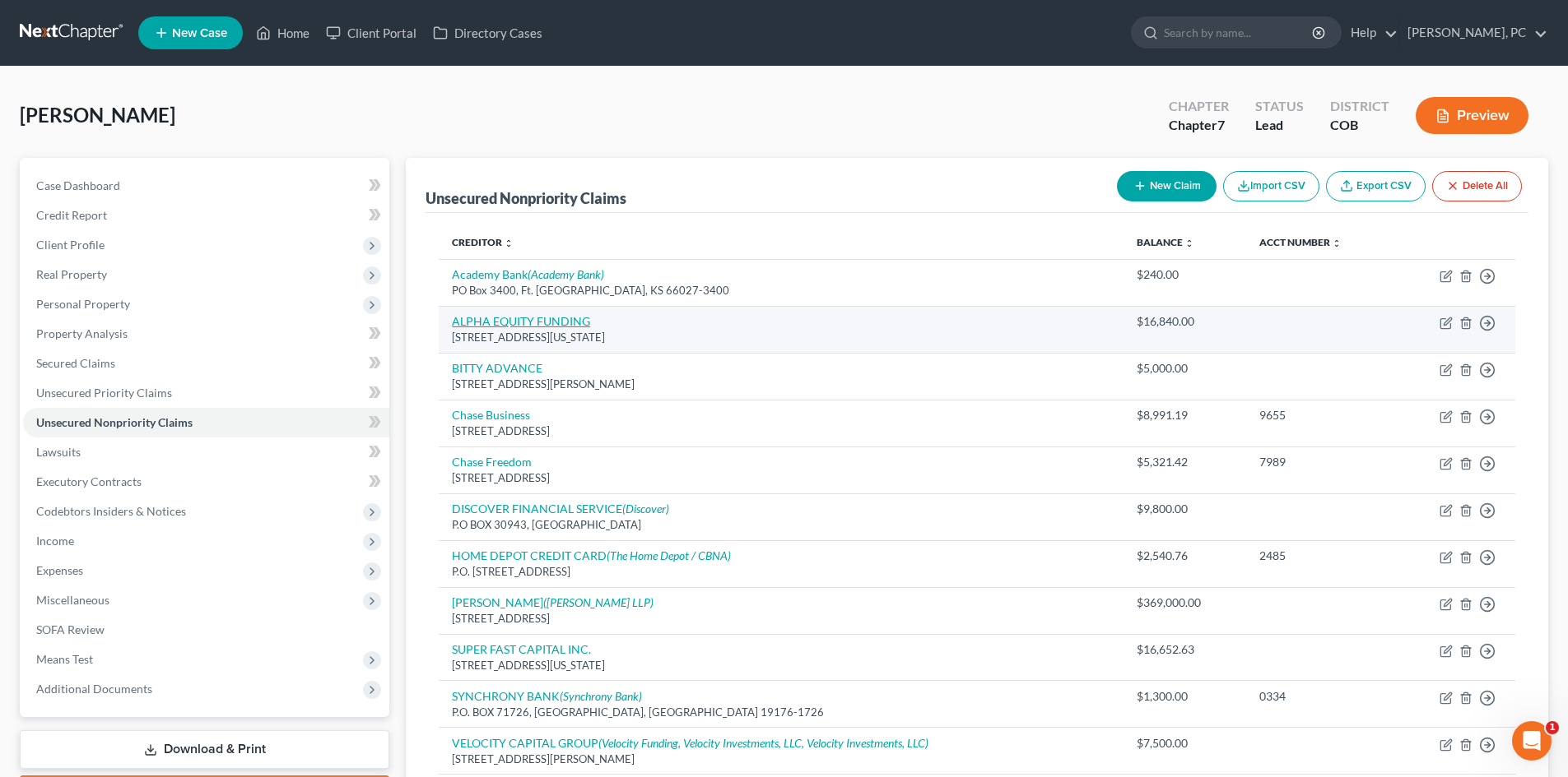
click at [547, 316] on link "ALPHA EQUITY FUNDING" at bounding box center [521, 321] width 138 height 14
select select "35"
select select "10"
select select "0"
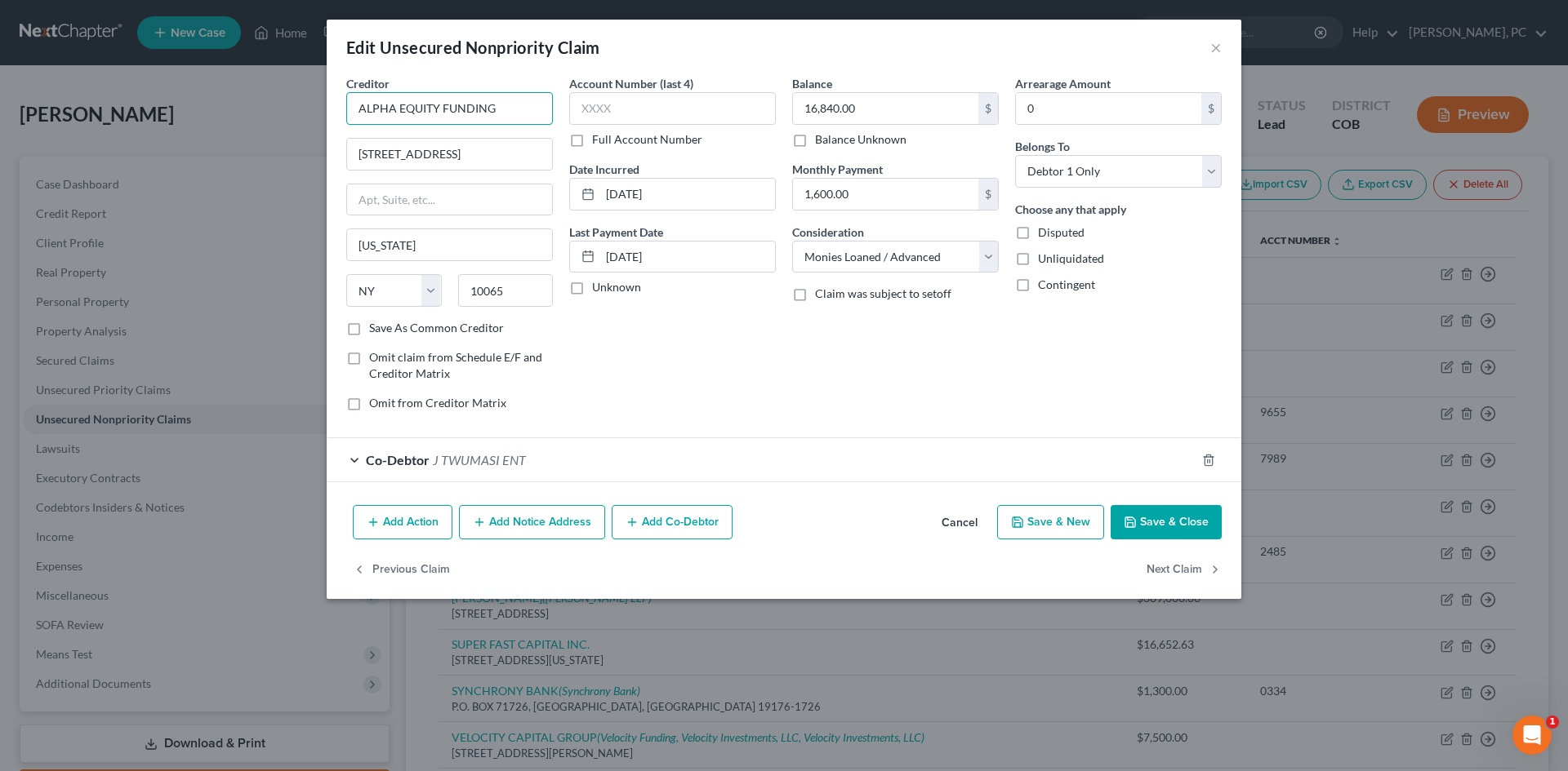
click at [366, 107] on input "ALPHA EQUITY FUNDING" at bounding box center [449, 108] width 207 height 33
drag, startPoint x: 479, startPoint y: 101, endPoint x: 320, endPoint y: 105, distance: 159.1
click at [320, 105] on div "Edit Unsecured Nonpriority Claim × Creditor * Alpha Equity Funding 555 Park Ave…" at bounding box center [784, 385] width 1568 height 771
type input "Alpha Equity Funding"
click at [1178, 522] on button "Save & Close" at bounding box center [1166, 523] width 111 height 35
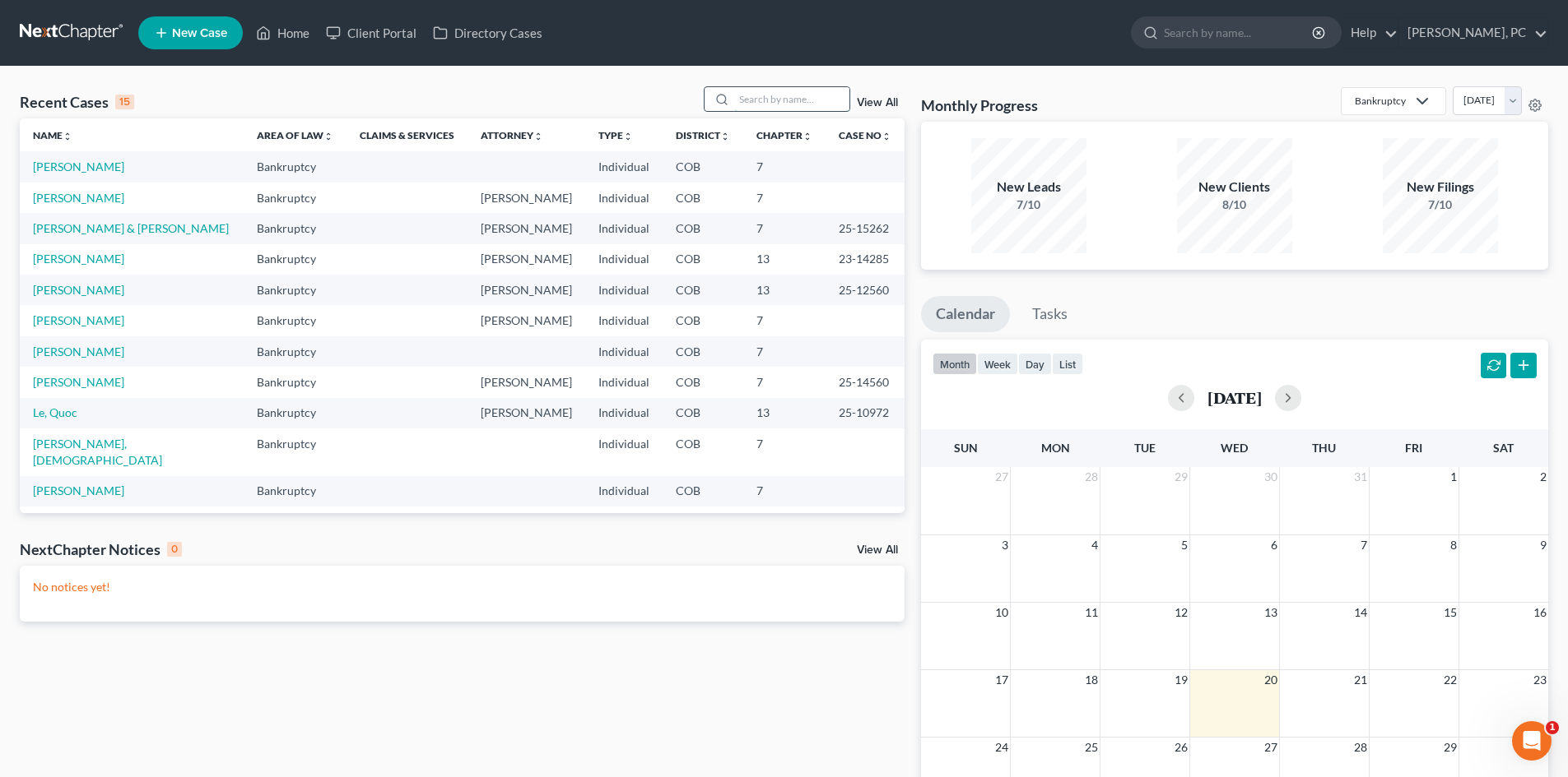
click at [798, 94] on input "search" at bounding box center [791, 99] width 115 height 24
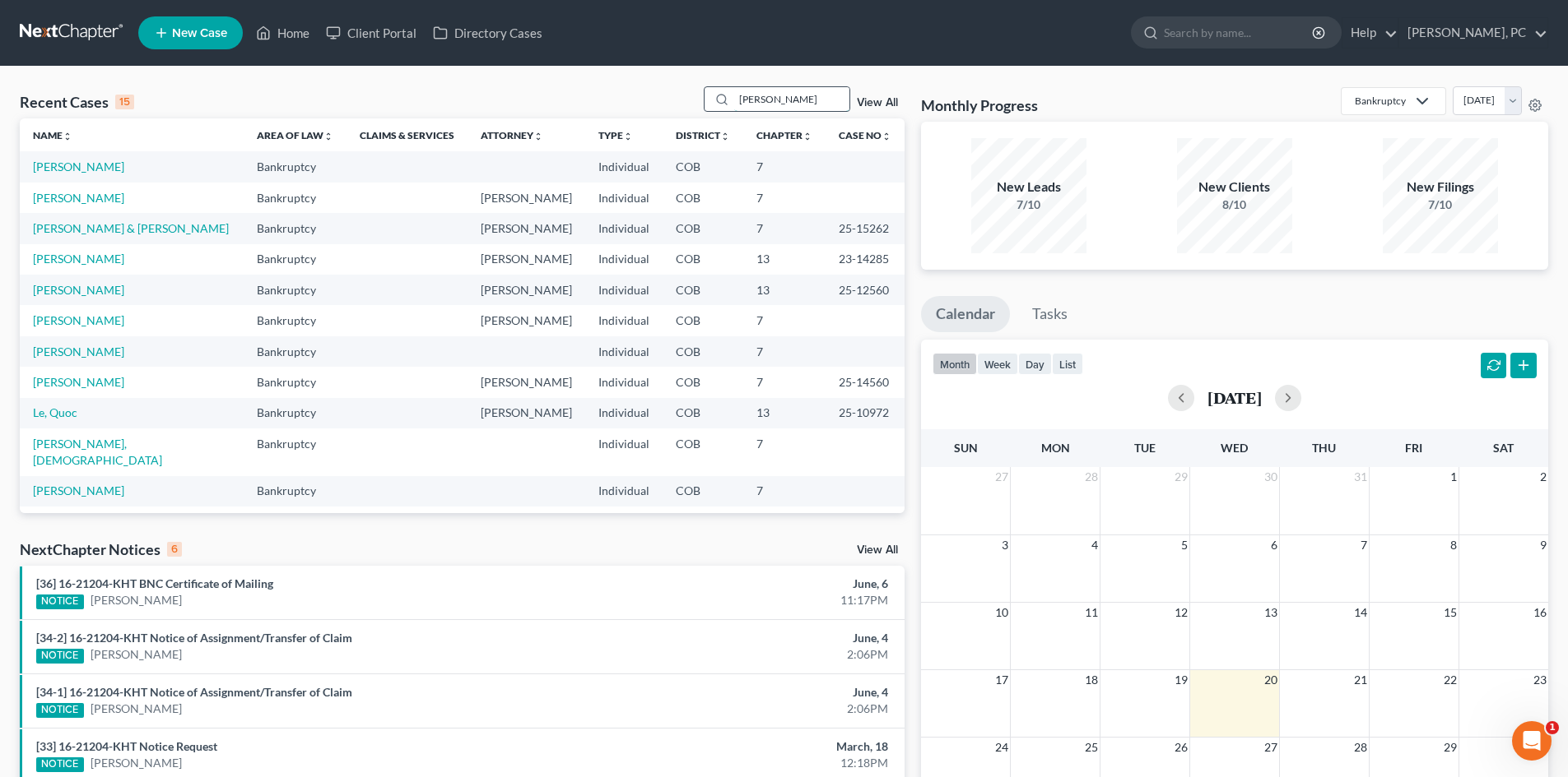
type input "merritt"
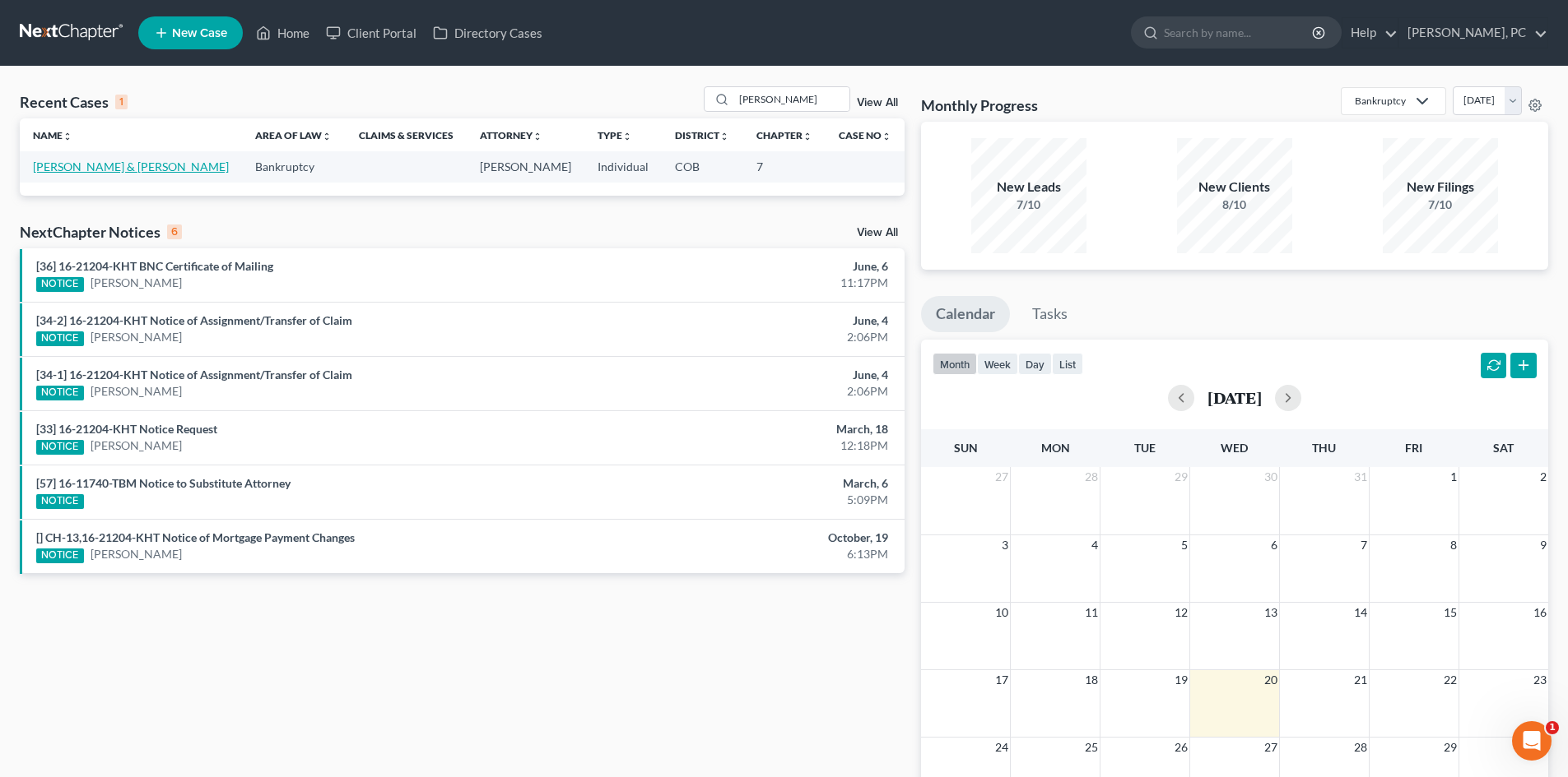
click at [89, 165] on link "Merritt, Scott & Jasia" at bounding box center [131, 167] width 196 height 14
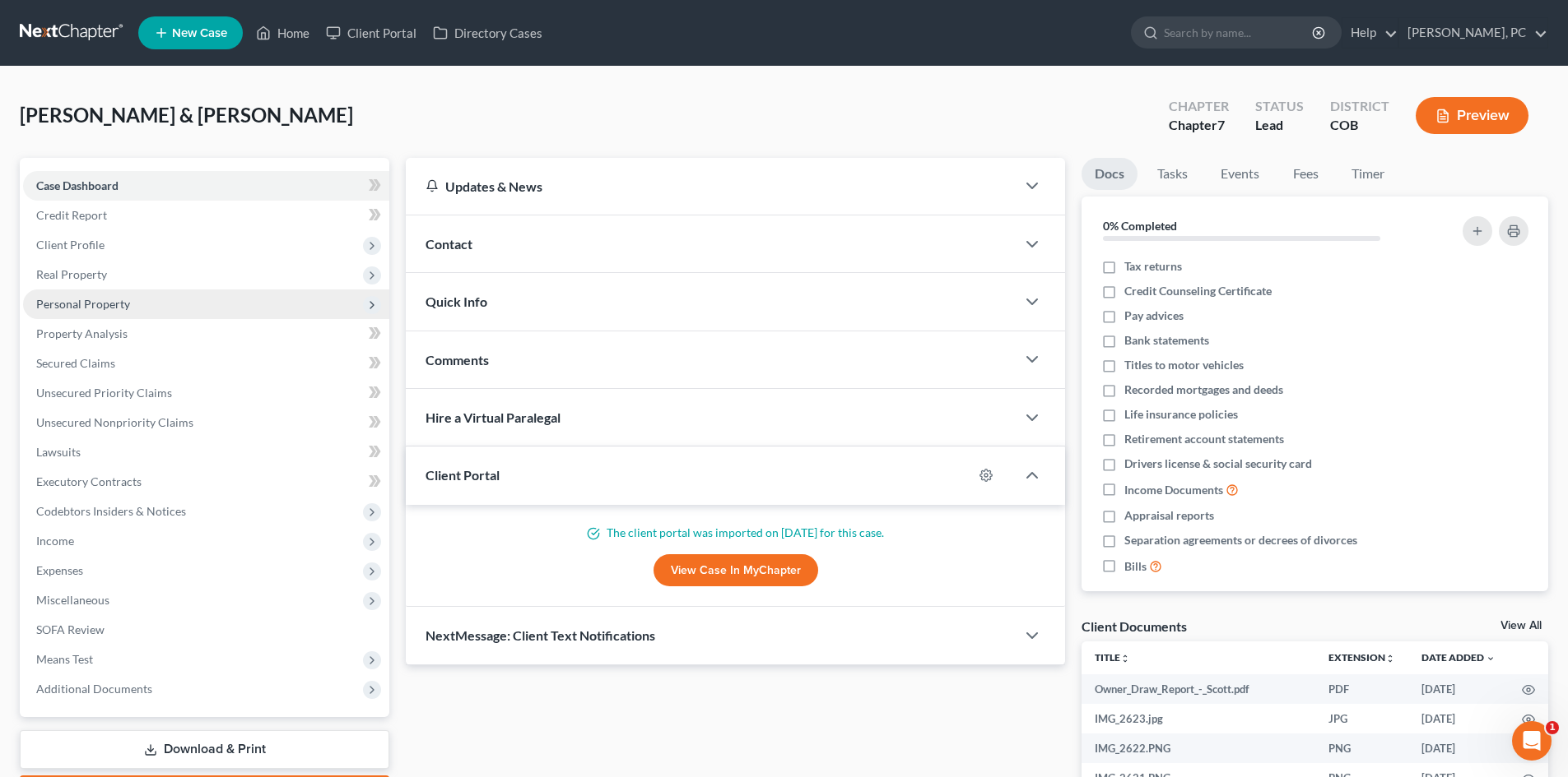
click at [101, 304] on span "Personal Property" at bounding box center [82, 304] width 94 height 14
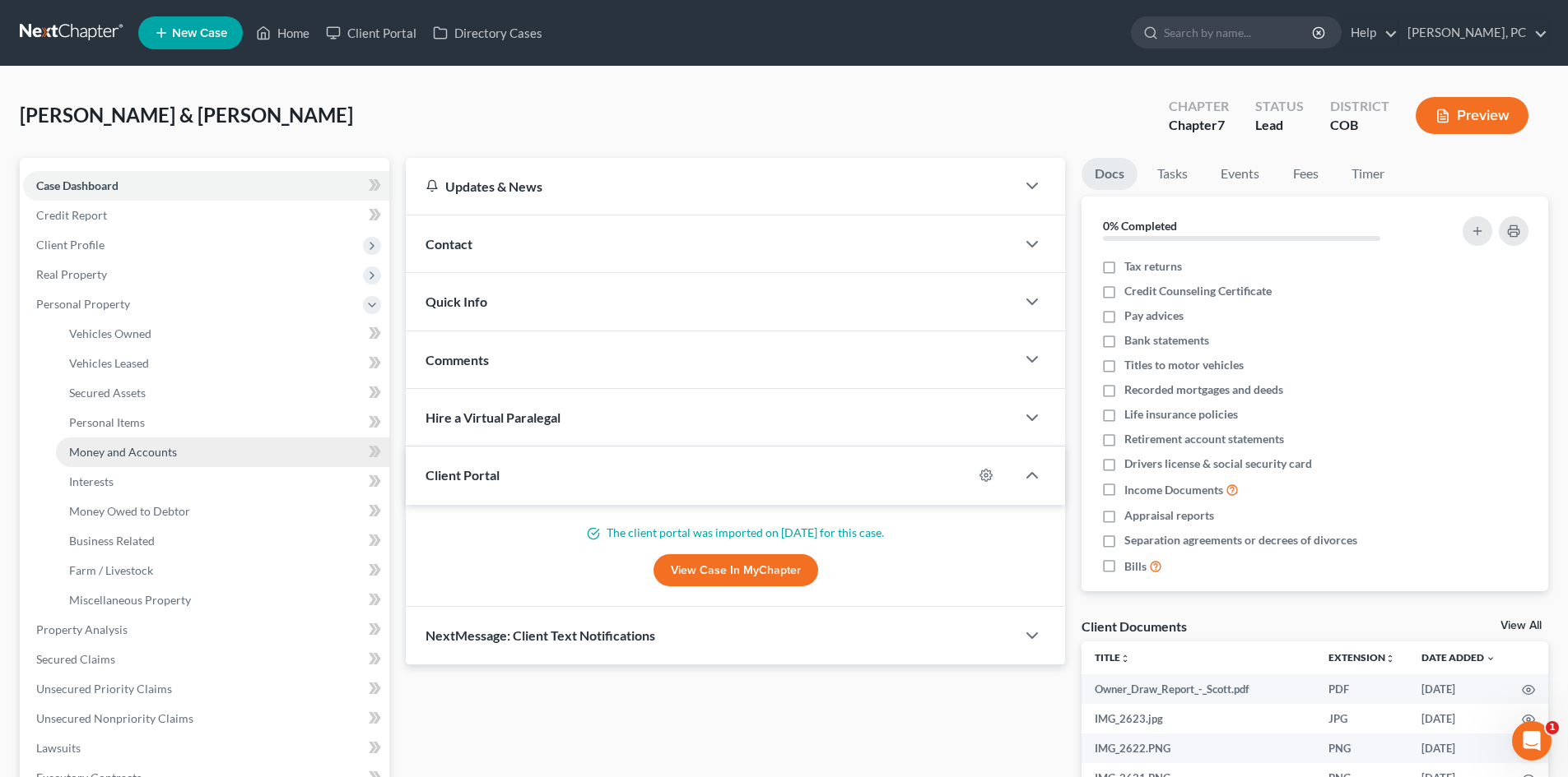
click at [118, 449] on span "Money and Accounts" at bounding box center [122, 452] width 108 height 14
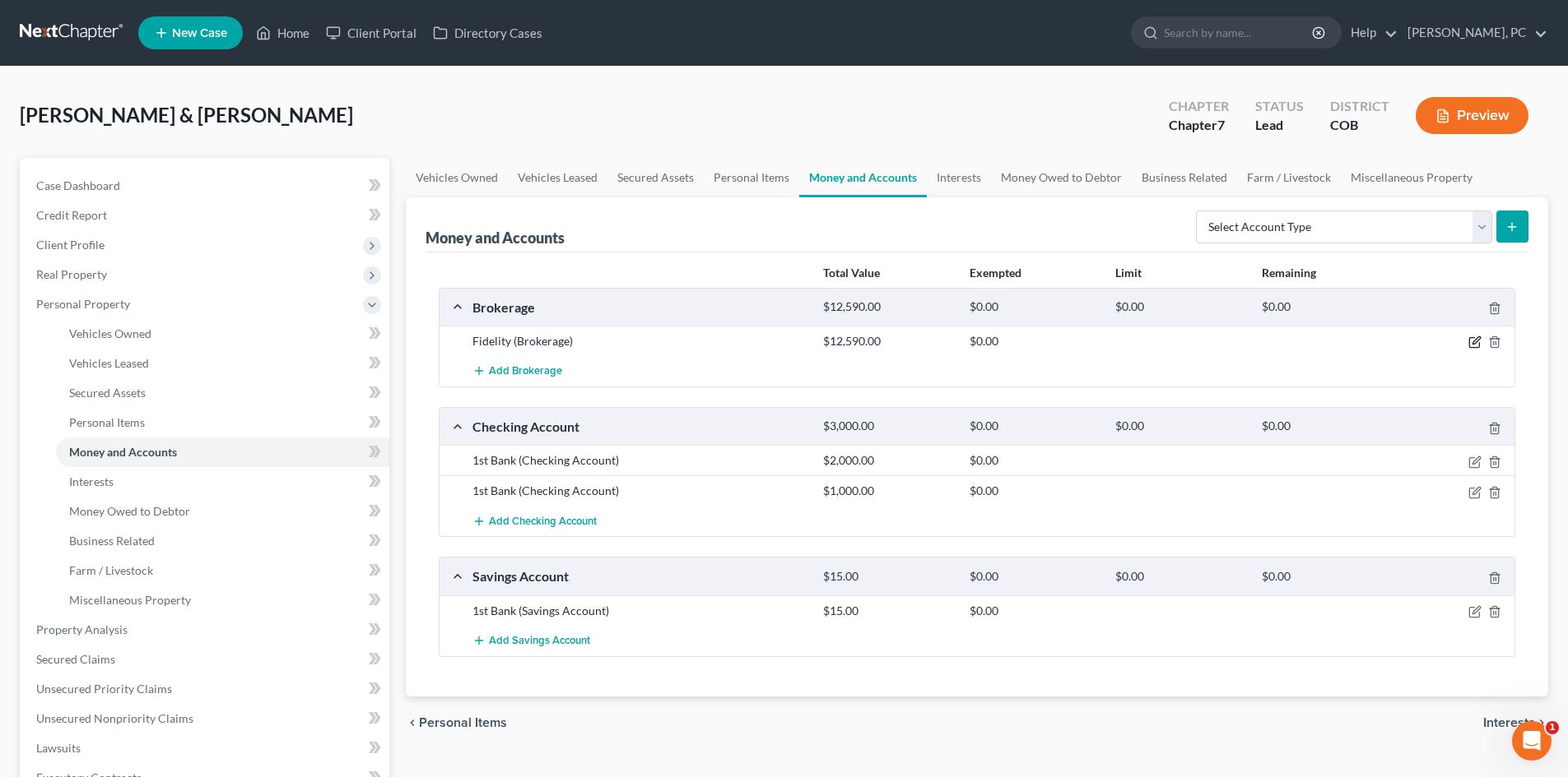
click at [1473, 337] on icon "button" at bounding box center [1474, 342] width 13 height 13
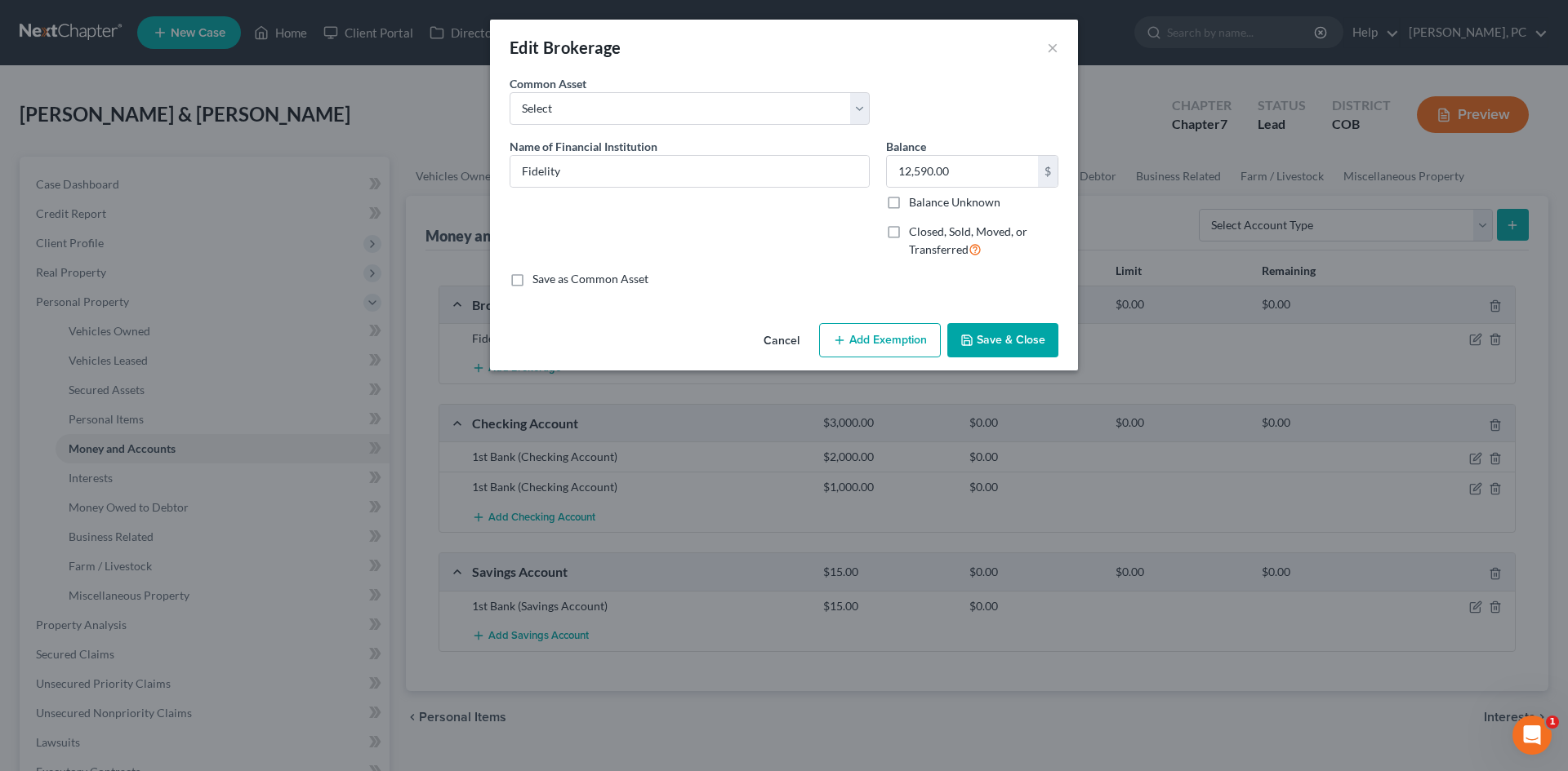
click at [909, 232] on label "Closed, Sold, Moved, or Transferred" at bounding box center [983, 241] width 149 height 35
click at [915, 232] on input "Closed, Sold, Moved, or Transferred" at bounding box center [921, 229] width 10 height 10
checkbox input "true"
select select "1"
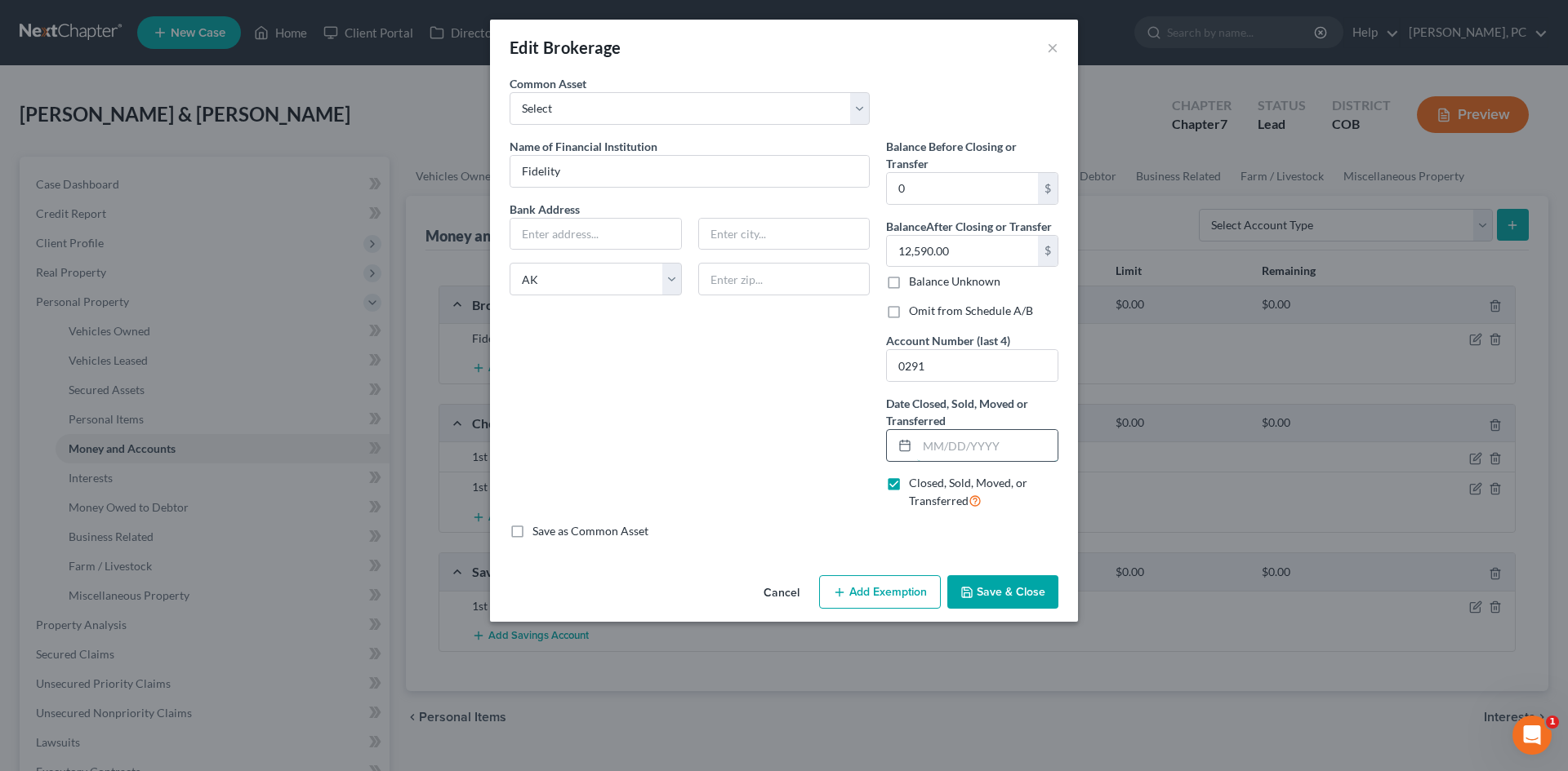
click at [953, 446] on input "text" at bounding box center [987, 446] width 141 height 31
type input "08/10/2025"
click at [928, 193] on input "0" at bounding box center [962, 189] width 151 height 31
type input "12,800"
type input "0"
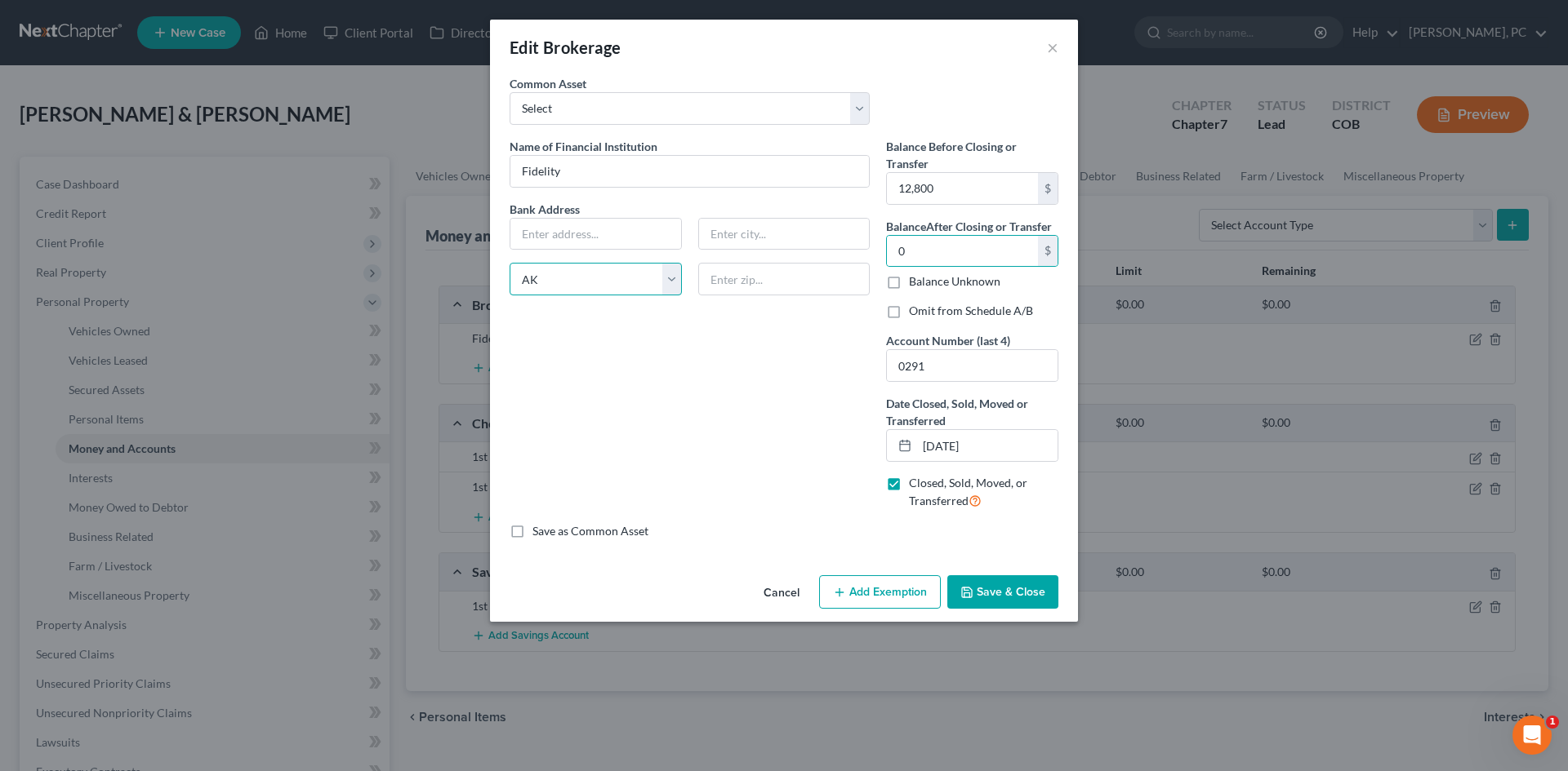
click at [675, 284] on select "State AL AK AR AZ CA CO CT DE DC FL GA GU HI ID IL IN IA KS KY LA ME MD MA MI M…" at bounding box center [595, 279] width 173 height 33
select select
click at [509, 263] on select "State AL AK AR AZ CA CO CT DE DC FL GA GU HI ID IL IN IA KS KY LA ME MD MA MI M…" at bounding box center [595, 279] width 173 height 33
click at [712, 352] on div "Name of Financial Institution * Fidelity Bank Address State AL AK AR AZ CA CO C…" at bounding box center [690, 330] width 377 height 385
click at [1007, 587] on button "Save & Close" at bounding box center [1003, 592] width 111 height 35
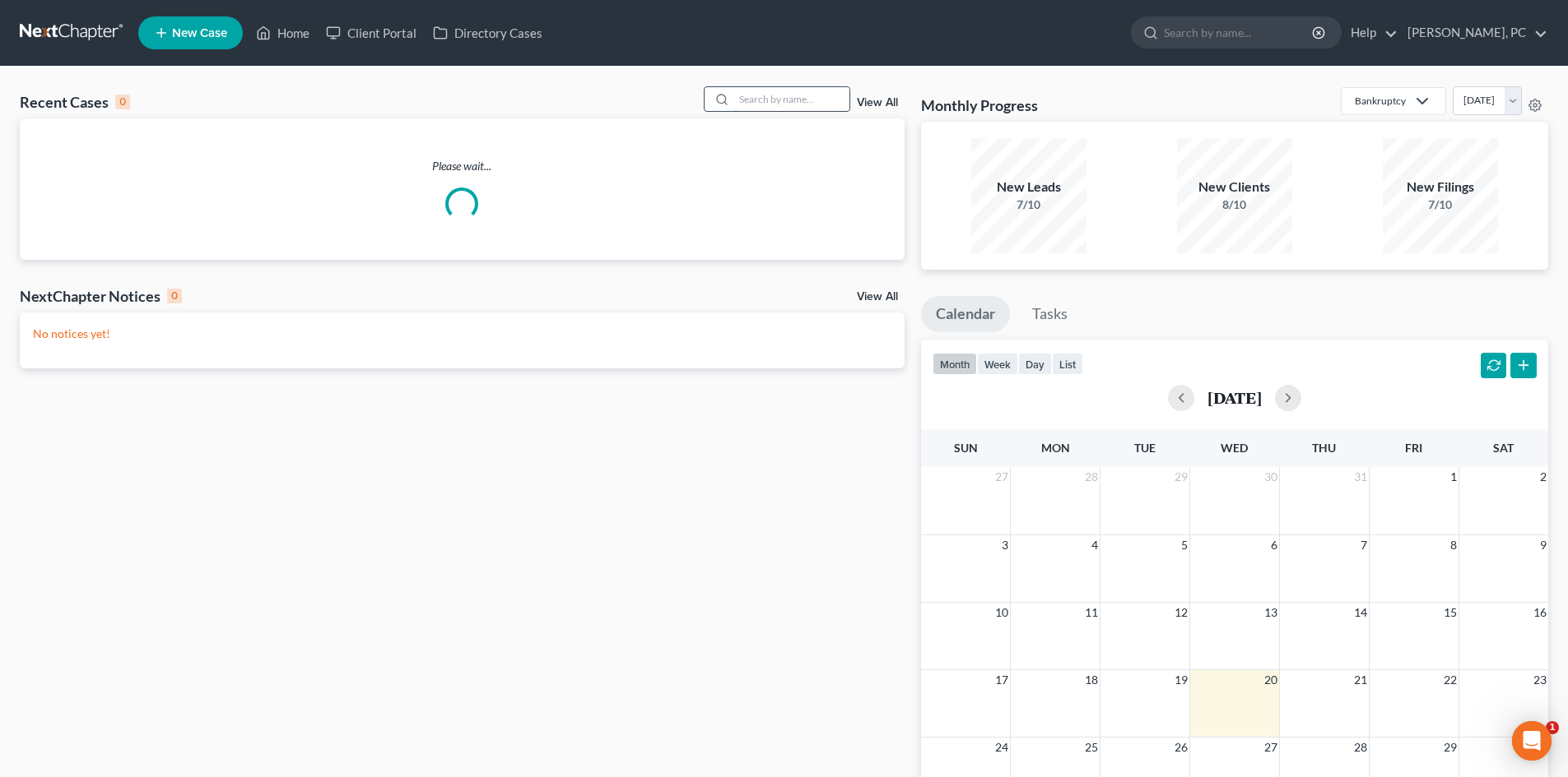
click at [771, 97] on input "search" at bounding box center [791, 99] width 115 height 24
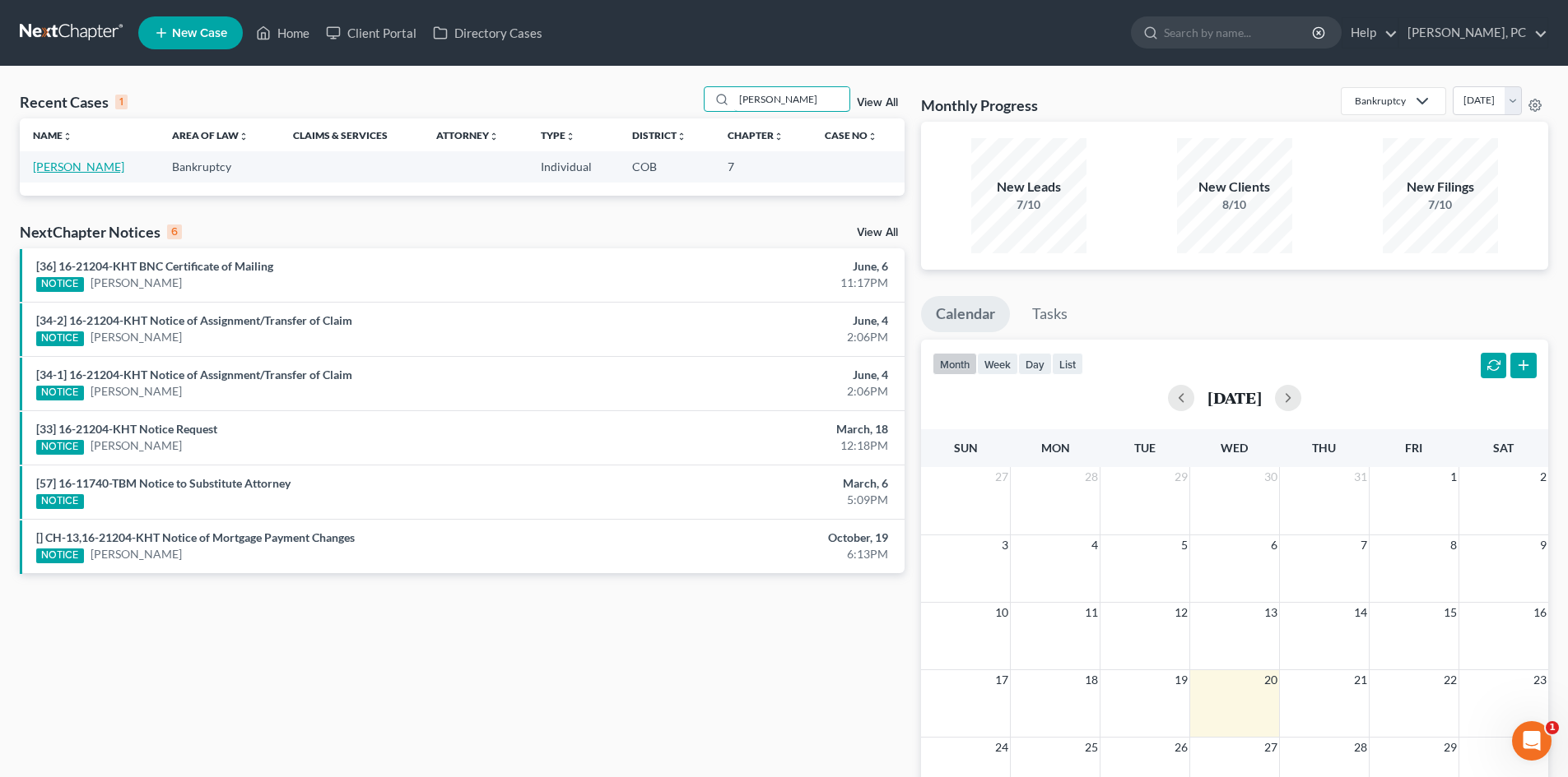
type input "[PERSON_NAME]"
click at [86, 163] on link "[PERSON_NAME]" at bounding box center [79, 167] width 91 height 14
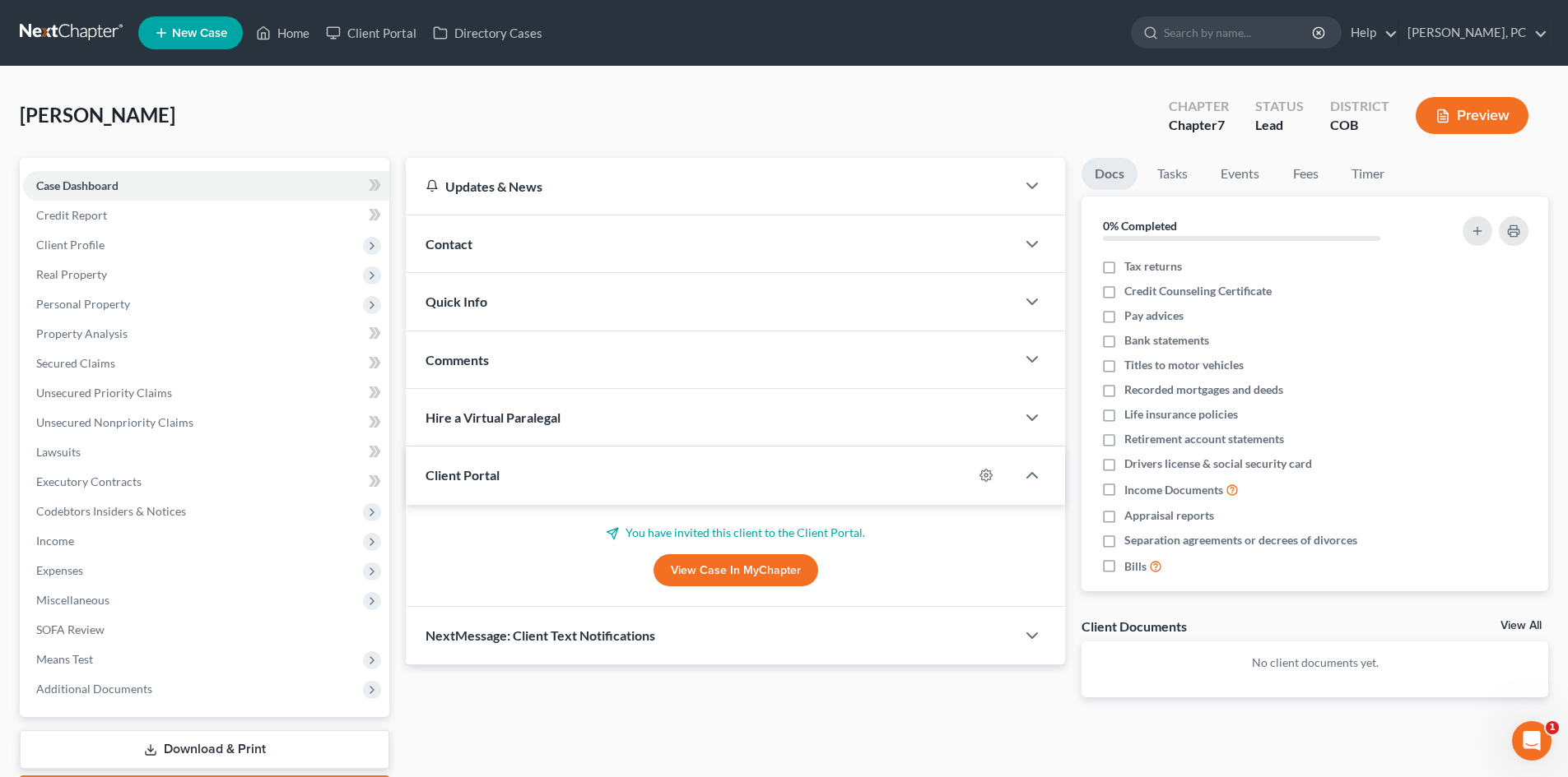
click at [746, 565] on link "View Case in MyChapter" at bounding box center [735, 571] width 164 height 33
